Goal: Manage account settings

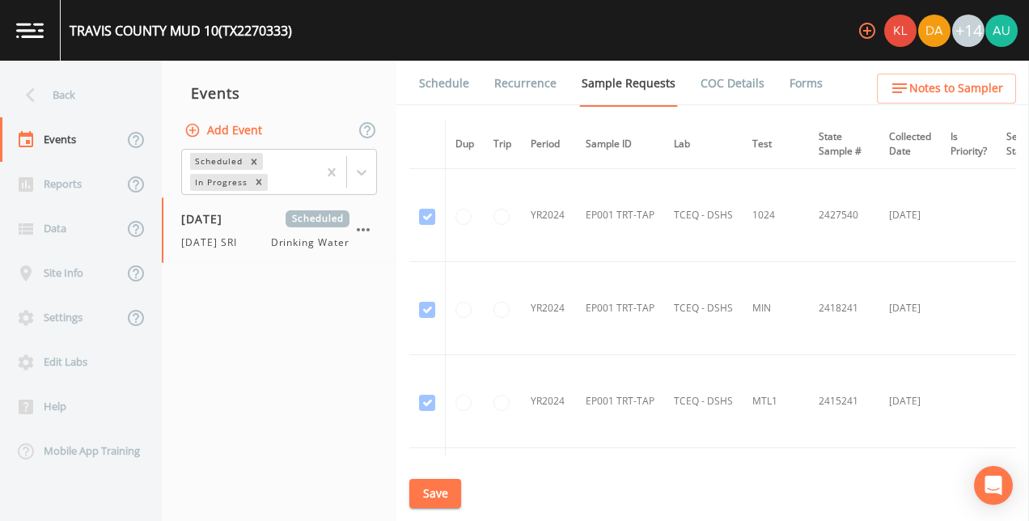
scroll to position [3242, 0]
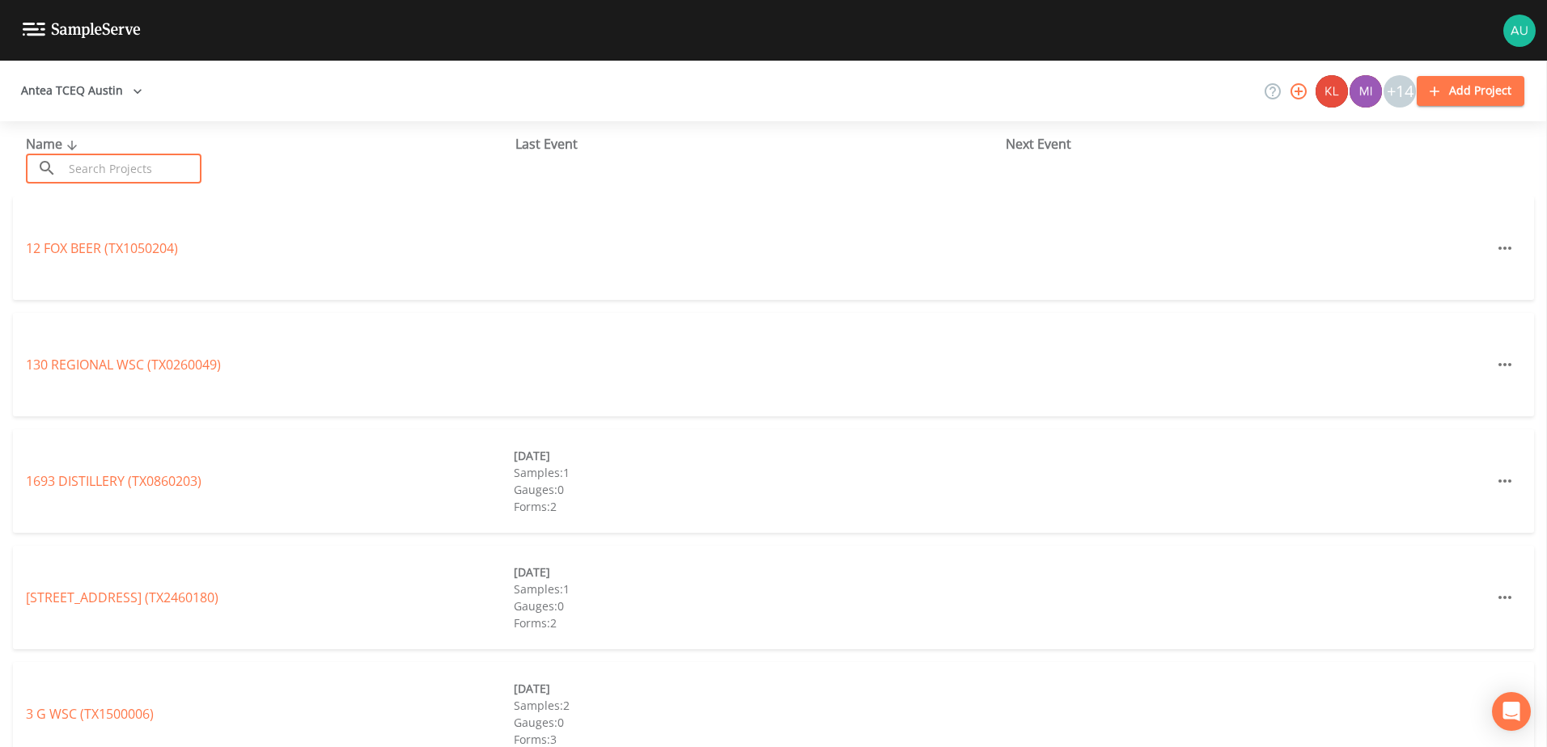
click at [127, 167] on input "text" at bounding box center [132, 169] width 138 height 30
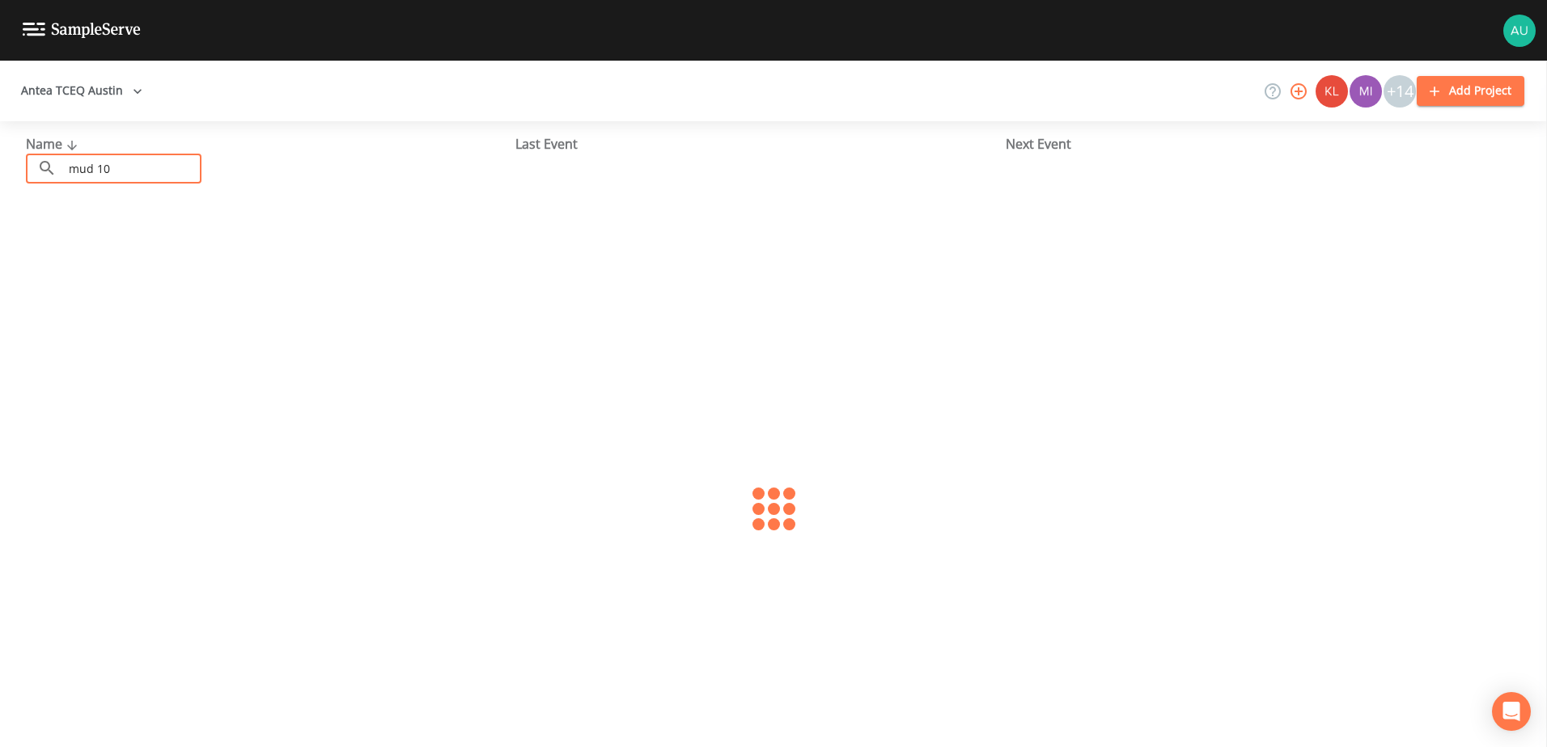
type input "mud 10"
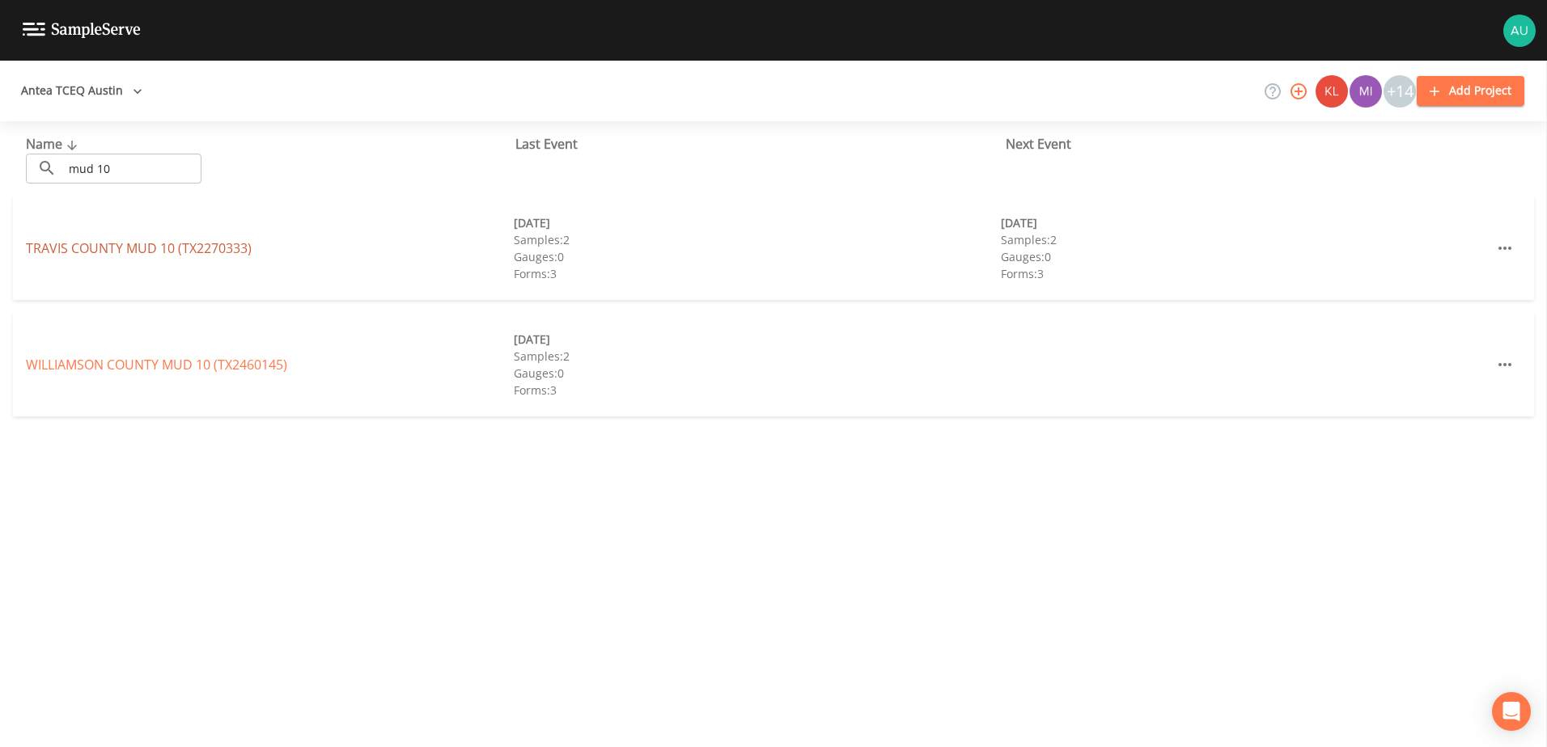
click at [218, 242] on link "TRAVIS COUNTY MUD 10 (TX2270333)" at bounding box center [139, 248] width 226 height 18
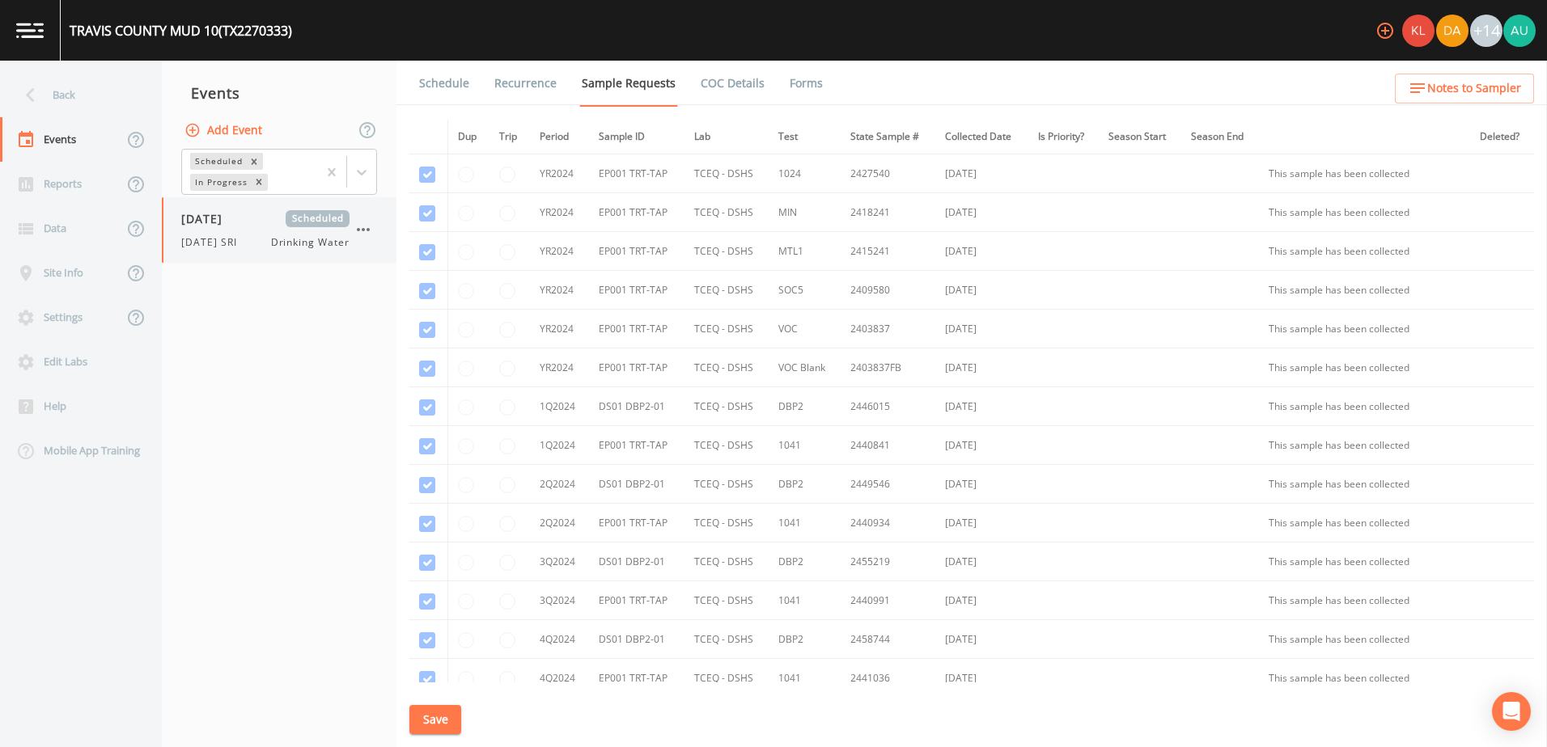
click at [325, 226] on span "Scheduled" at bounding box center [318, 218] width 64 height 17
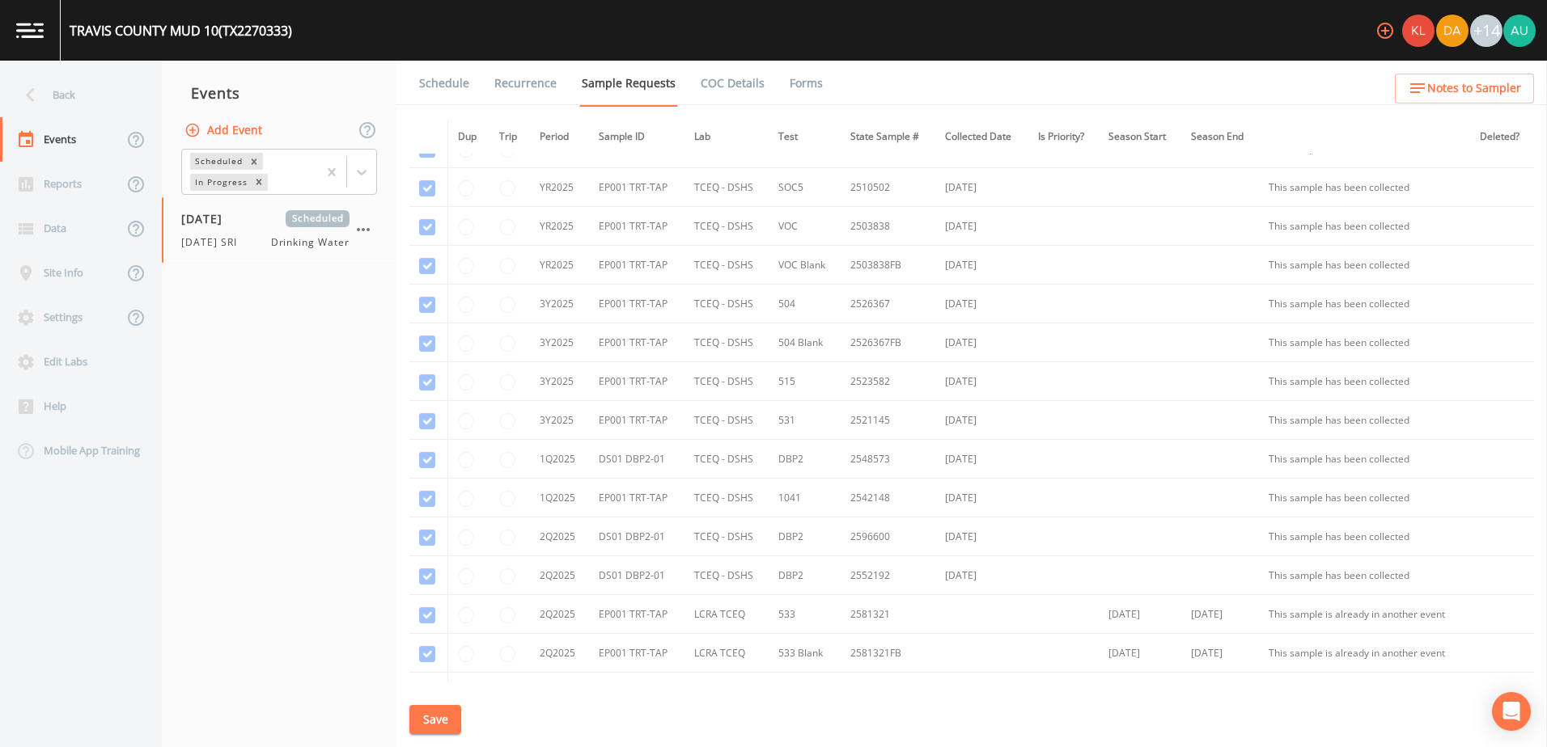
scroll to position [647, 0]
click at [787, 95] on link "Forms" at bounding box center [806, 83] width 38 height 45
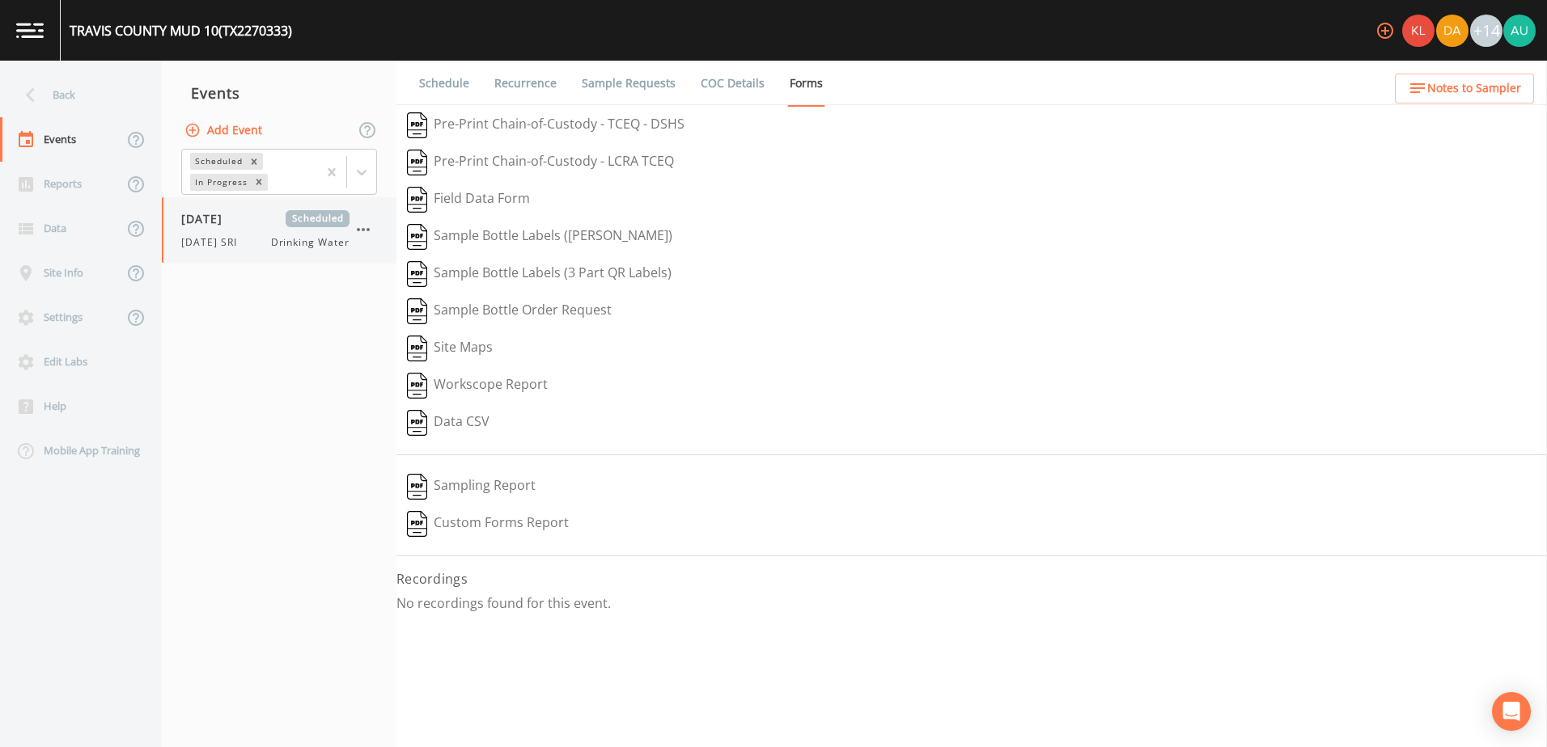
click at [332, 243] on span "Drinking Water" at bounding box center [310, 242] width 78 height 15
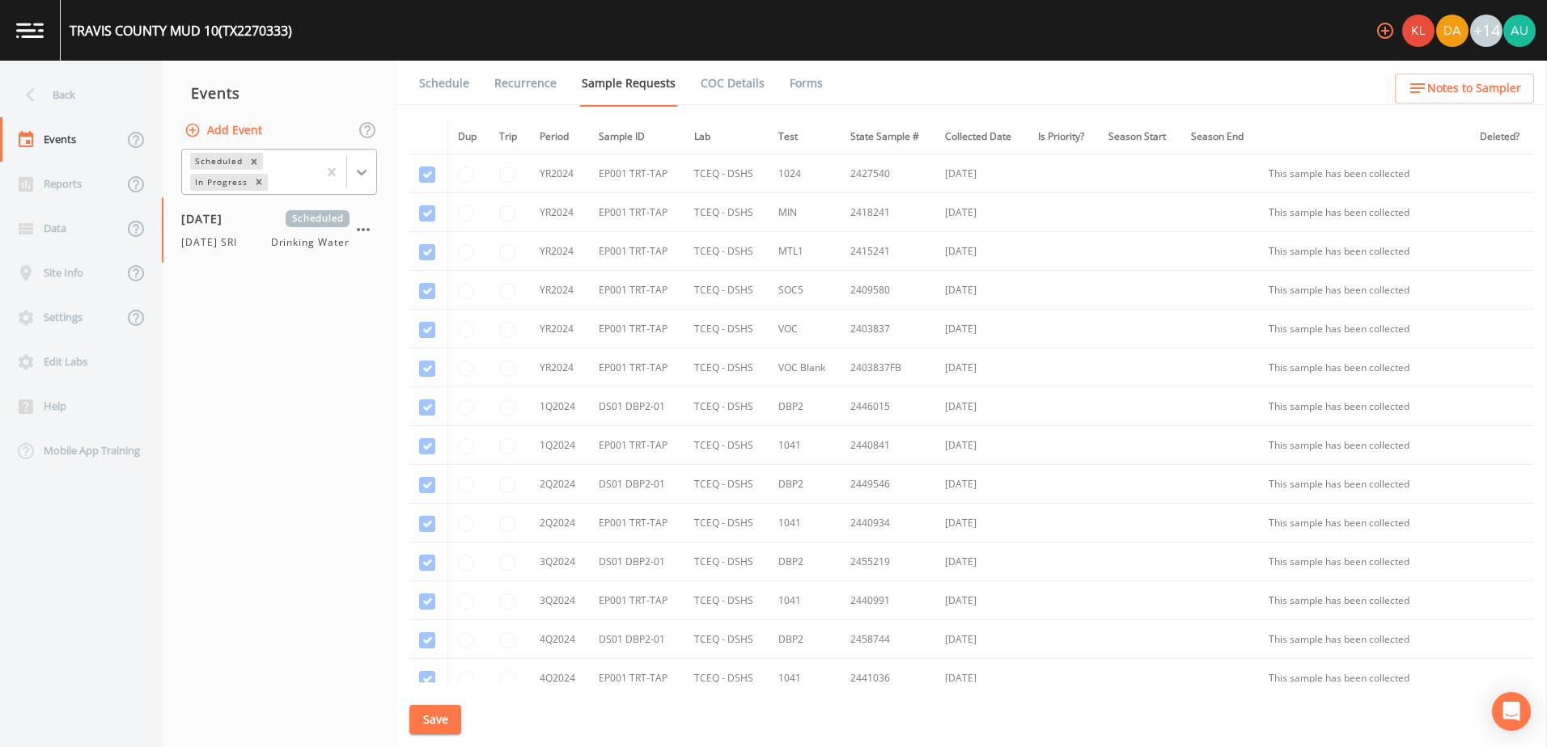
click at [366, 167] on icon at bounding box center [361, 172] width 16 height 16
click at [357, 178] on icon at bounding box center [361, 172] width 16 height 16
click at [323, 218] on div "Completed" at bounding box center [279, 219] width 196 height 28
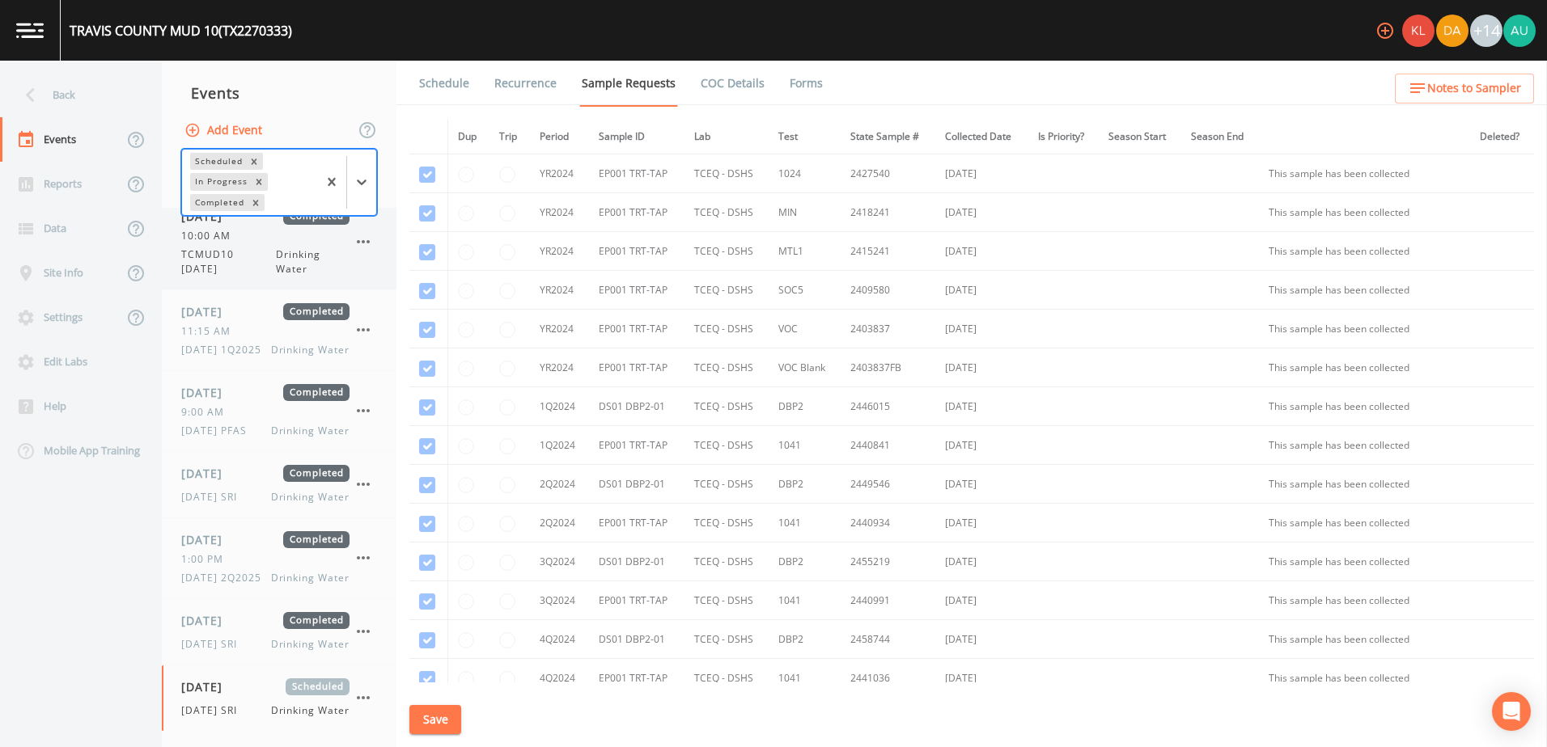
scroll to position [122, 0]
click at [264, 679] on div "10/06/2025 Scheduled" at bounding box center [265, 687] width 168 height 17
click at [804, 87] on link "Forms" at bounding box center [806, 83] width 38 height 45
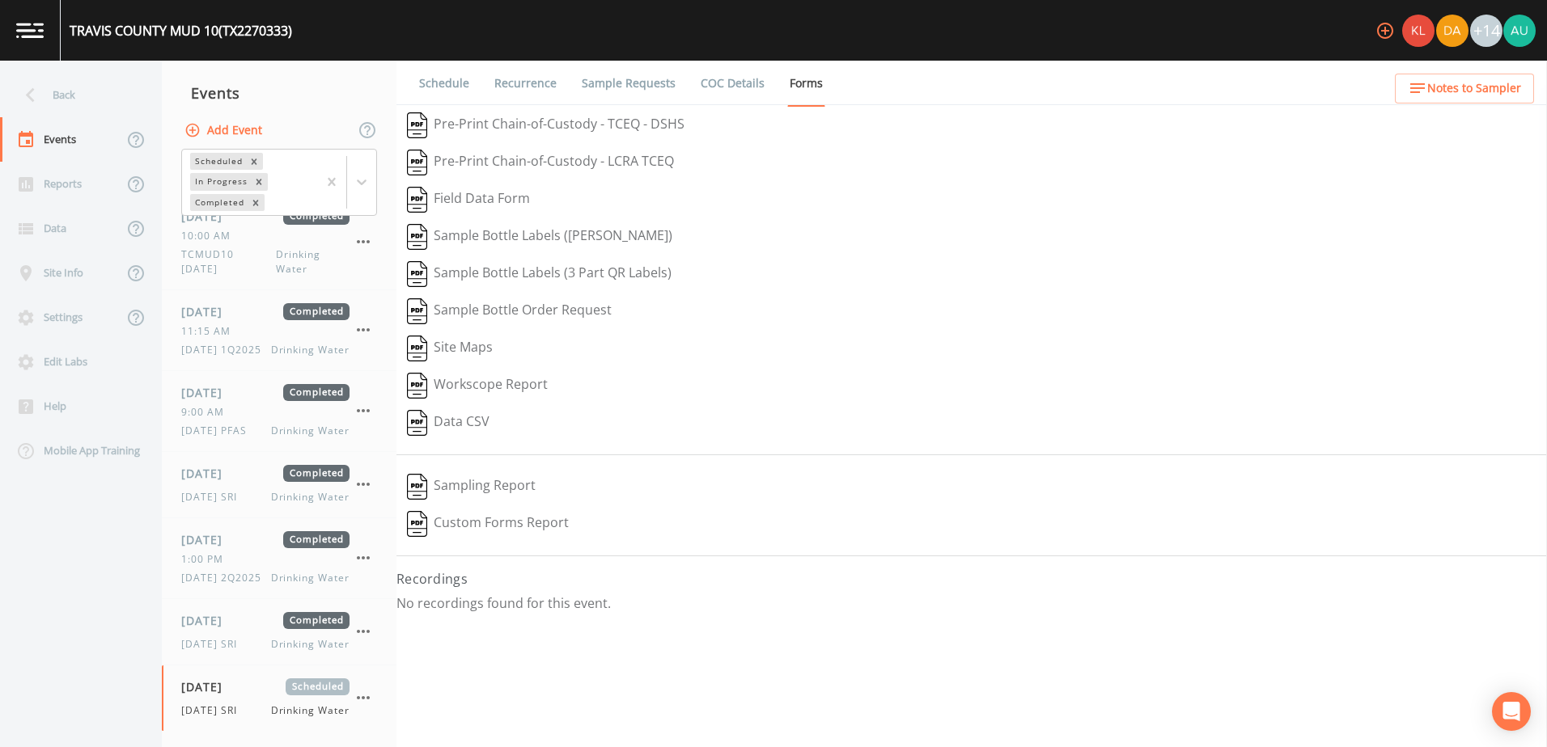
click at [510, 478] on button "Sampling Report" at bounding box center [471, 486] width 150 height 37
click at [546, 611] on p "No recordings found for this event." at bounding box center [971, 603] width 1150 height 16
click at [505, 529] on button "Custom Forms Report" at bounding box center [487, 524] width 183 height 37
click at [145, 279] on div "Site Info" at bounding box center [81, 273] width 162 height 44
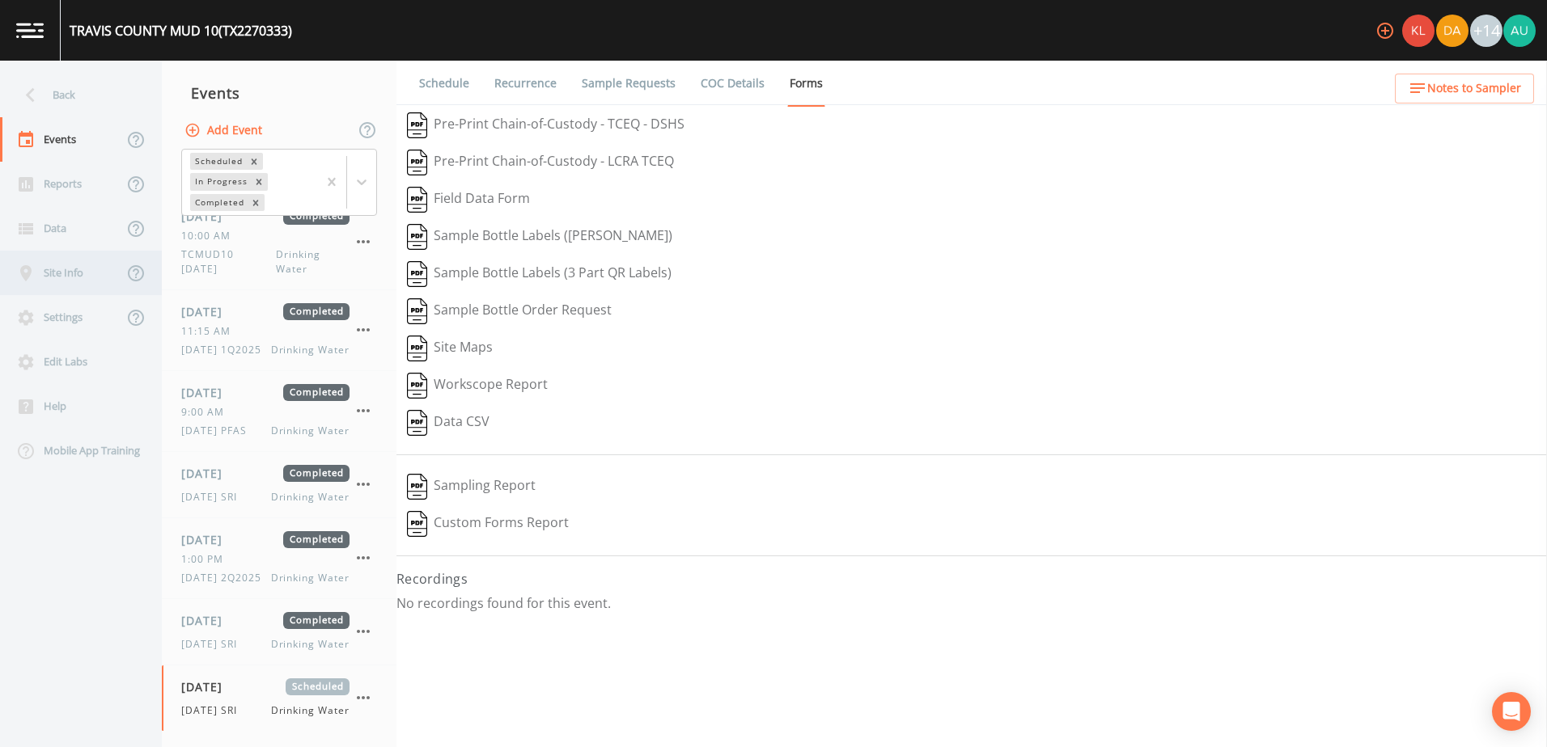
click at [104, 269] on div "Site Info" at bounding box center [61, 273] width 123 height 44
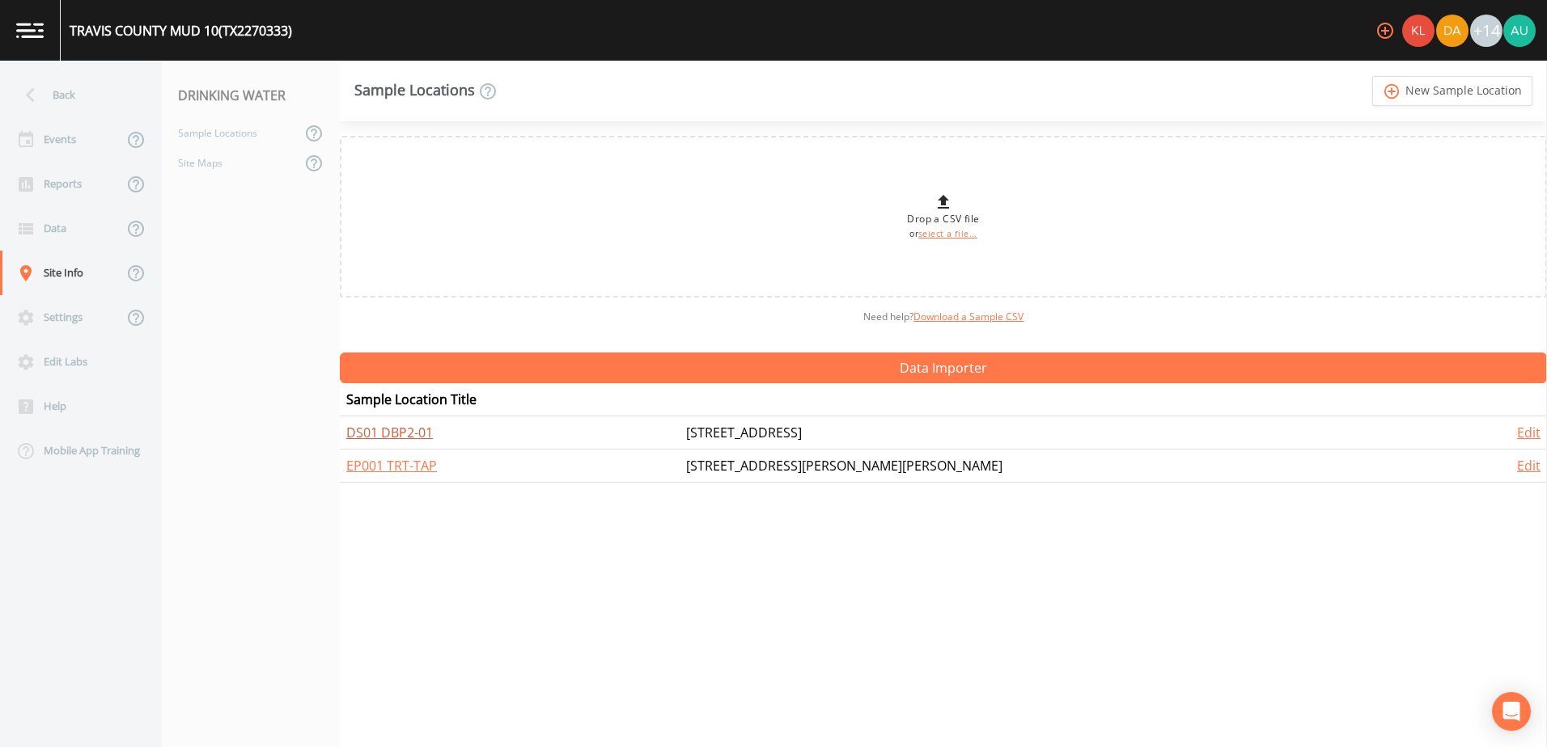
click at [421, 434] on link "DS01 DBP2-01" at bounding box center [389, 433] width 87 height 18
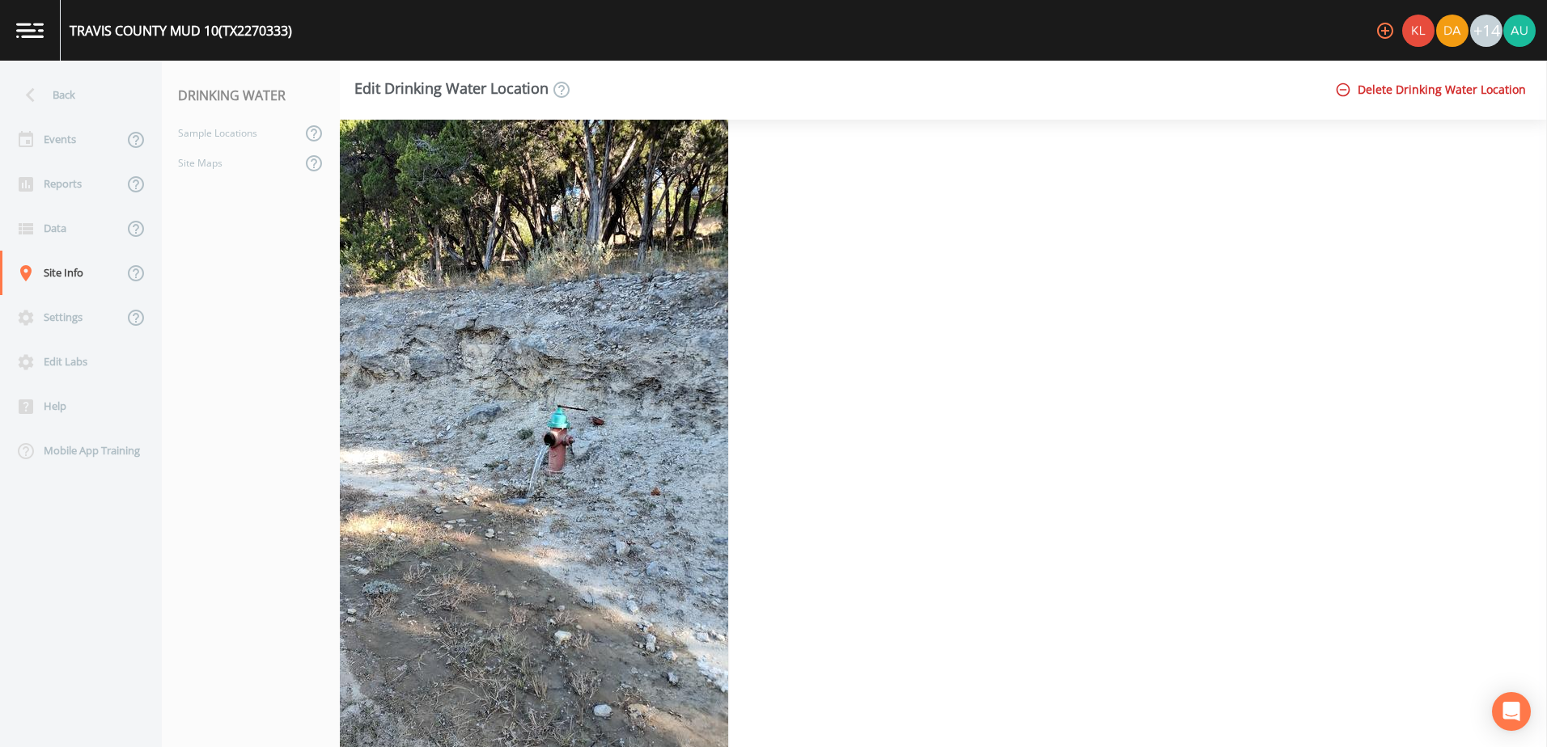
scroll to position [1171, 0]
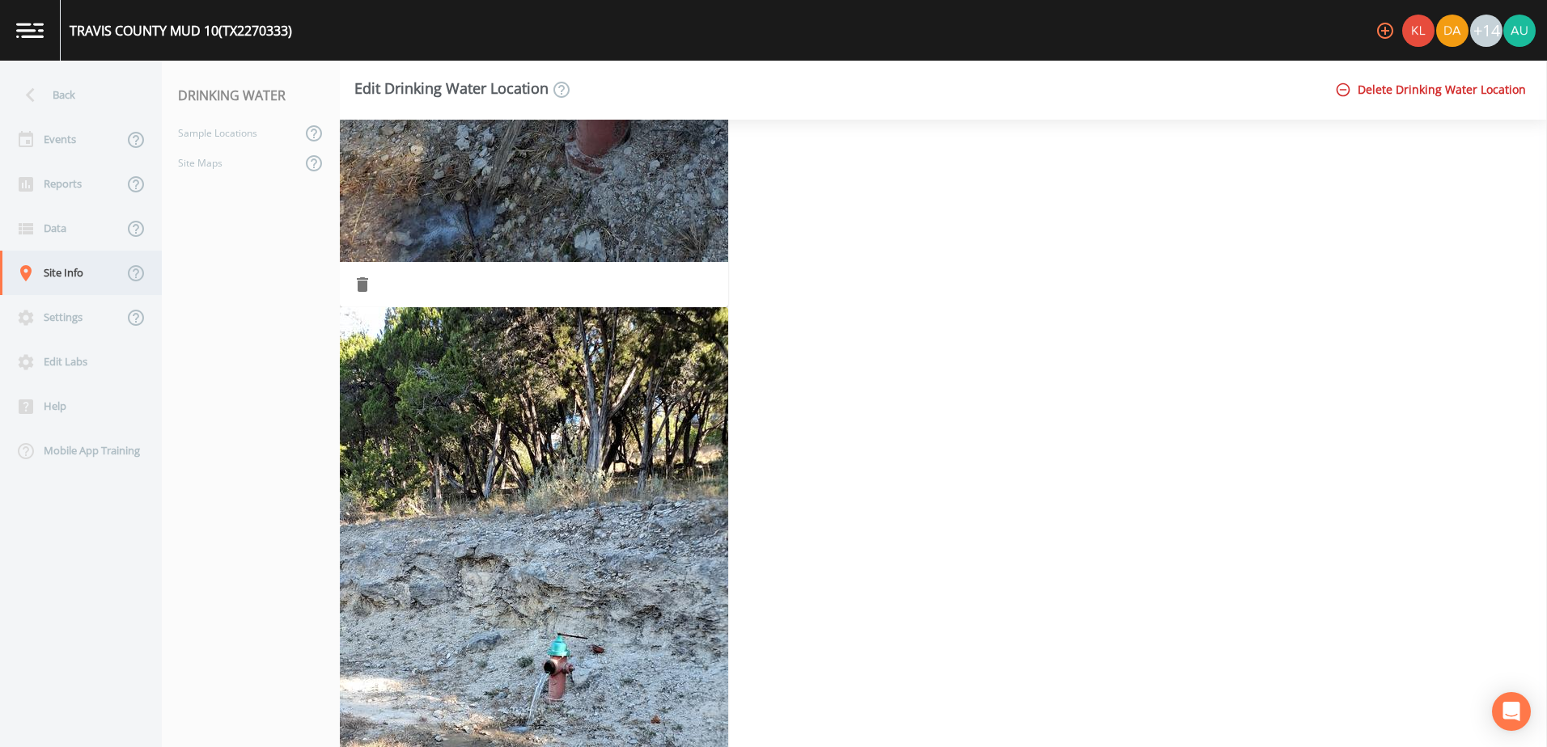
click at [92, 281] on div "Site Info" at bounding box center [61, 273] width 123 height 44
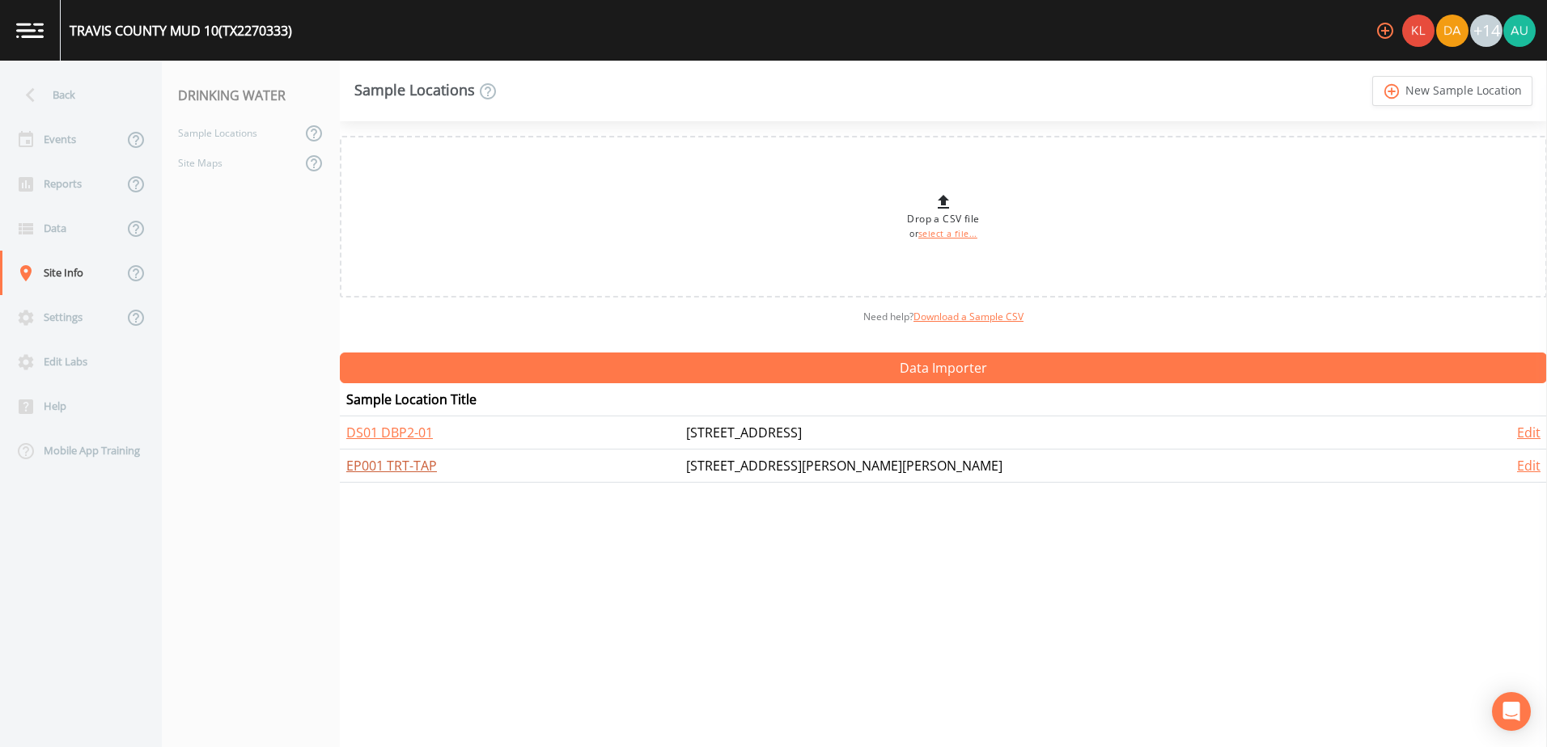
click at [381, 459] on link "EP001 TRT-TAP" at bounding box center [391, 466] width 91 height 18
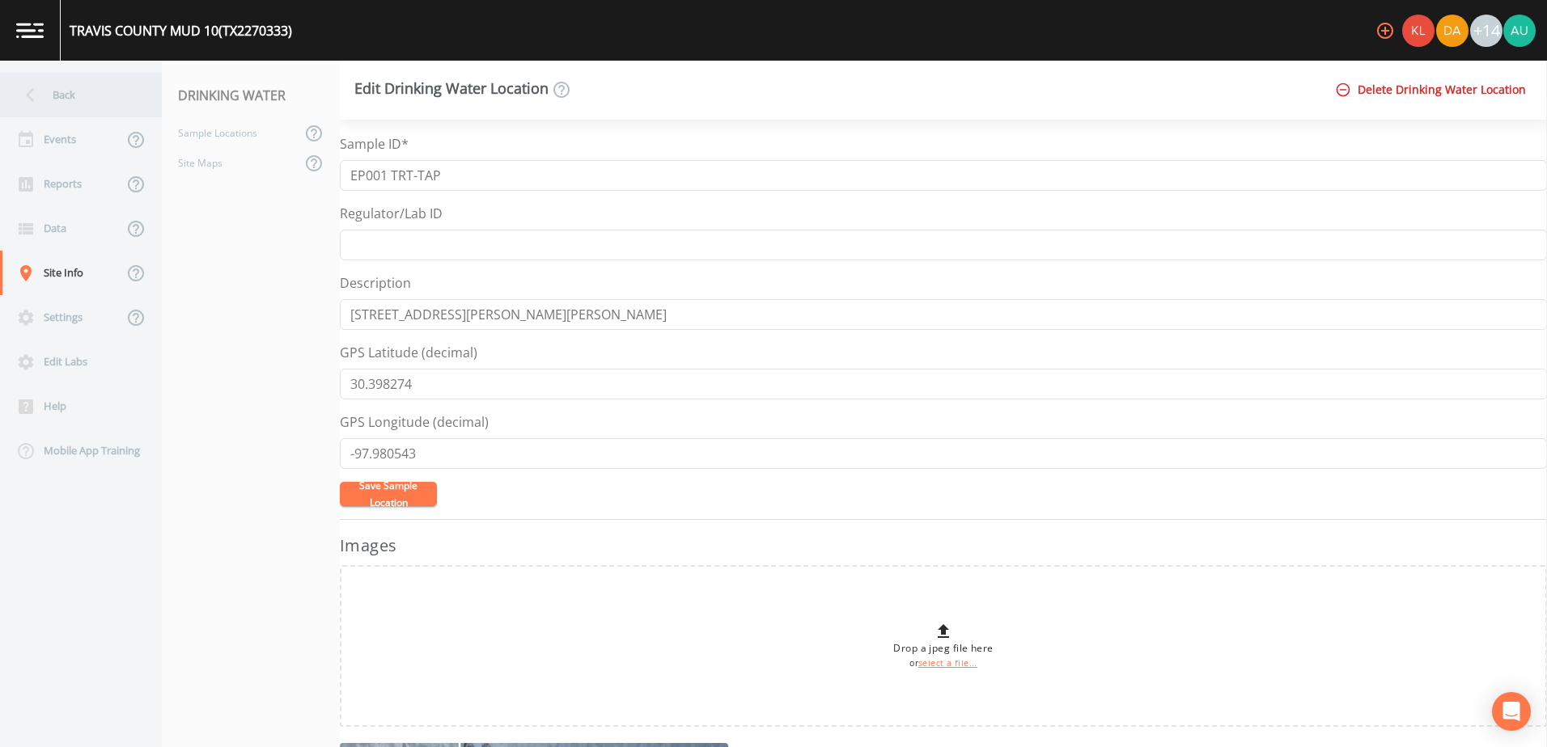
click at [57, 105] on div "Back" at bounding box center [73, 95] width 146 height 44
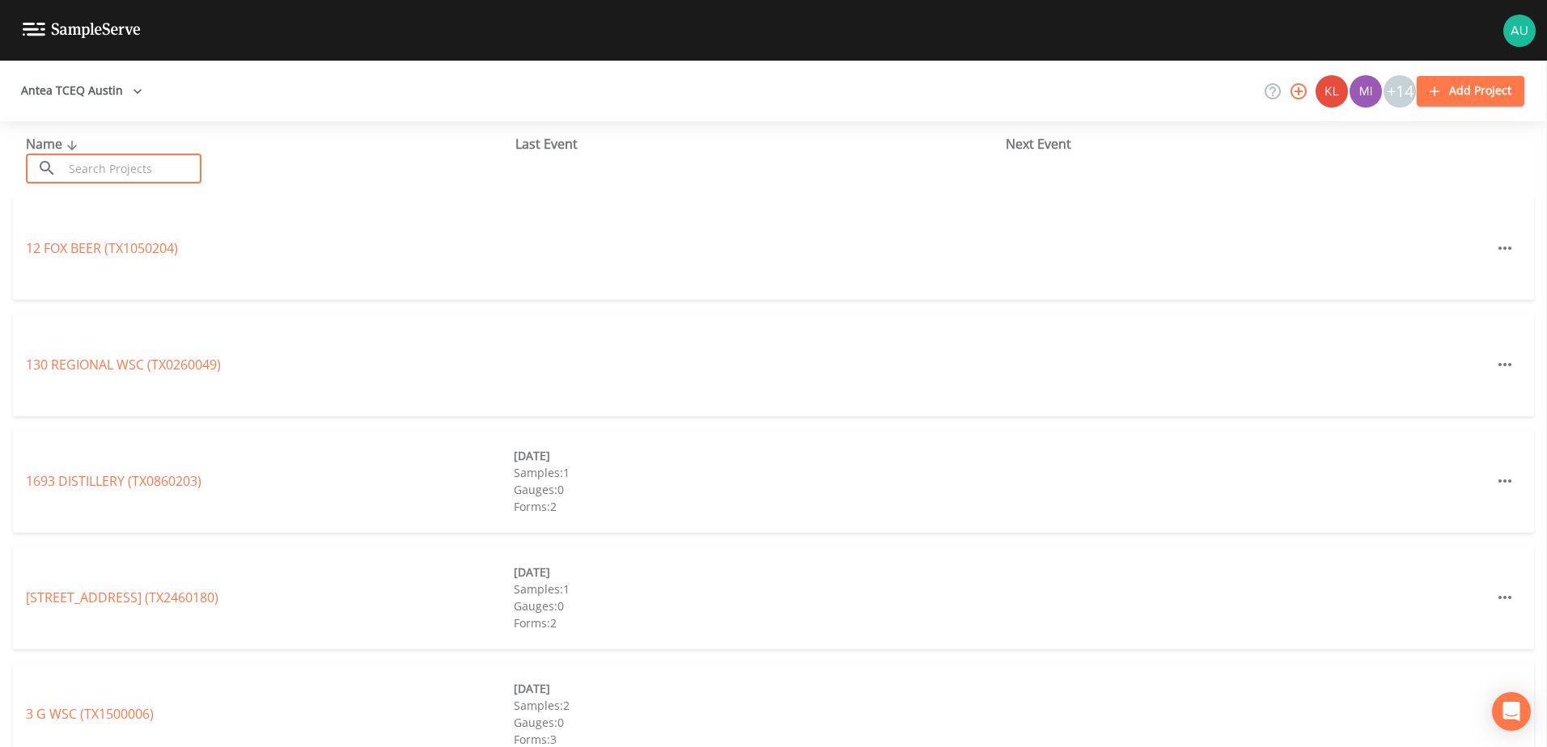
click at [111, 165] on input "text" at bounding box center [132, 169] width 138 height 30
click at [294, 145] on div "Name ​ ​" at bounding box center [270, 158] width 489 height 49
click at [121, 176] on input "text" at bounding box center [132, 169] width 138 height 30
type input "mud 10"
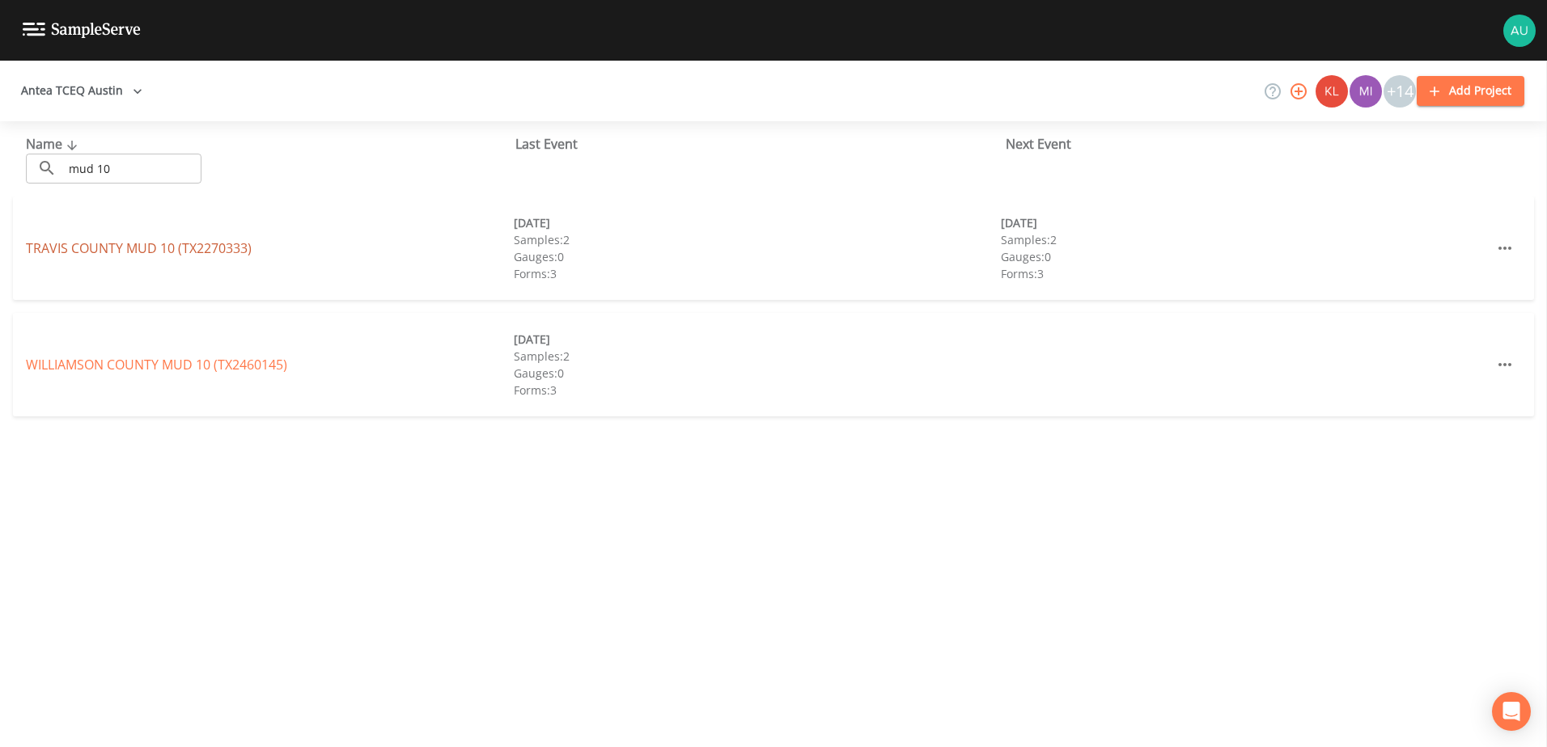
click at [163, 247] on link "TRAVIS COUNTY MUD 10 (TX2270333)" at bounding box center [139, 248] width 226 height 18
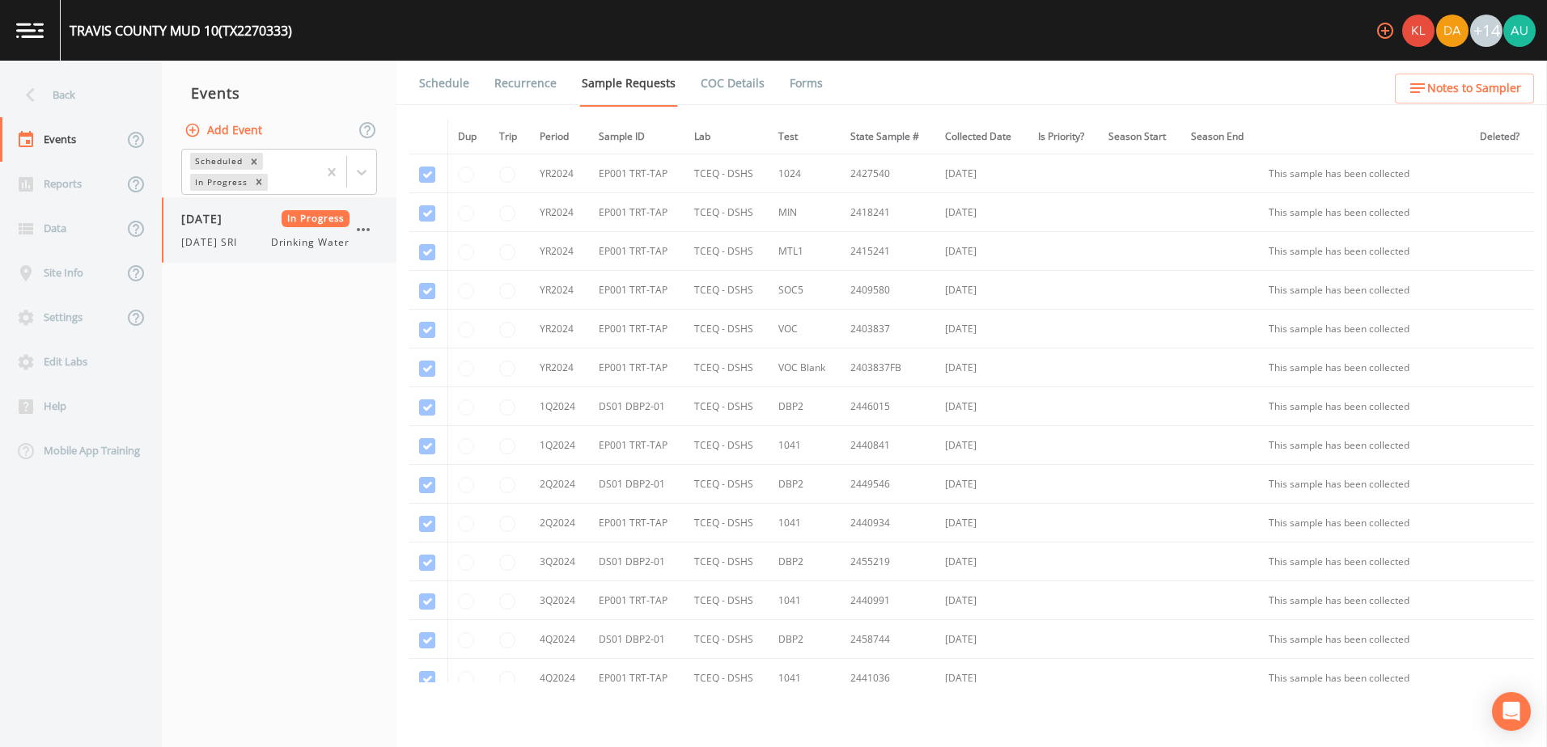
click at [320, 241] on span "Drinking Water" at bounding box center [310, 242] width 78 height 15
click at [90, 267] on div "Site Info" at bounding box center [61, 273] width 123 height 44
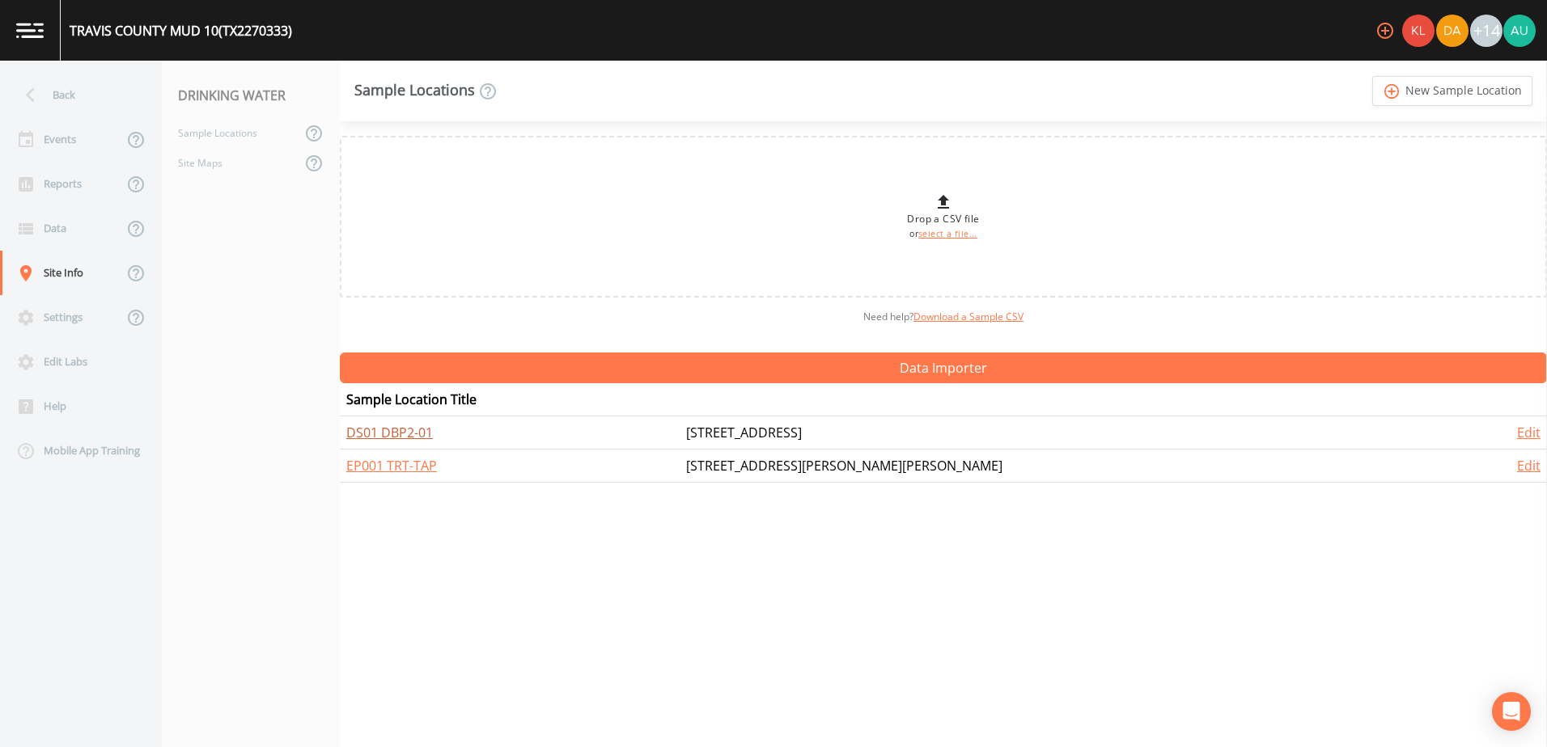
click at [424, 429] on link "DS01 DBP2-01" at bounding box center [389, 433] width 87 height 18
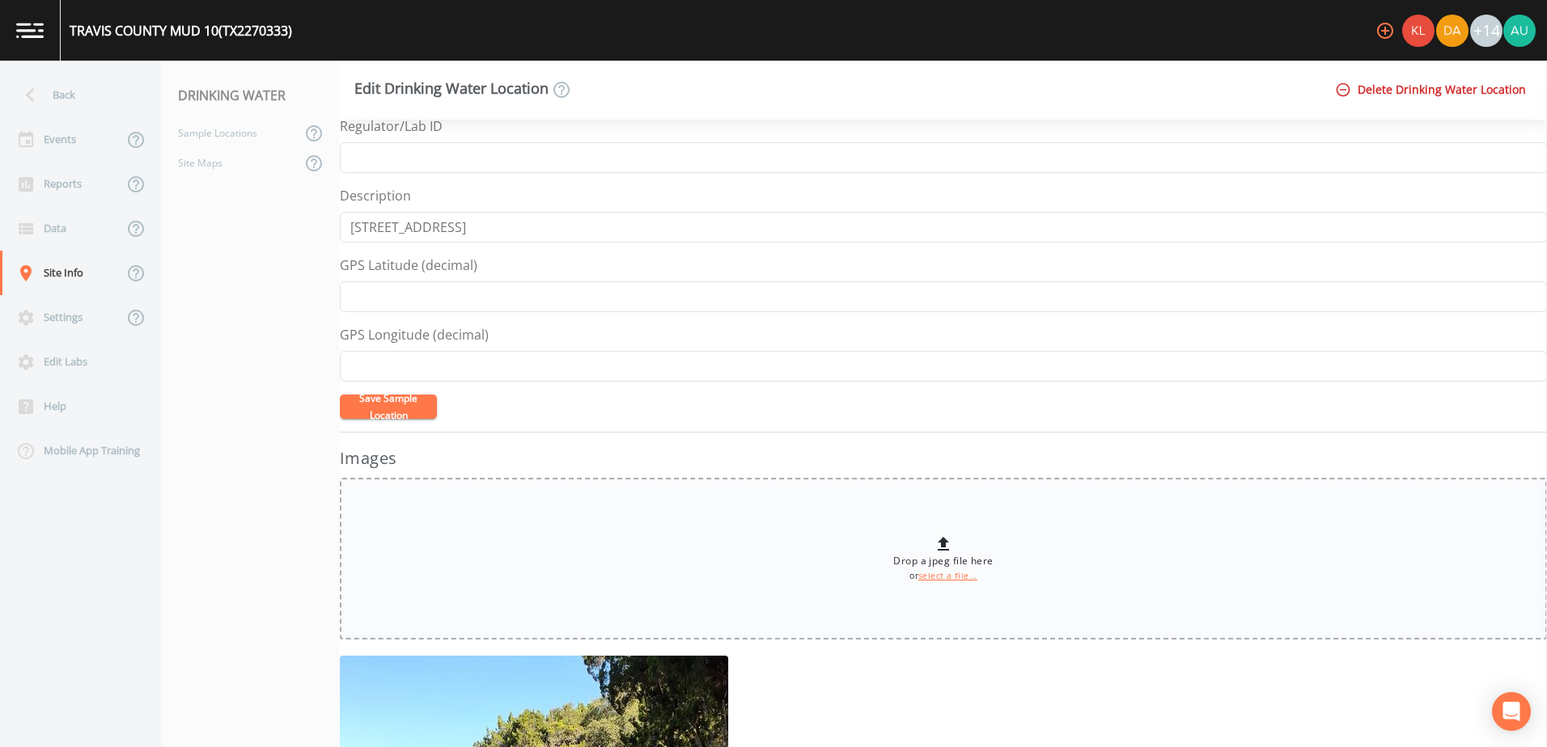
scroll to position [485, 0]
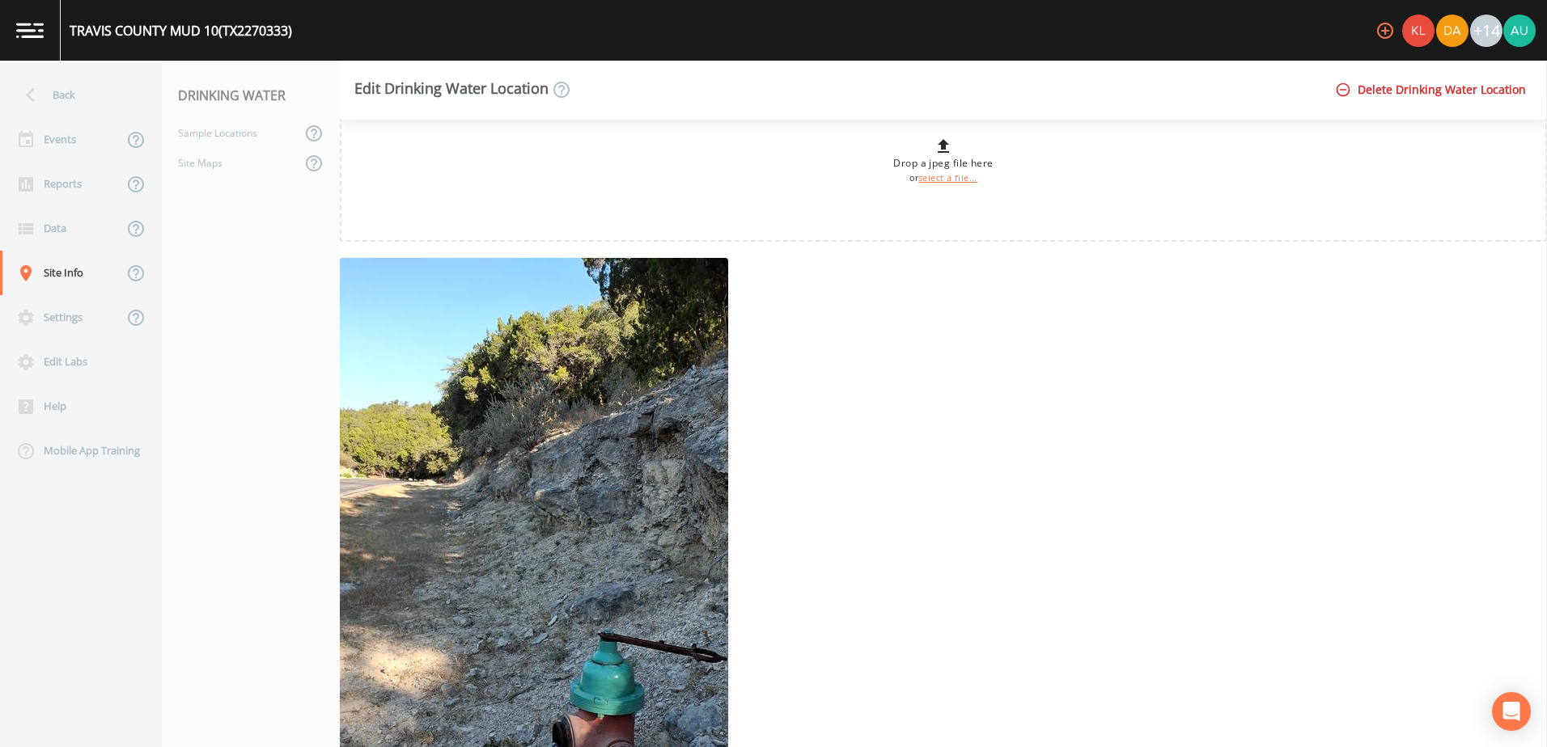
click at [612, 386] on img "button" at bounding box center [534, 603] width 388 height 690
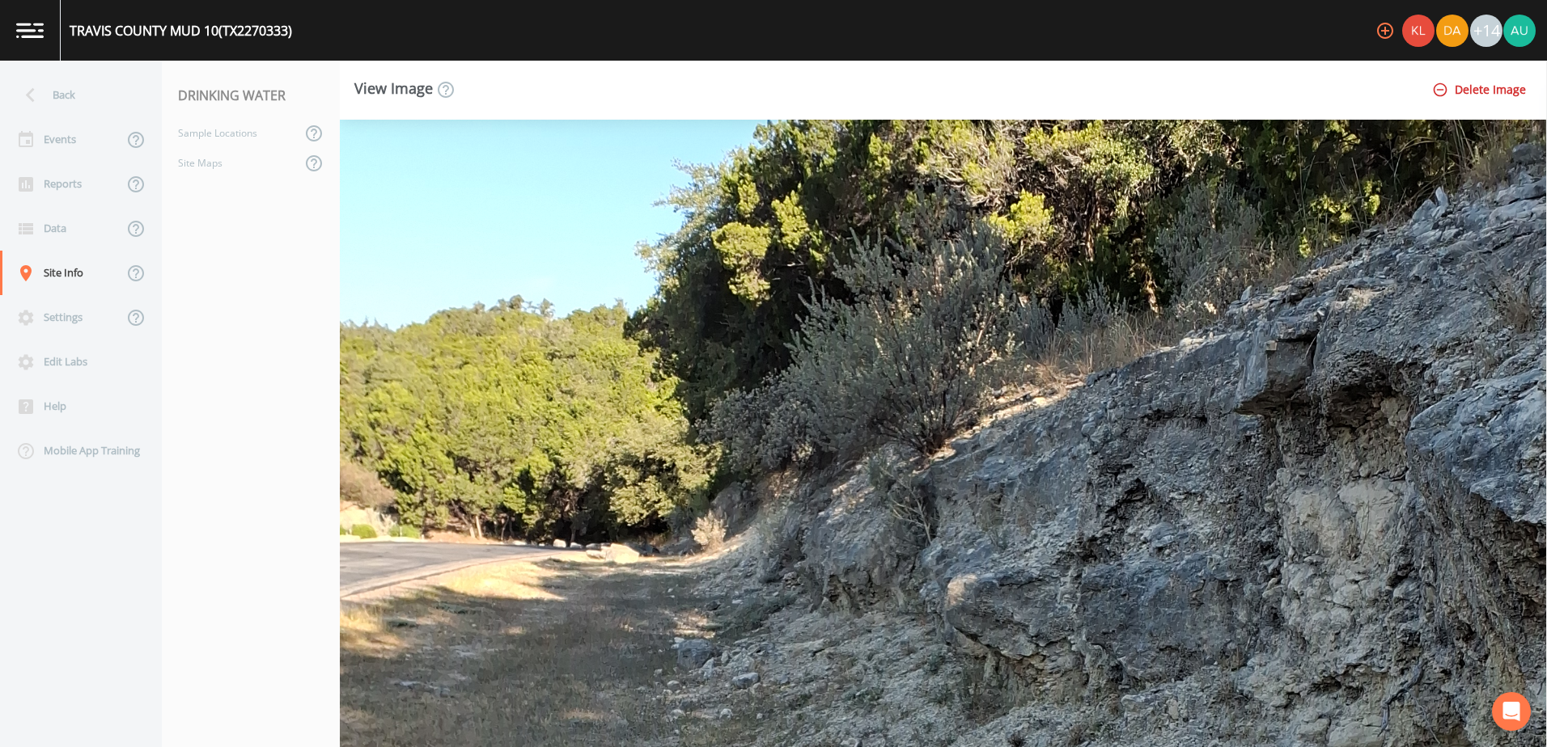
scroll to position [647, 0]
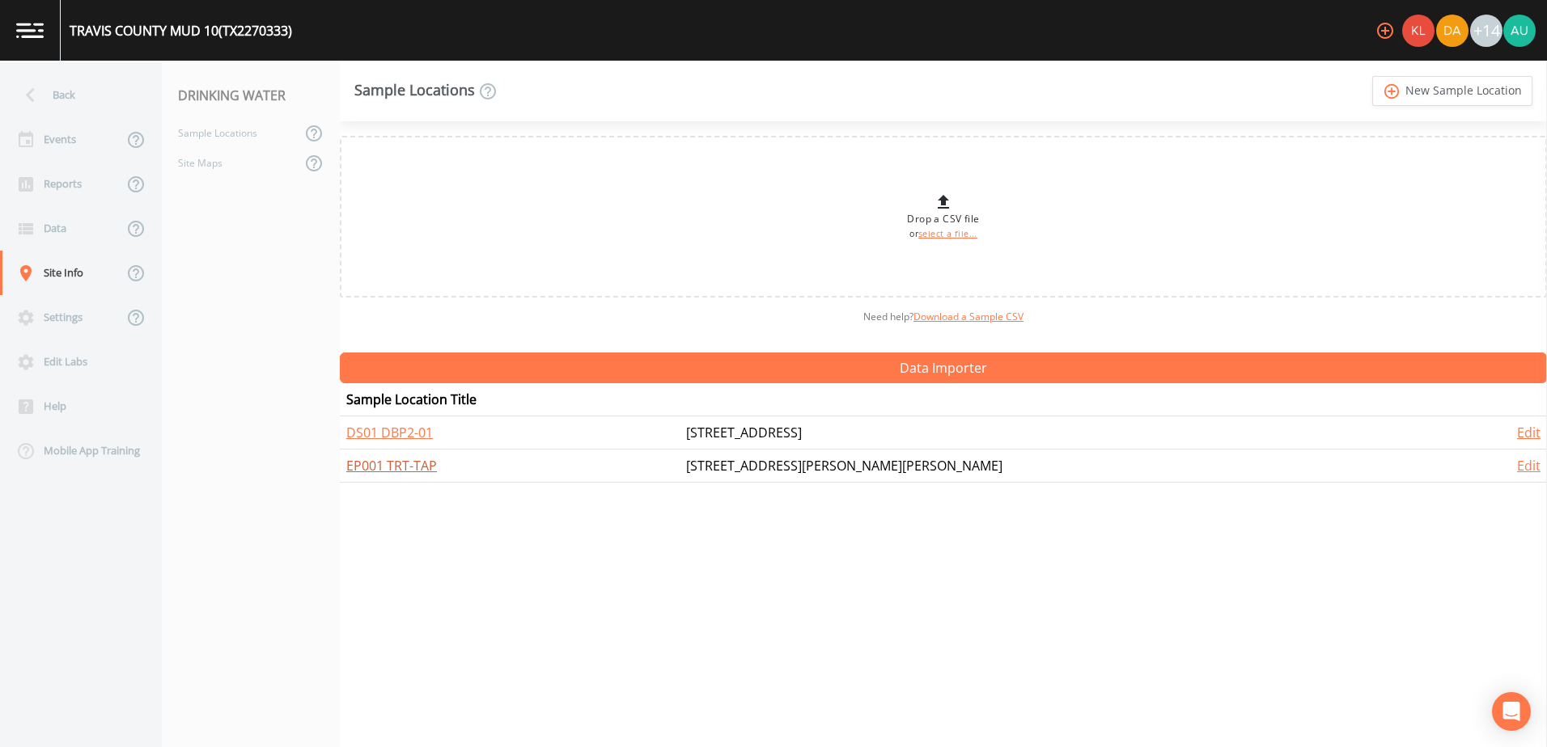
click at [417, 463] on link "EP001 TRT-TAP" at bounding box center [391, 466] width 91 height 18
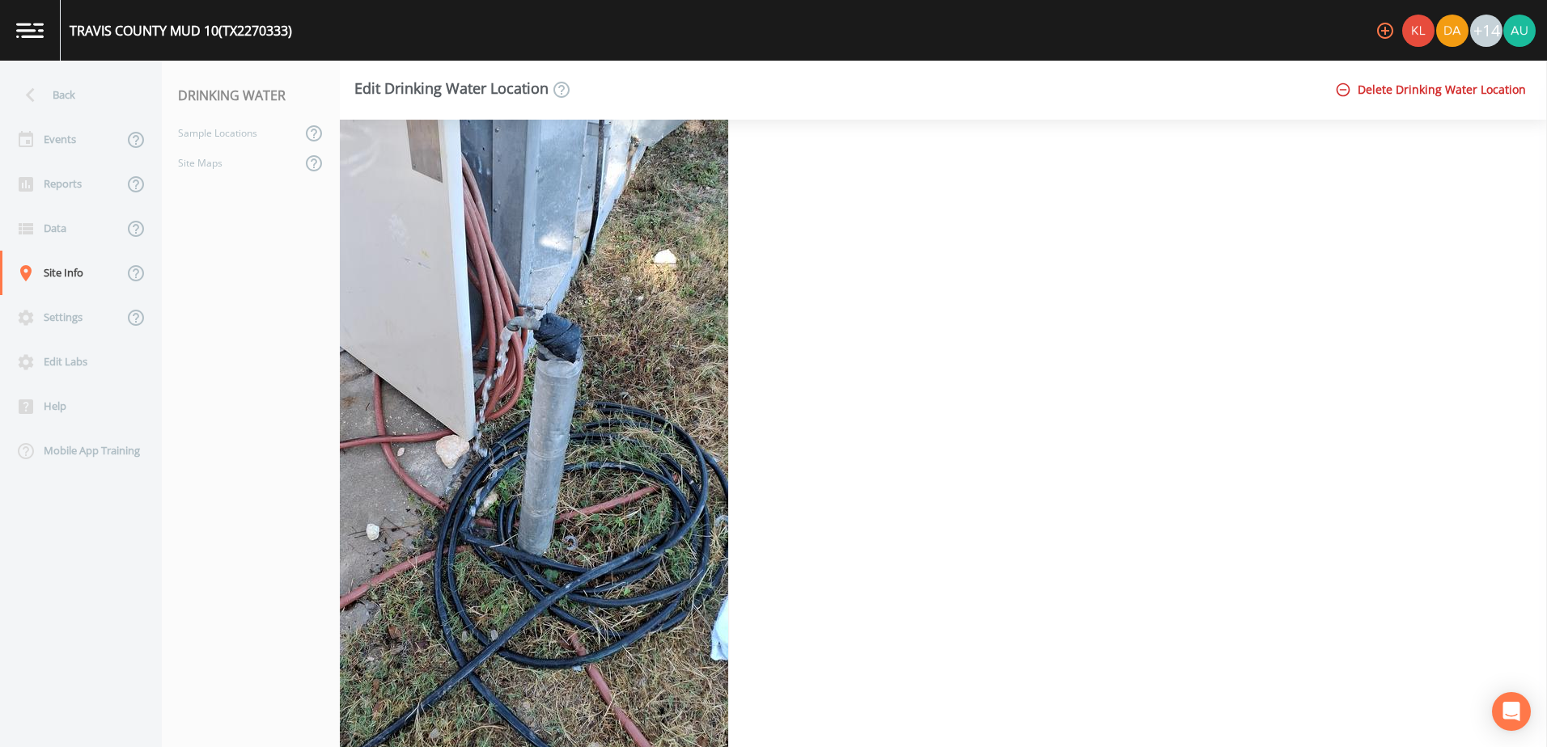
scroll to position [2230, 0]
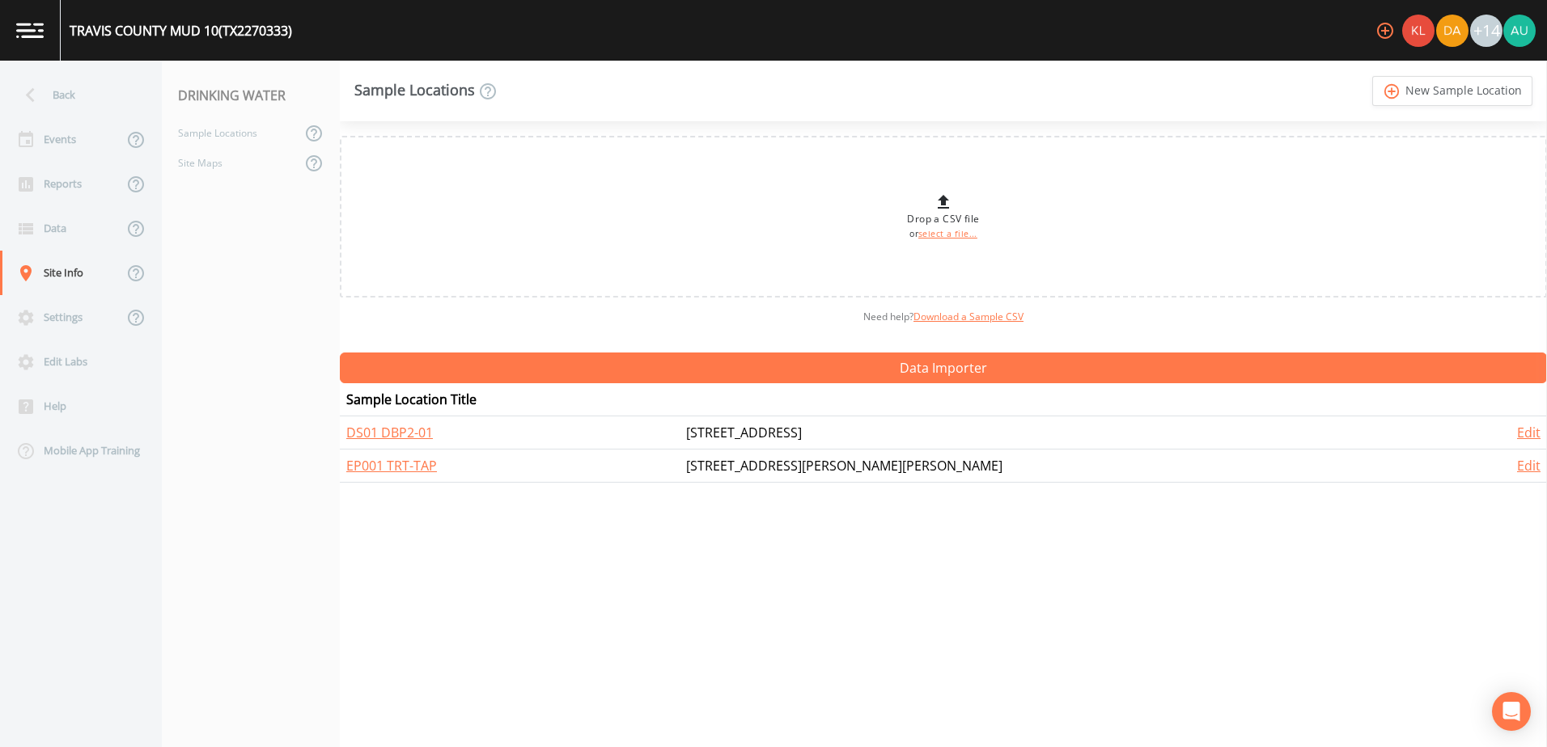
click at [233, 265] on nav "DRINKING WATER Sample Locations Site Maps" at bounding box center [251, 404] width 178 height 687
click at [69, 237] on div "Data" at bounding box center [61, 228] width 123 height 44
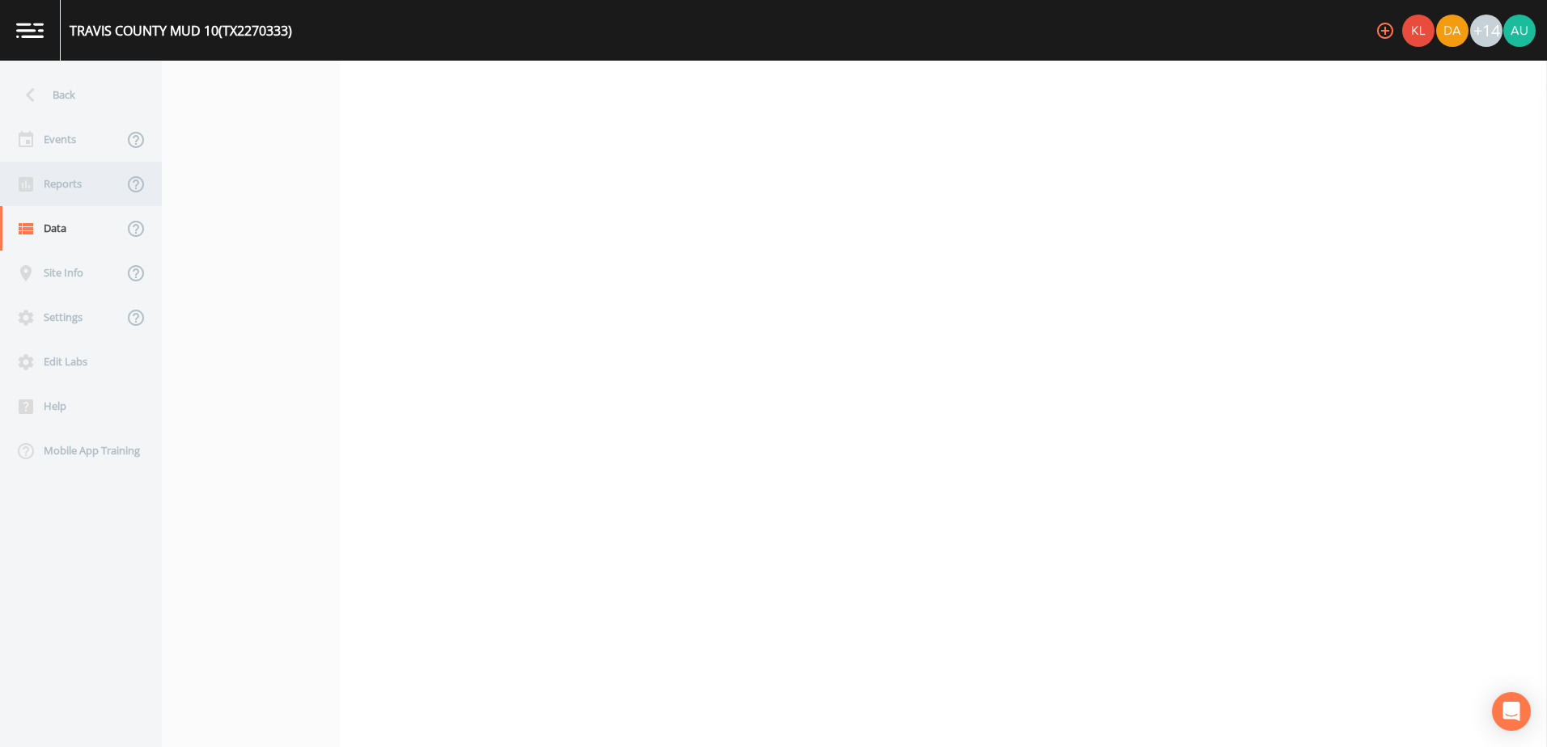
click at [101, 177] on div "Reports" at bounding box center [61, 184] width 123 height 44
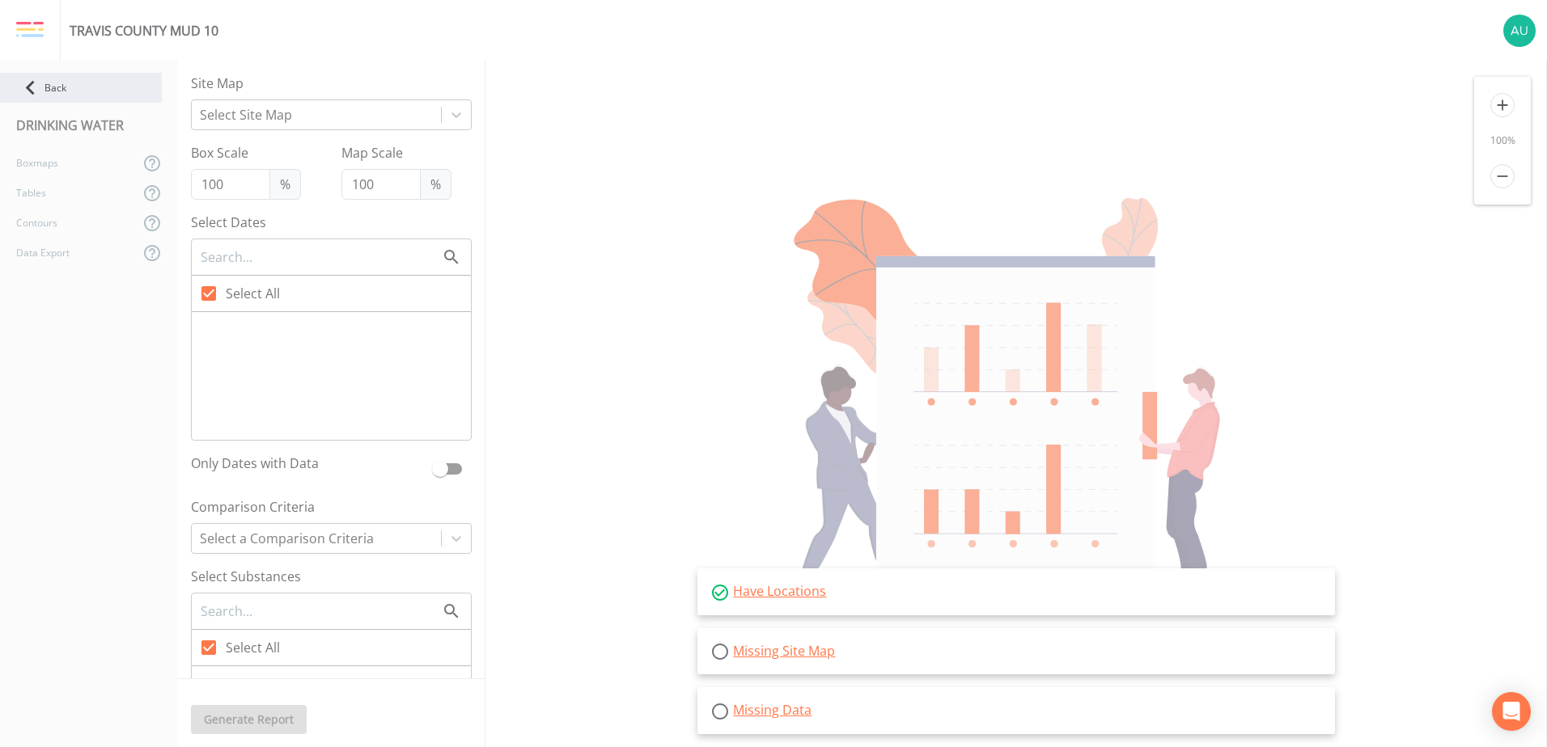
click at [39, 96] on icon at bounding box center [30, 88] width 28 height 28
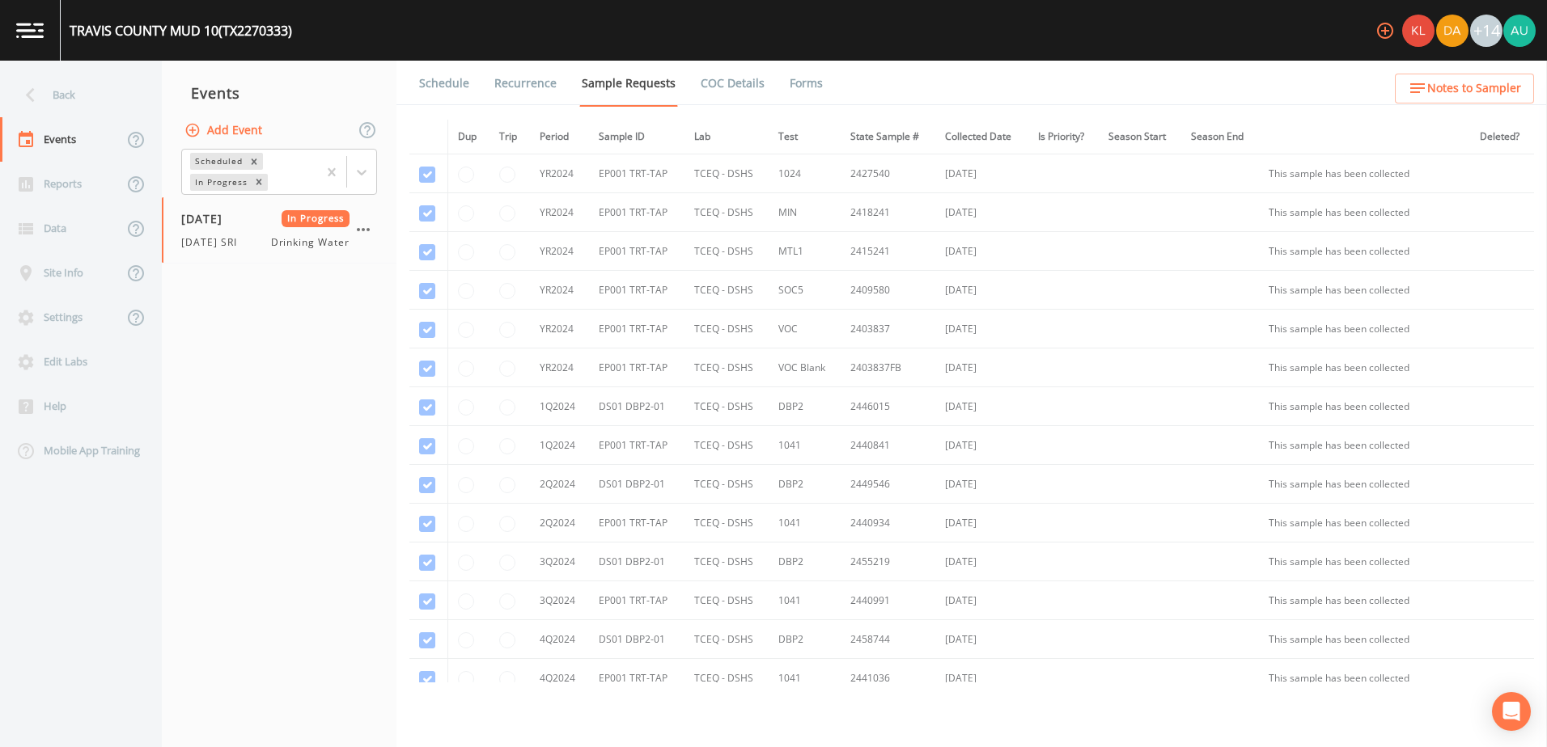
click at [39, 96] on icon at bounding box center [30, 95] width 28 height 28
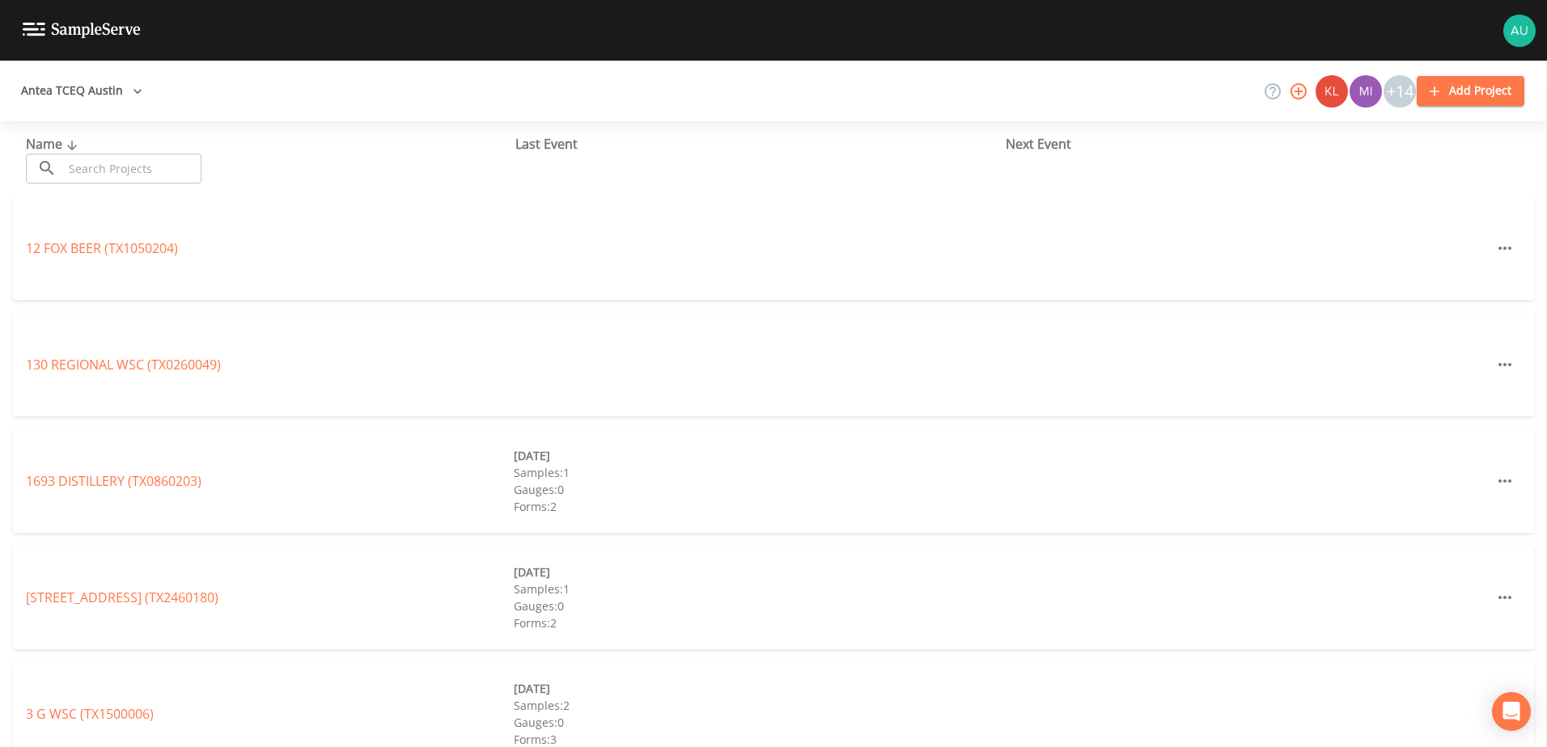
click at [582, 211] on div "12 FOX BEER (TX1050204)" at bounding box center [773, 249] width 1521 height 104
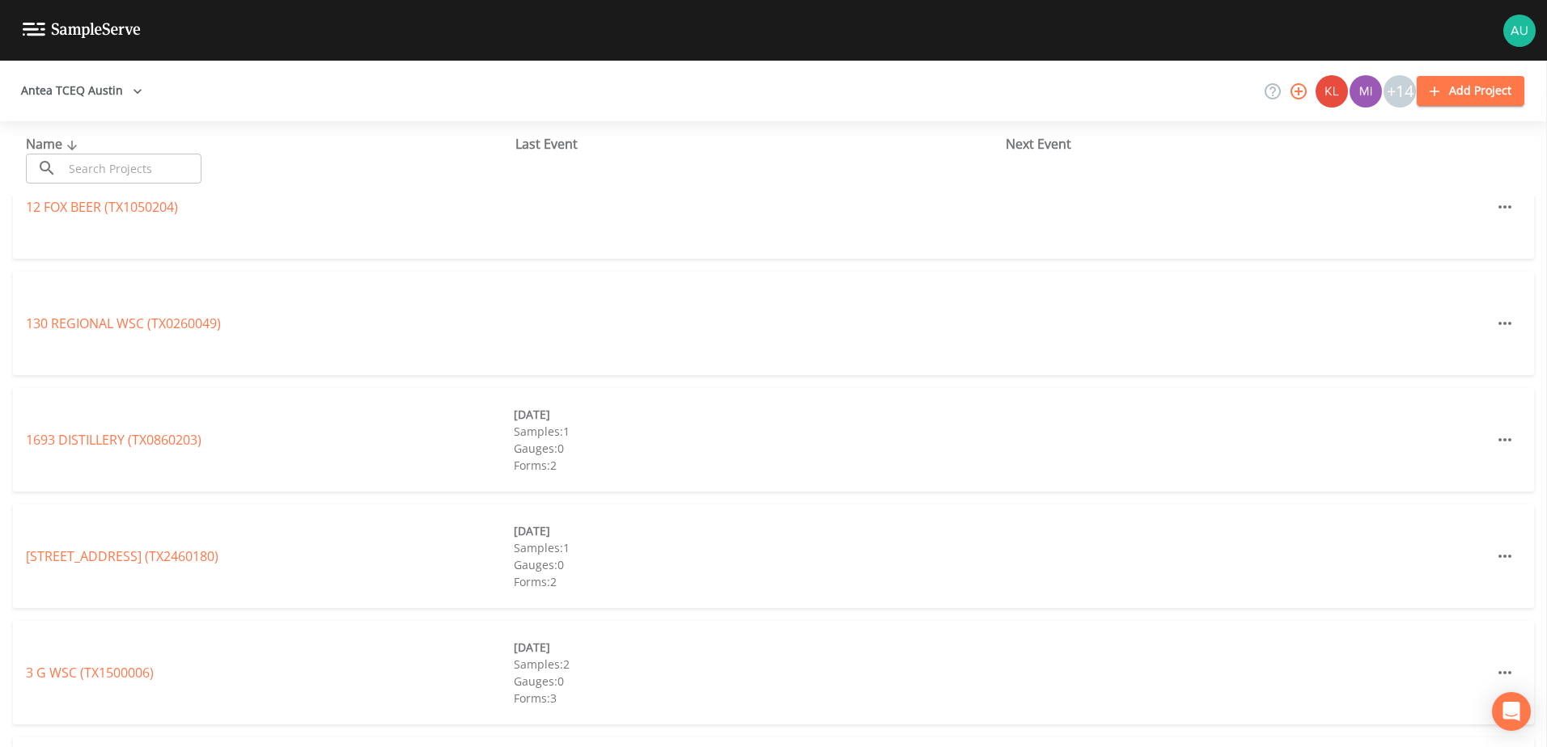
scroll to position [81, 0]
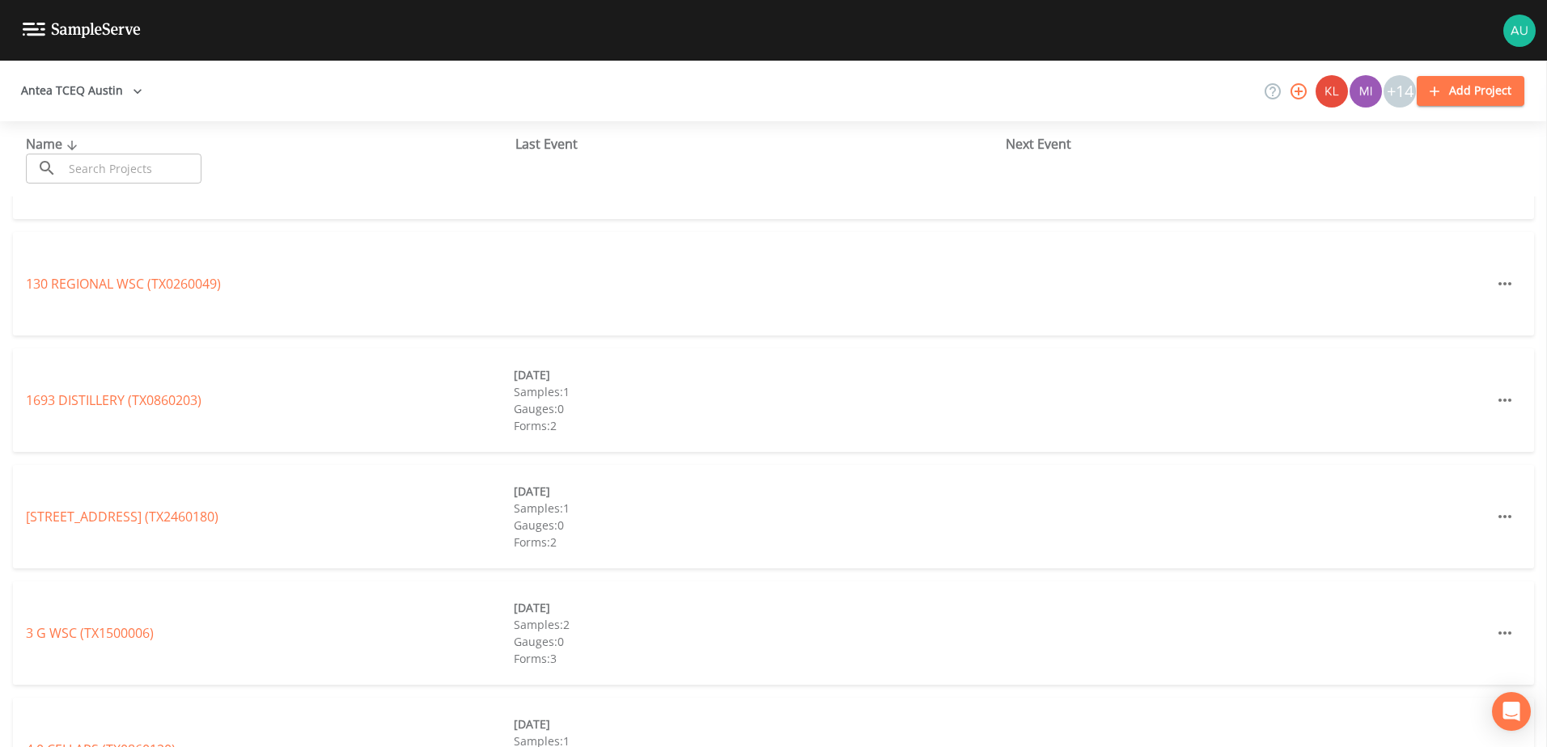
click at [173, 154] on input "text" at bounding box center [132, 169] width 138 height 30
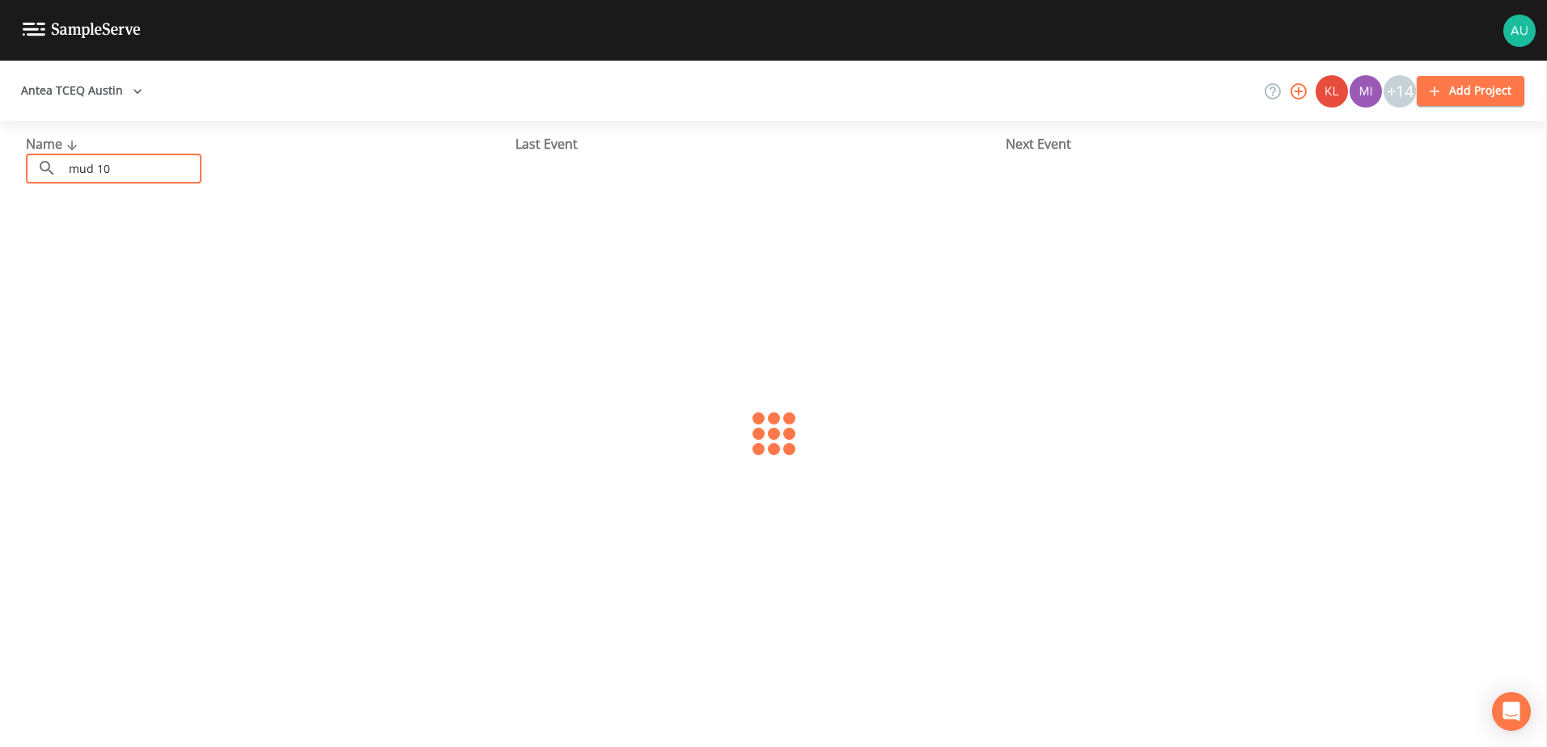
type input "mud 10"
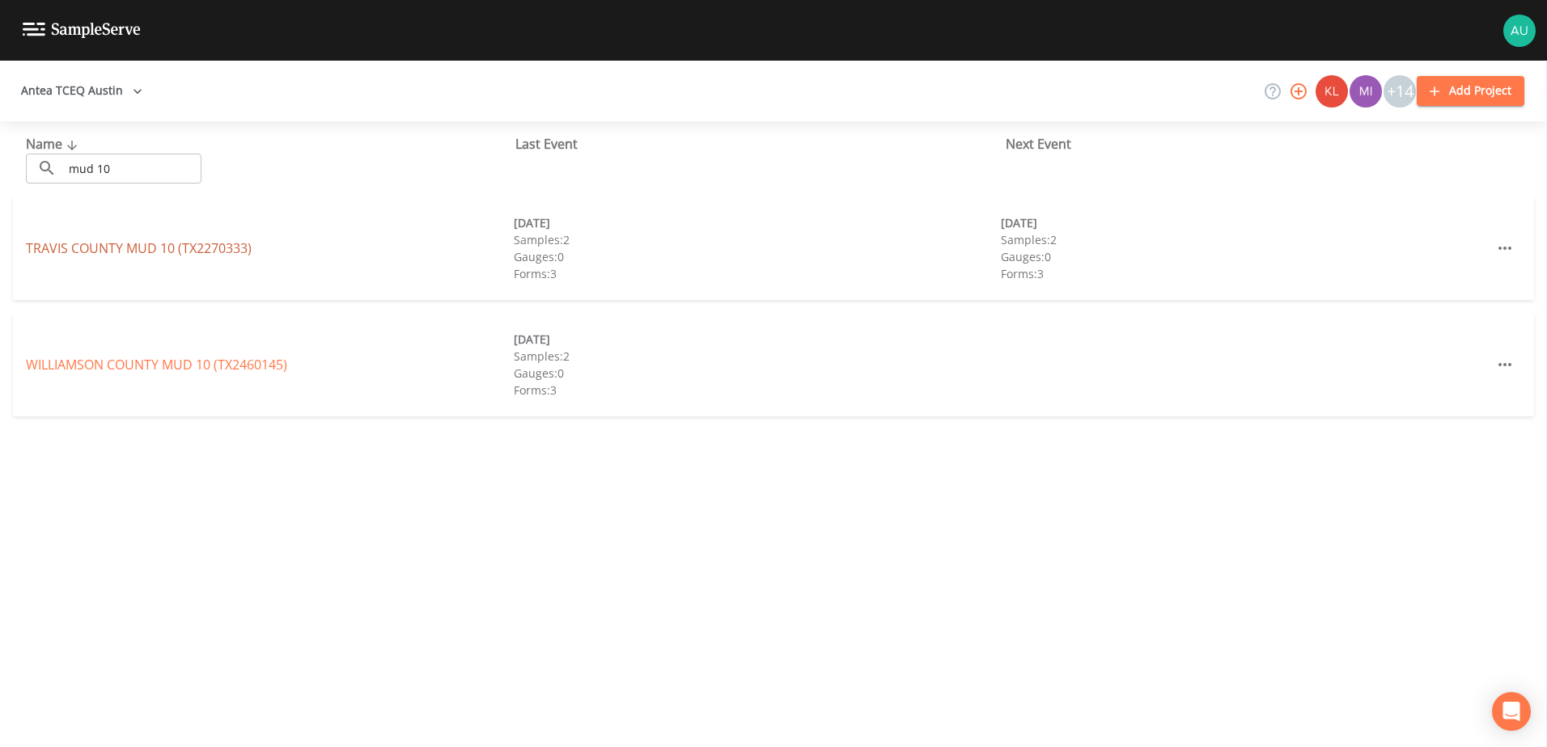
click at [187, 243] on link "TRAVIS COUNTY MUD 10 (TX2270333)" at bounding box center [139, 248] width 226 height 18
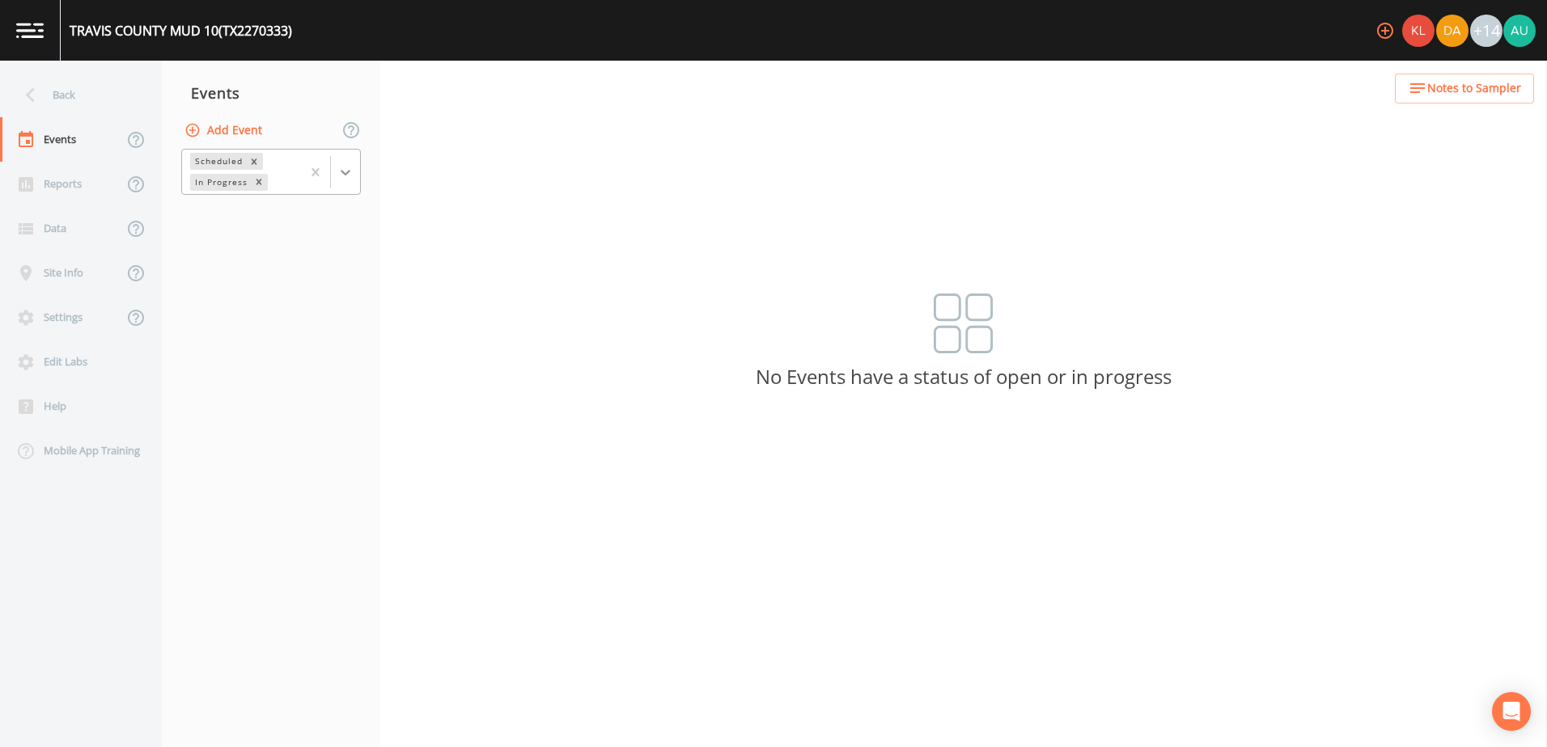
click at [333, 162] on div at bounding box center [345, 172] width 29 height 29
click at [265, 228] on div "Completed" at bounding box center [271, 219] width 180 height 28
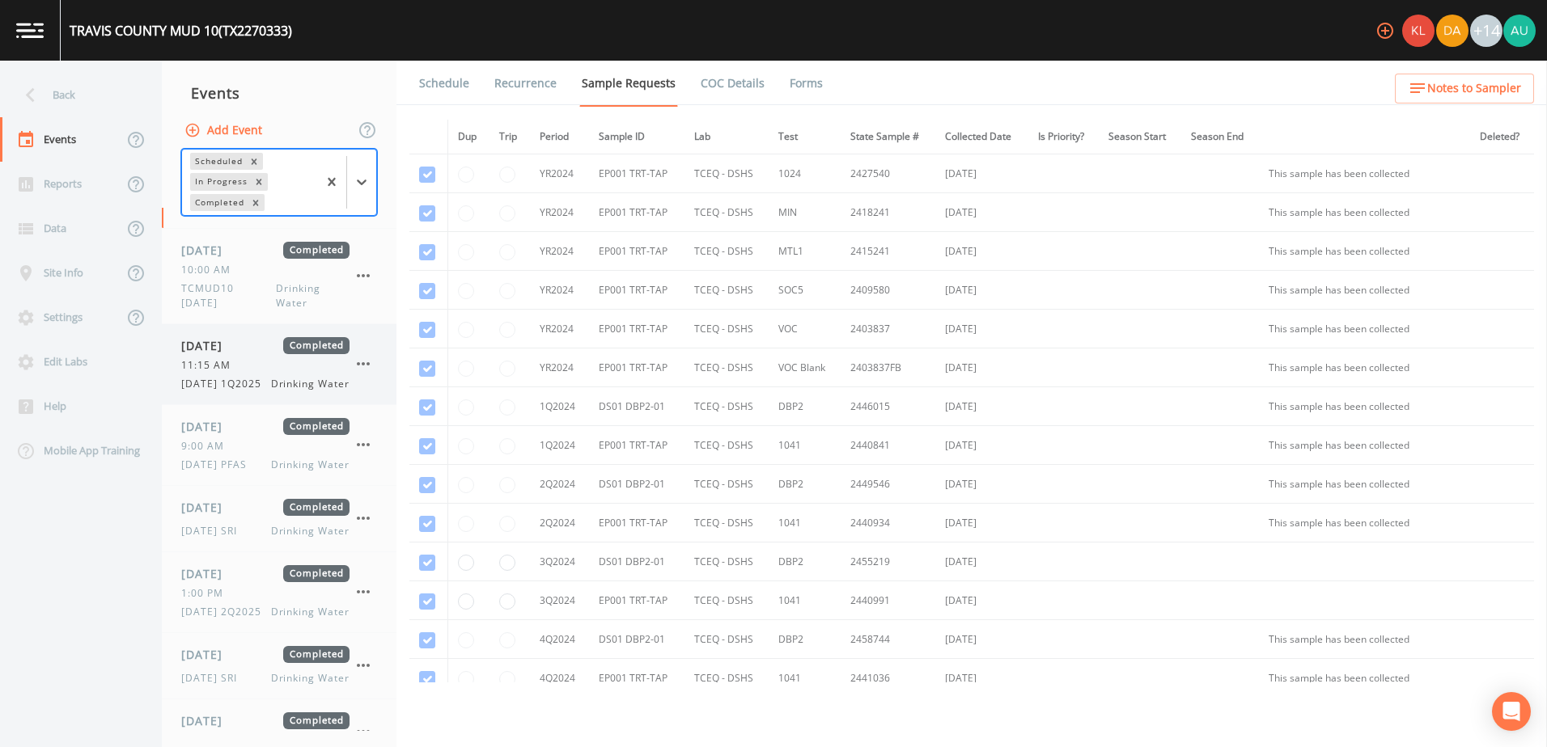
scroll to position [122, 0]
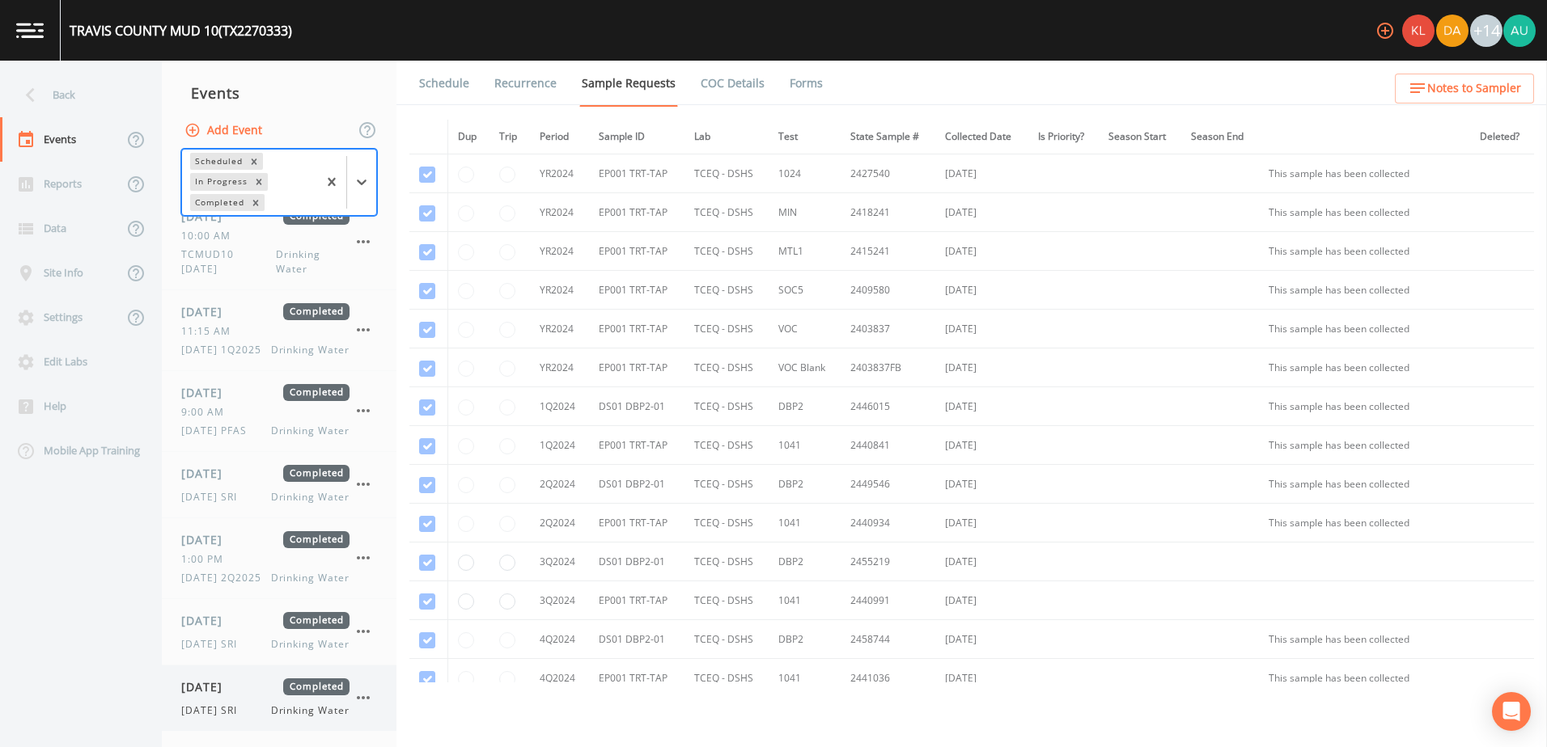
click at [254, 696] on div "10/06/2025 Completed 10/6/25 SRI Drinking Water" at bounding box center [265, 699] width 168 height 40
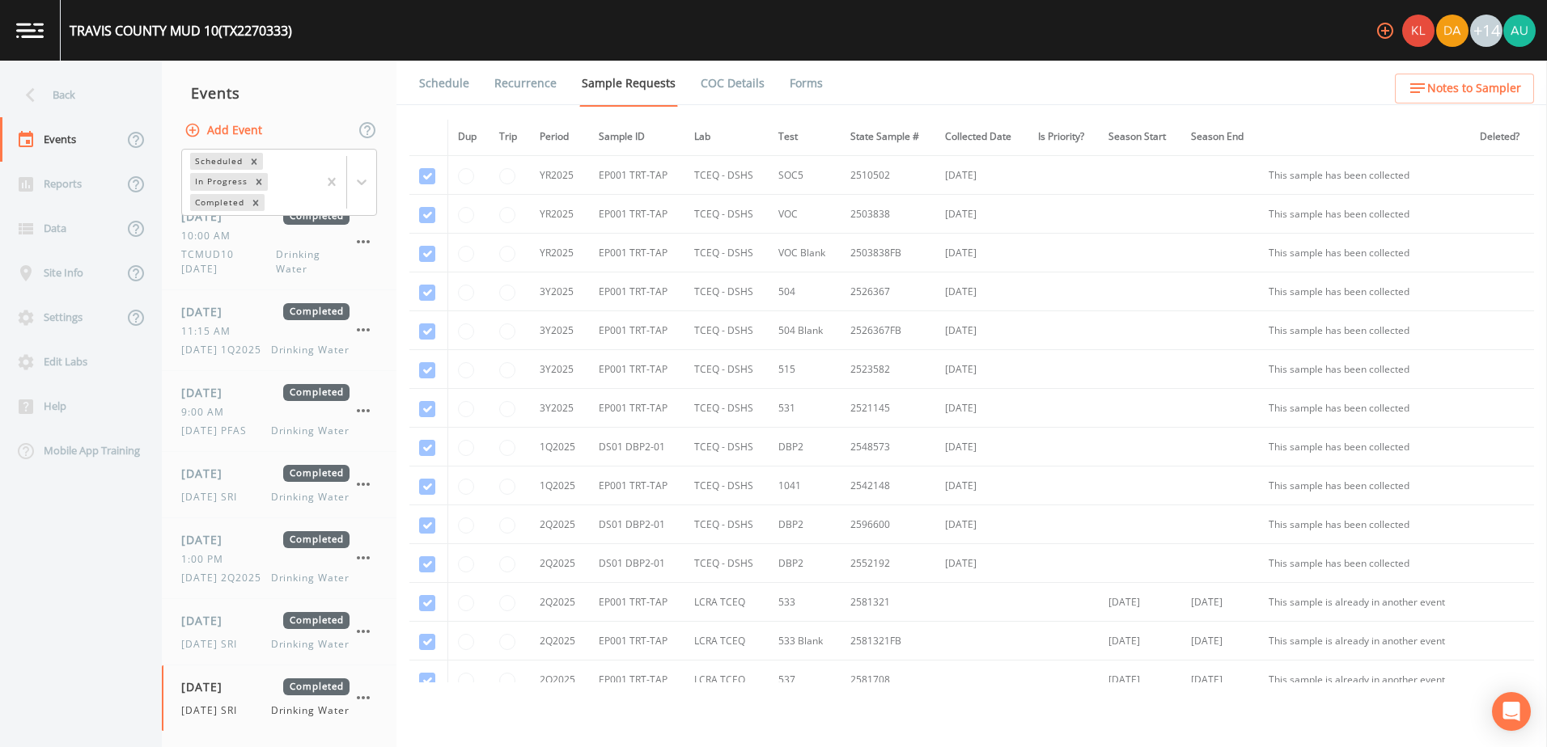
scroll to position [633, 0]
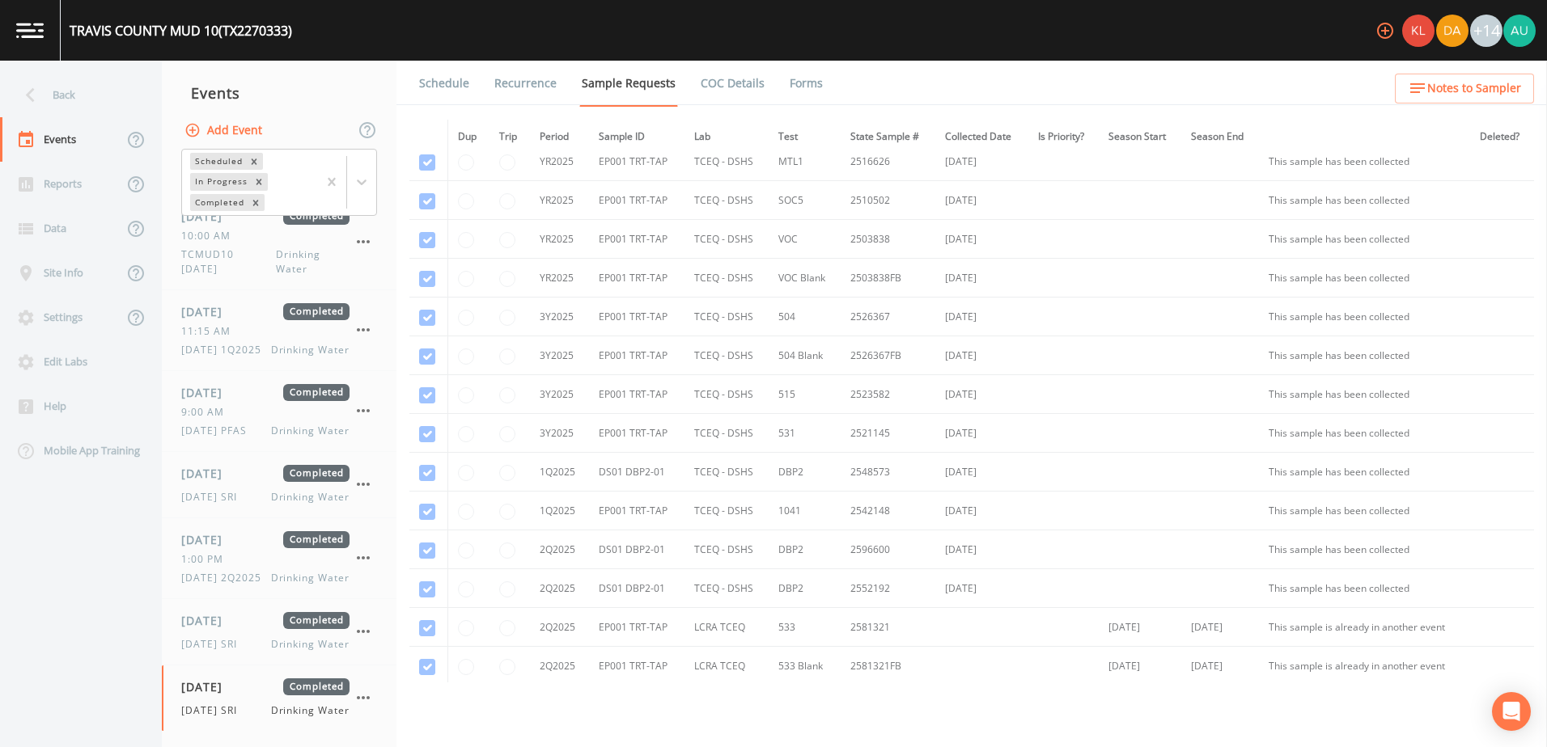
click at [789, 78] on link "Forms" at bounding box center [806, 83] width 38 height 45
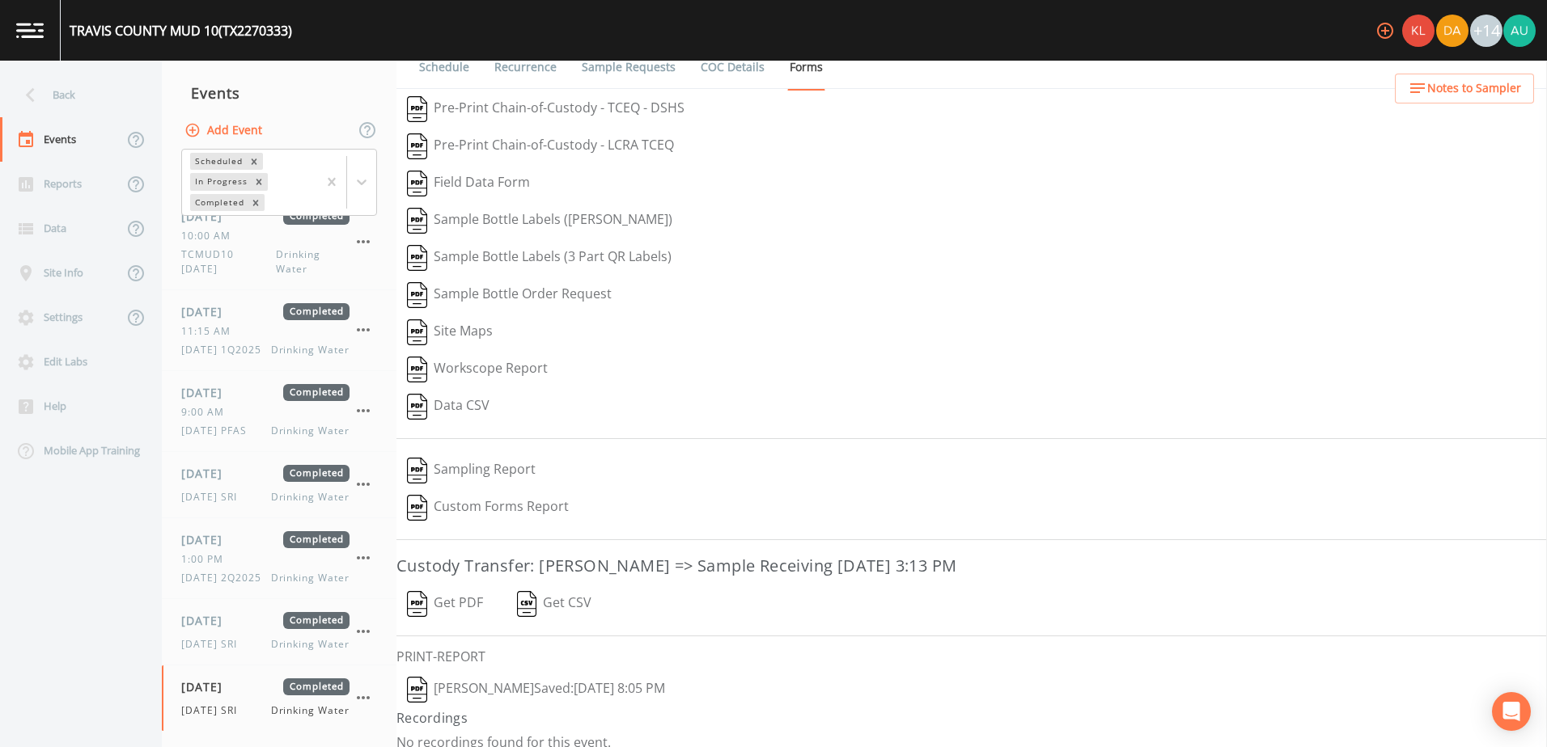
scroll to position [32, 0]
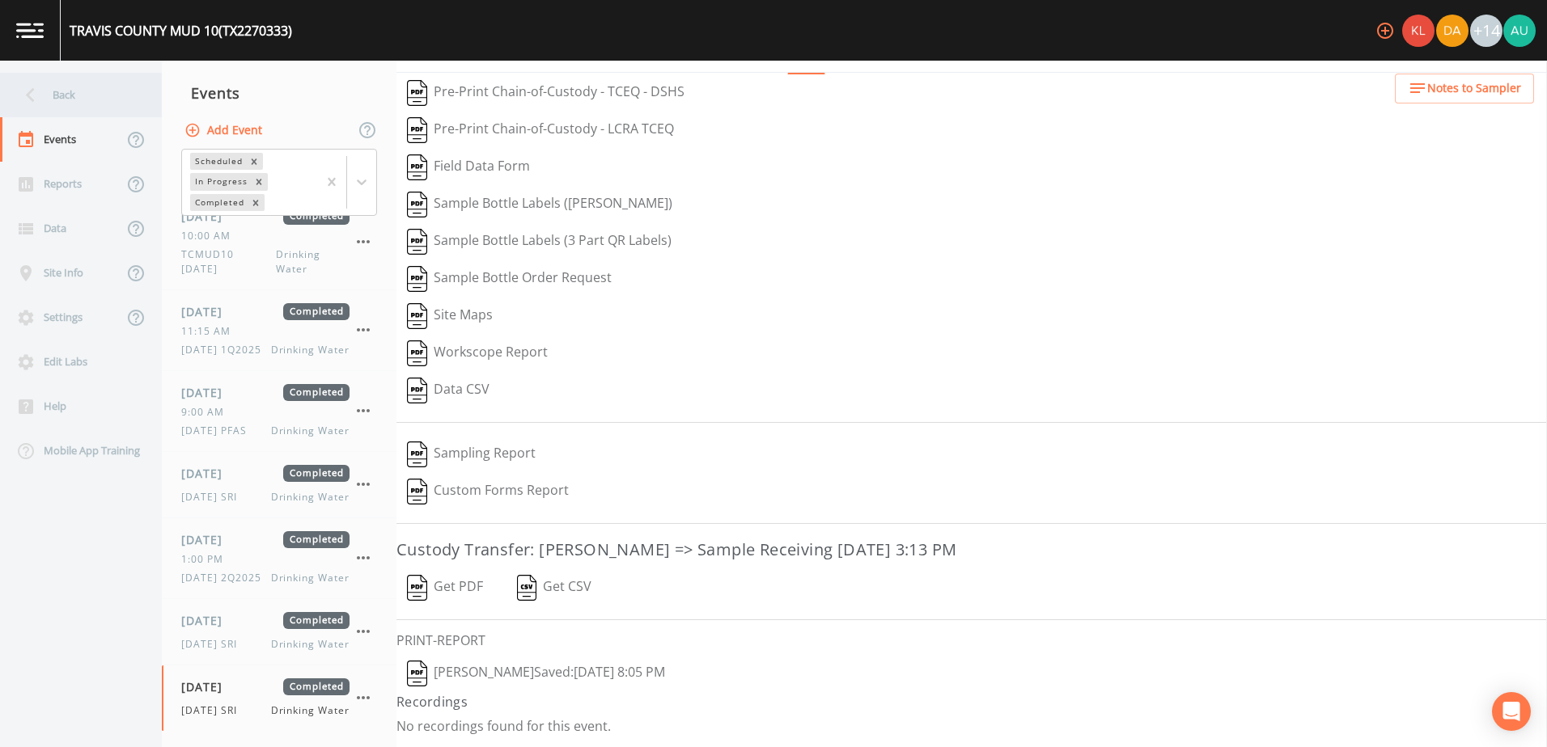
click at [33, 88] on icon at bounding box center [30, 95] width 28 height 28
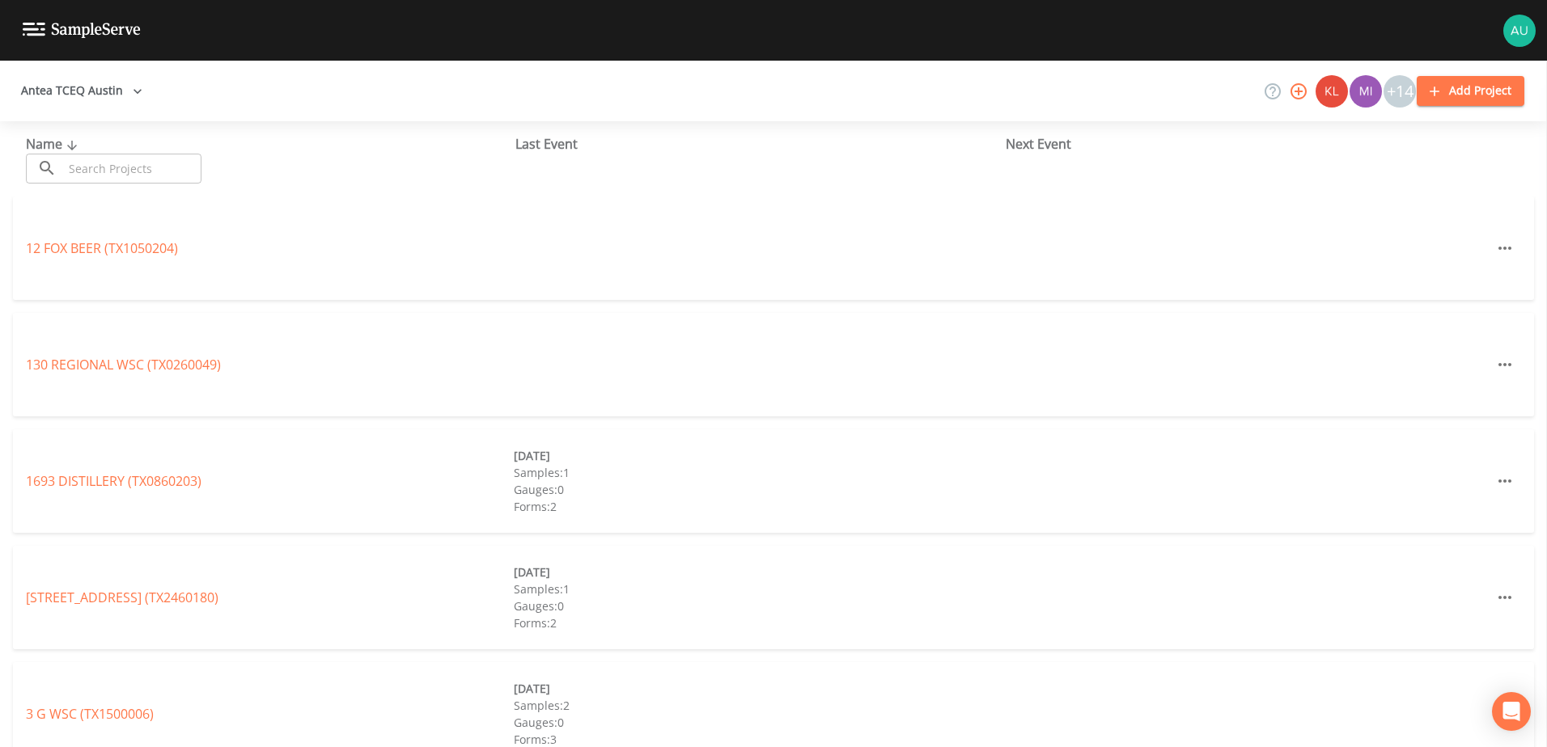
click at [184, 181] on input "text" at bounding box center [132, 169] width 138 height 30
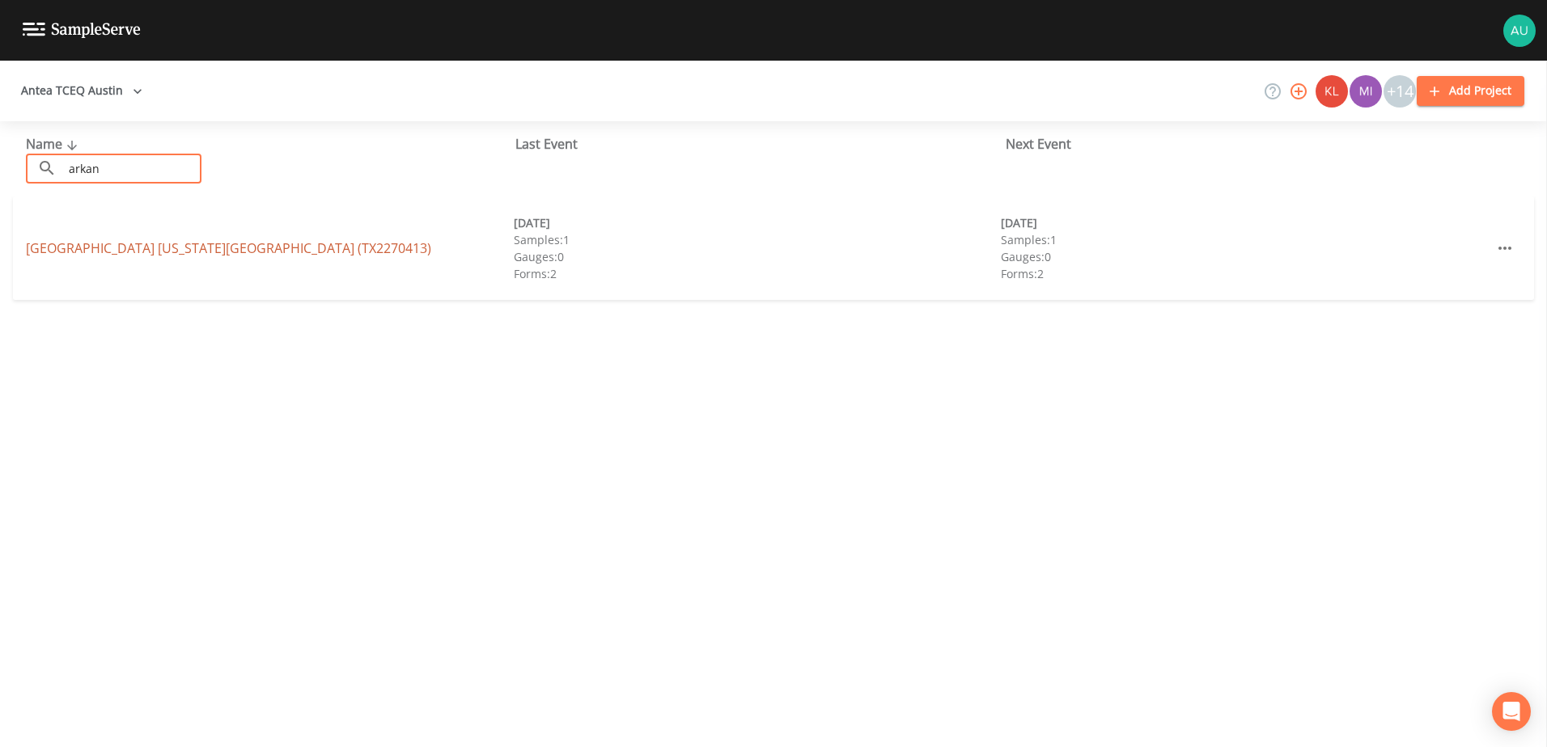
type input "arkan"
click at [104, 241] on link "TRAVIS COUNTY ARKANSAS BEND PARK (TX2270413)" at bounding box center [228, 248] width 405 height 18
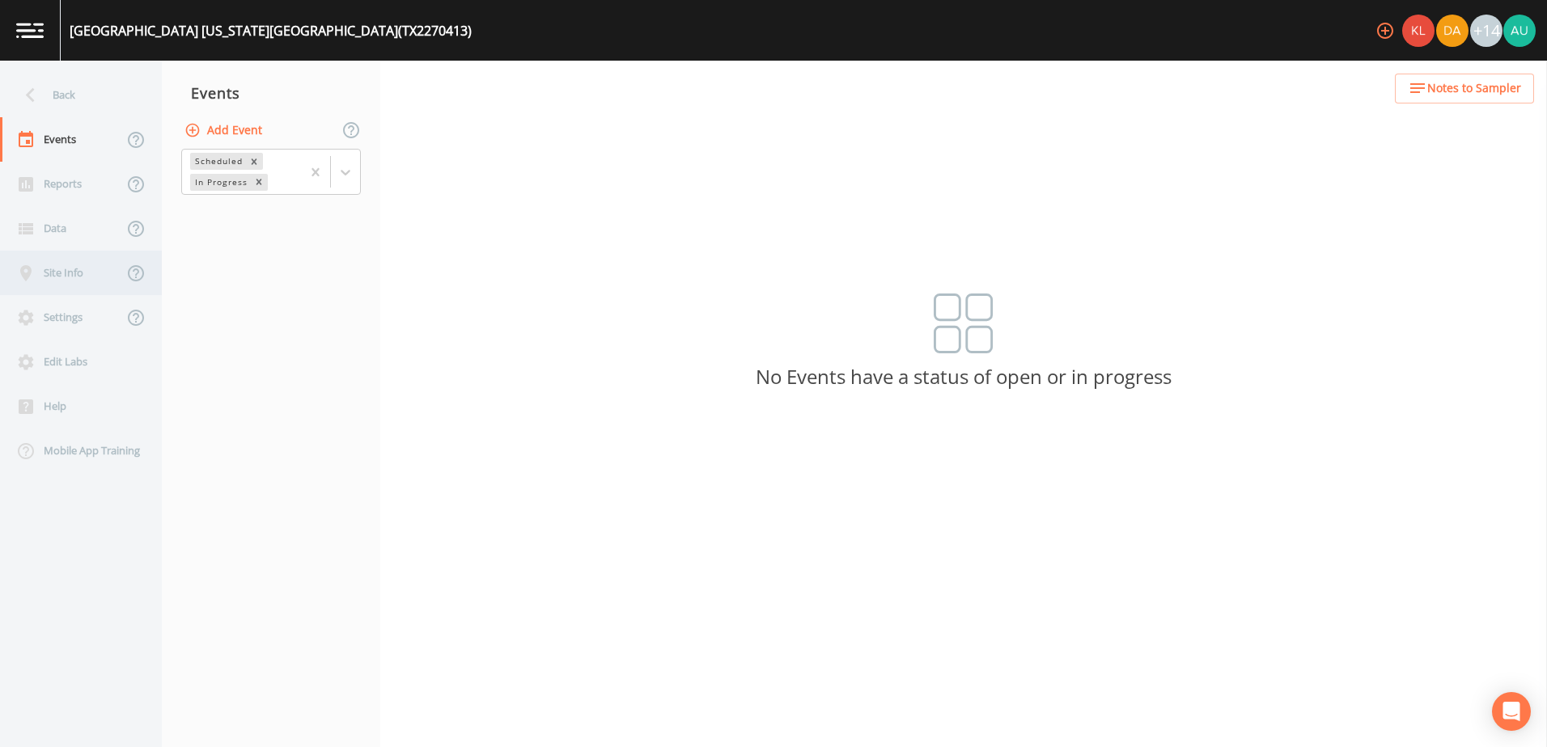
click at [73, 272] on div "Site Info" at bounding box center [61, 273] width 123 height 44
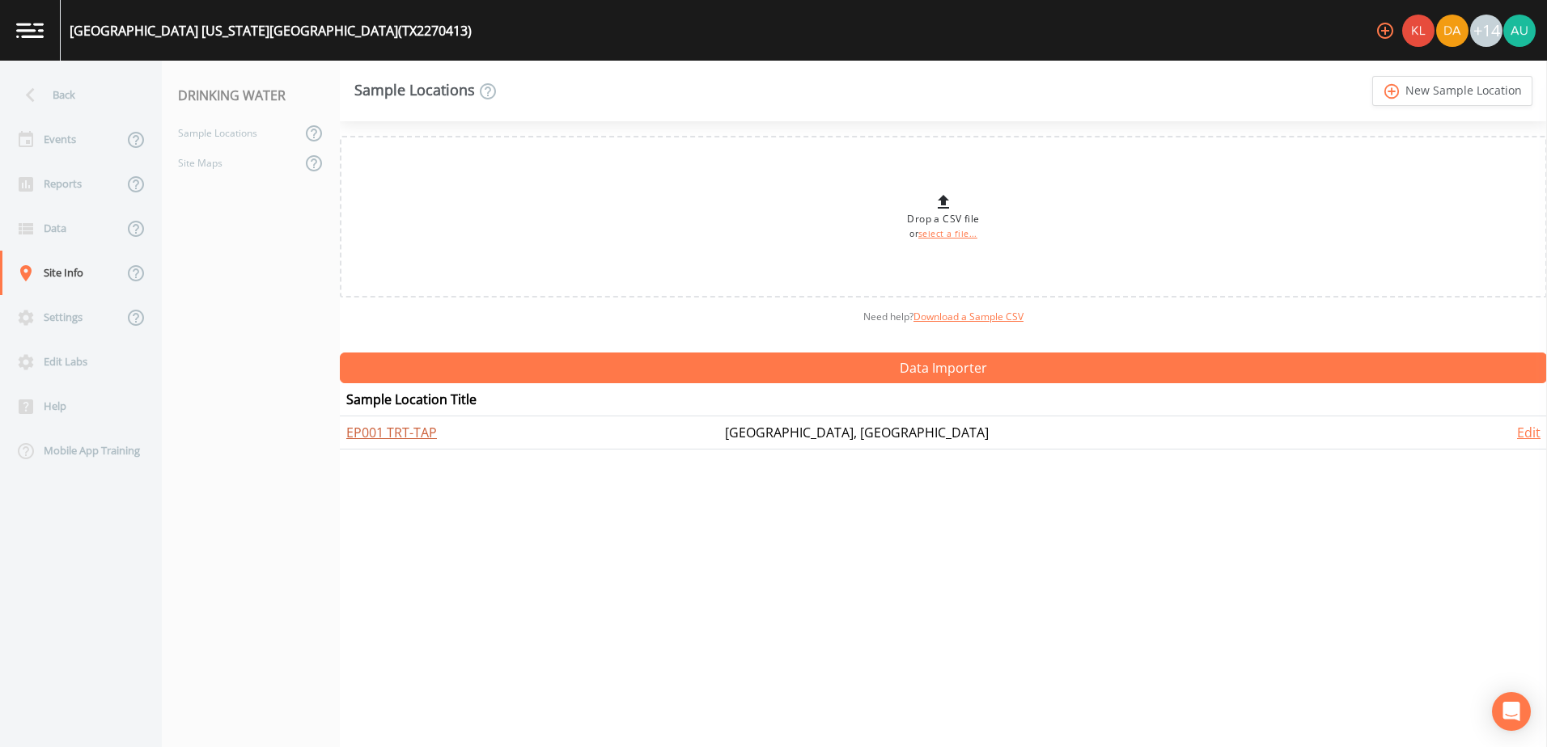
click at [421, 429] on link "EP001 TRT-TAP" at bounding box center [391, 433] width 91 height 18
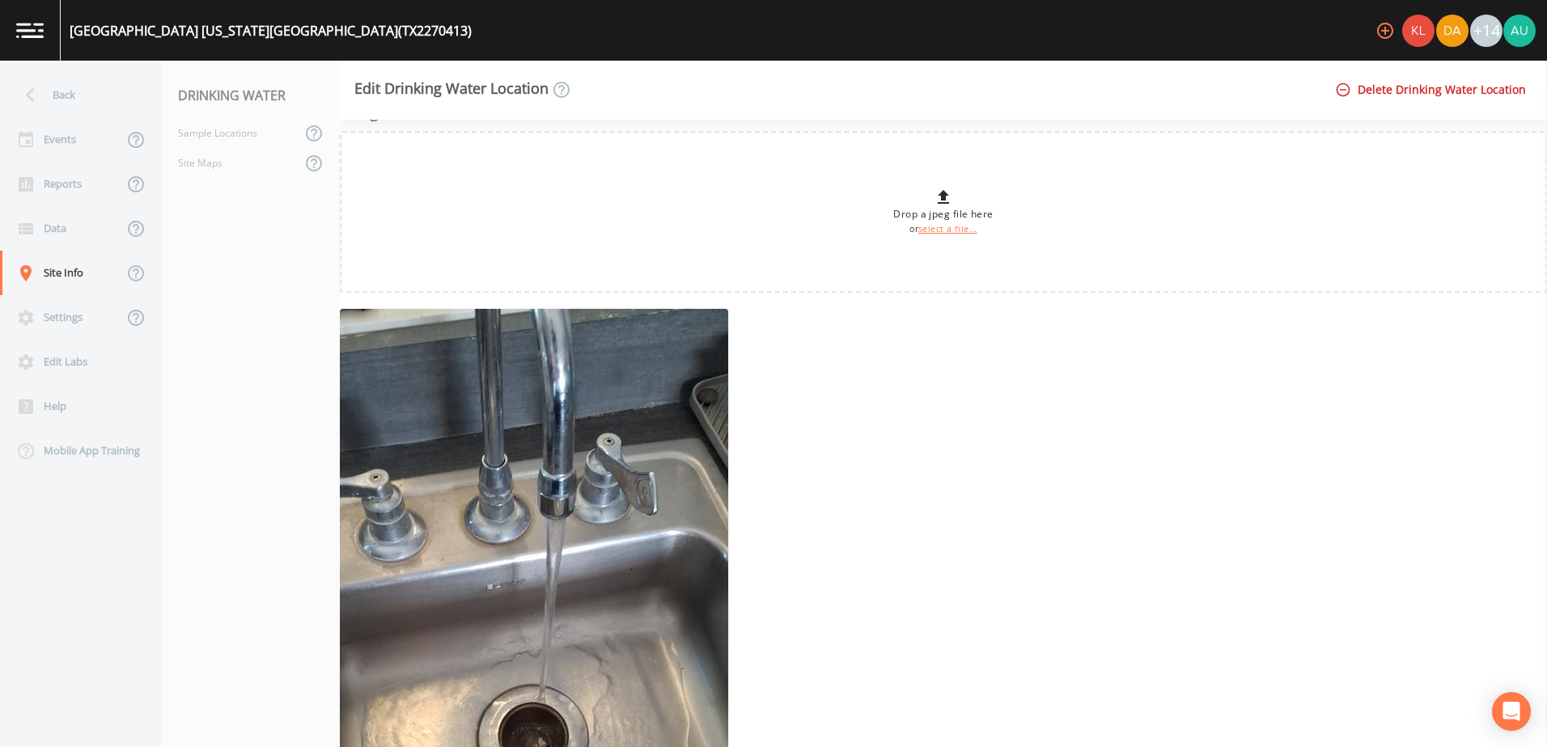
scroll to position [760, 0]
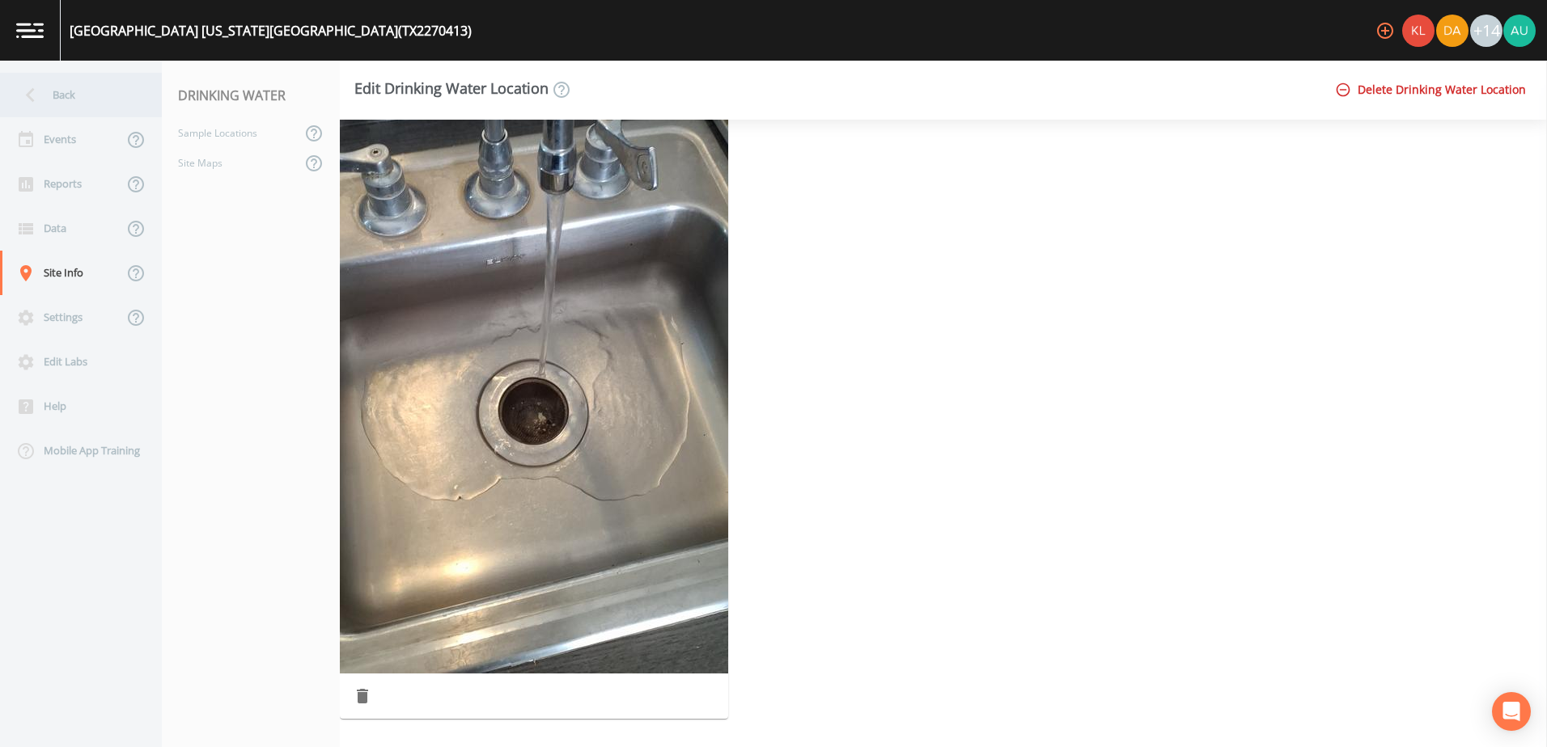
click at [65, 89] on div "Back" at bounding box center [73, 95] width 146 height 44
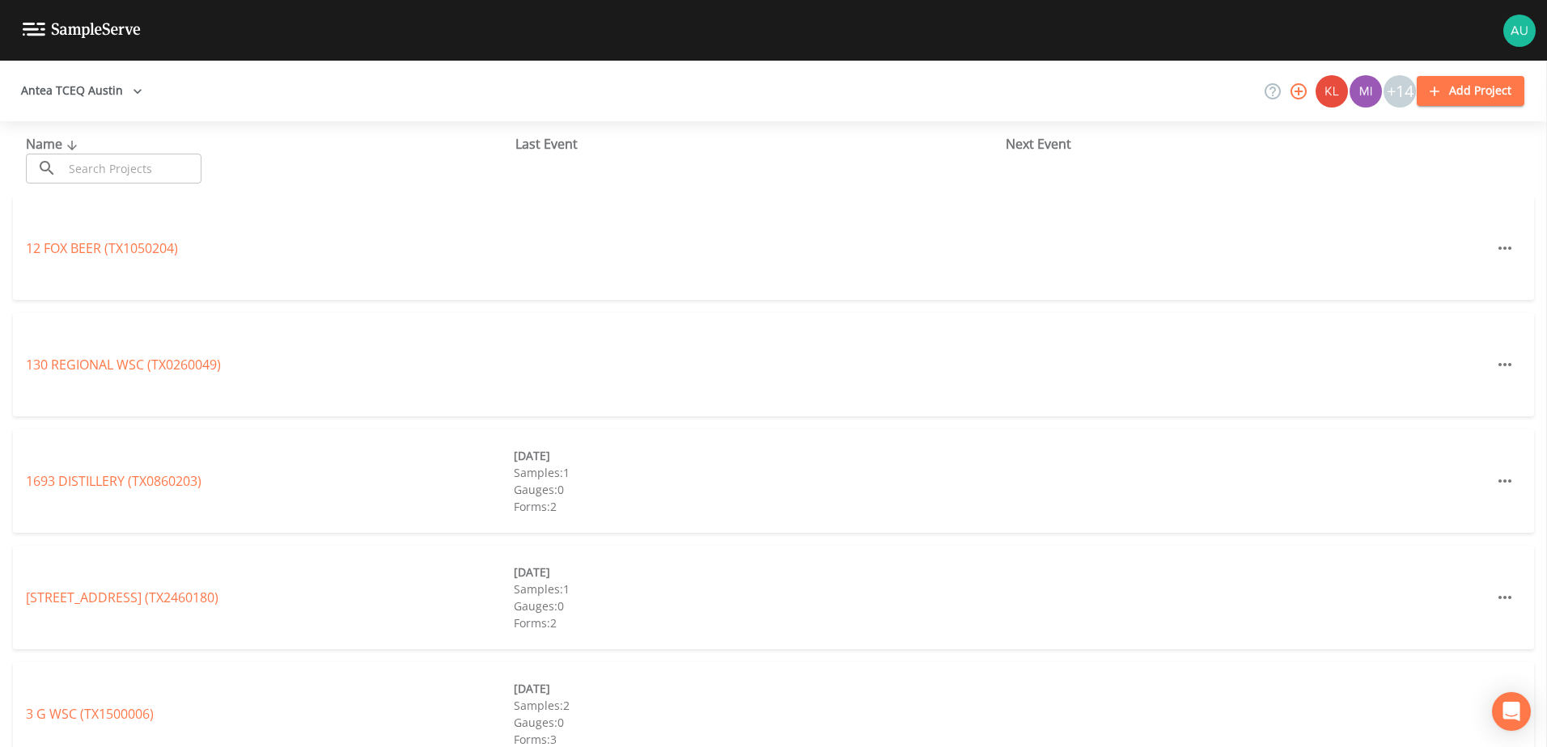
click at [145, 168] on input "text" at bounding box center [132, 169] width 138 height 30
click at [123, 164] on input "text" at bounding box center [132, 169] width 138 height 30
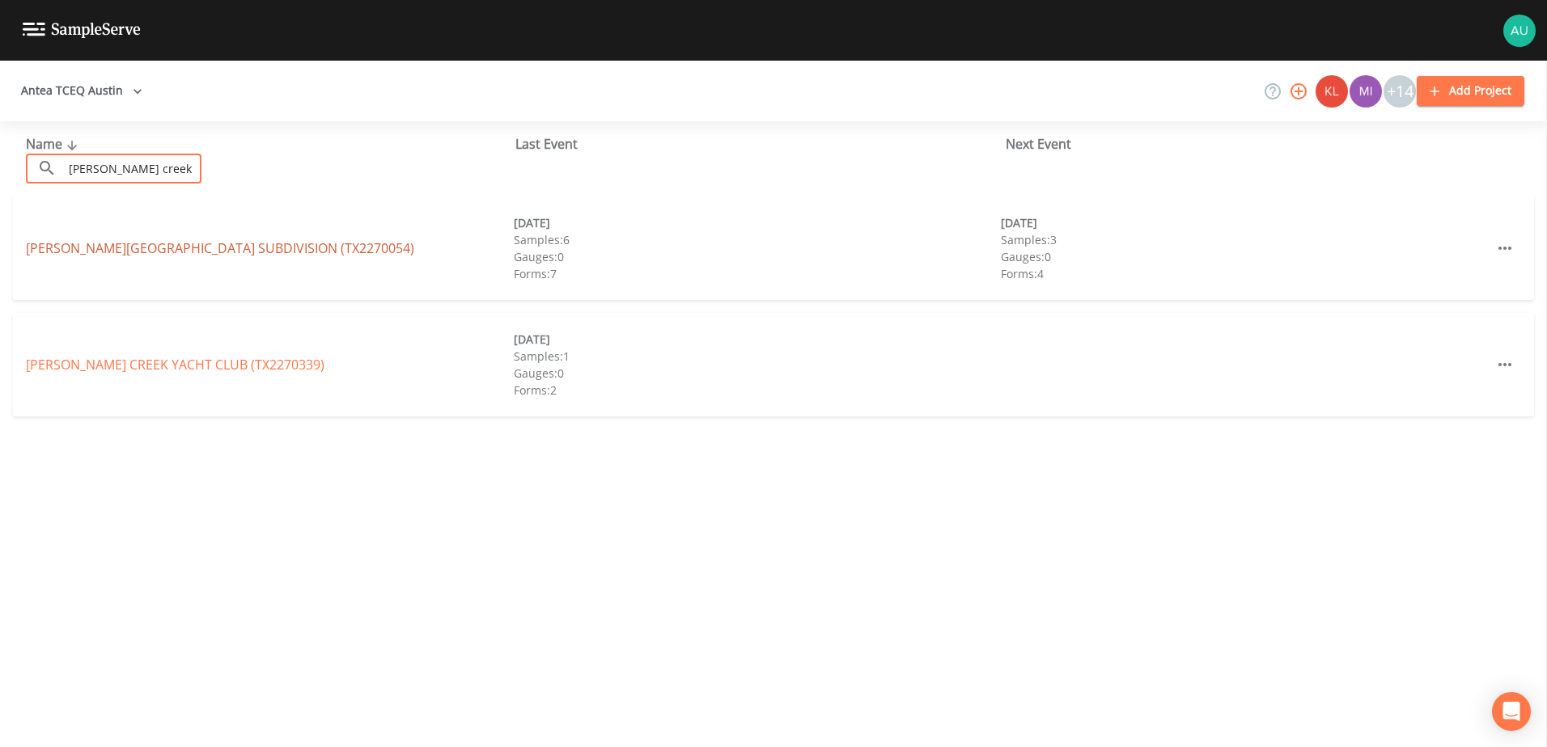
type input "sandy creek"
click at [160, 252] on link "SANDY CREEK RANCHES SUBDIVISION (TX2270054)" at bounding box center [220, 248] width 388 height 18
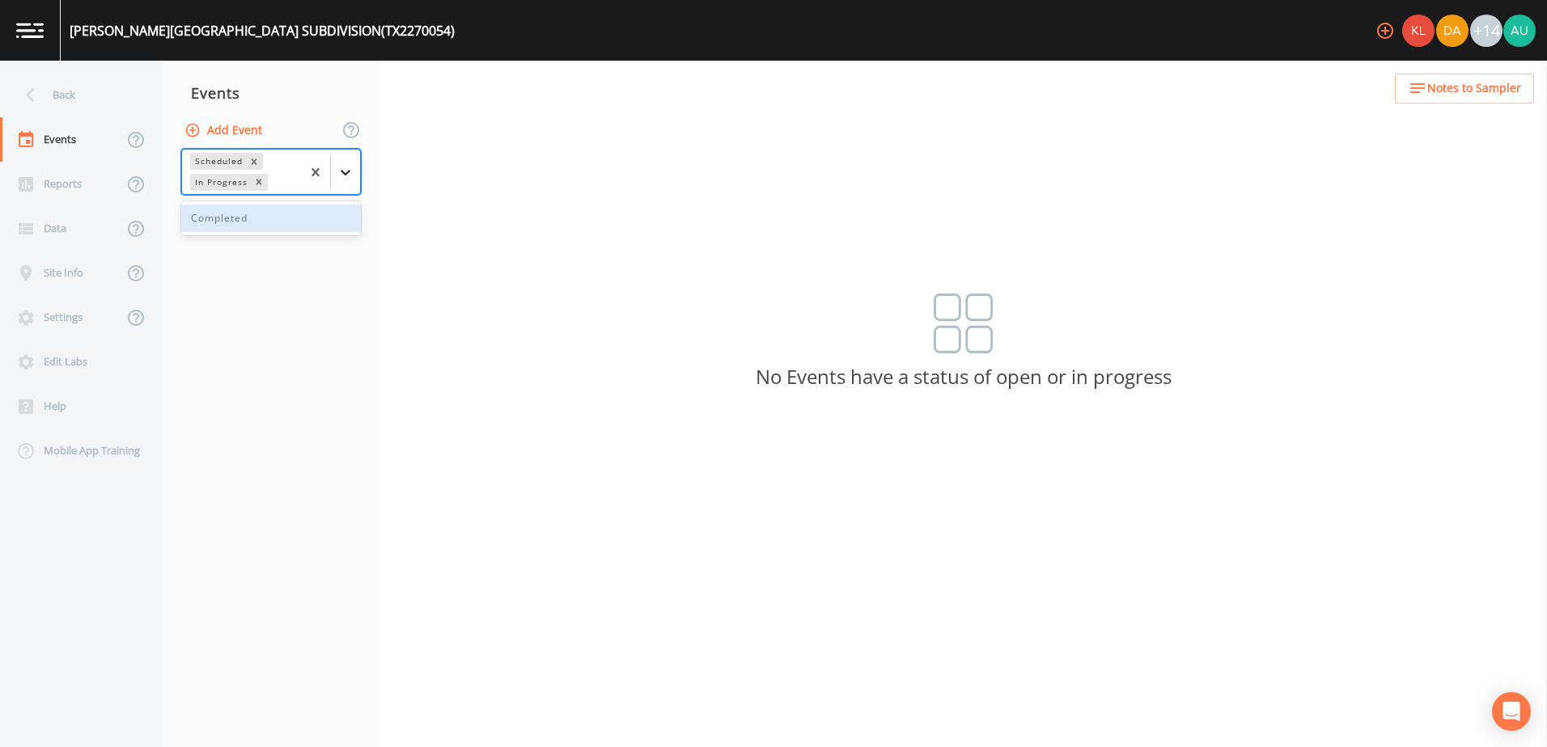
click at [336, 168] on div at bounding box center [345, 172] width 29 height 29
click at [324, 222] on div "Completed" at bounding box center [271, 219] width 180 height 28
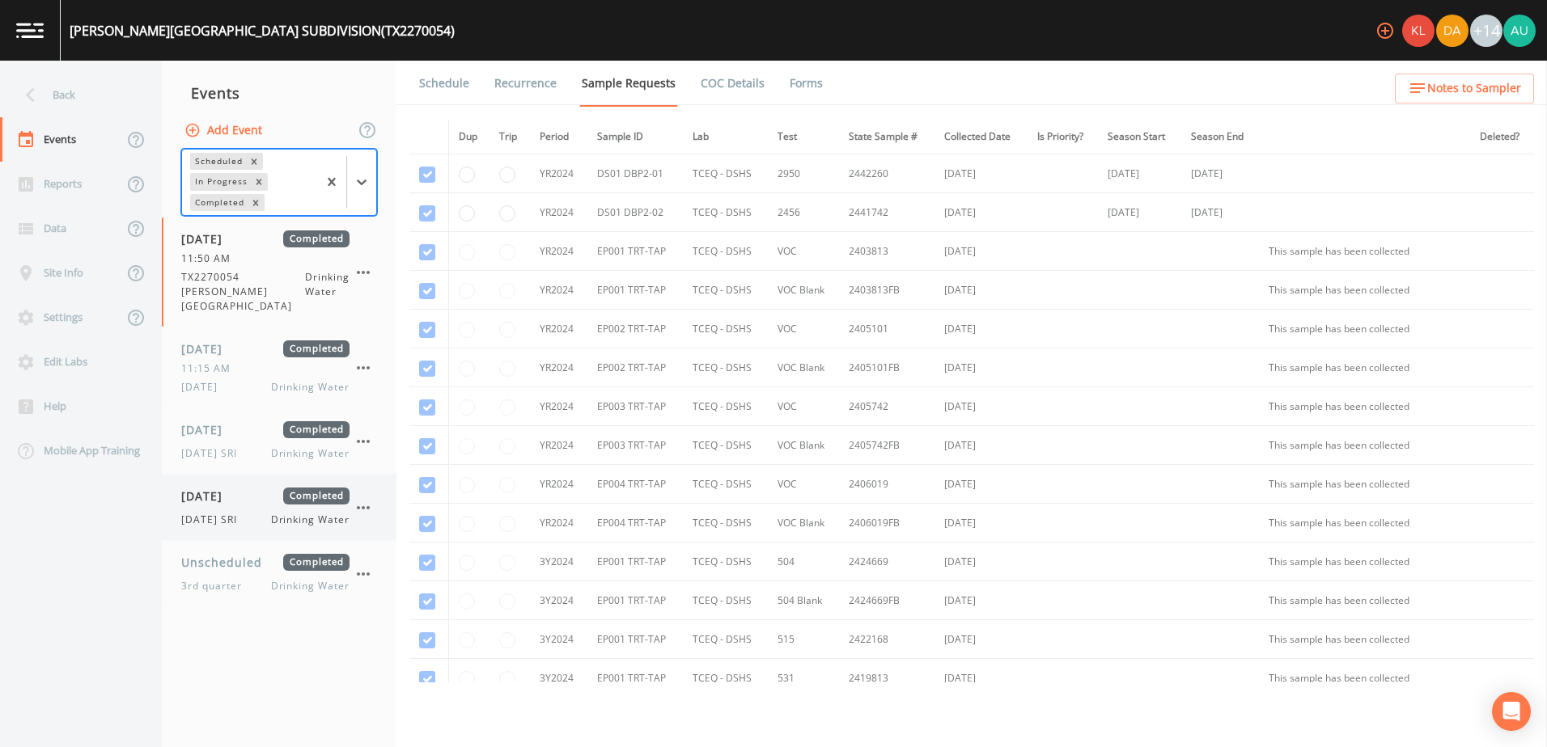
click at [287, 493] on div "10/06/2025 Completed 10/6/25 SRI Drinking Water" at bounding box center [265, 508] width 168 height 40
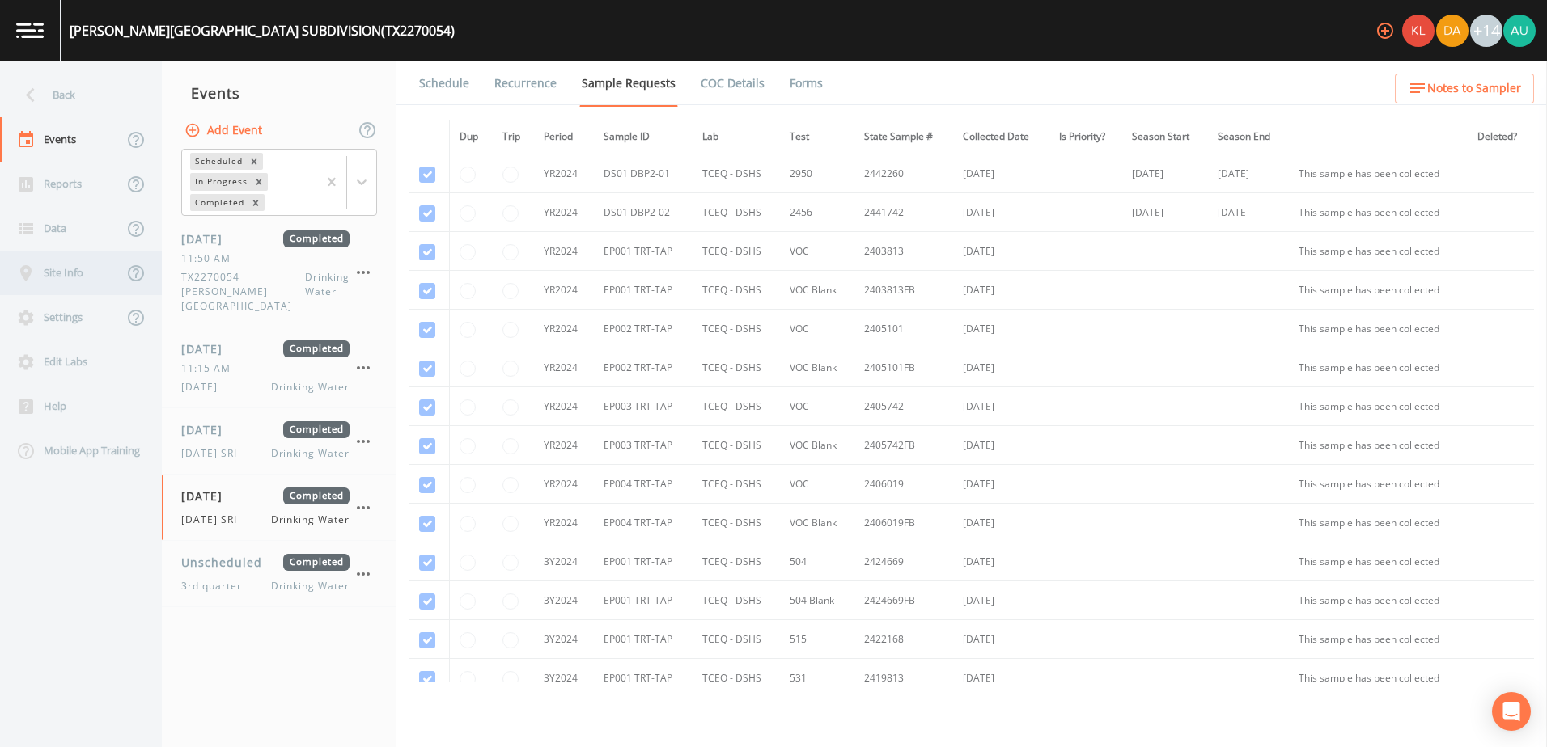
click at [74, 272] on div "Site Info" at bounding box center [61, 273] width 123 height 44
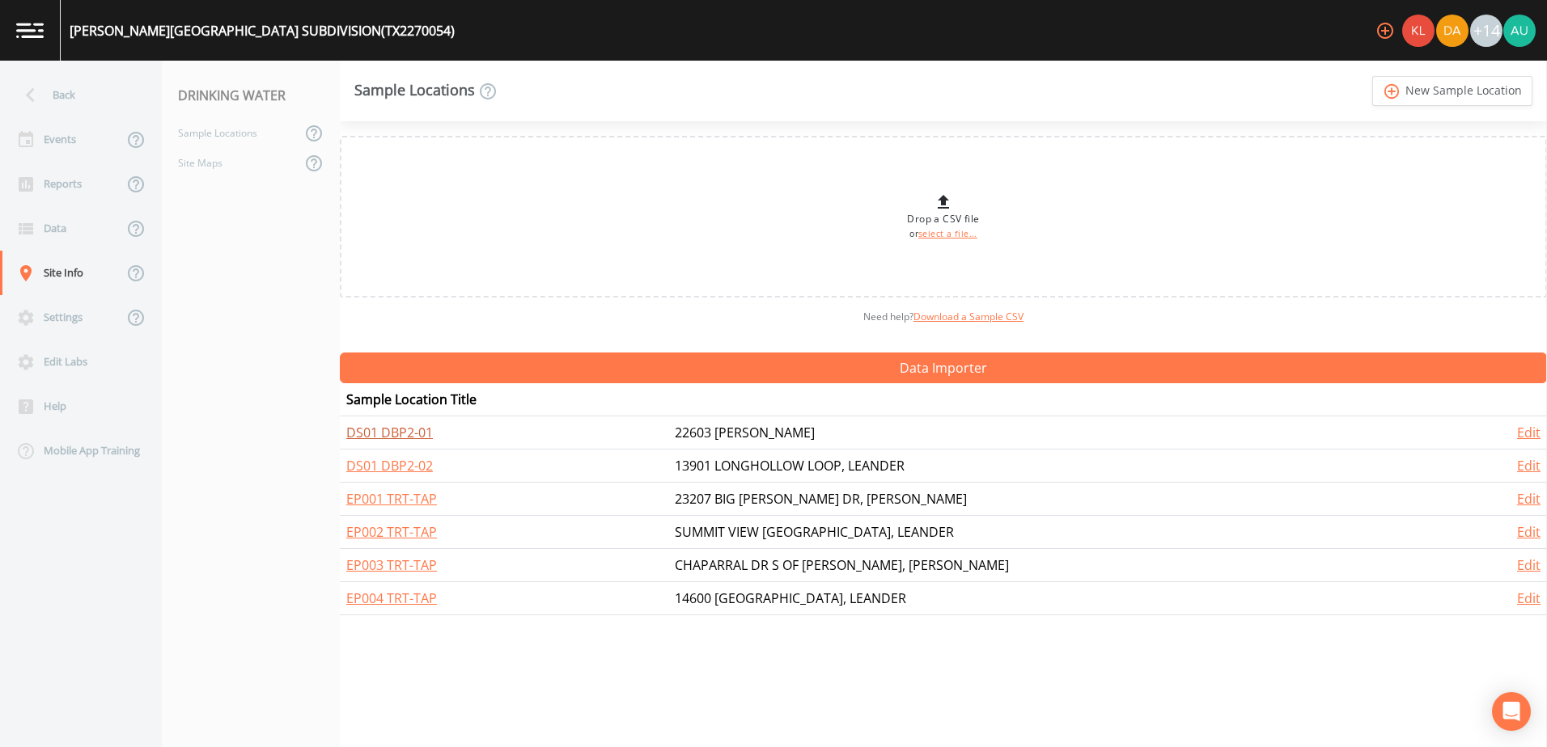
click at [392, 434] on link "DS01 DBP2-01" at bounding box center [389, 433] width 87 height 18
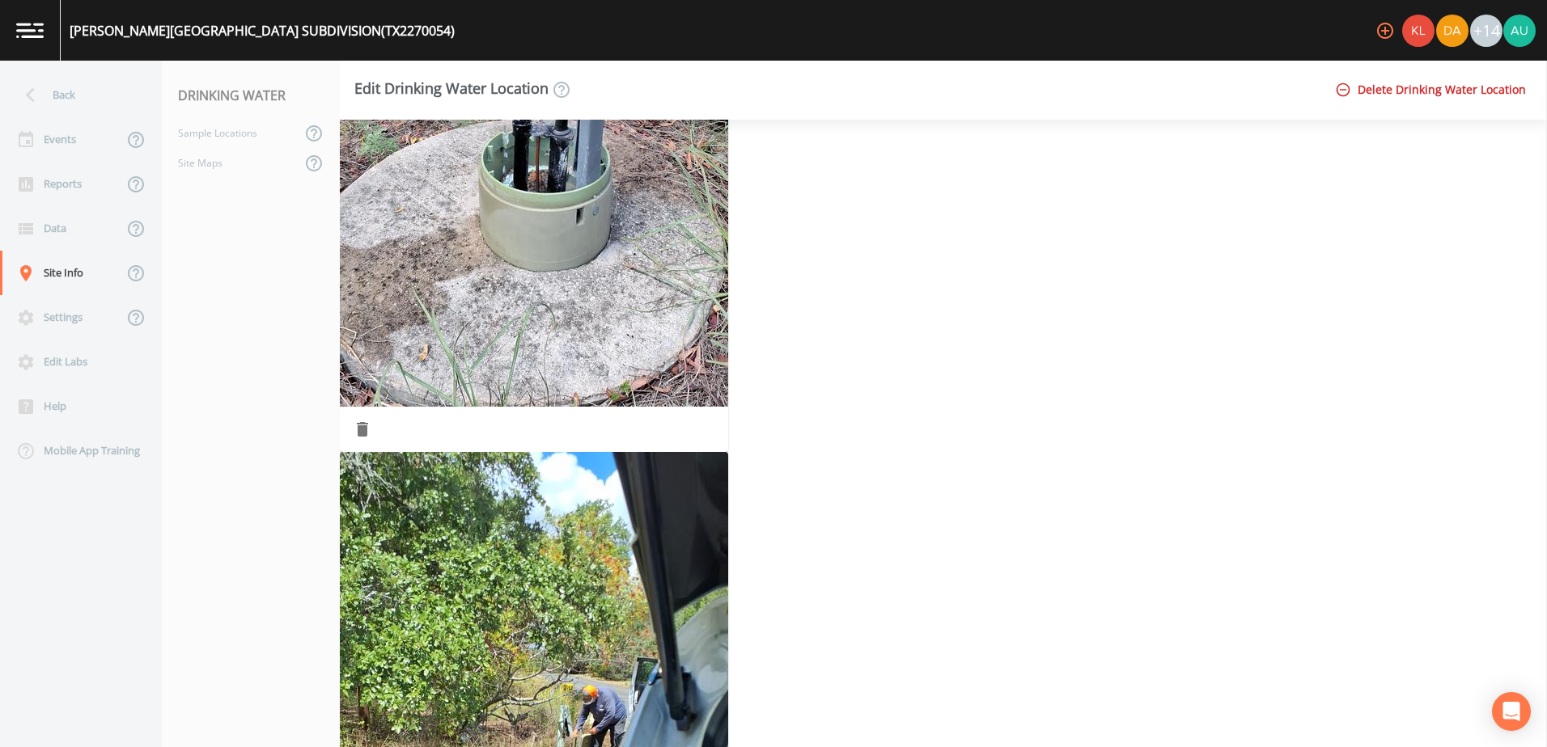
scroll to position [929, 0]
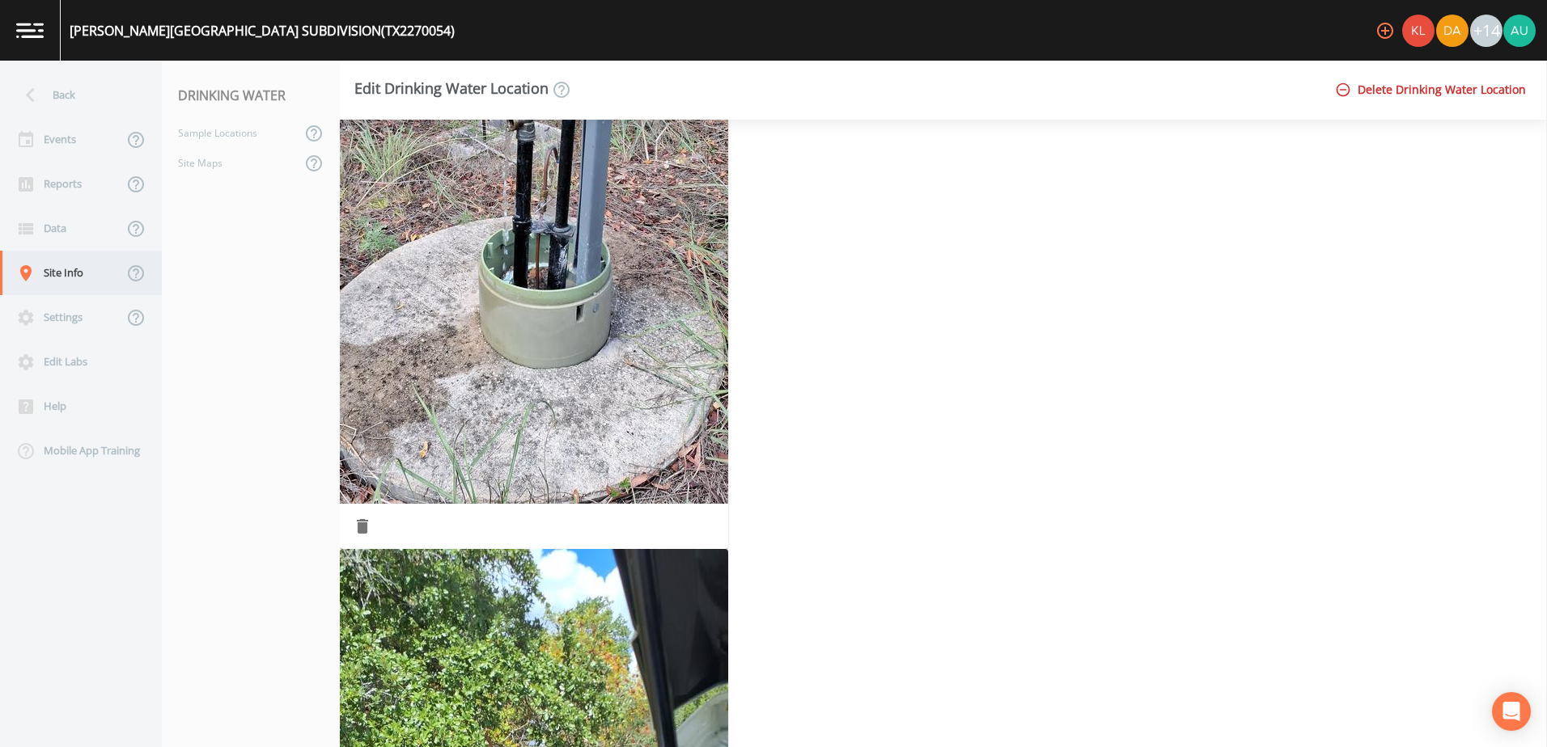
click at [70, 268] on div "Site Info" at bounding box center [61, 273] width 123 height 44
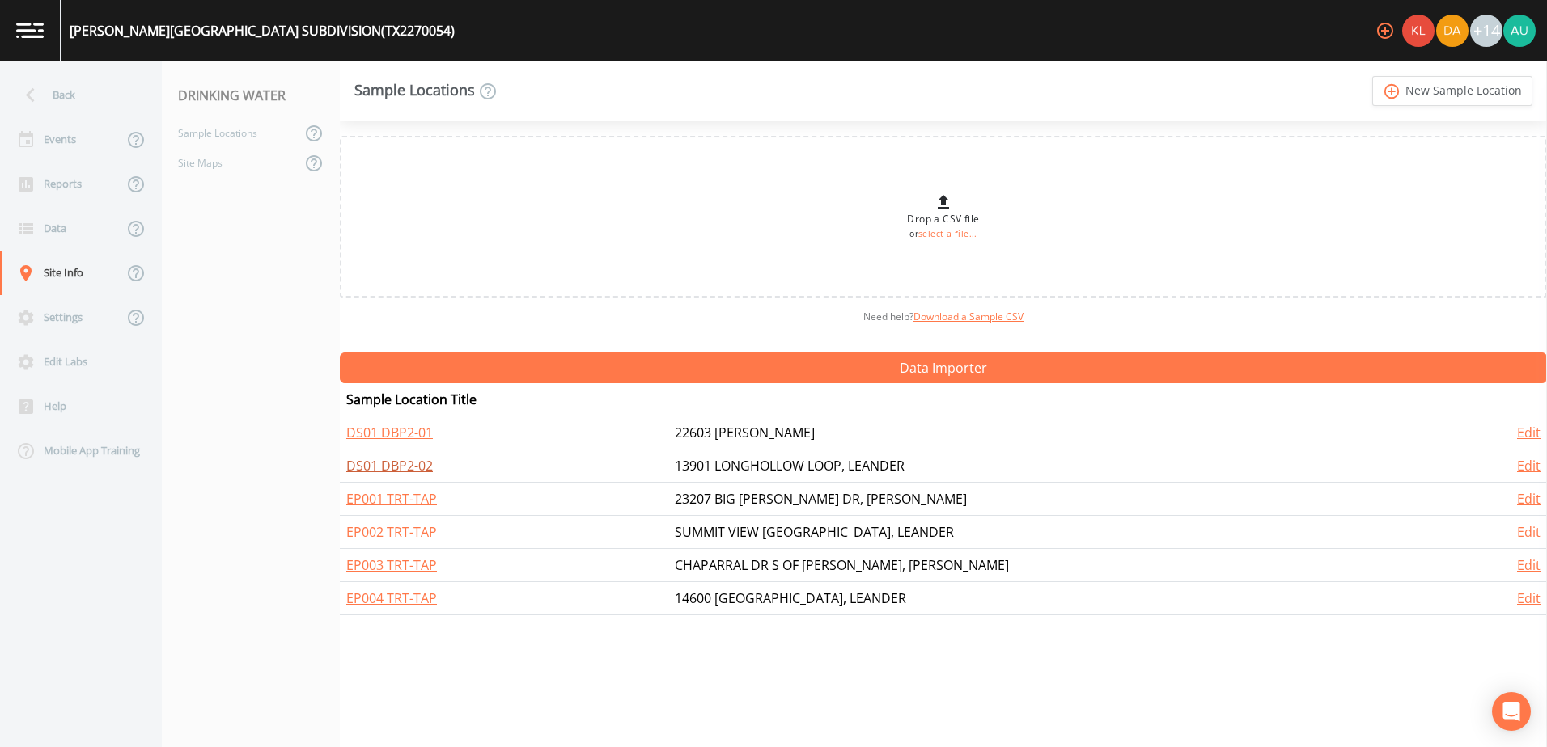
click at [433, 466] on td "DS01 DBP2-02" at bounding box center [504, 466] width 328 height 33
click at [419, 465] on link "DS01 DBP2-02" at bounding box center [389, 466] width 87 height 18
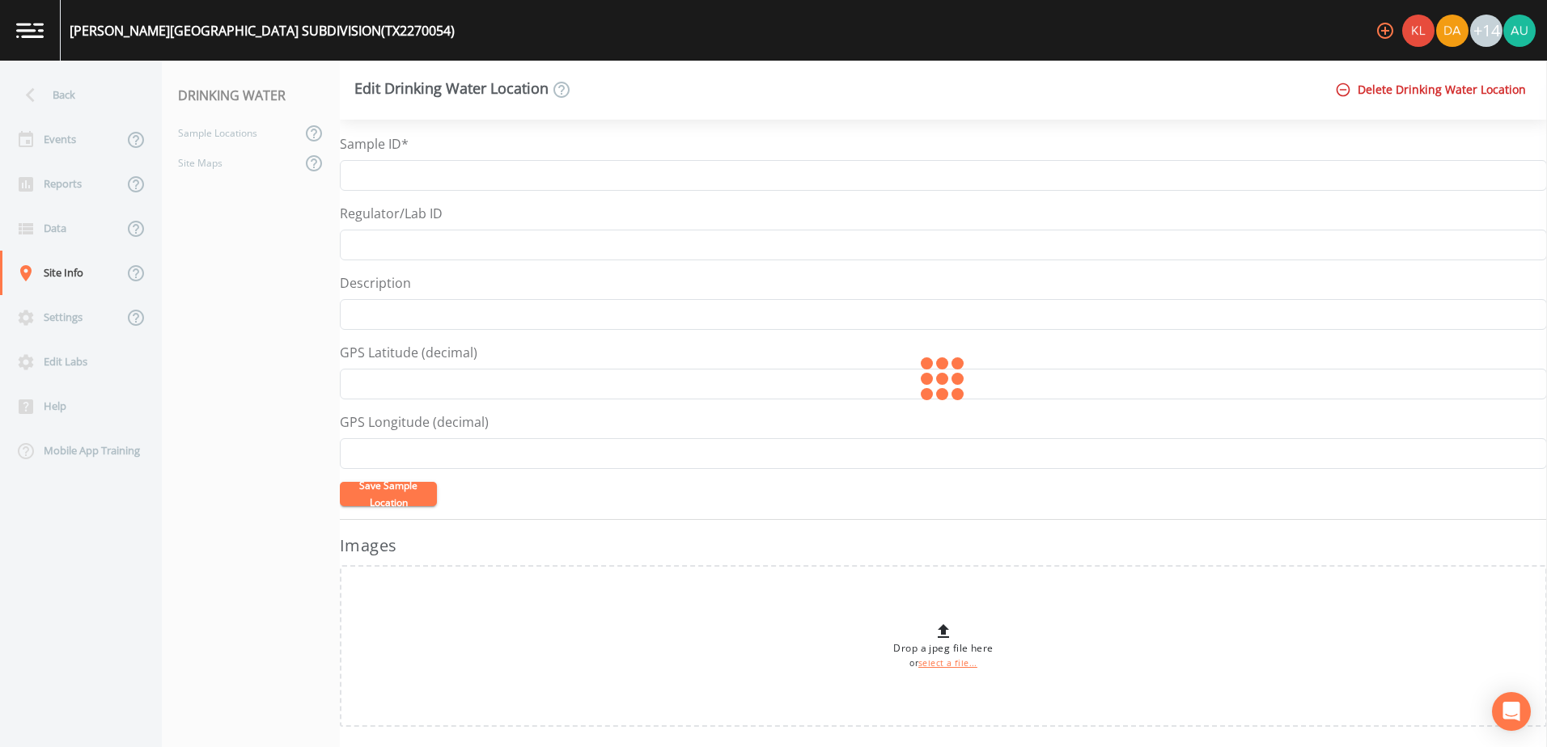
type input "DS01 DBP2-02"
type input "13901 LONGHOLLOW LOOP, LEANDER"
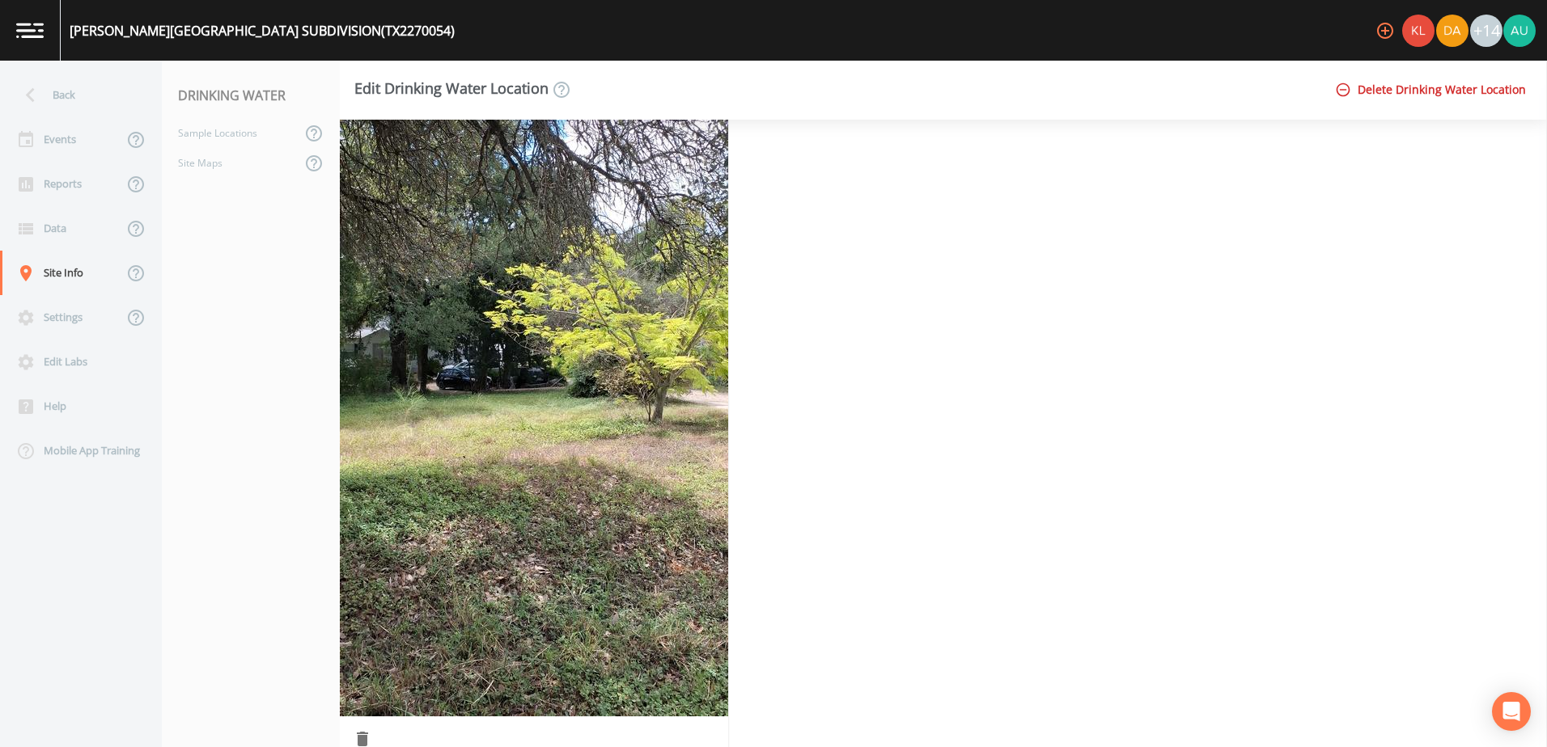
scroll to position [1495, 0]
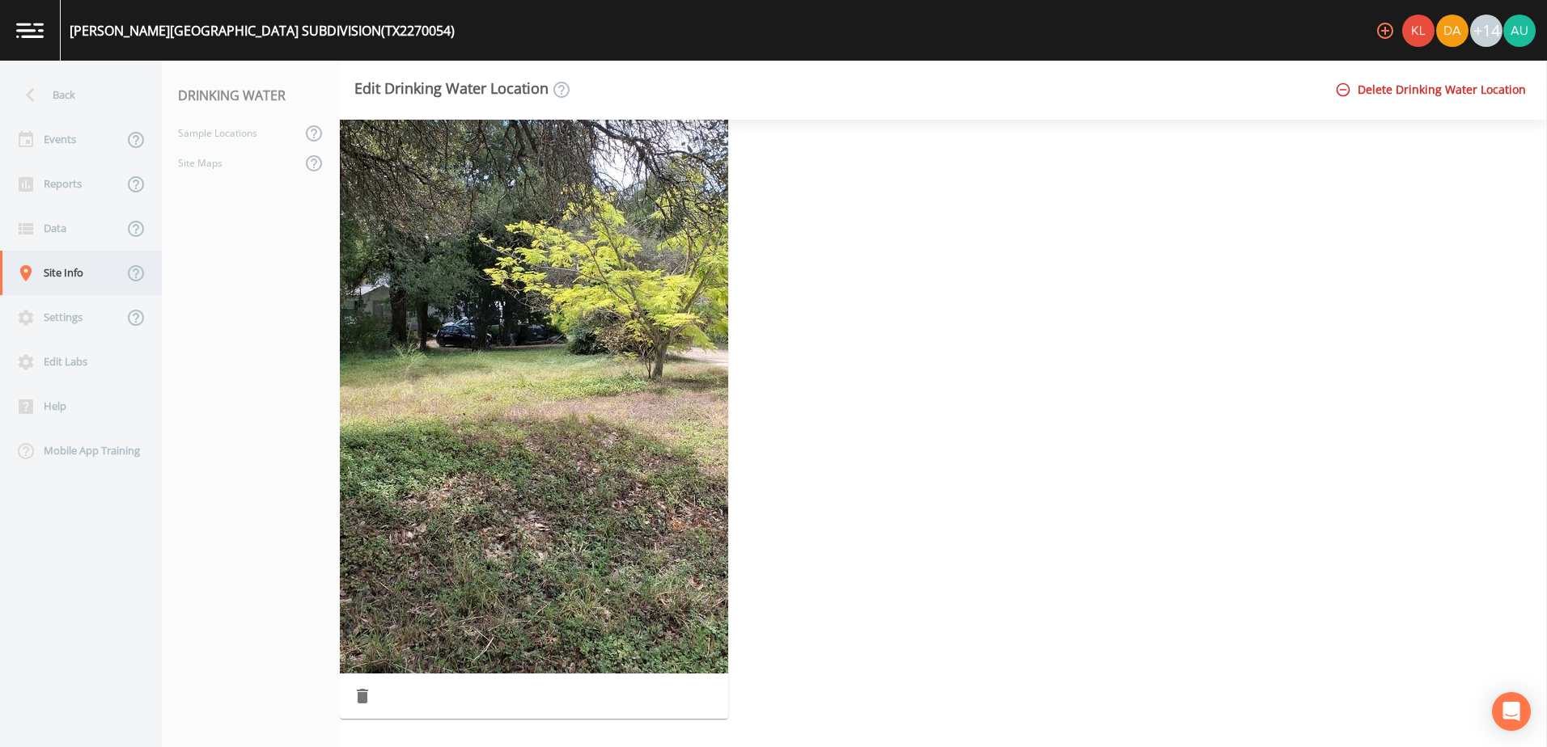
click at [101, 264] on div "Site Info" at bounding box center [61, 273] width 123 height 44
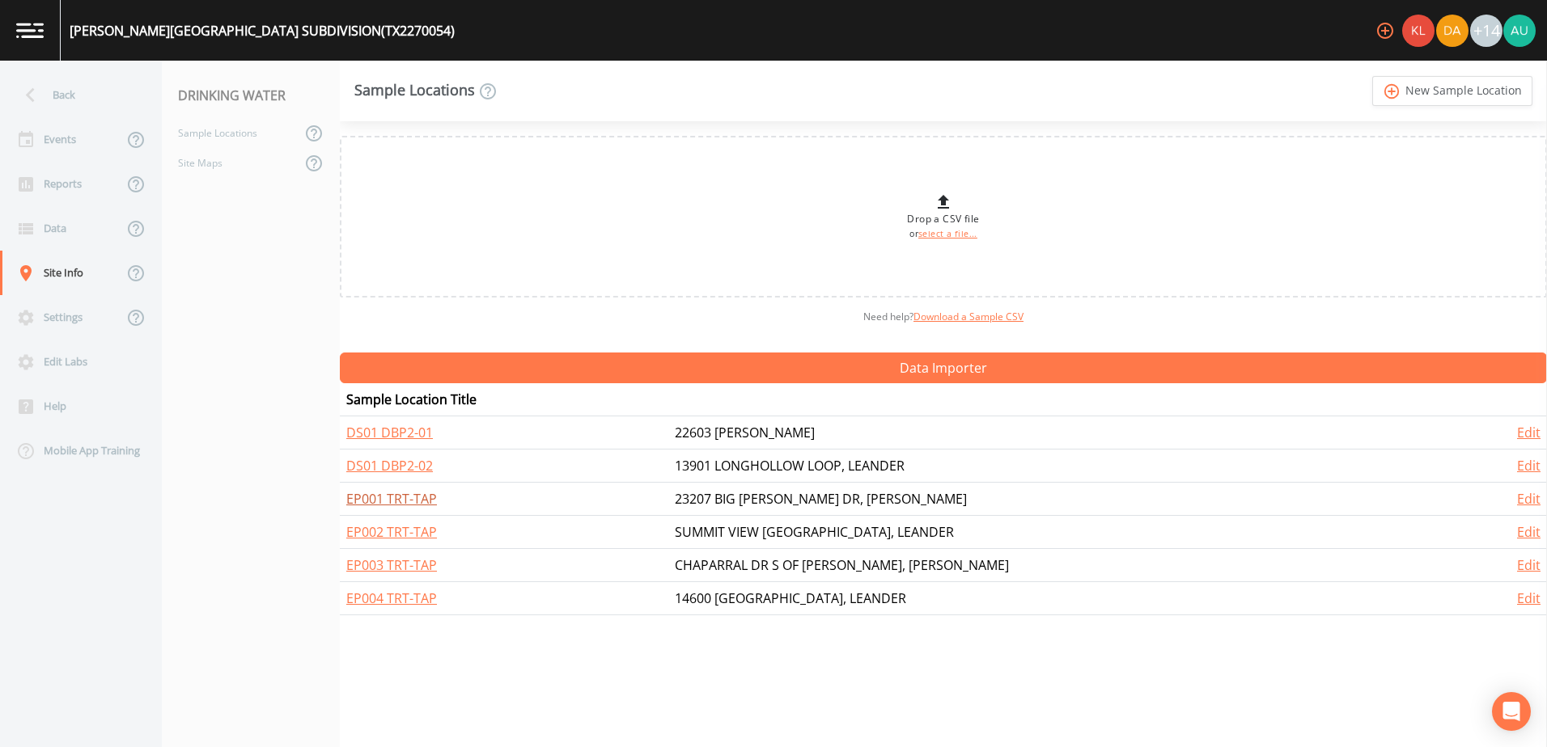
click at [368, 493] on link "EP001 TRT-TAP" at bounding box center [391, 499] width 91 height 18
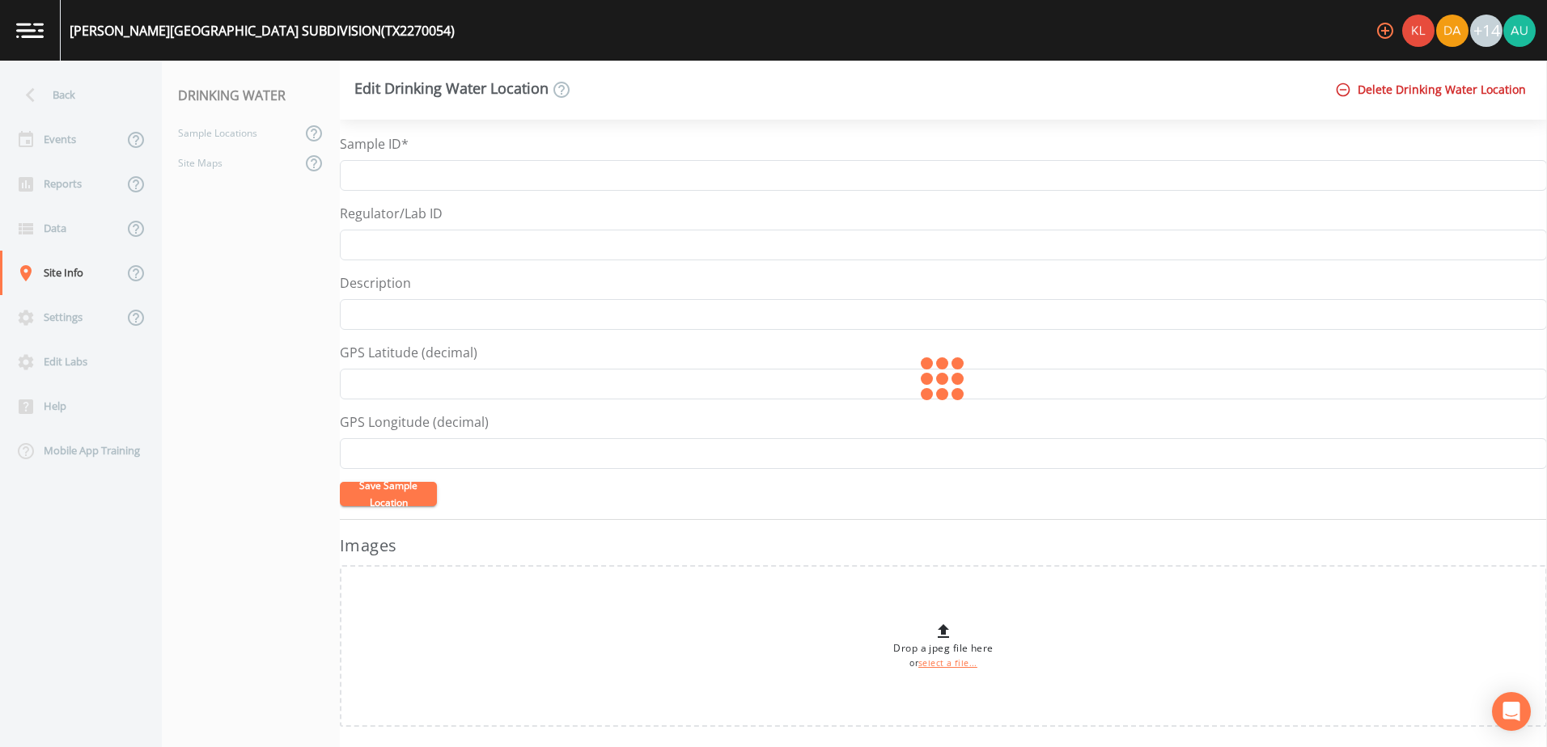
type input "EP001 TRT-TAP"
type input "23207 BIG SANDY DR, LEANDER"
type input "30.572238"
type input "-97.957723"
click at [52, 277] on div "Site Info" at bounding box center [61, 273] width 123 height 44
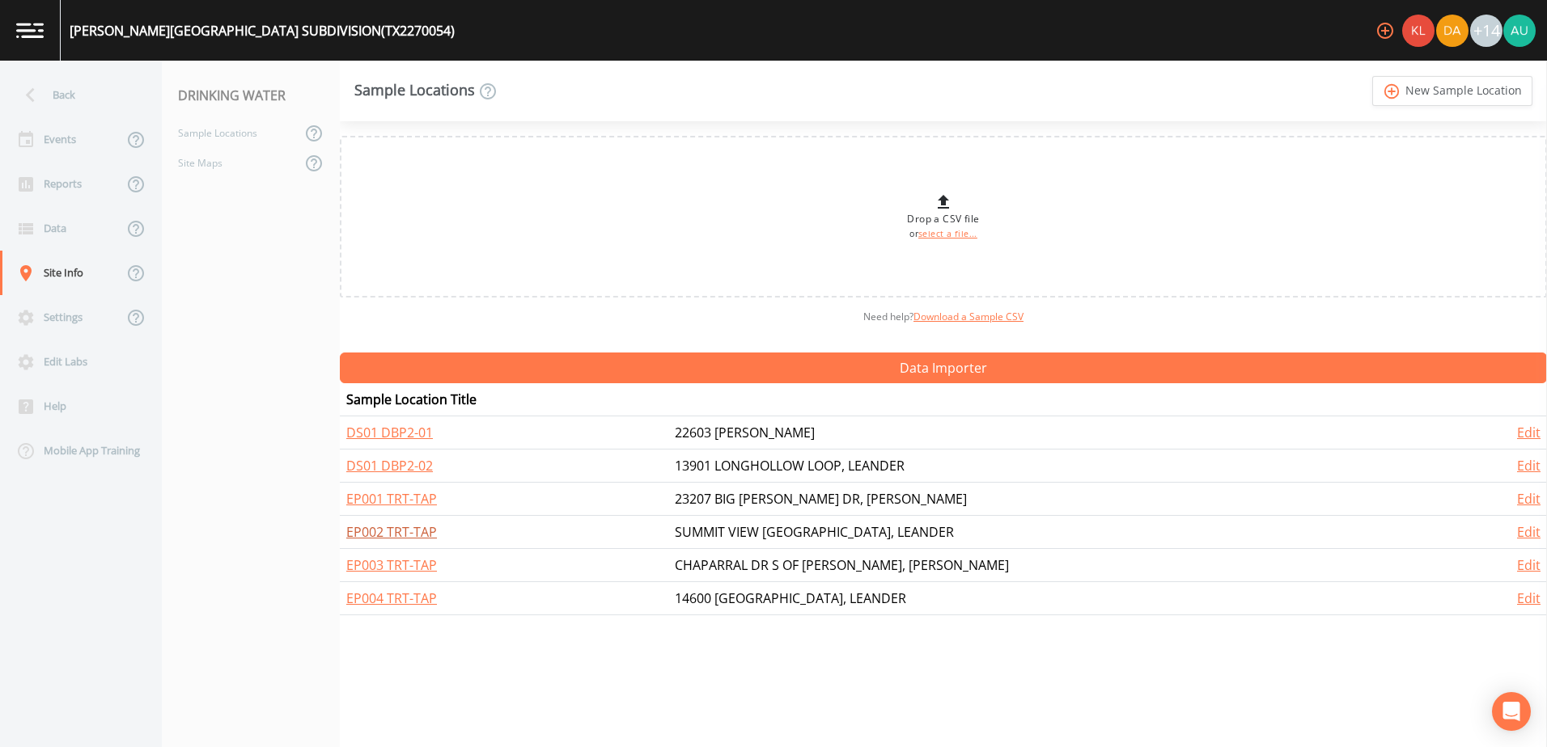
click at [429, 531] on link "EP002 TRT-TAP" at bounding box center [391, 532] width 91 height 18
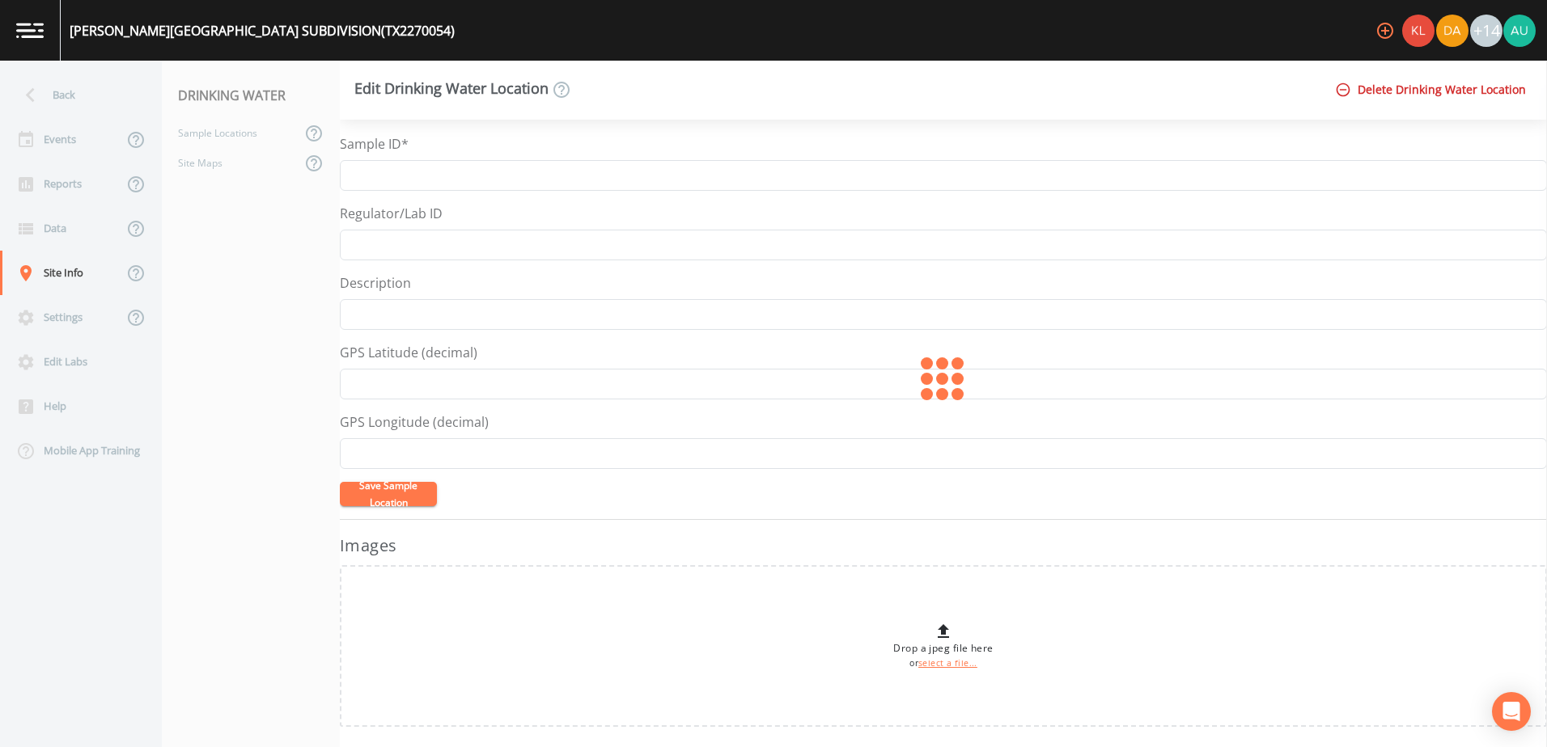
type input "EP002 TRT-TAP"
type input "SUMMIT VIEW DR / RANCH RD, LEANDER"
type input "30.590218"
type input "-97.976079"
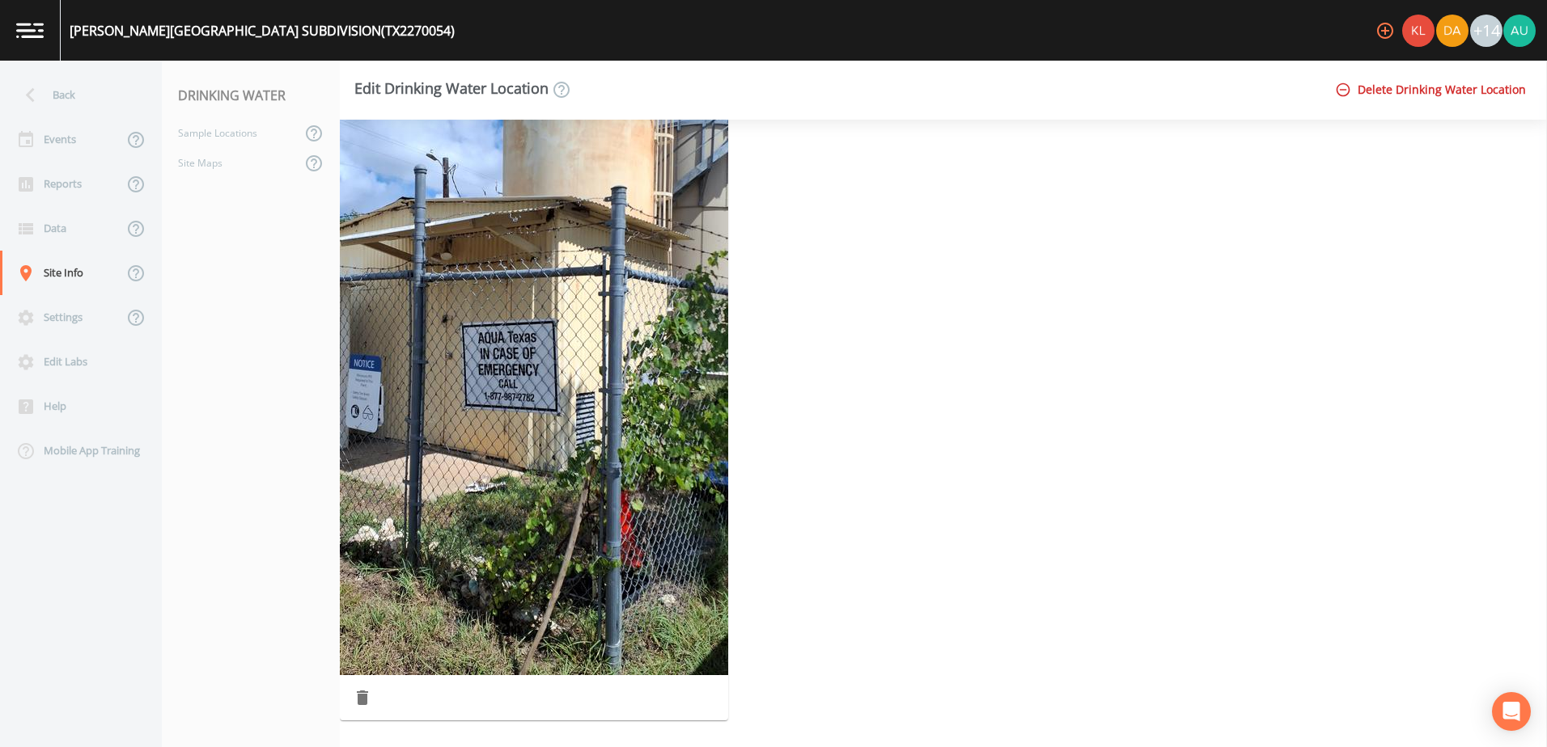
scroll to position [1495, 0]
click at [71, 264] on div "Site Info" at bounding box center [61, 273] width 123 height 44
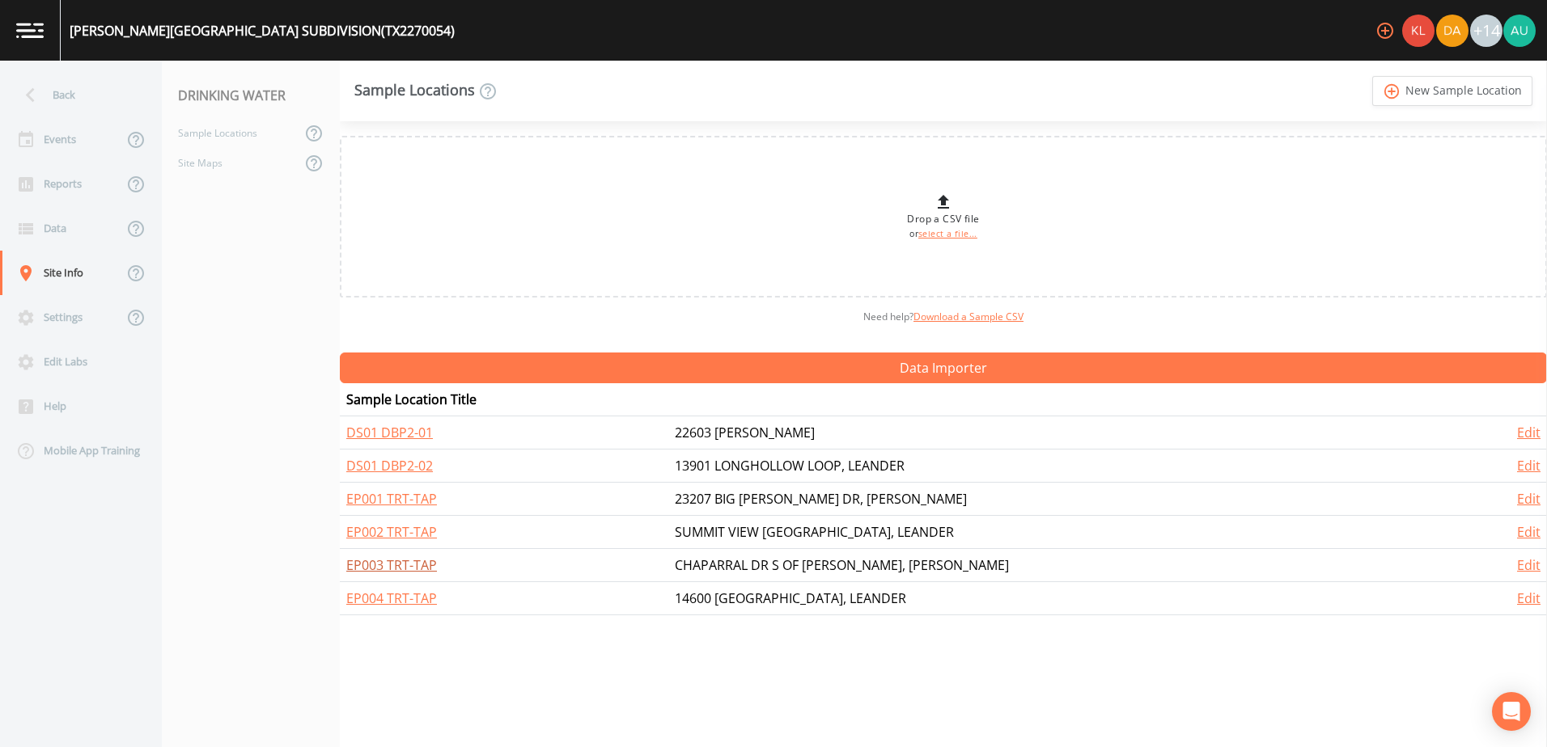
click at [372, 557] on link "EP003 TRT-TAP" at bounding box center [391, 565] width 91 height 18
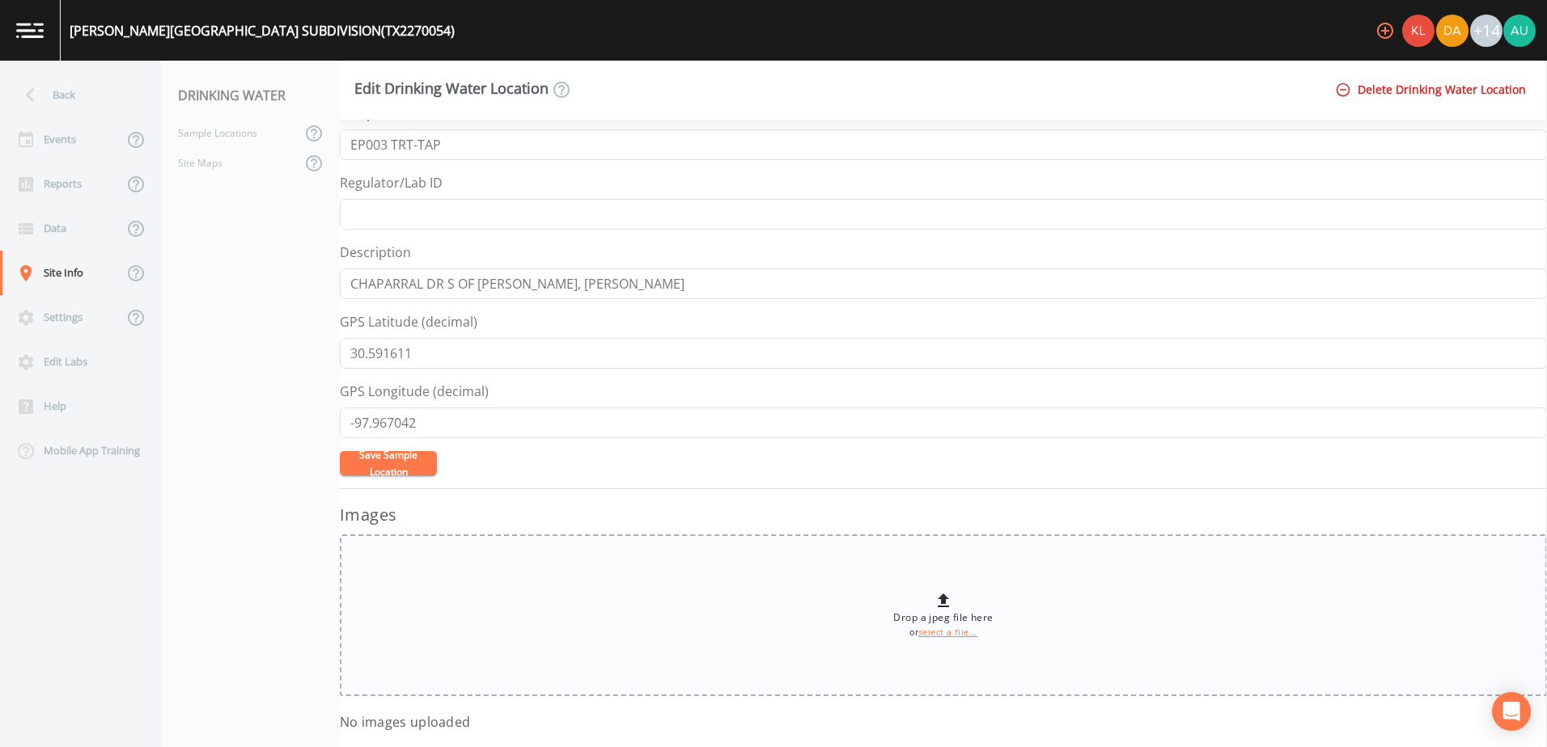
scroll to position [45, 0]
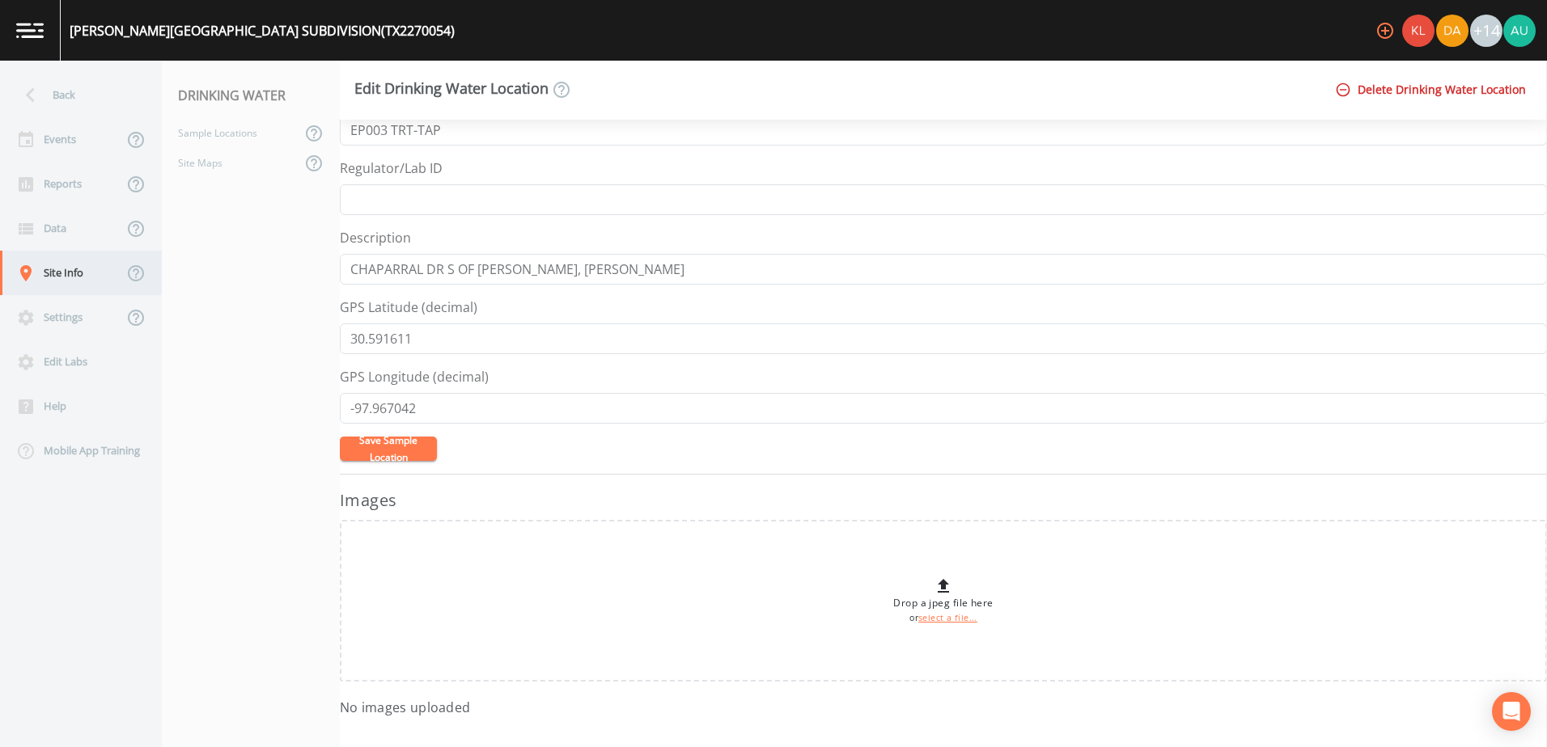
click at [29, 276] on icon at bounding box center [25, 273] width 11 height 16
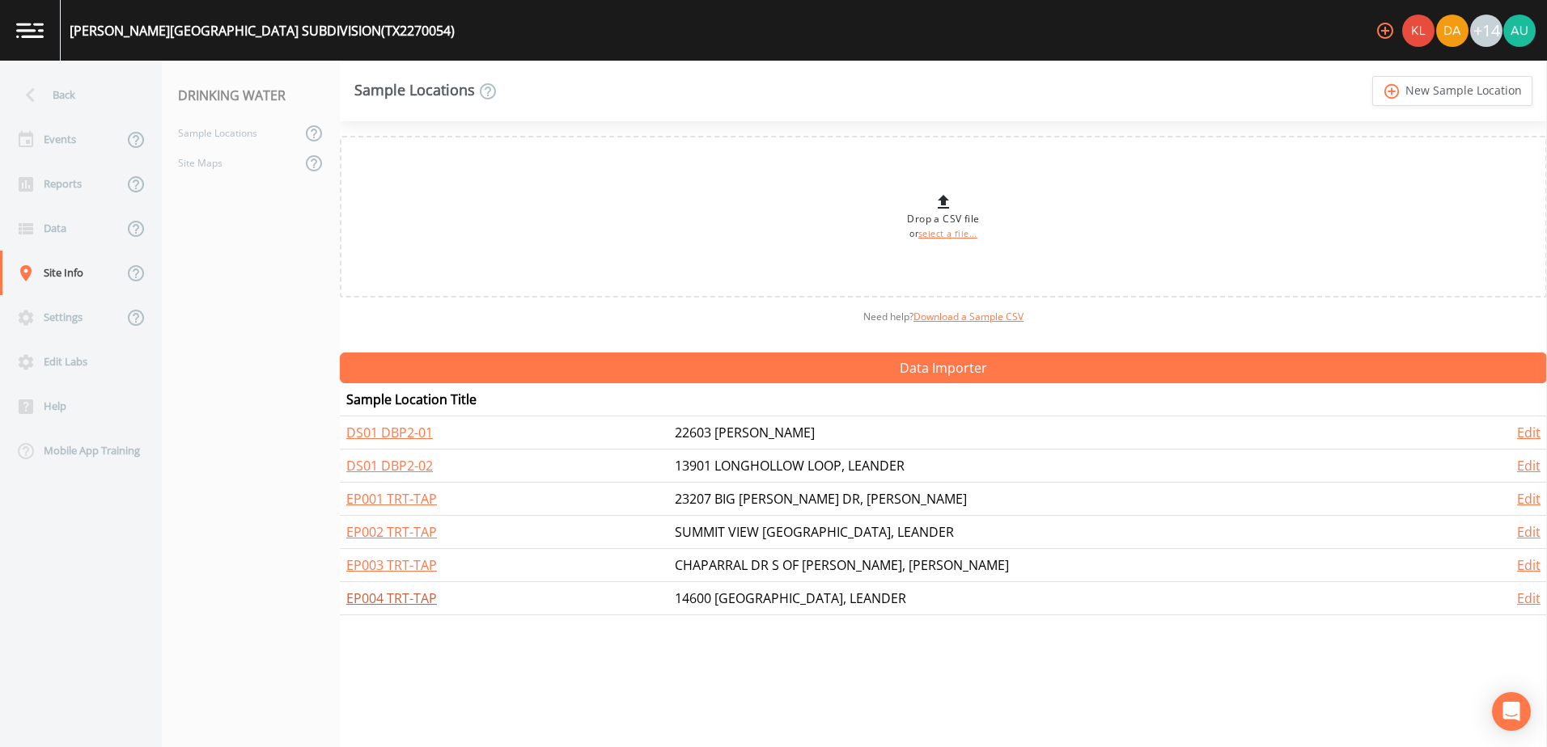
click at [403, 603] on link "EP004 TRT-TAP" at bounding box center [391, 599] width 91 height 18
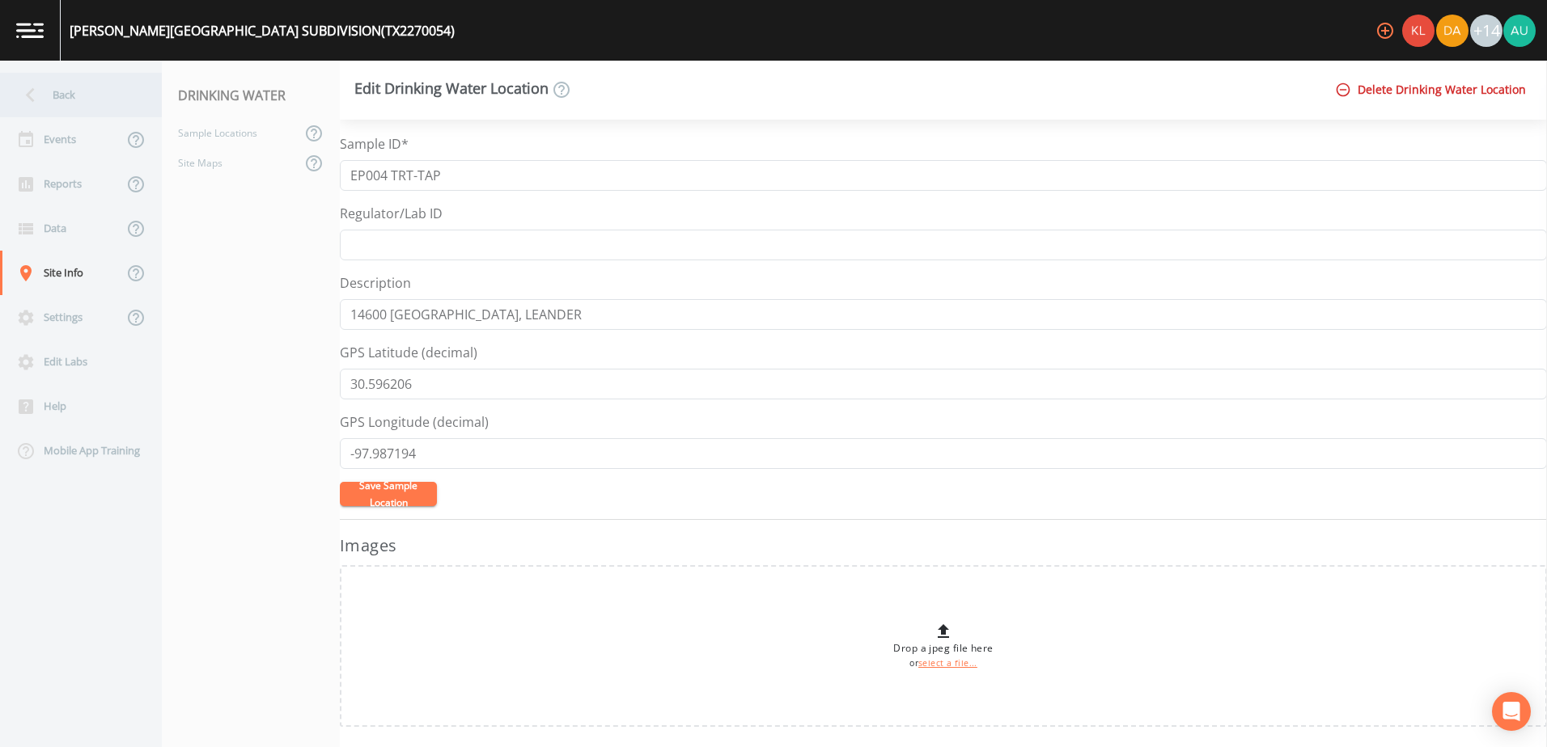
click at [87, 87] on div "Back" at bounding box center [73, 95] width 146 height 44
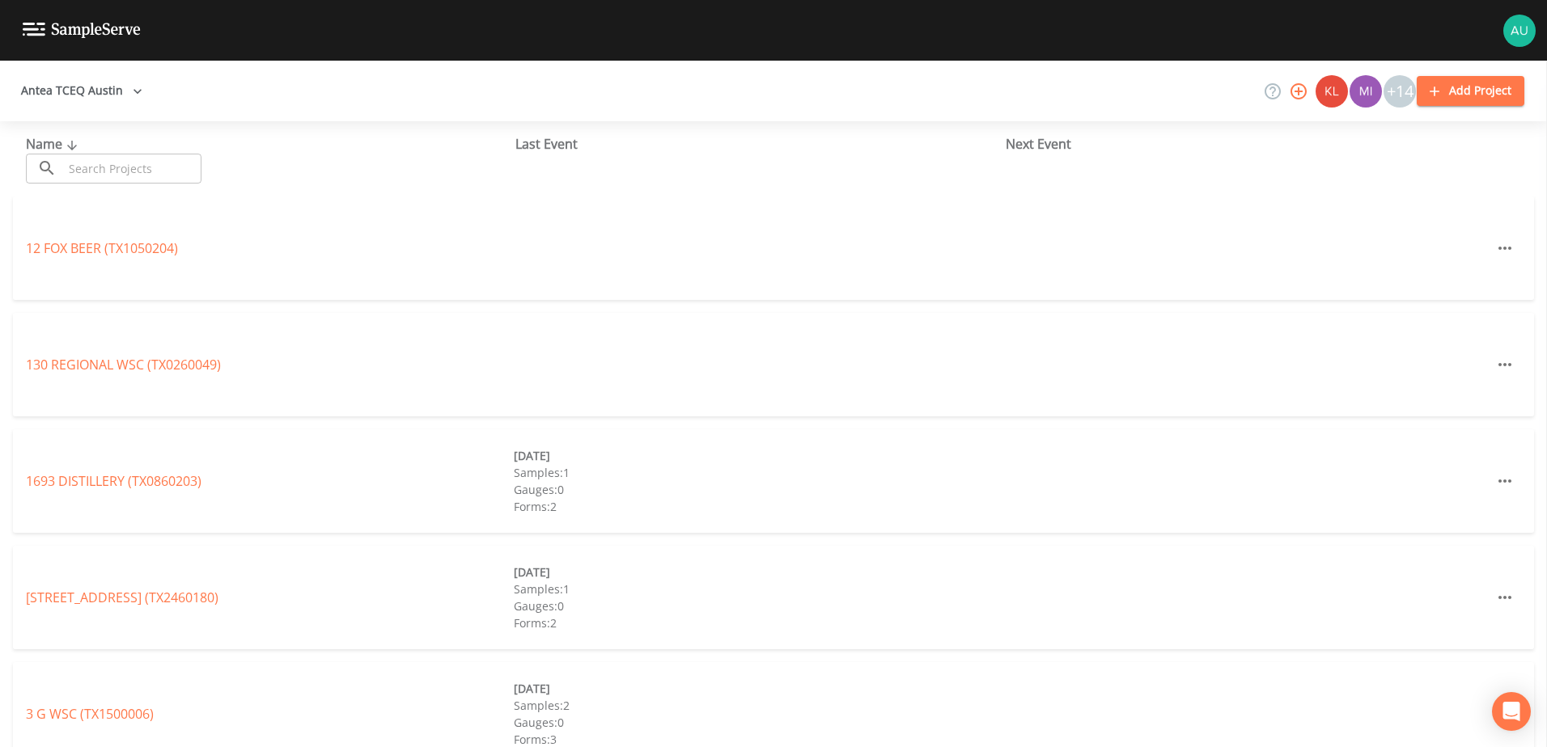
click at [101, 158] on input "text" at bounding box center [132, 169] width 138 height 30
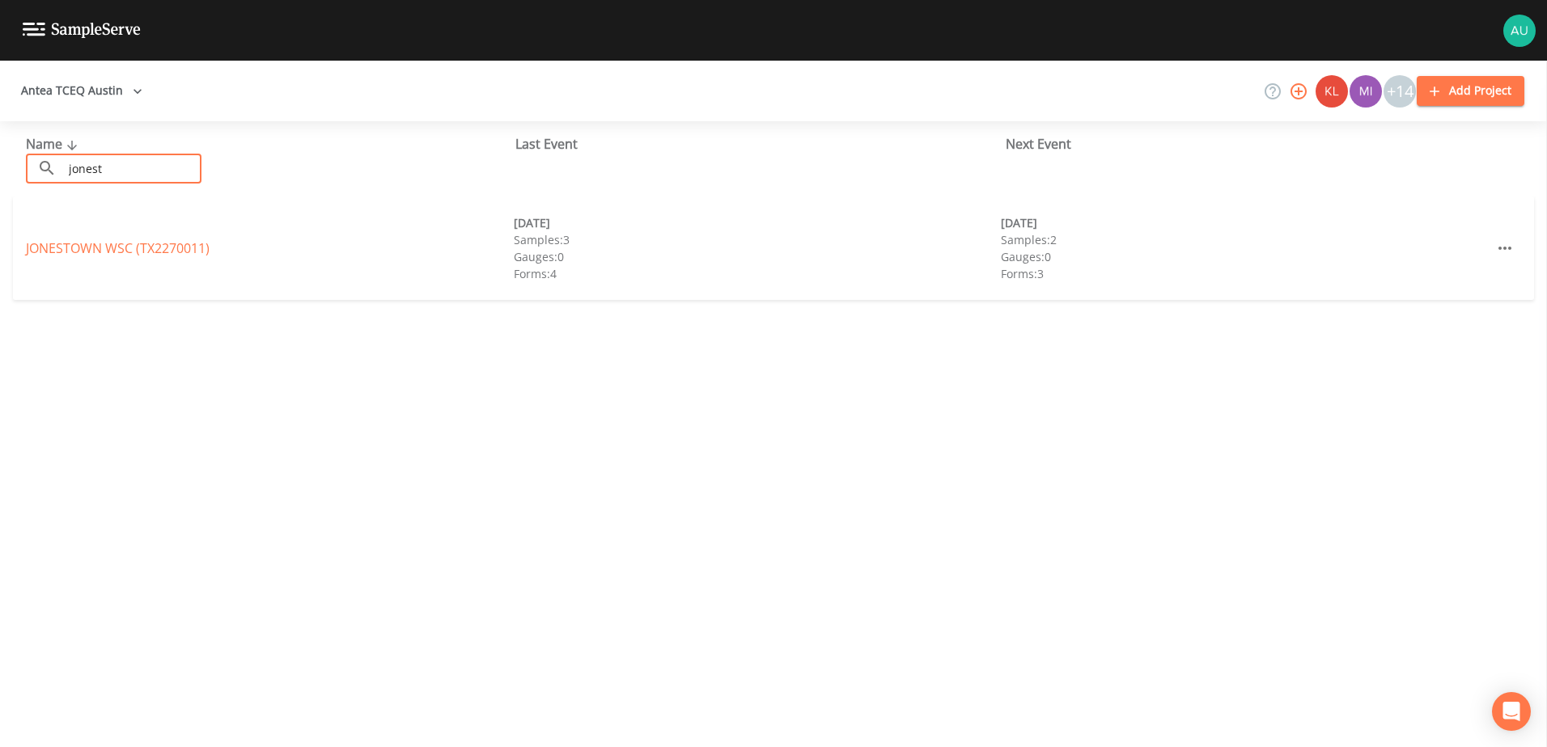
type input "jonest"
click at [170, 227] on div "JONESTOWN WSC (TX2270011) 08/11/2025 Samples: 3 Gauges: 0 Forms: 4 10/06/2025 S…" at bounding box center [773, 249] width 1521 height 104
click at [167, 243] on link "JONESTOWN WSC (TX2270011)" at bounding box center [118, 248] width 184 height 18
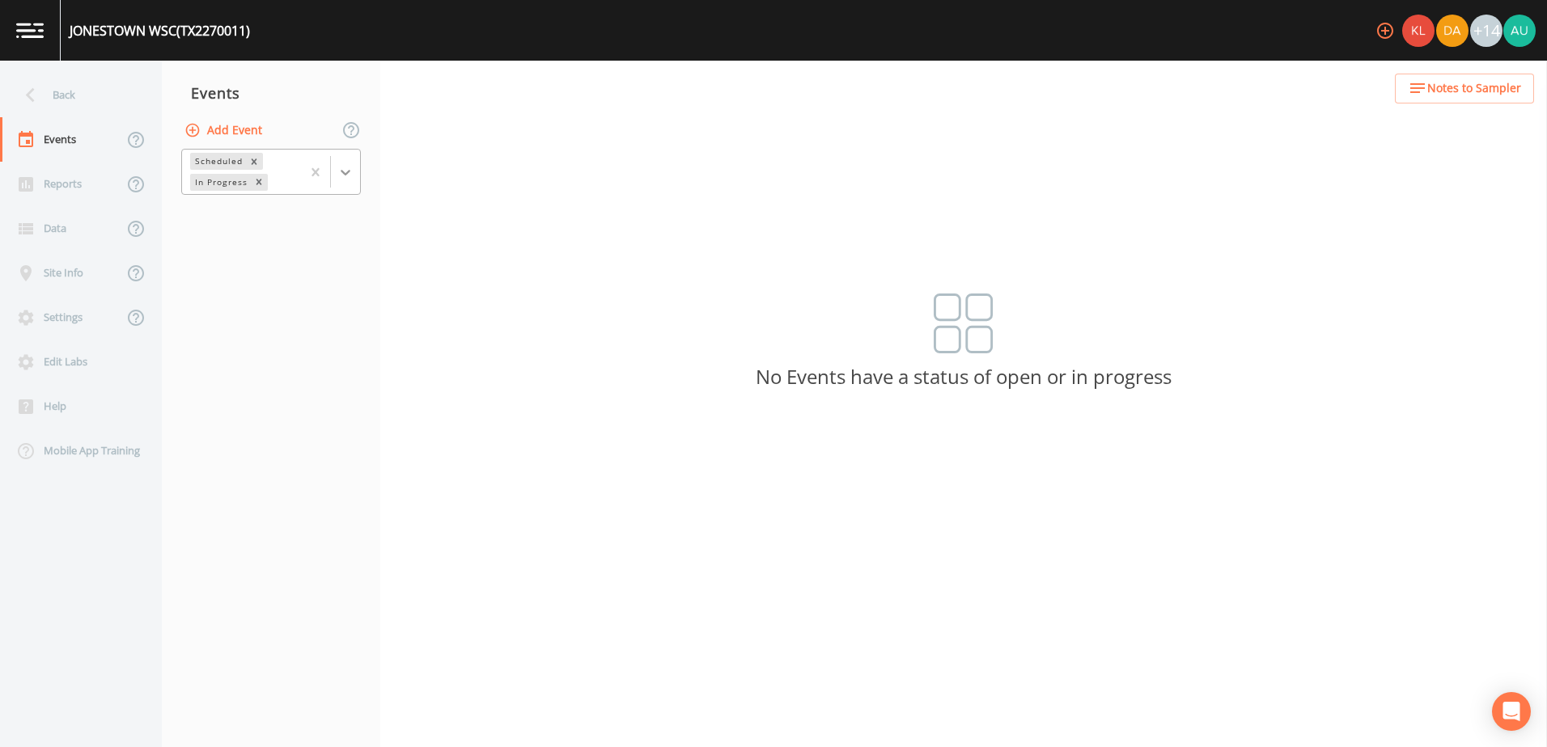
click at [352, 179] on icon at bounding box center [345, 172] width 16 height 16
click at [319, 234] on div "Completed" at bounding box center [271, 218] width 180 height 34
click at [324, 219] on div "Completed" at bounding box center [271, 219] width 180 height 28
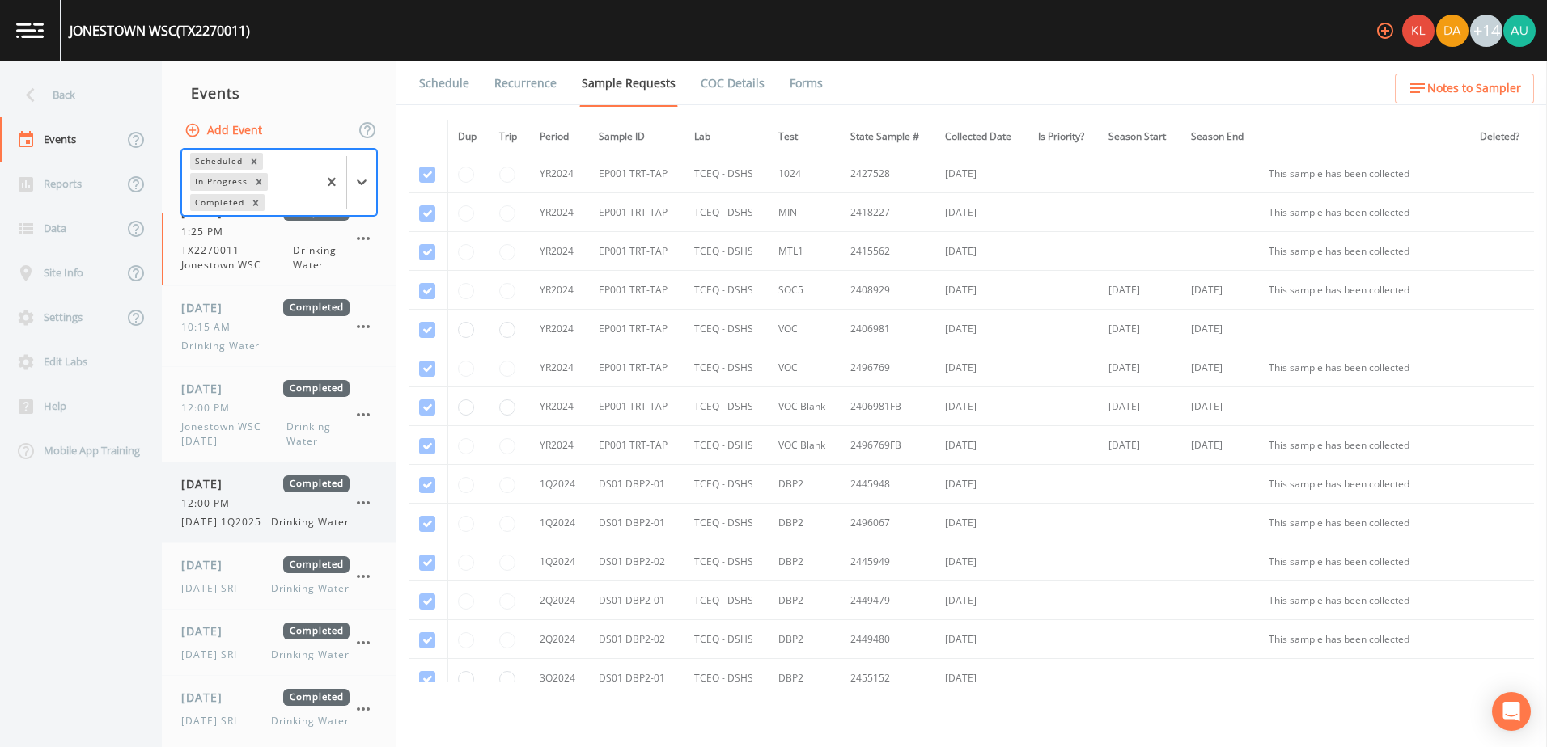
scroll to position [34, 0]
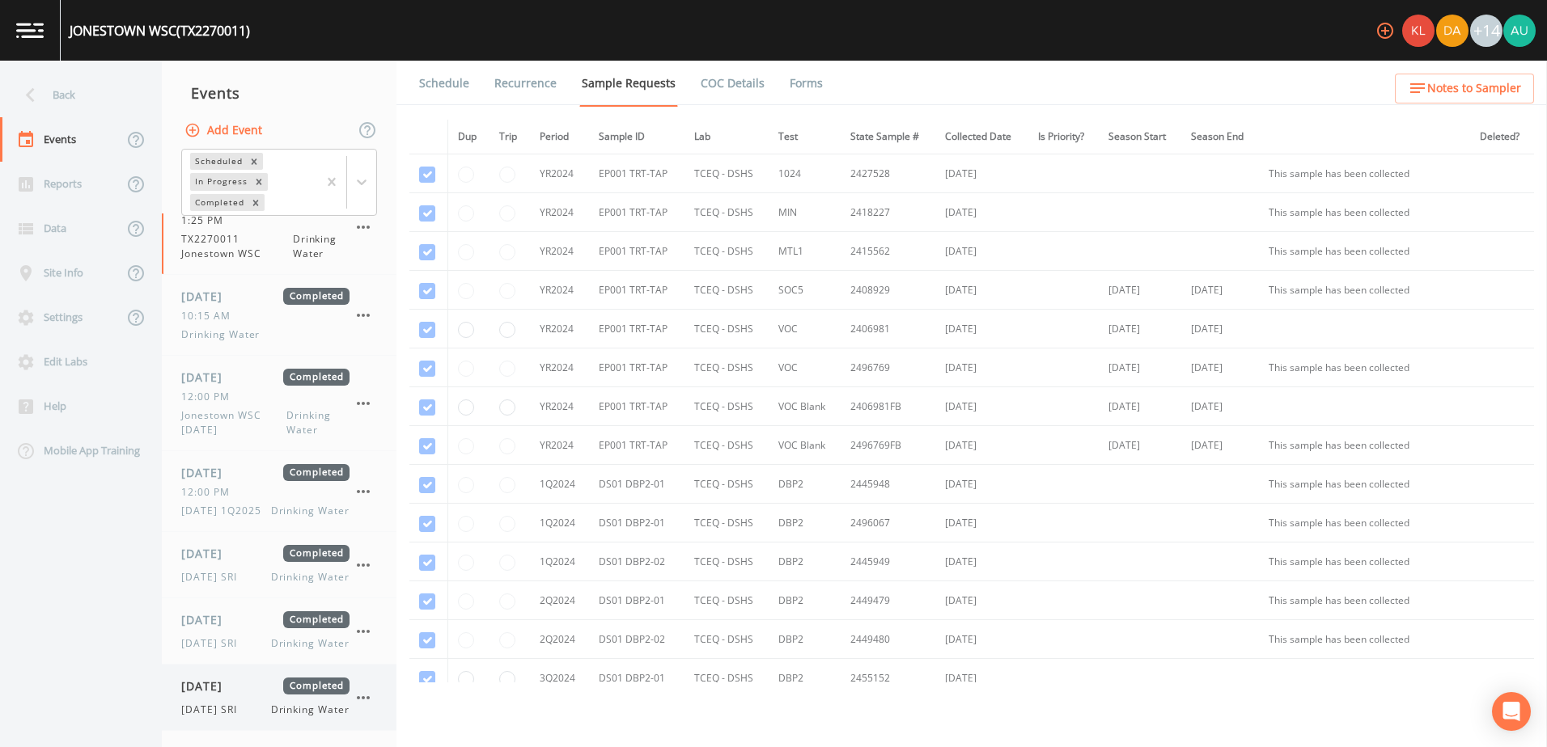
click at [275, 701] on div "10/06/2025 Completed 10/6/25 SRI Drinking Water" at bounding box center [265, 698] width 168 height 40
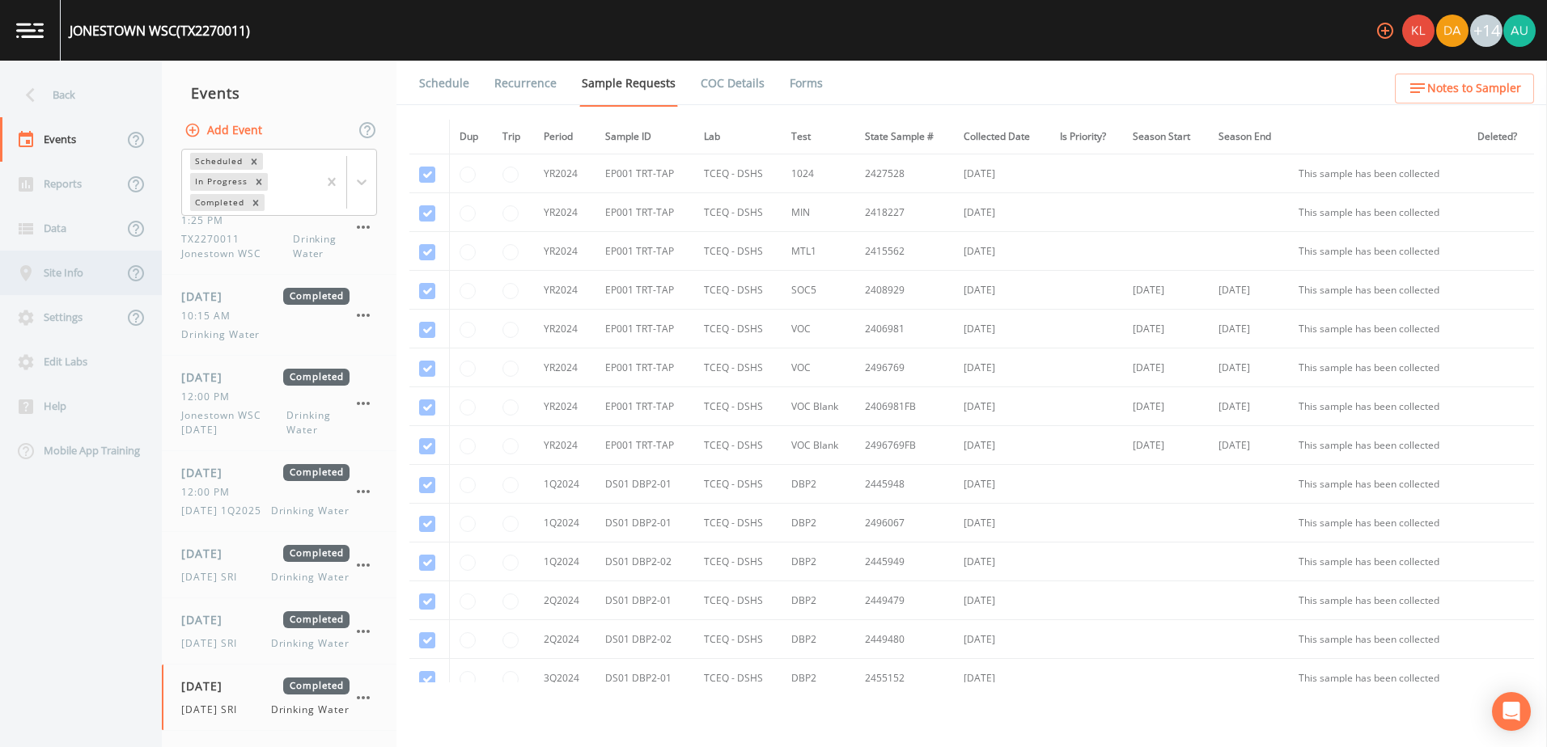
click at [102, 276] on div "Site Info" at bounding box center [61, 273] width 123 height 44
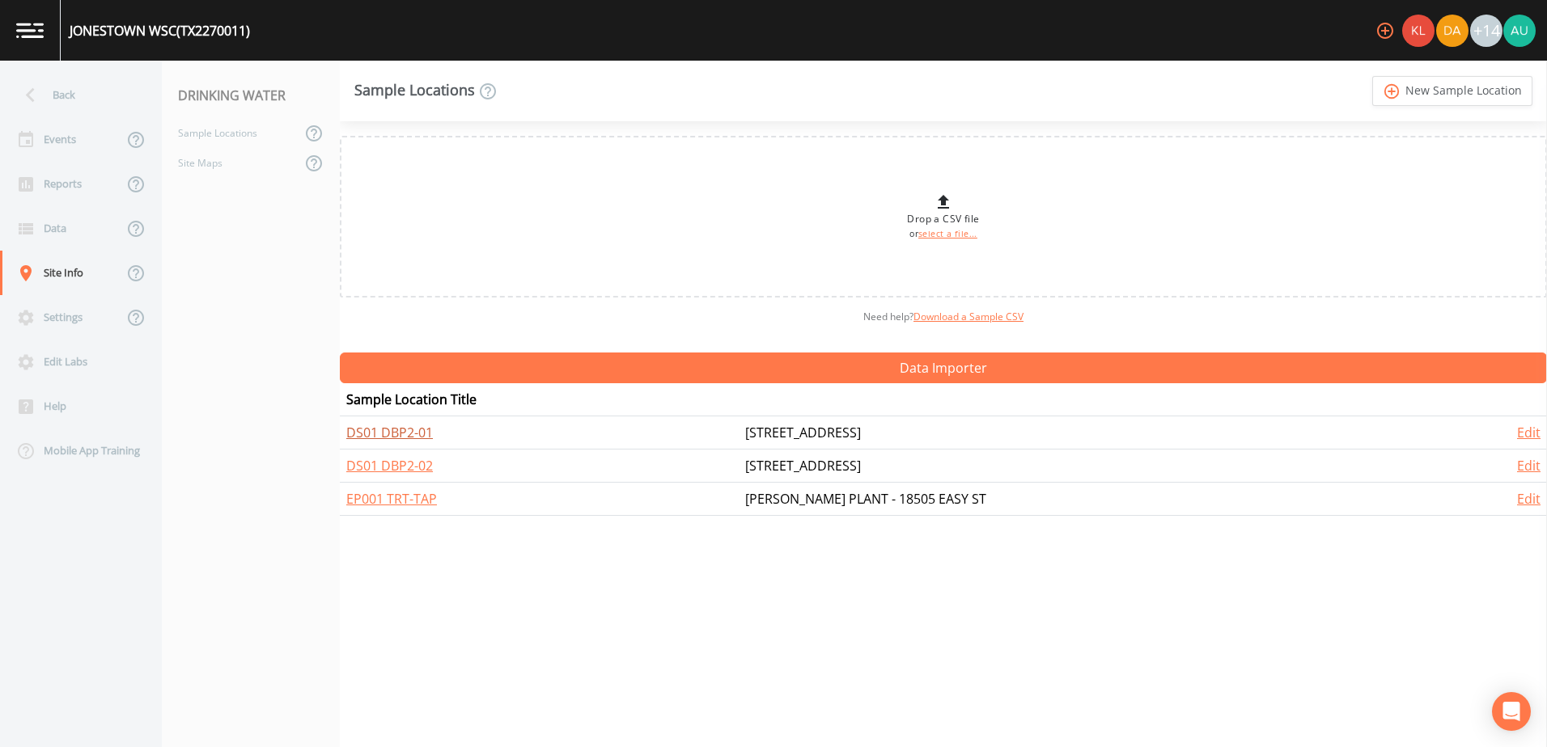
click at [405, 434] on link "DS01 DBP2-01" at bounding box center [389, 433] width 87 height 18
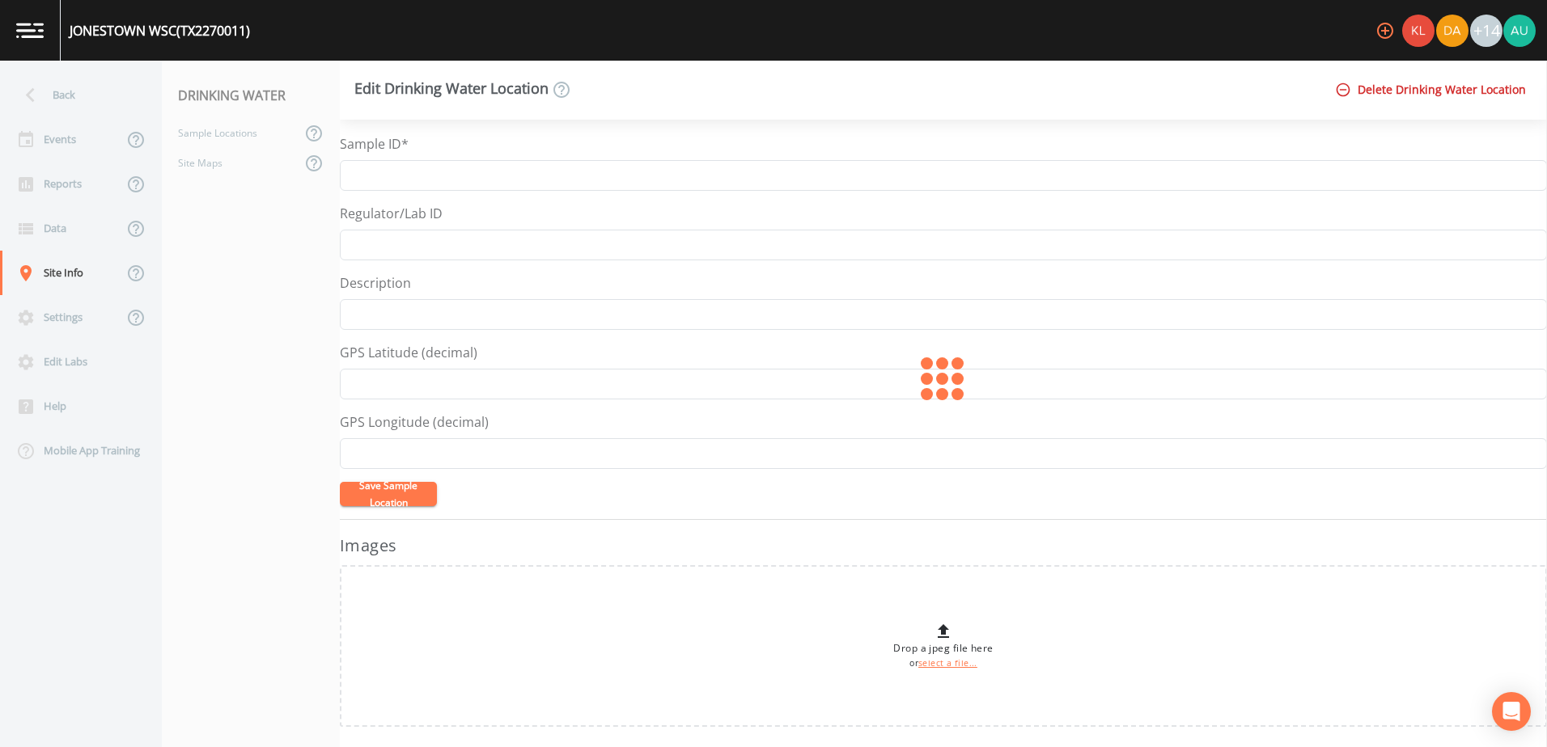
type input "DS01 DBP2-01"
type input "17701 N RIM DR, JONESTOWN"
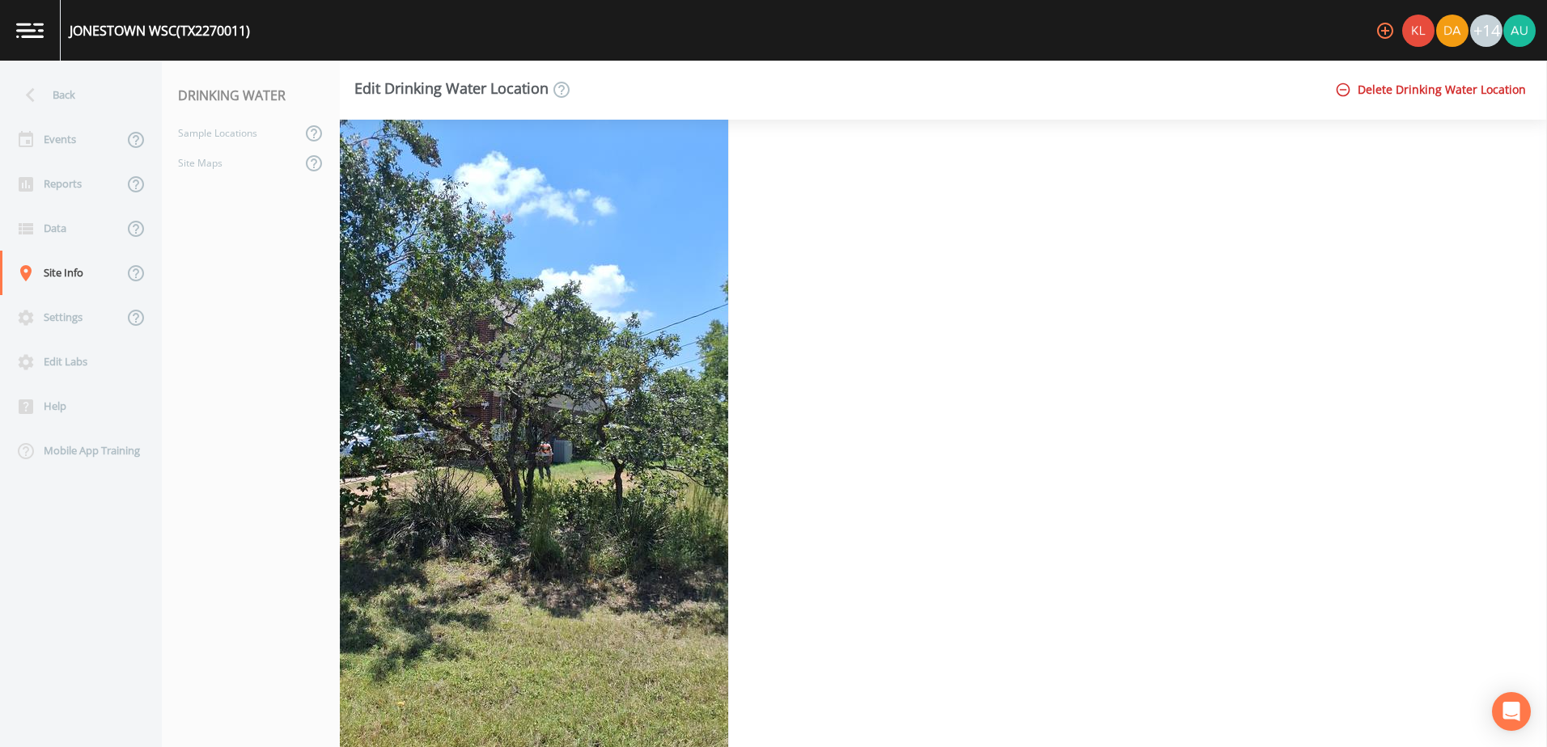
scroll to position [1253, 0]
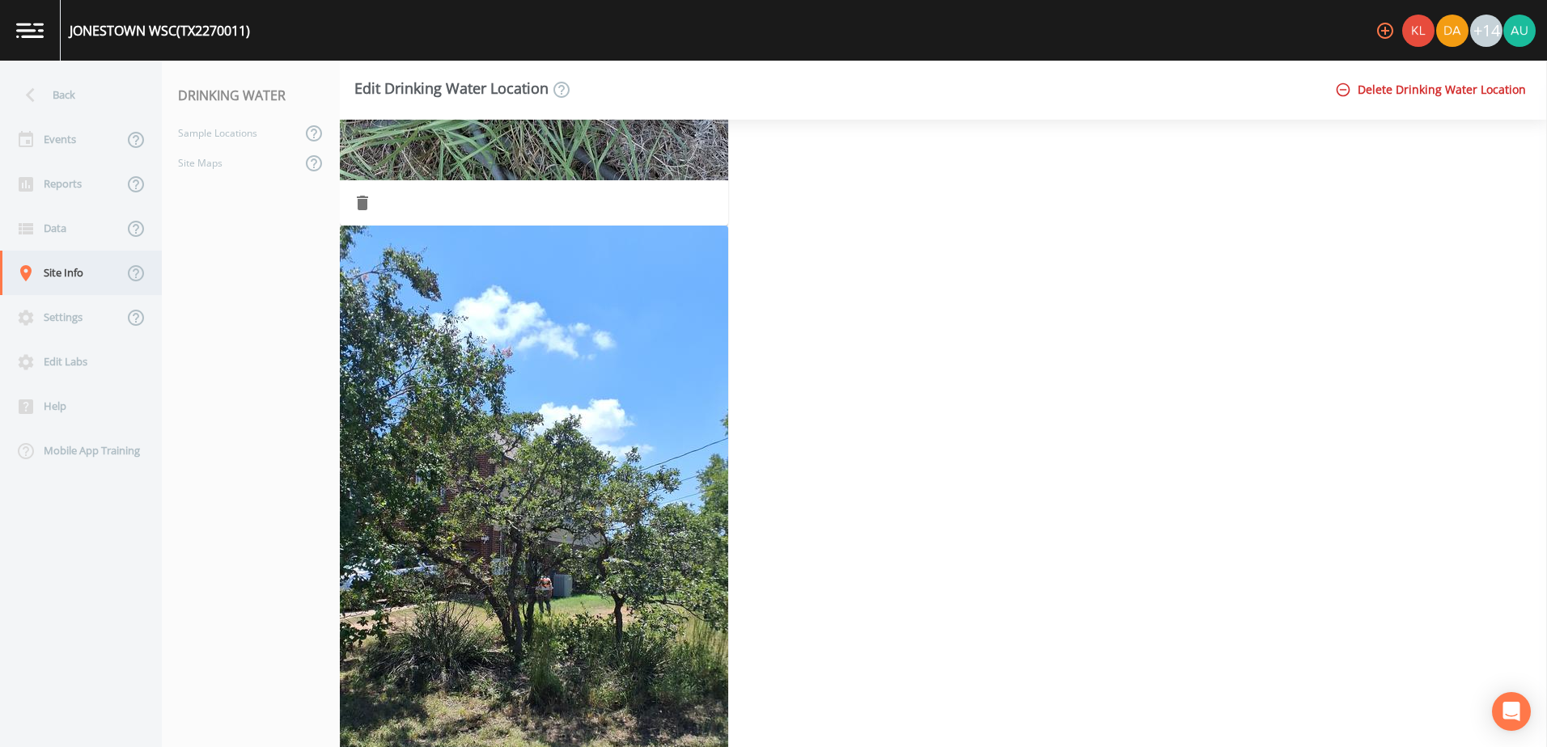
click at [41, 277] on div "Site Info" at bounding box center [61, 273] width 123 height 44
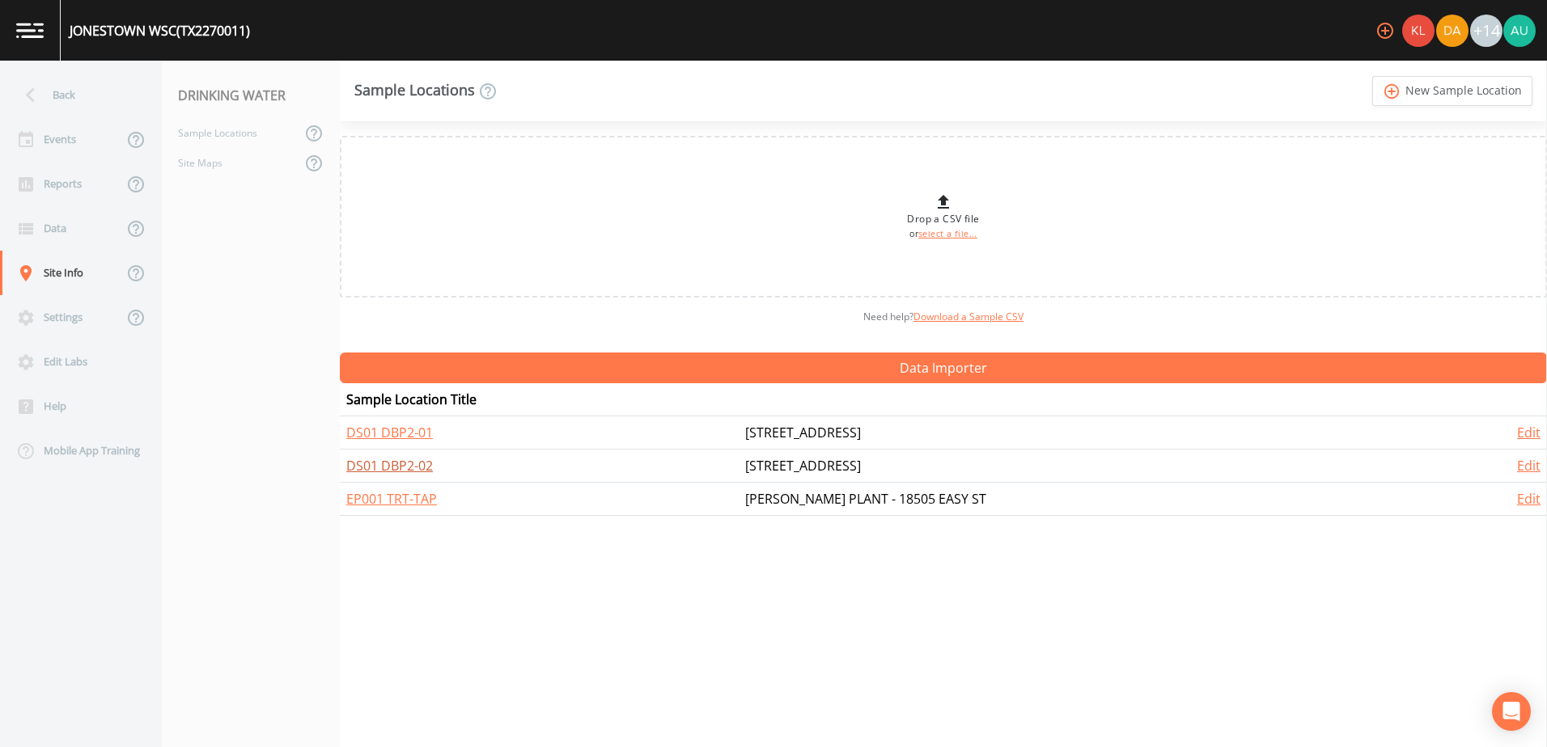
click at [410, 463] on link "DS01 DBP2-02" at bounding box center [389, 466] width 87 height 18
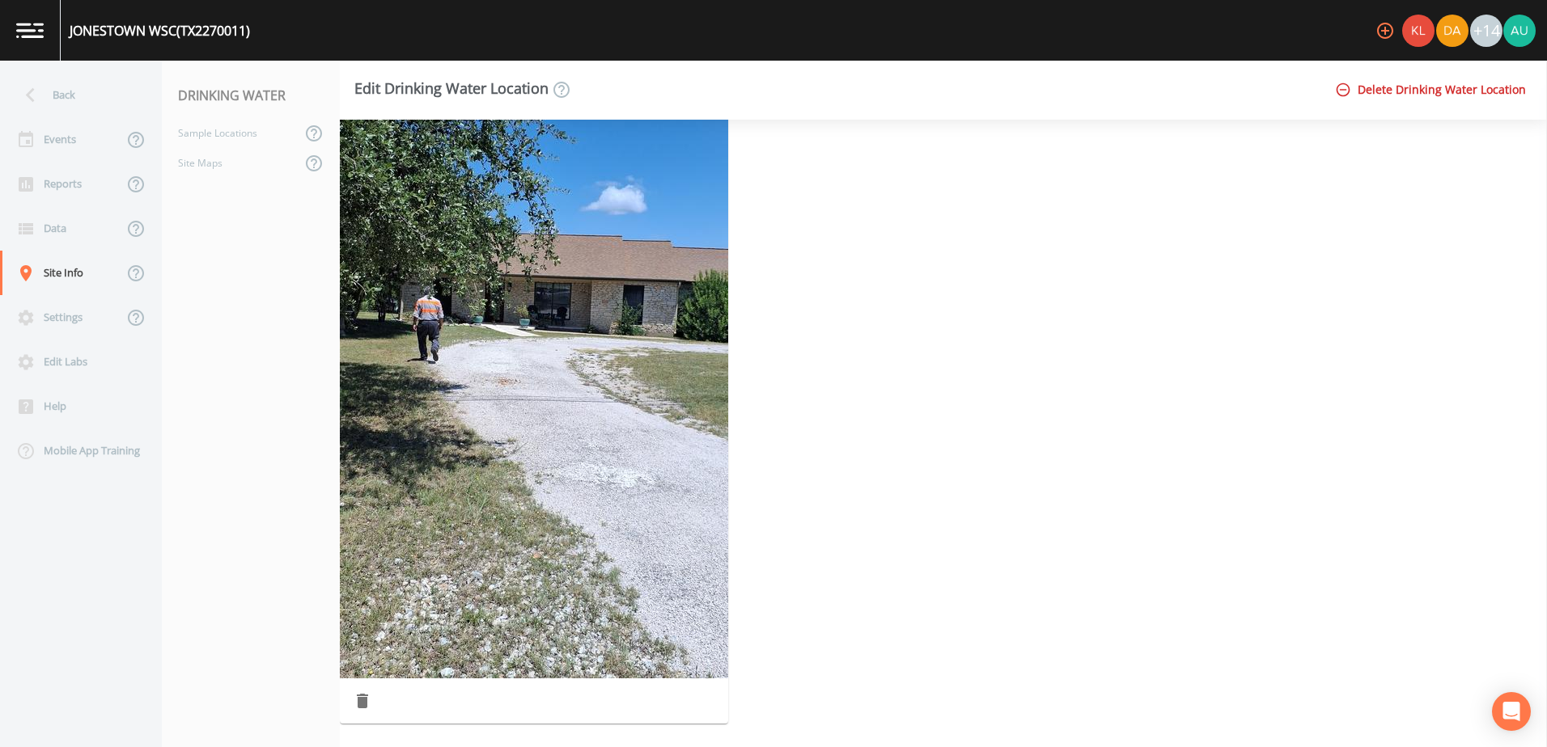
scroll to position [1495, 0]
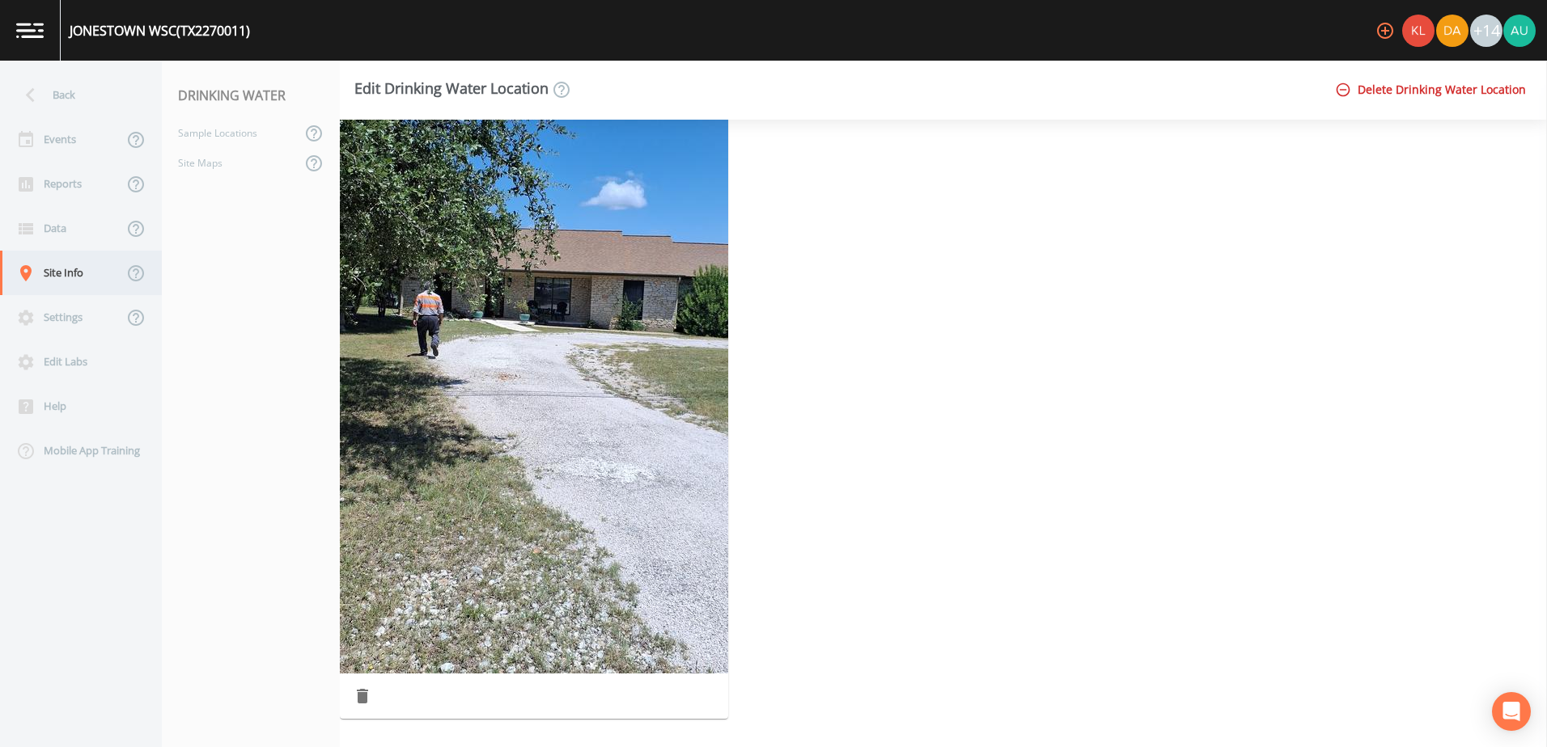
click at [80, 286] on div "Site Info" at bounding box center [61, 273] width 123 height 44
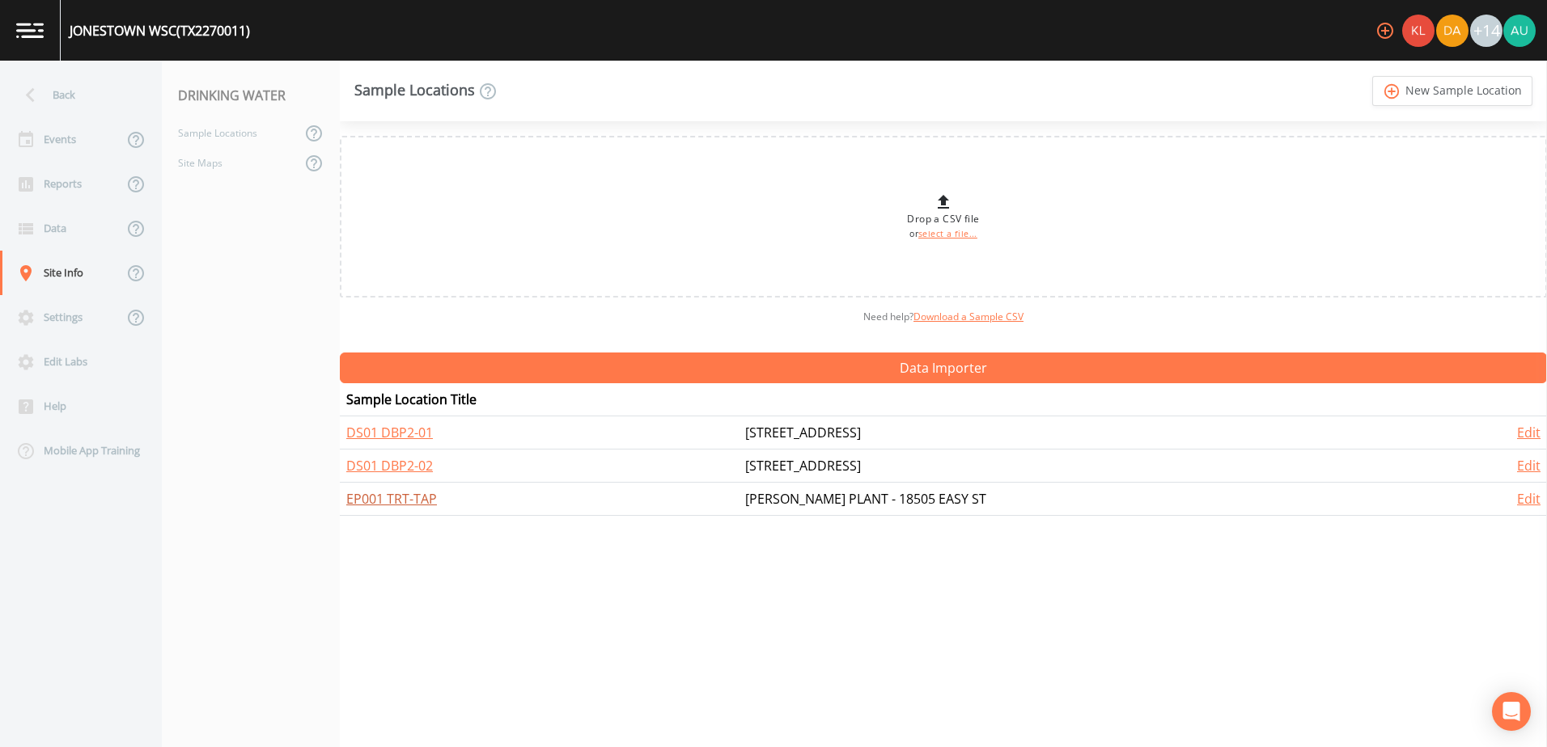
click at [413, 497] on link "EP001 TRT-TAP" at bounding box center [391, 499] width 91 height 18
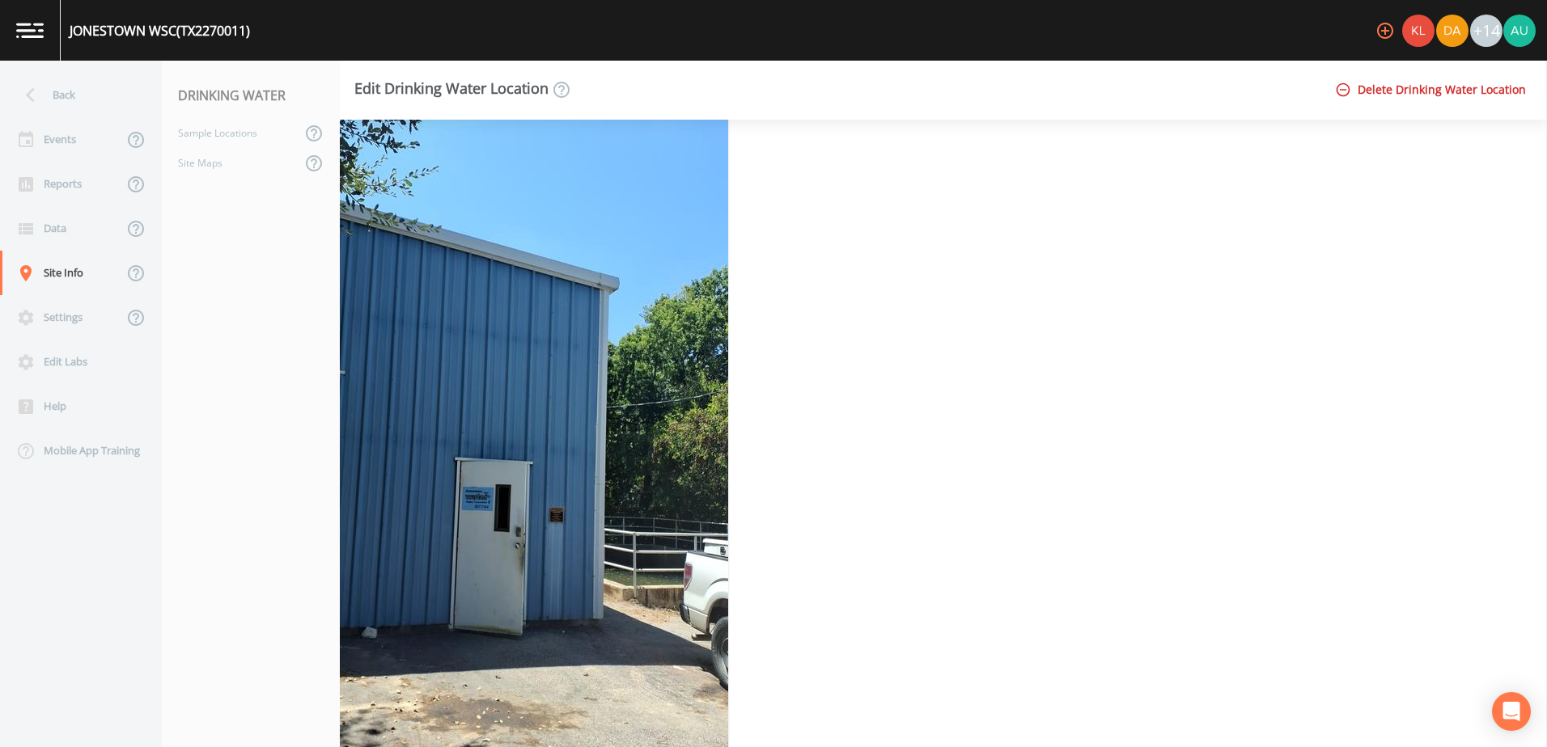
scroll to position [1252, 0]
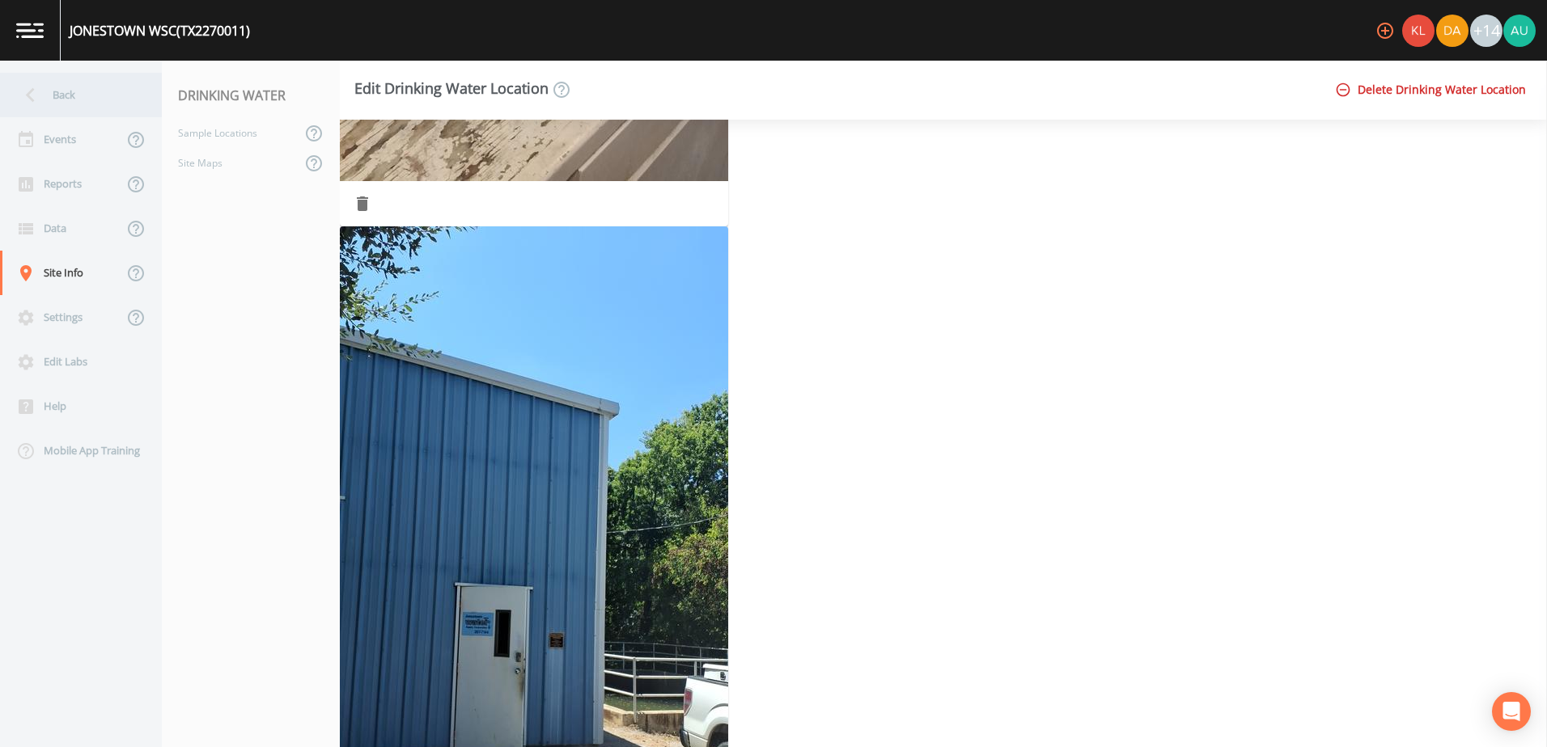
click at [79, 94] on div "Back" at bounding box center [73, 95] width 146 height 44
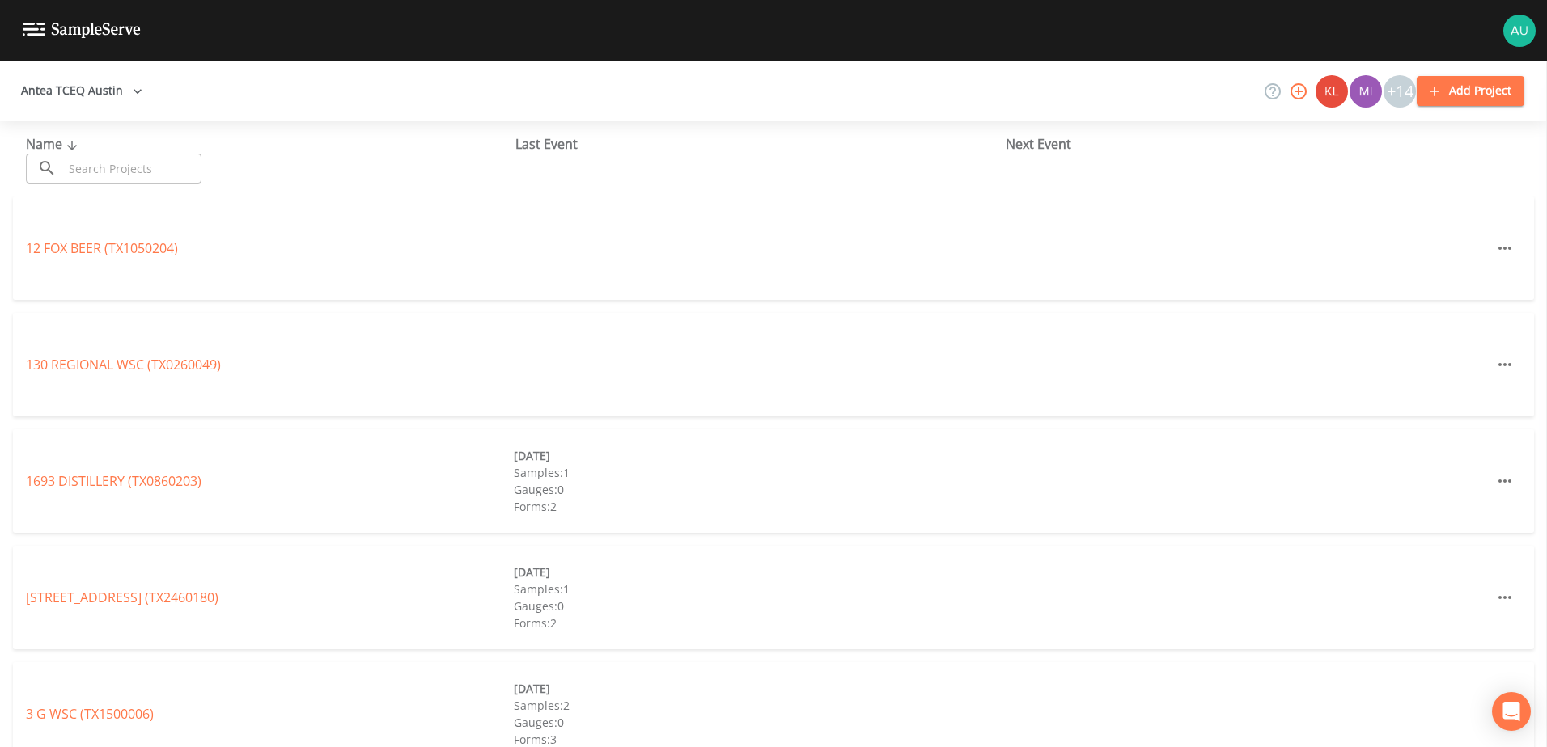
click at [137, 155] on input "text" at bounding box center [132, 169] width 138 height 30
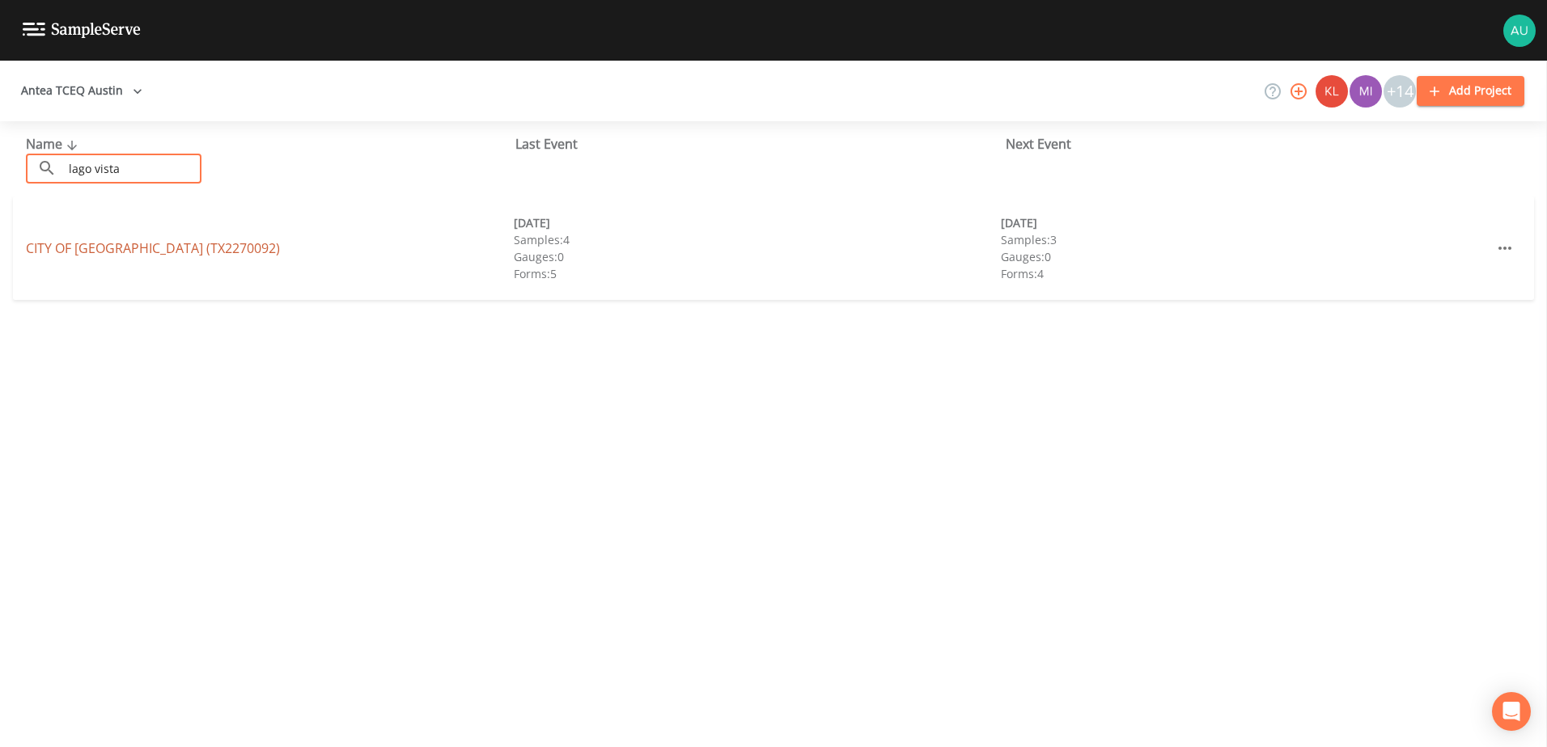
type input "lago vista"
click at [154, 239] on link "CITY OF LAGO VISTA (TX2270092)" at bounding box center [153, 248] width 254 height 18
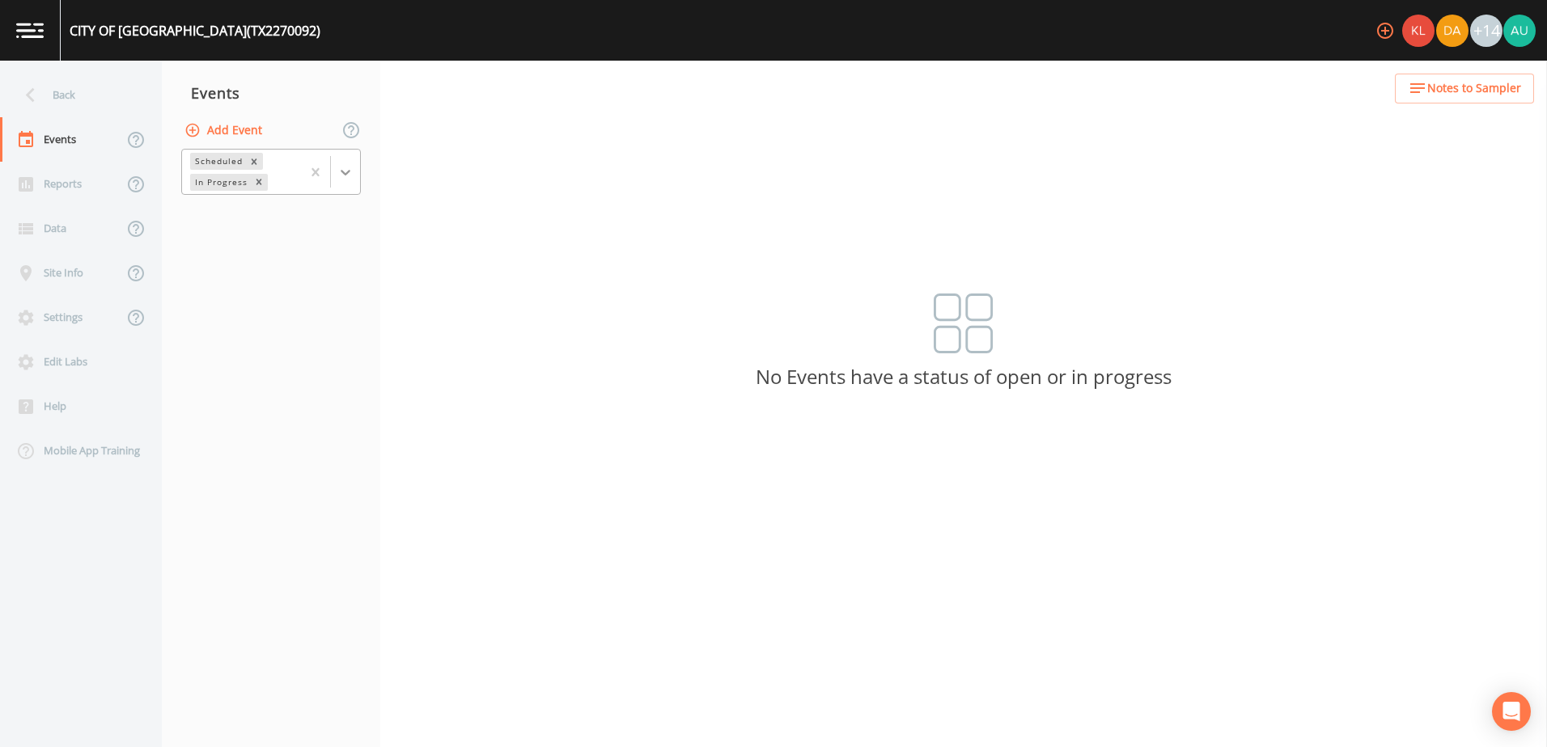
click at [341, 164] on icon at bounding box center [345, 172] width 16 height 16
click at [336, 230] on div "Completed" at bounding box center [271, 219] width 180 height 28
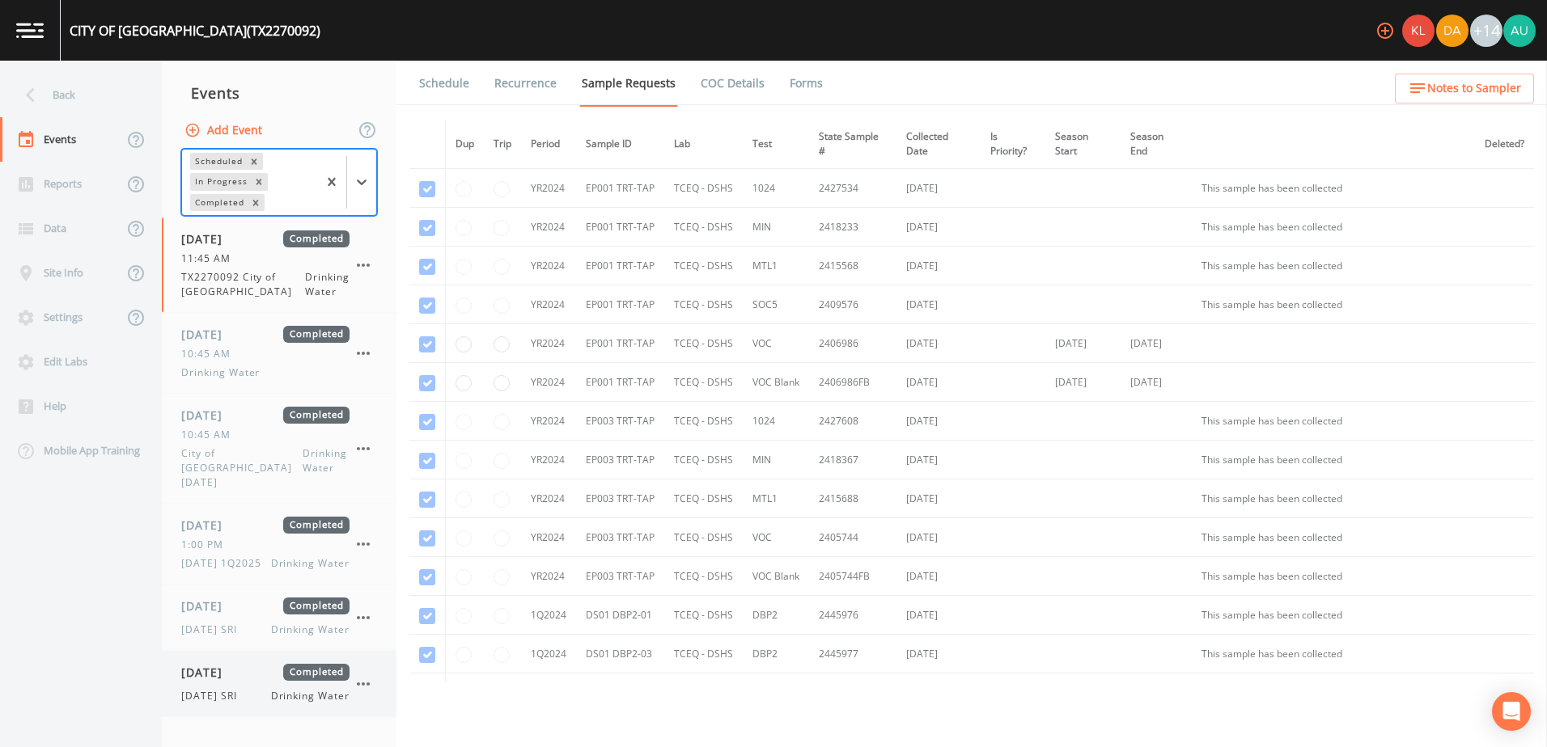
click at [239, 685] on div "10/06/2025 Completed 10/6/25 SRI Drinking Water" at bounding box center [265, 684] width 168 height 40
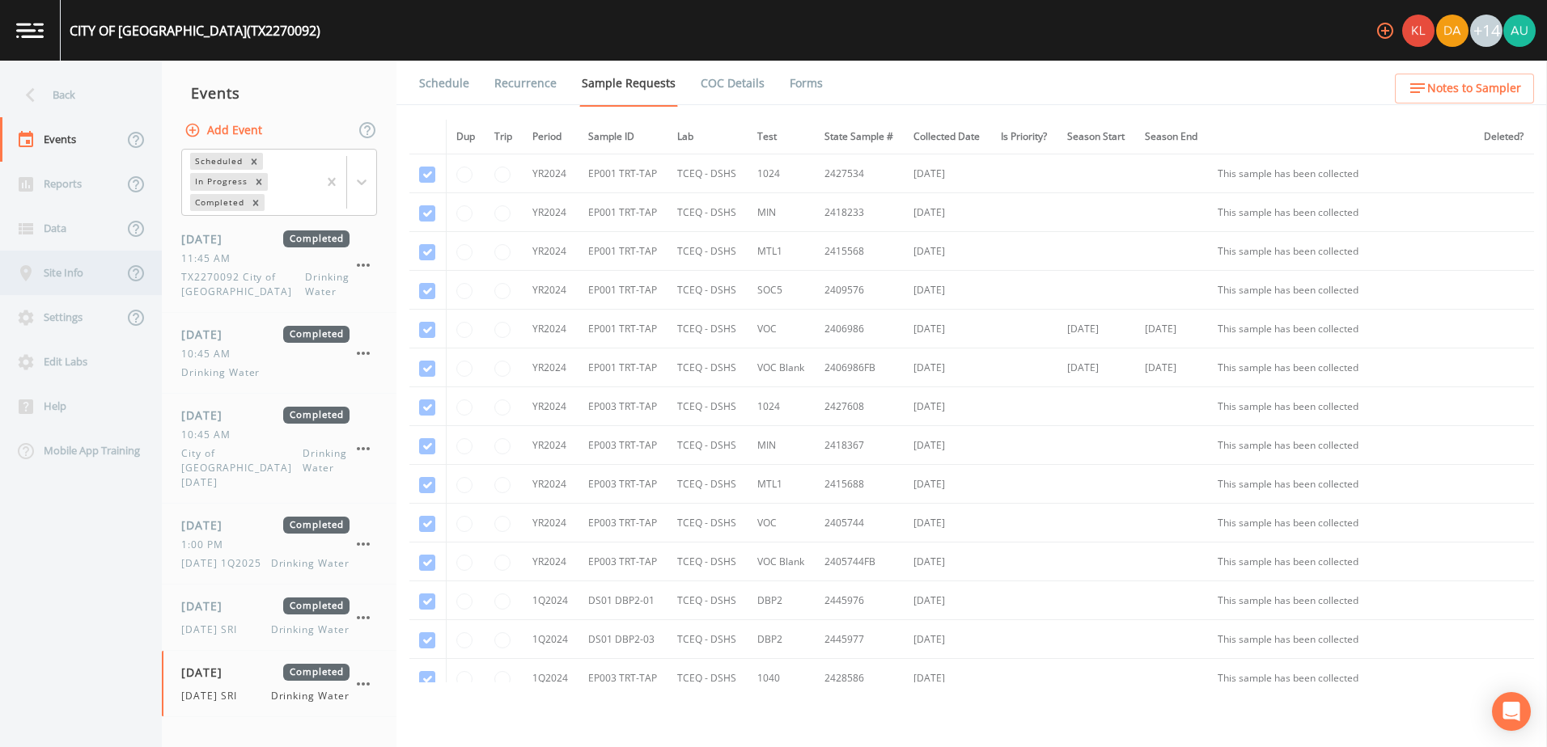
click at [95, 273] on div "Site Info" at bounding box center [61, 273] width 123 height 44
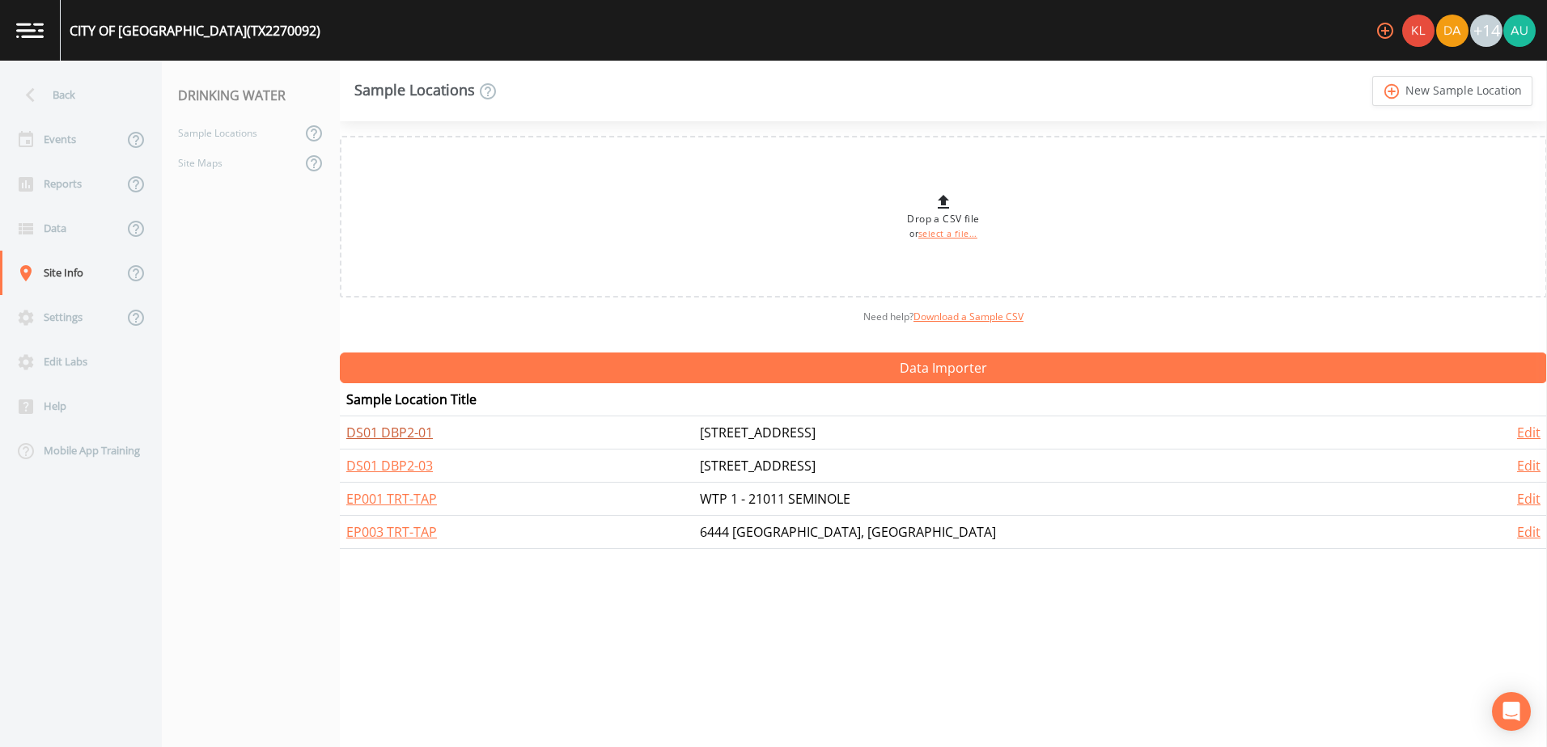
click at [407, 435] on link "DS01 DBP2-01" at bounding box center [389, 433] width 87 height 18
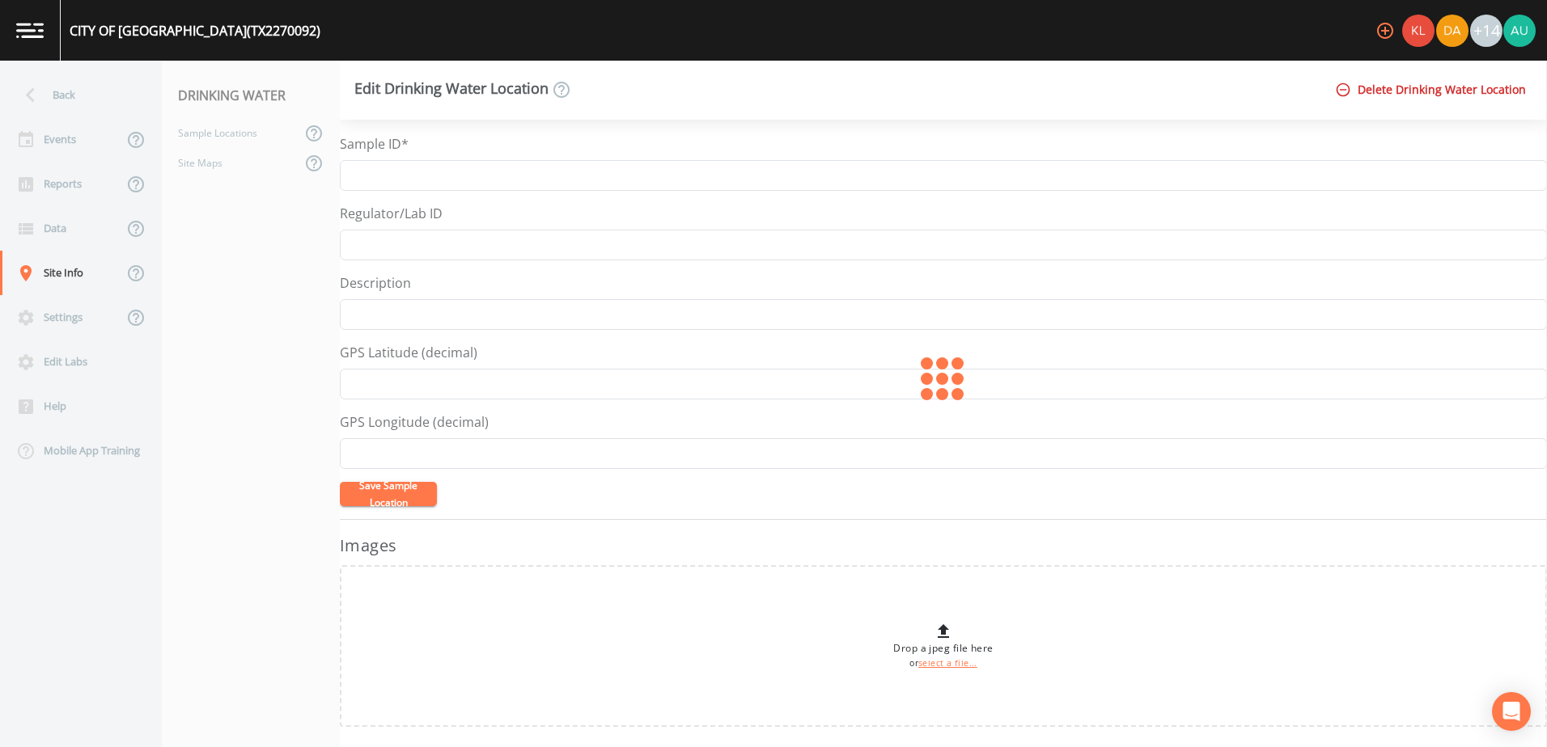
type input "DS01 DBP2-01"
type input "7200 BAR K RANCH ROAD, LAGO VISTA"
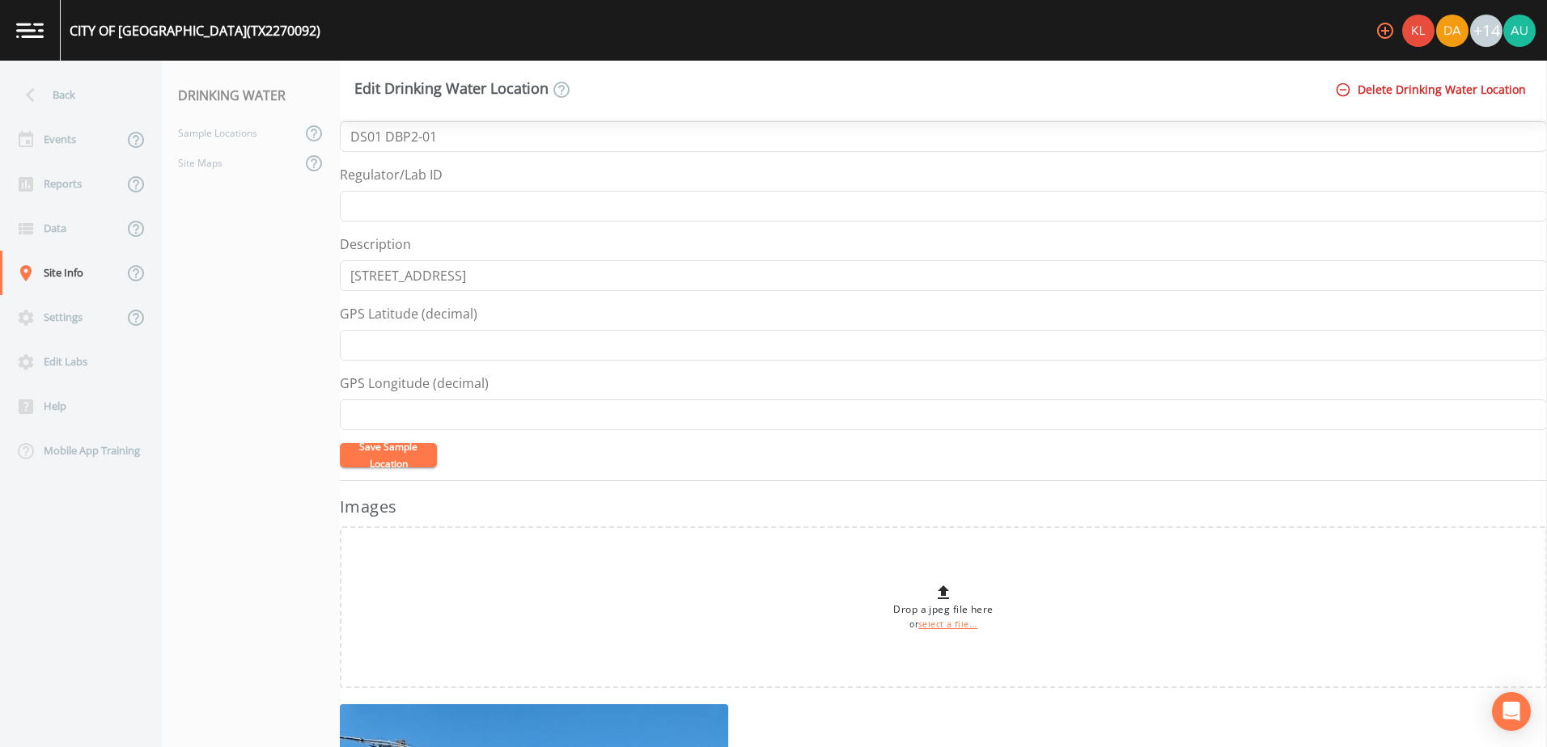
scroll to position [32, 0]
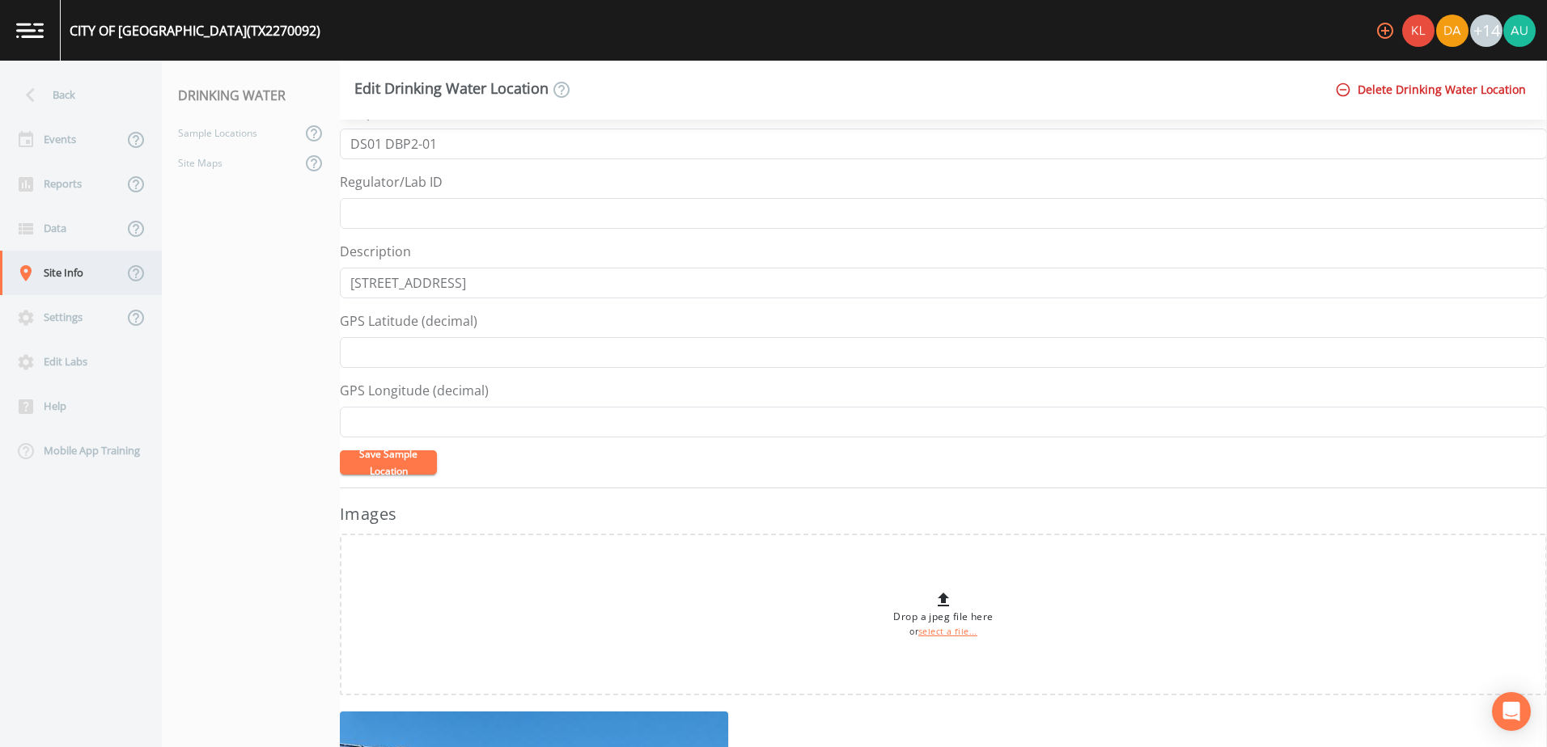
click at [84, 284] on div "Site Info" at bounding box center [61, 273] width 123 height 44
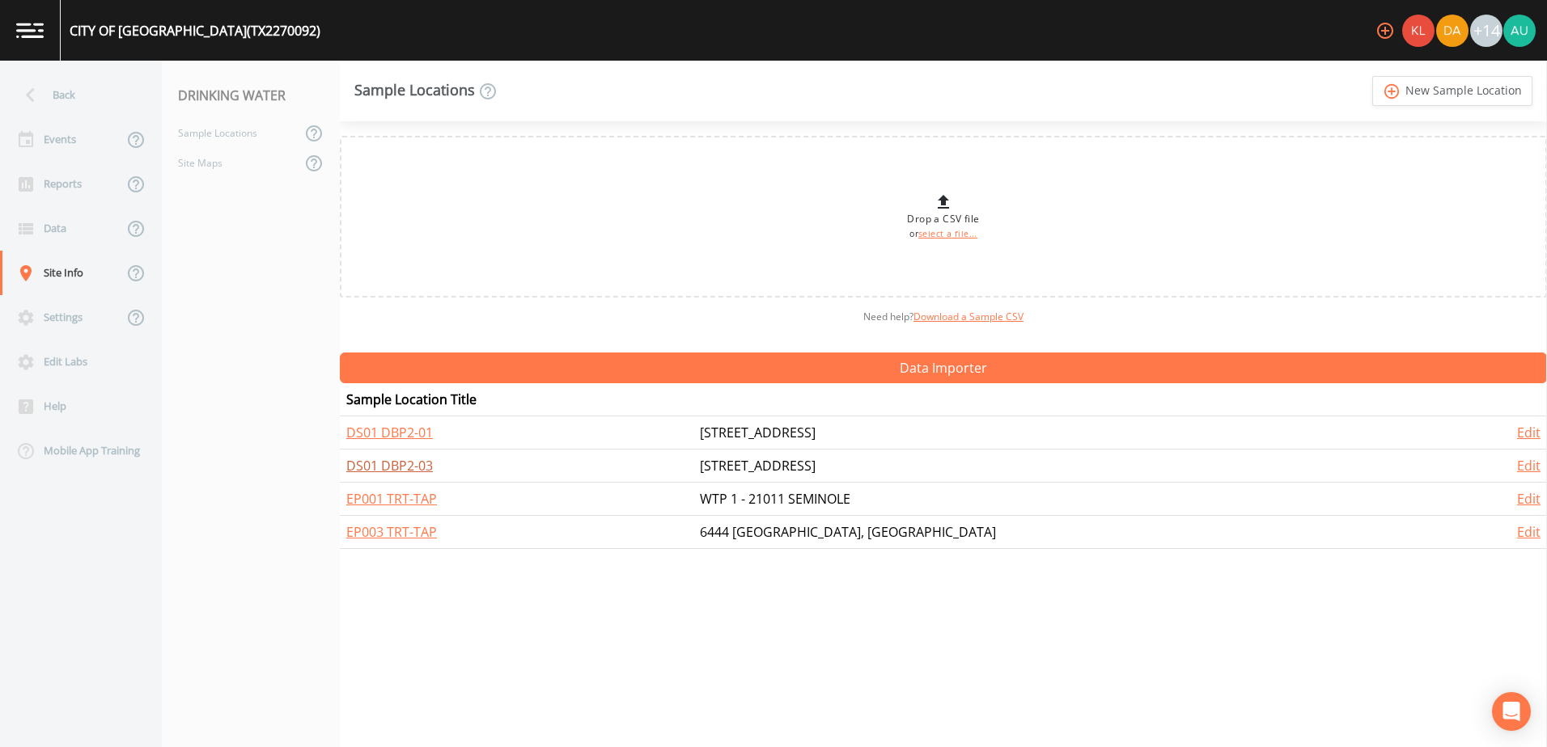
click at [379, 459] on link "DS01 DBP2-03" at bounding box center [389, 466] width 87 height 18
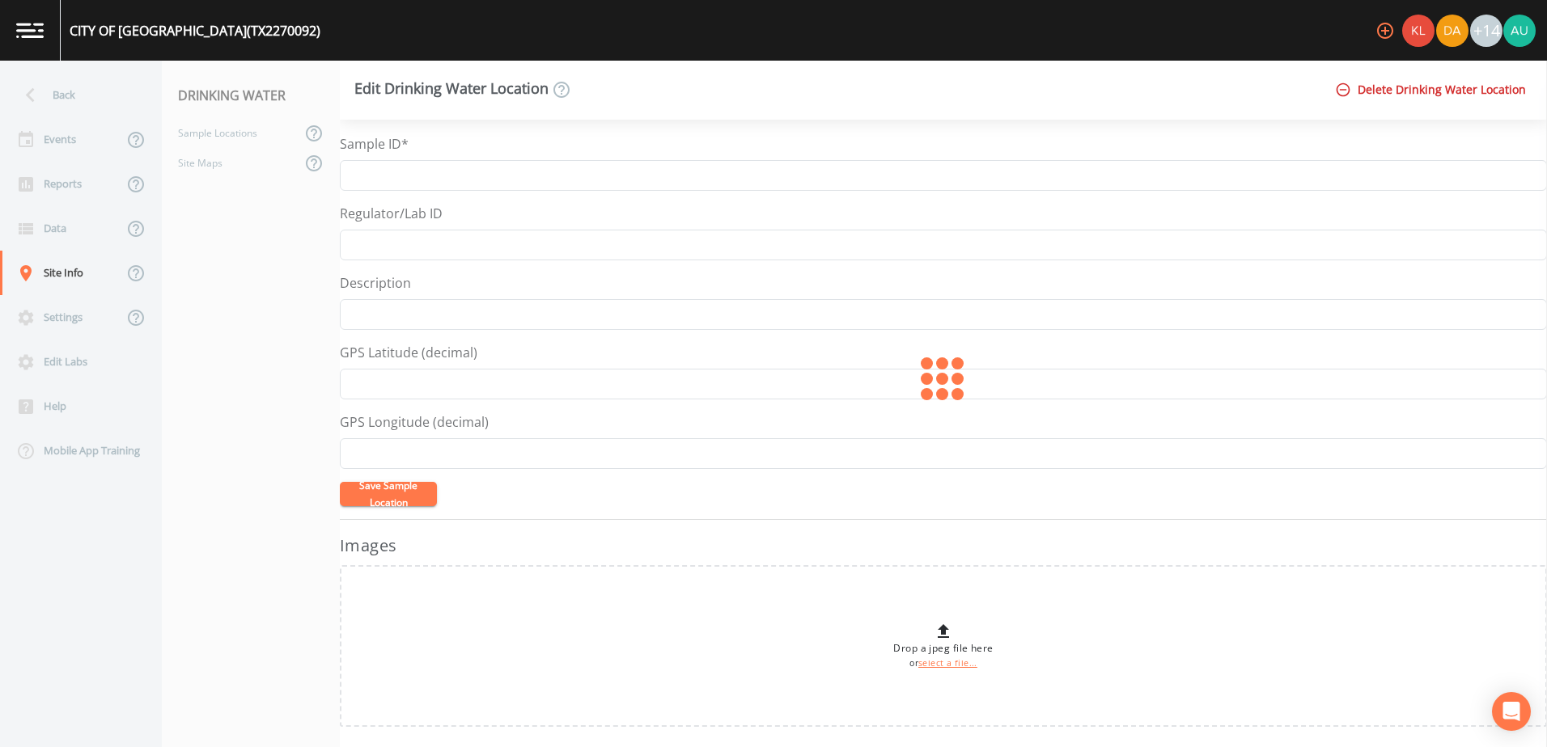
type input "DS01 DBP2-03"
type input "3701 ALLEGIANCE RD, LAGO VISTA"
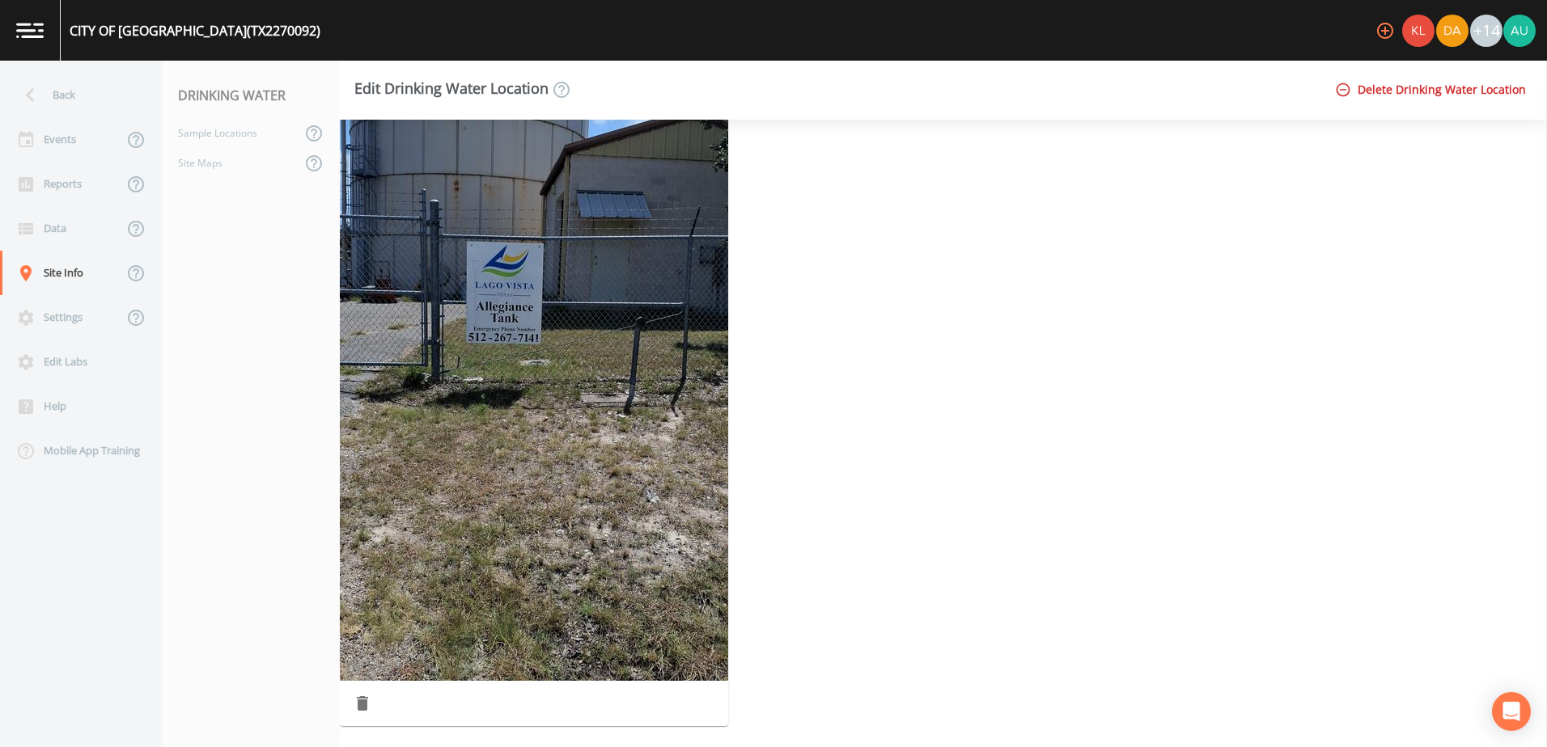
scroll to position [1495, 0]
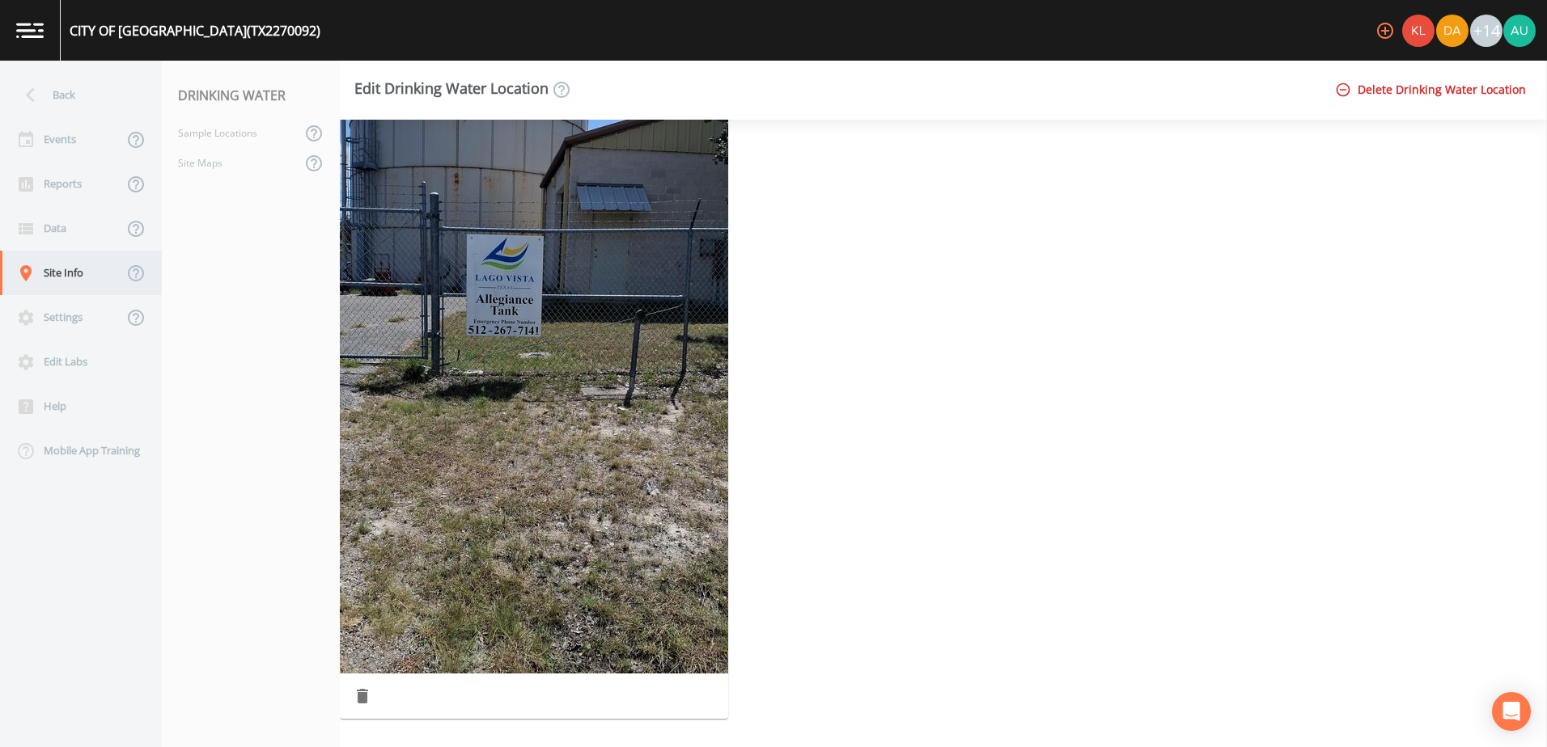
click at [89, 281] on div "Site Info" at bounding box center [61, 273] width 123 height 44
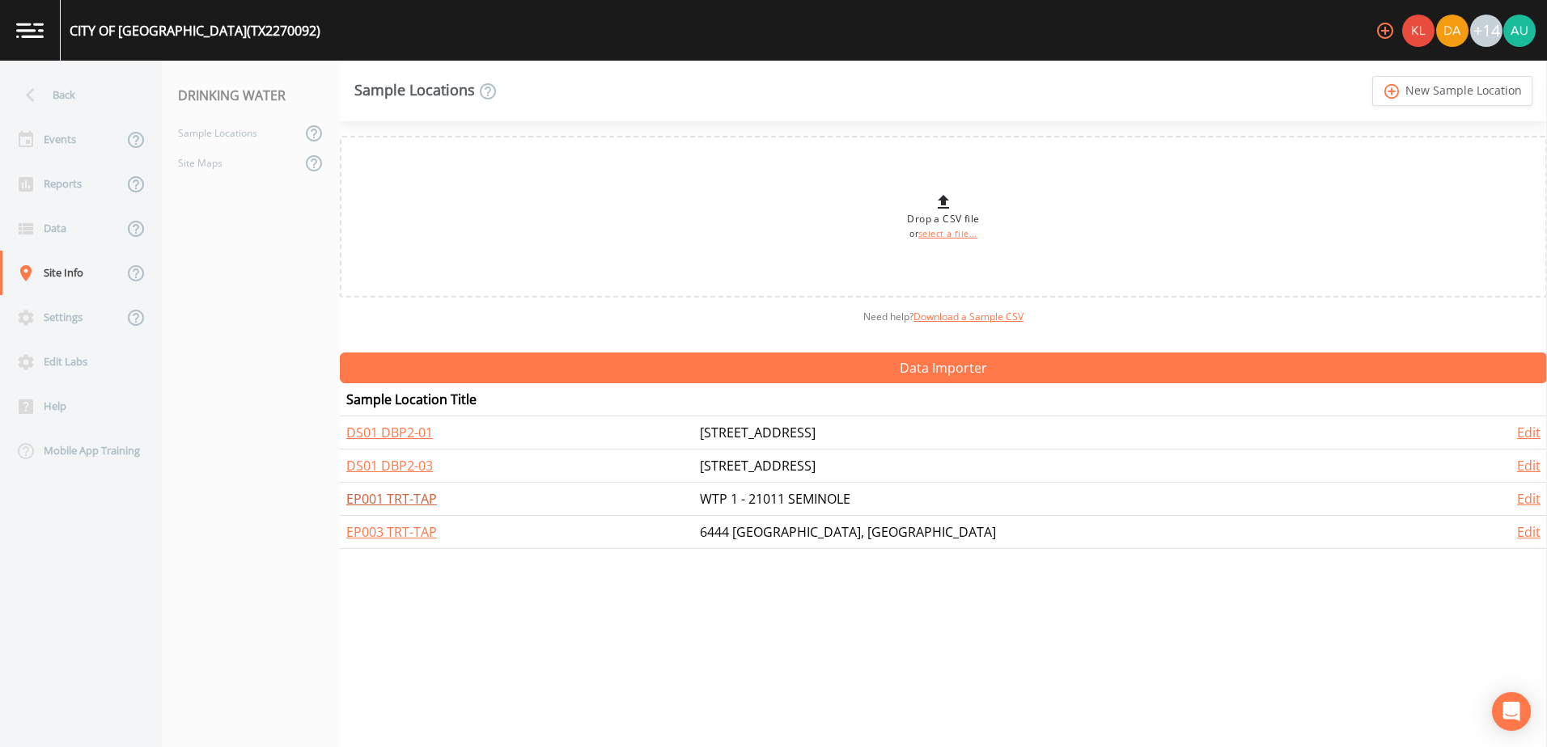
click at [404, 492] on link "EP001 TRT-TAP" at bounding box center [391, 499] width 91 height 18
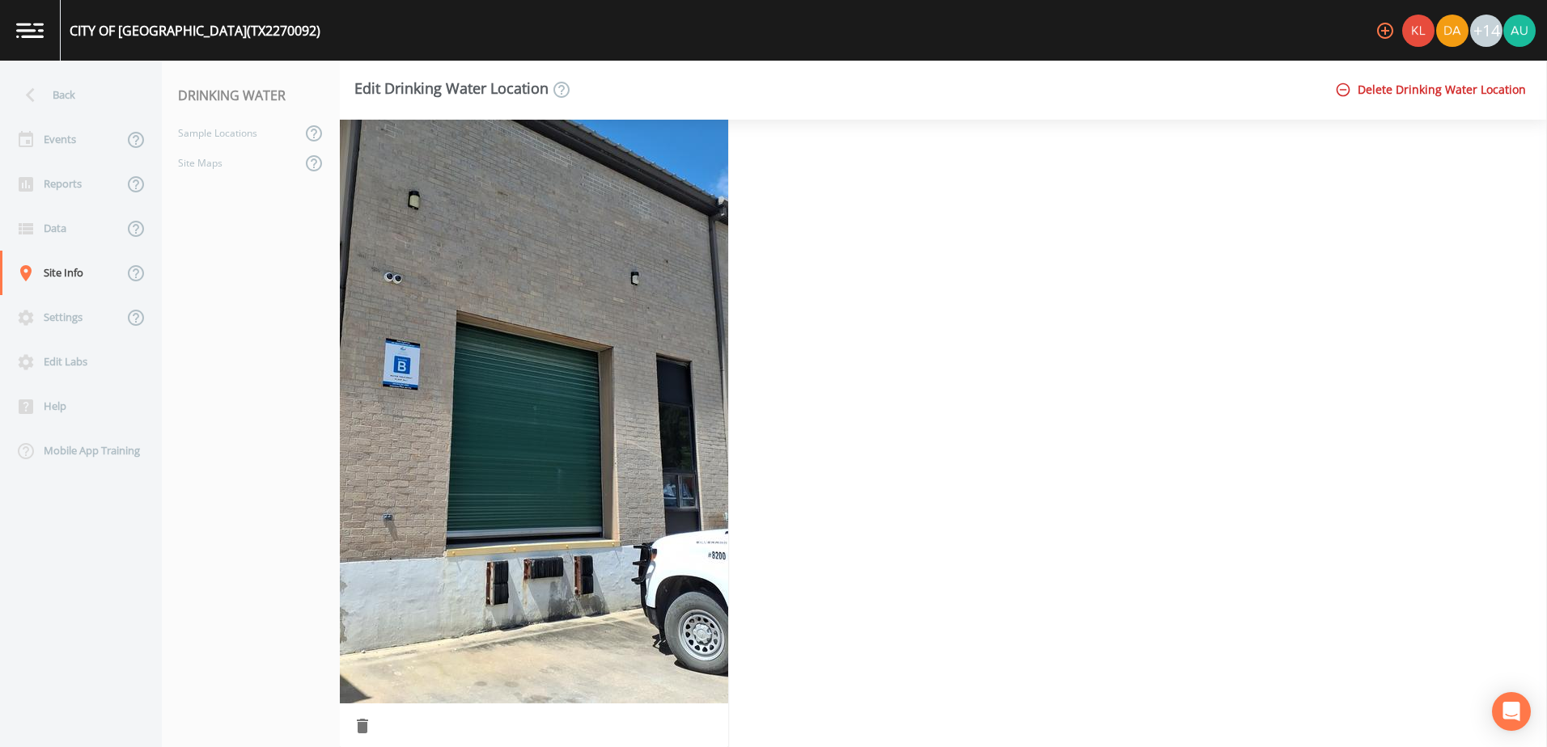
scroll to position [1495, 0]
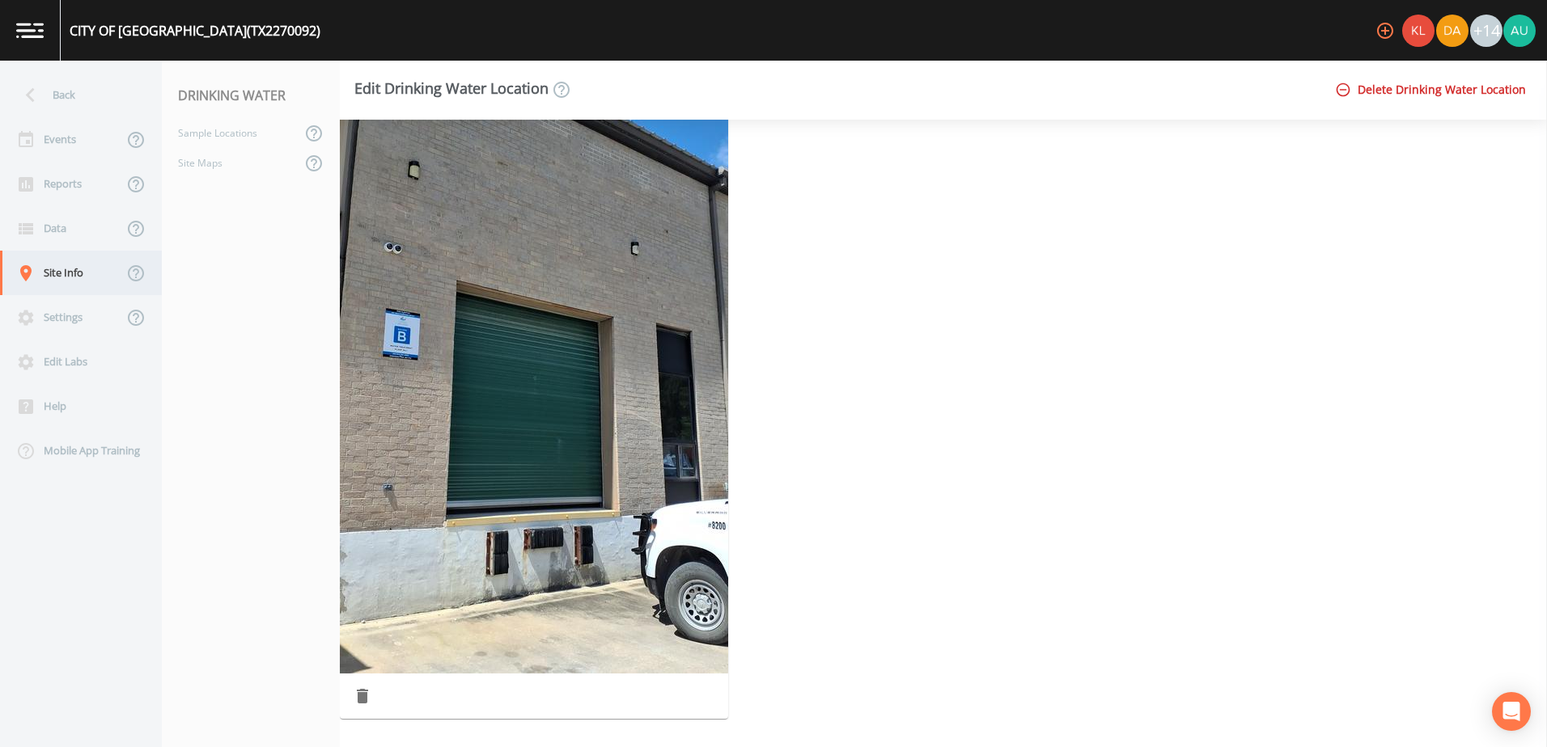
click at [98, 269] on div "Site Info" at bounding box center [61, 273] width 123 height 44
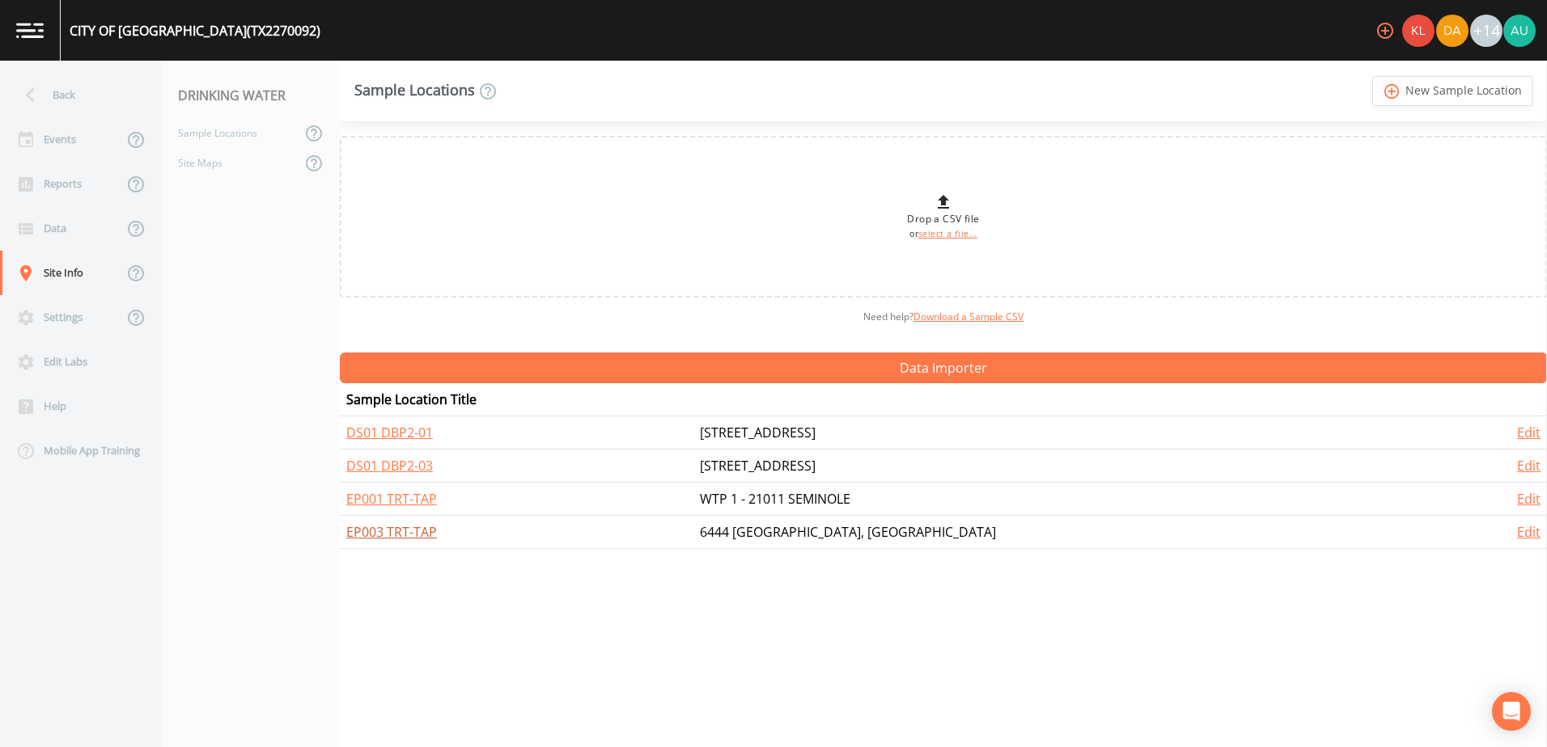
click at [426, 539] on link "EP003 TRT-TAP" at bounding box center [391, 532] width 91 height 18
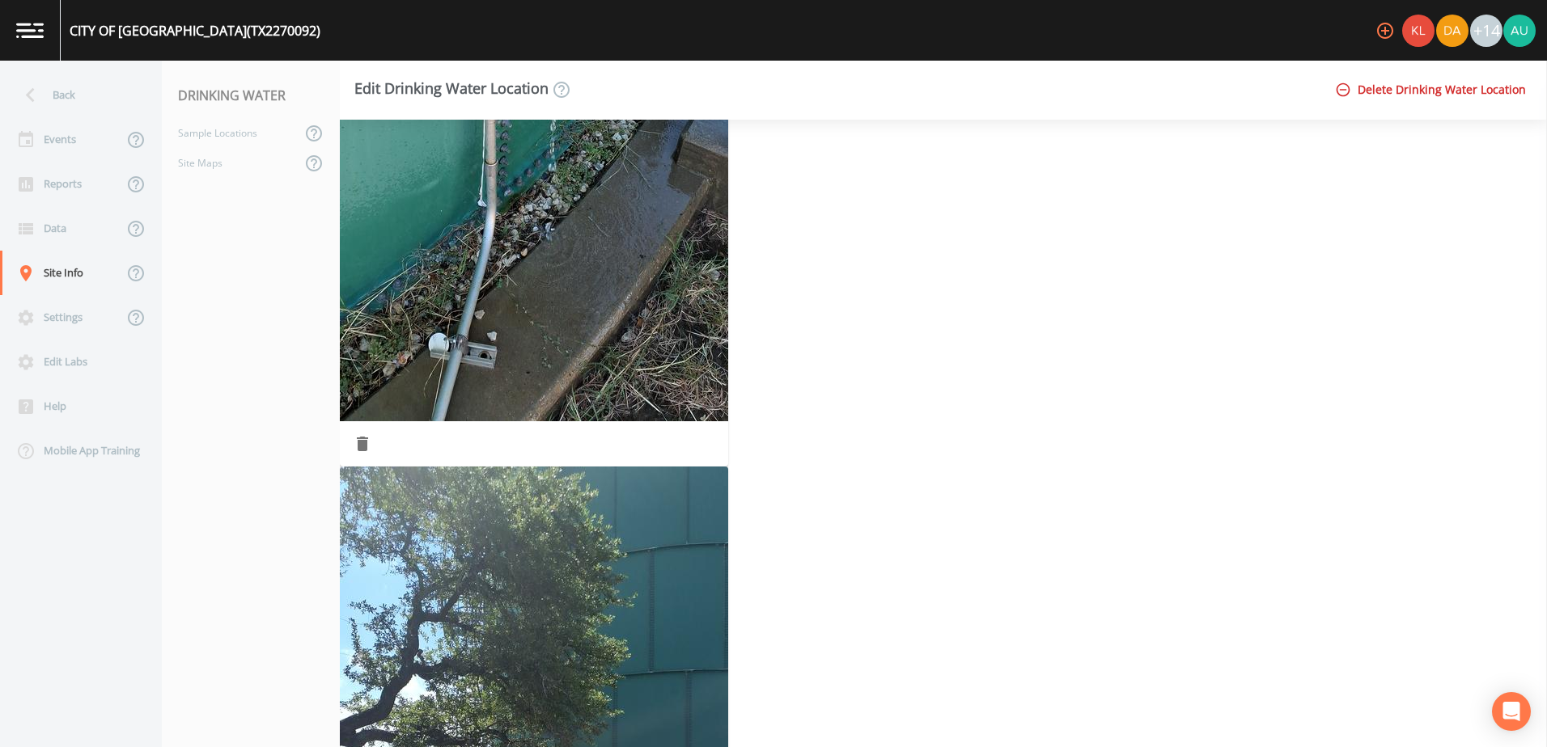
scroll to position [1010, 0]
click at [67, 128] on div "Events" at bounding box center [61, 139] width 123 height 44
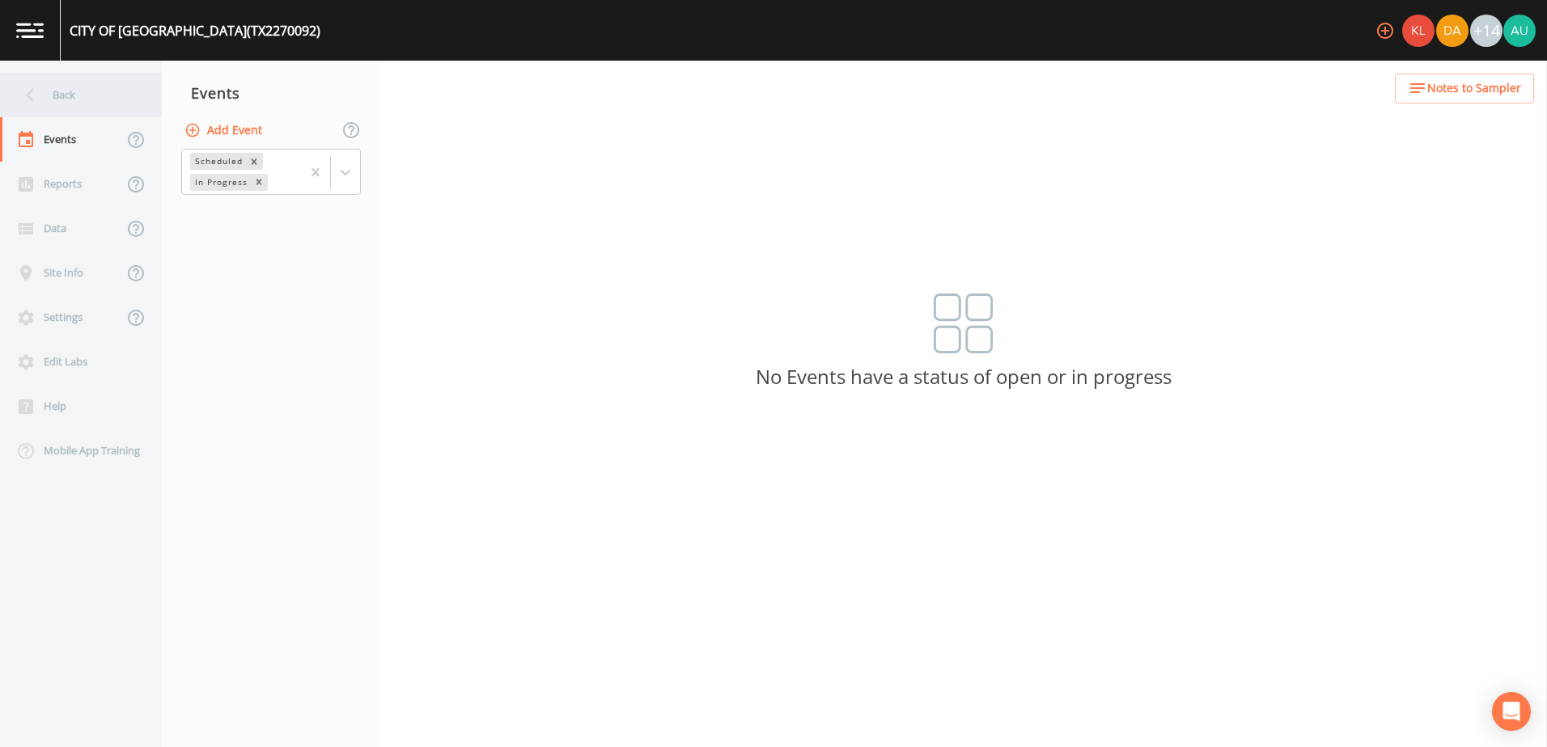
click at [73, 102] on div "Back" at bounding box center [73, 95] width 146 height 44
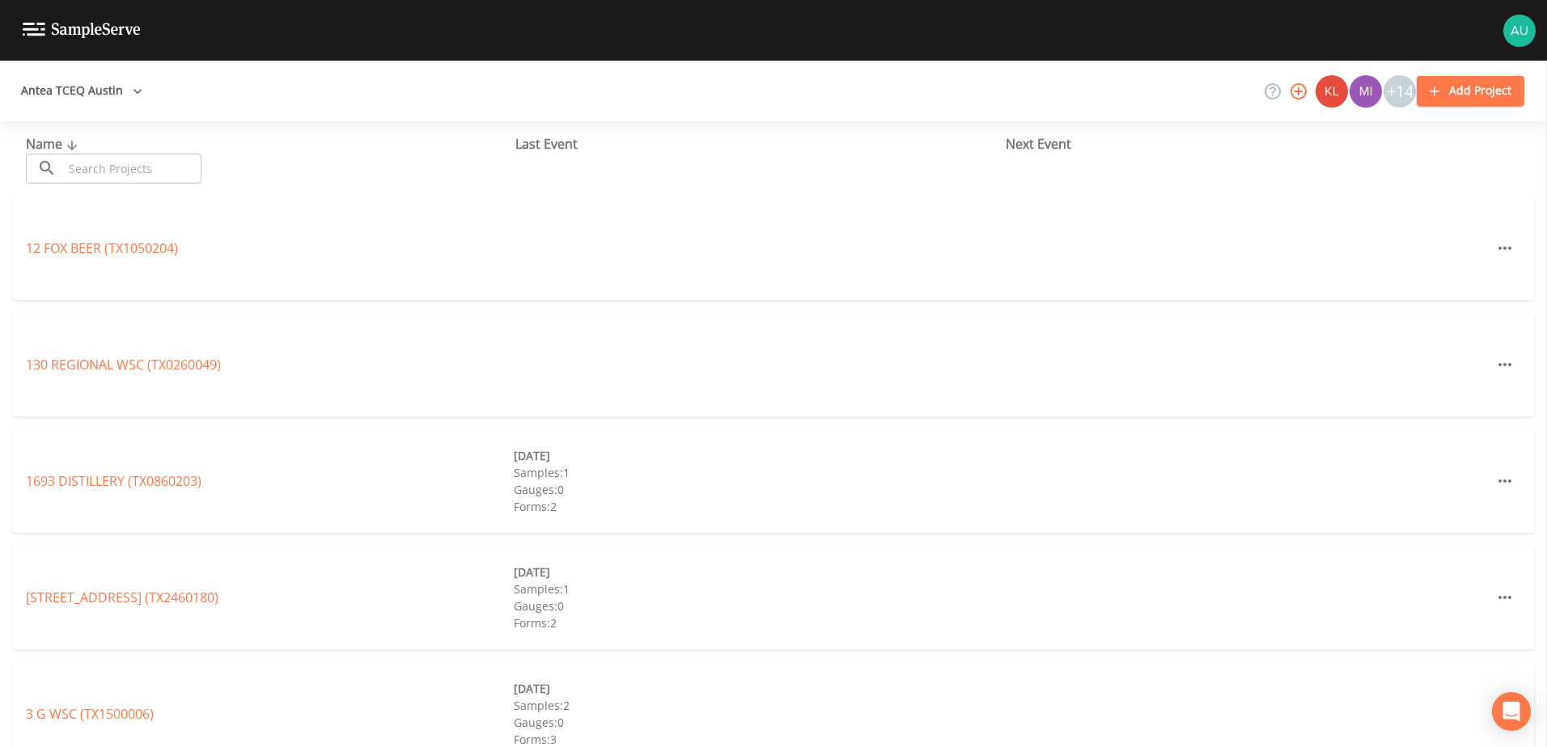
click at [142, 183] on input "text" at bounding box center [132, 169] width 138 height 30
click at [78, 167] on input "text" at bounding box center [132, 169] width 138 height 30
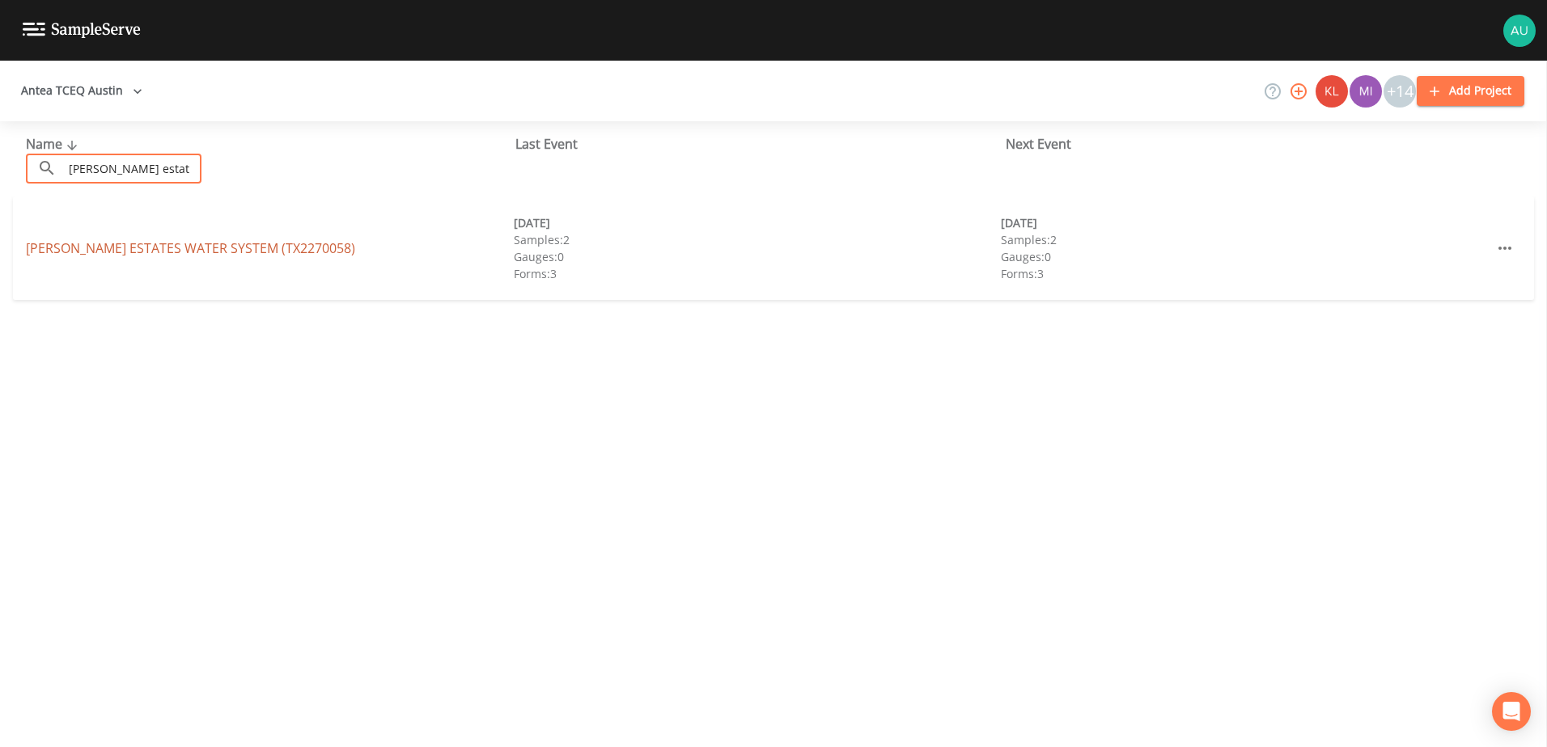
type input "draper estat"
click at [142, 243] on link "DRAPER ESTATES WATER SYSTEM (TX2270058)" at bounding box center [190, 248] width 329 height 18
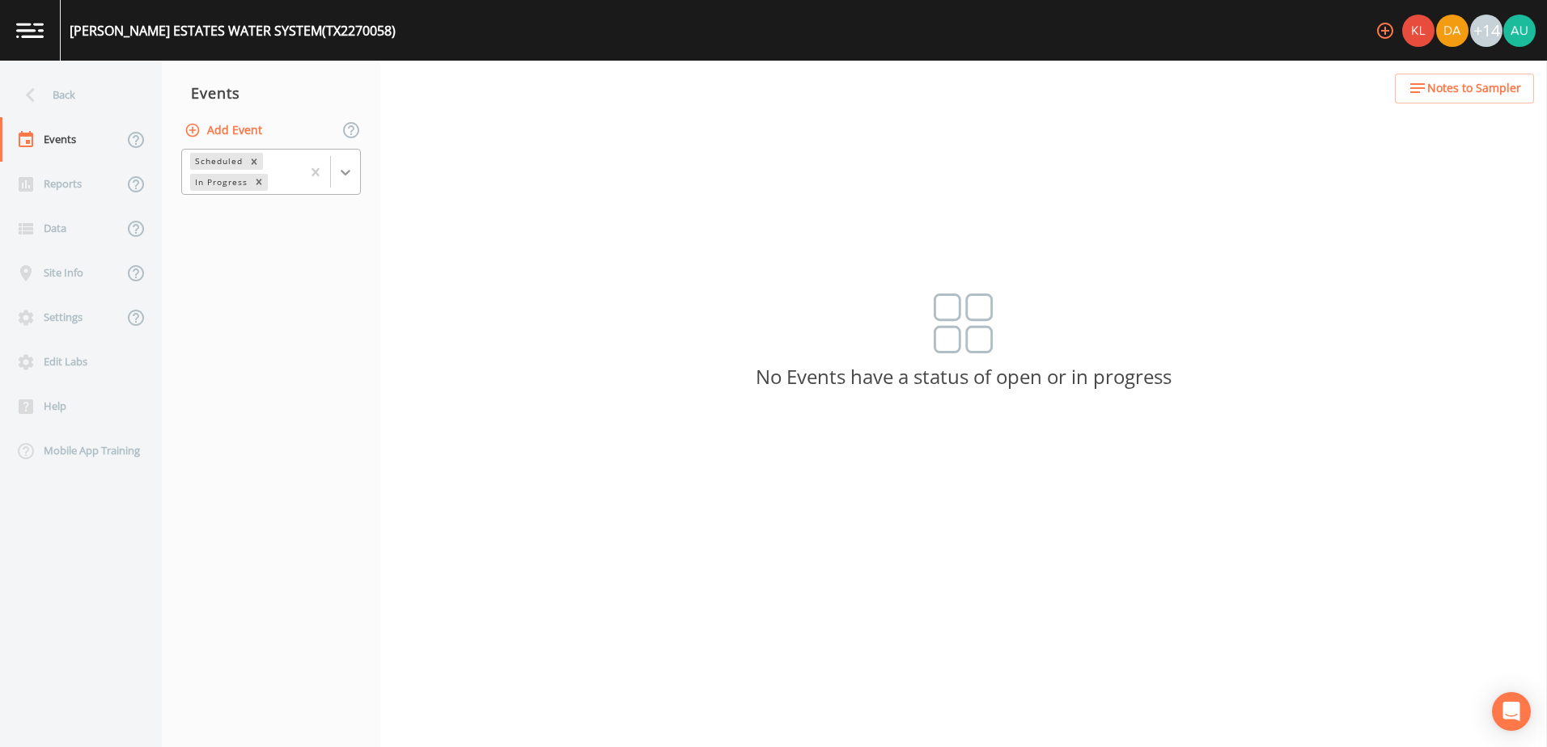
click at [357, 176] on div at bounding box center [345, 172] width 29 height 29
click at [277, 216] on div "Completed" at bounding box center [271, 219] width 180 height 28
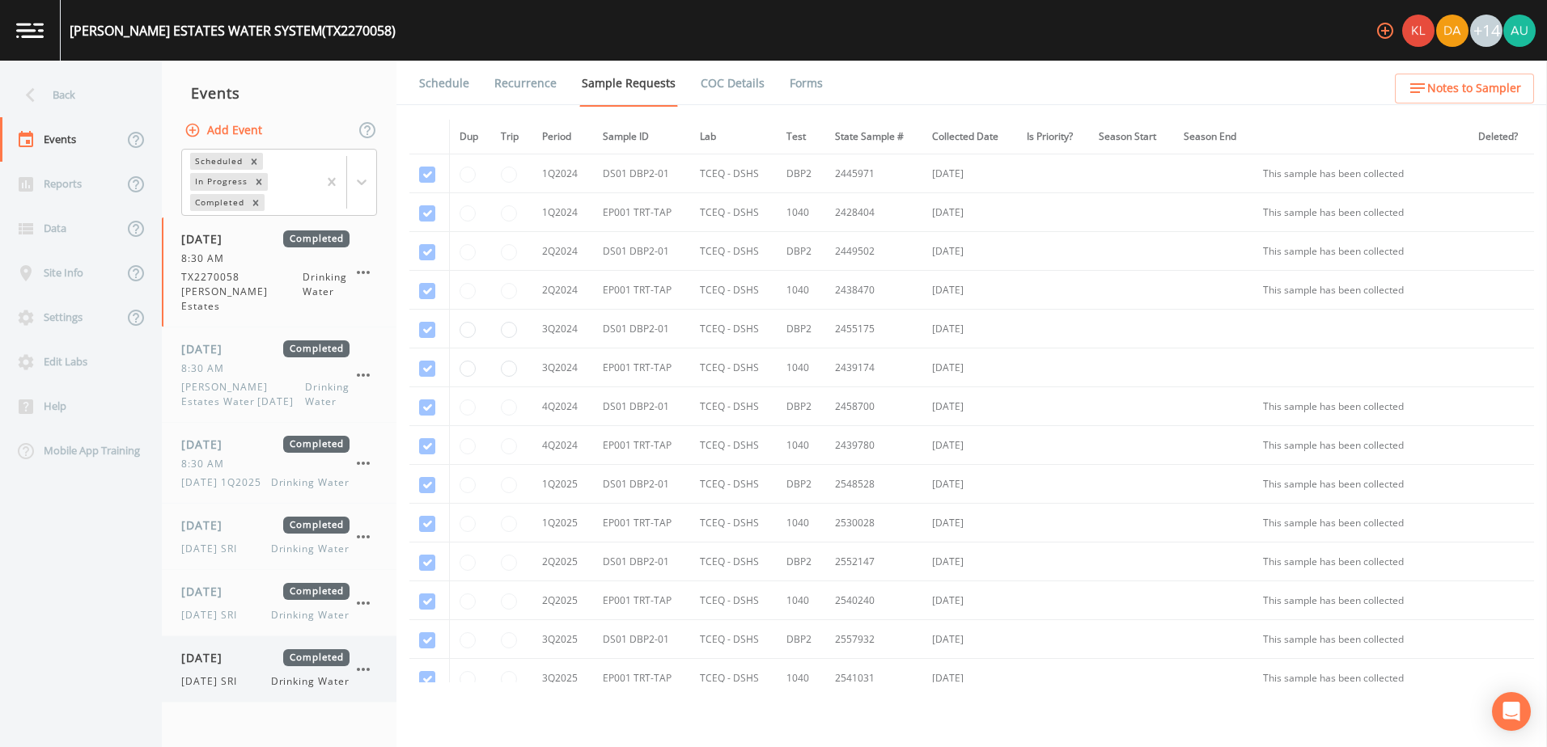
click at [259, 670] on div "10/06/2025 Completed 10/6/25 SRI Drinking Water" at bounding box center [265, 670] width 168 height 40
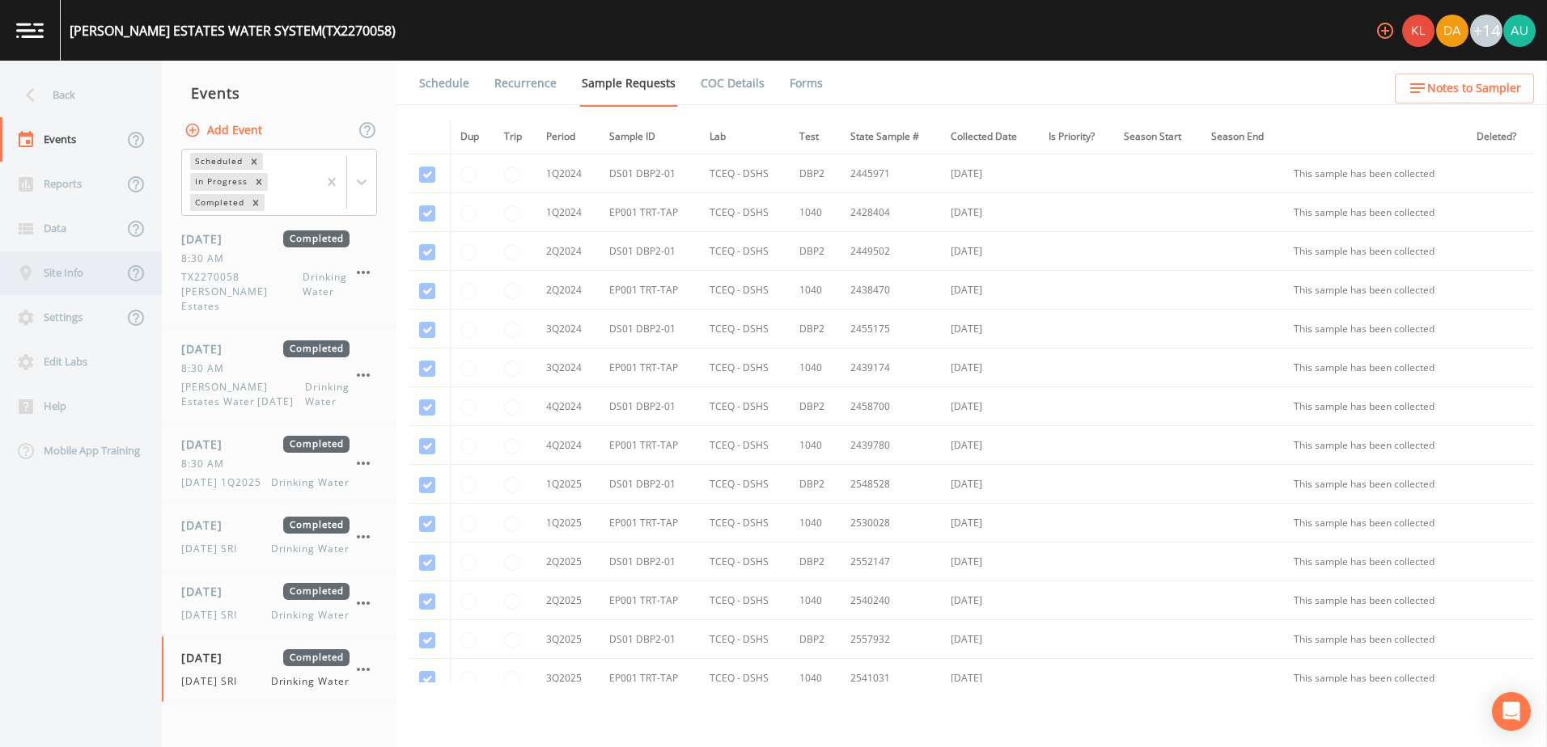
click at [66, 275] on div "Site Info" at bounding box center [61, 273] width 123 height 44
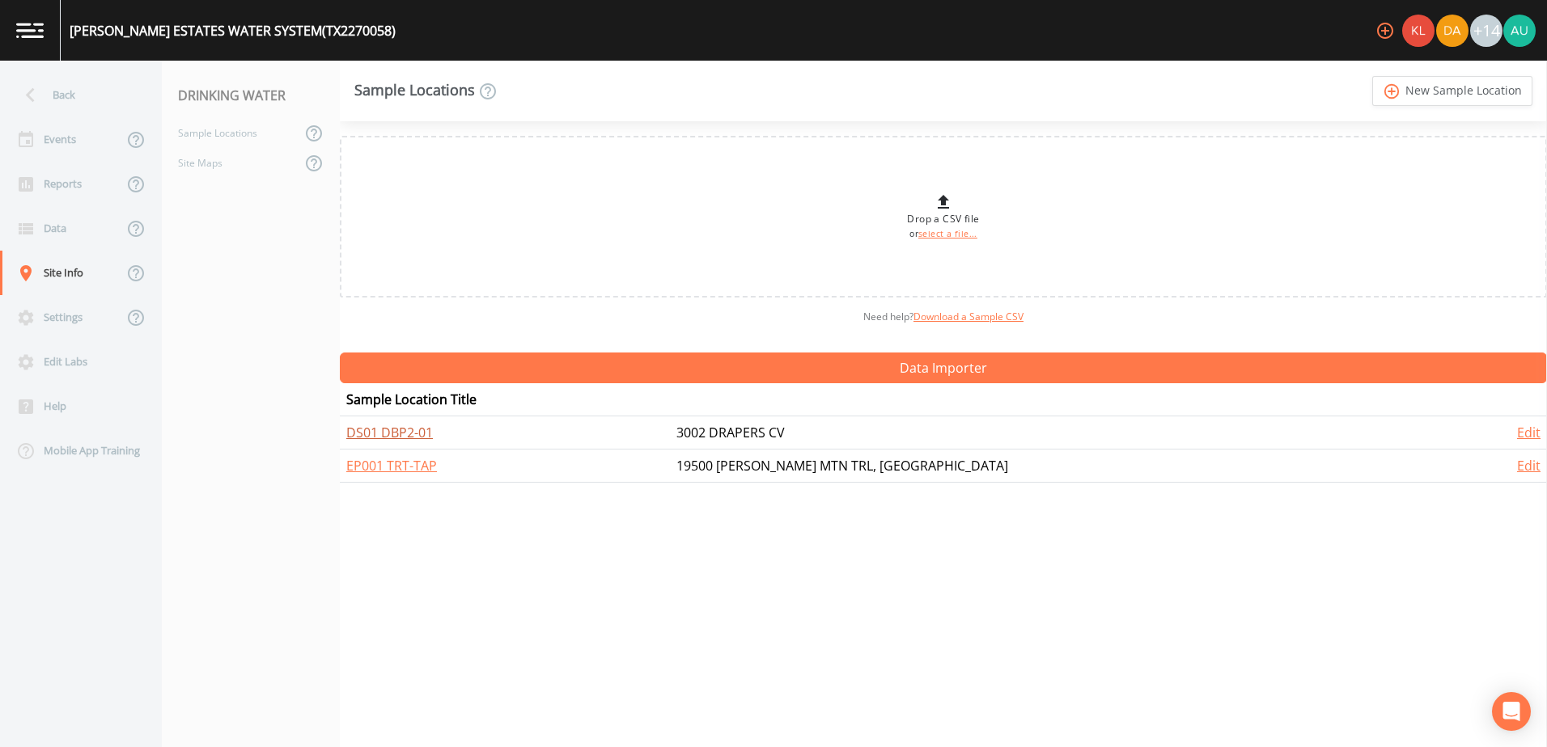
click at [382, 432] on link "DS01 DBP2-01" at bounding box center [389, 433] width 87 height 18
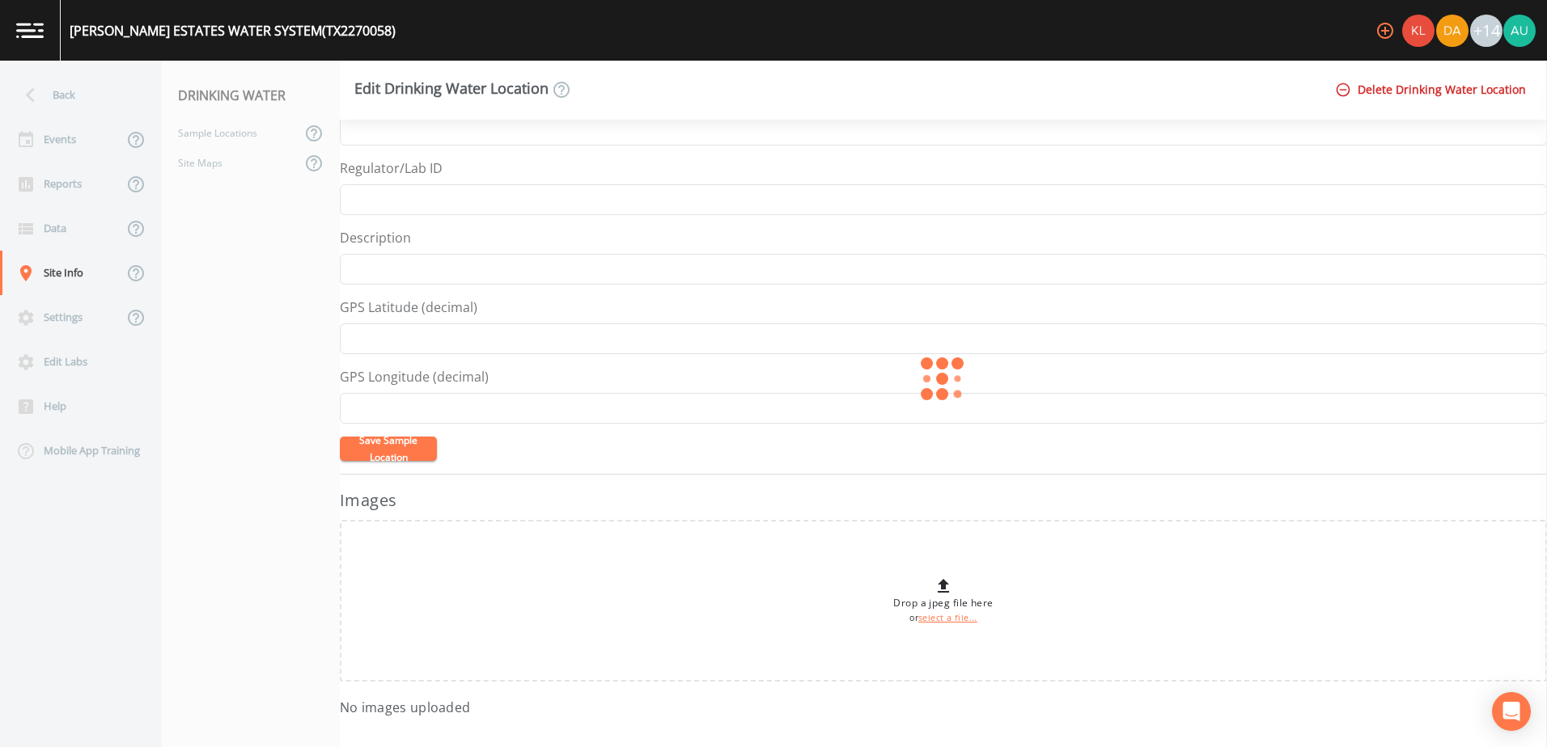
type input "DS01 DBP2-01"
type input "3002 DRAPERS CV"
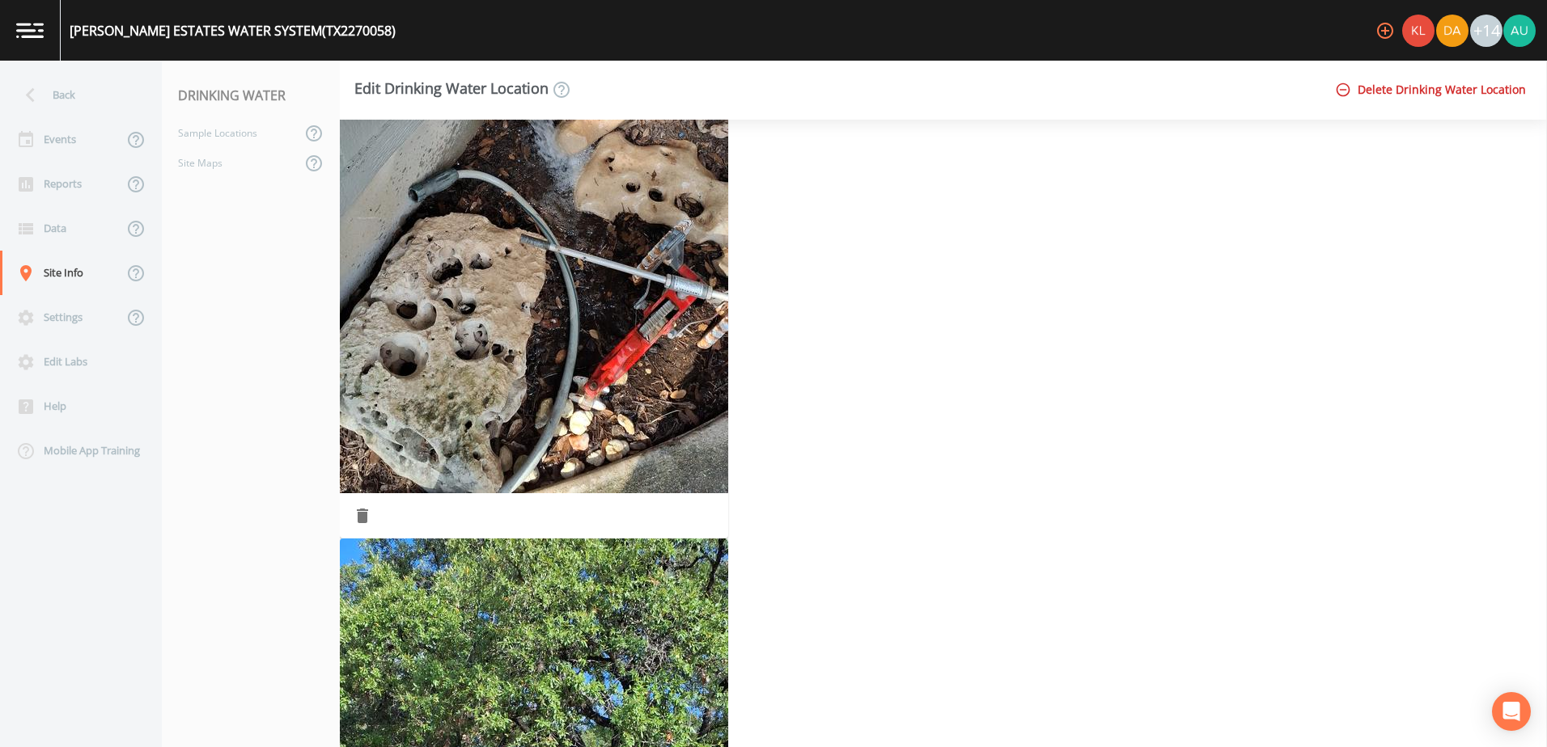
scroll to position [1096, 0]
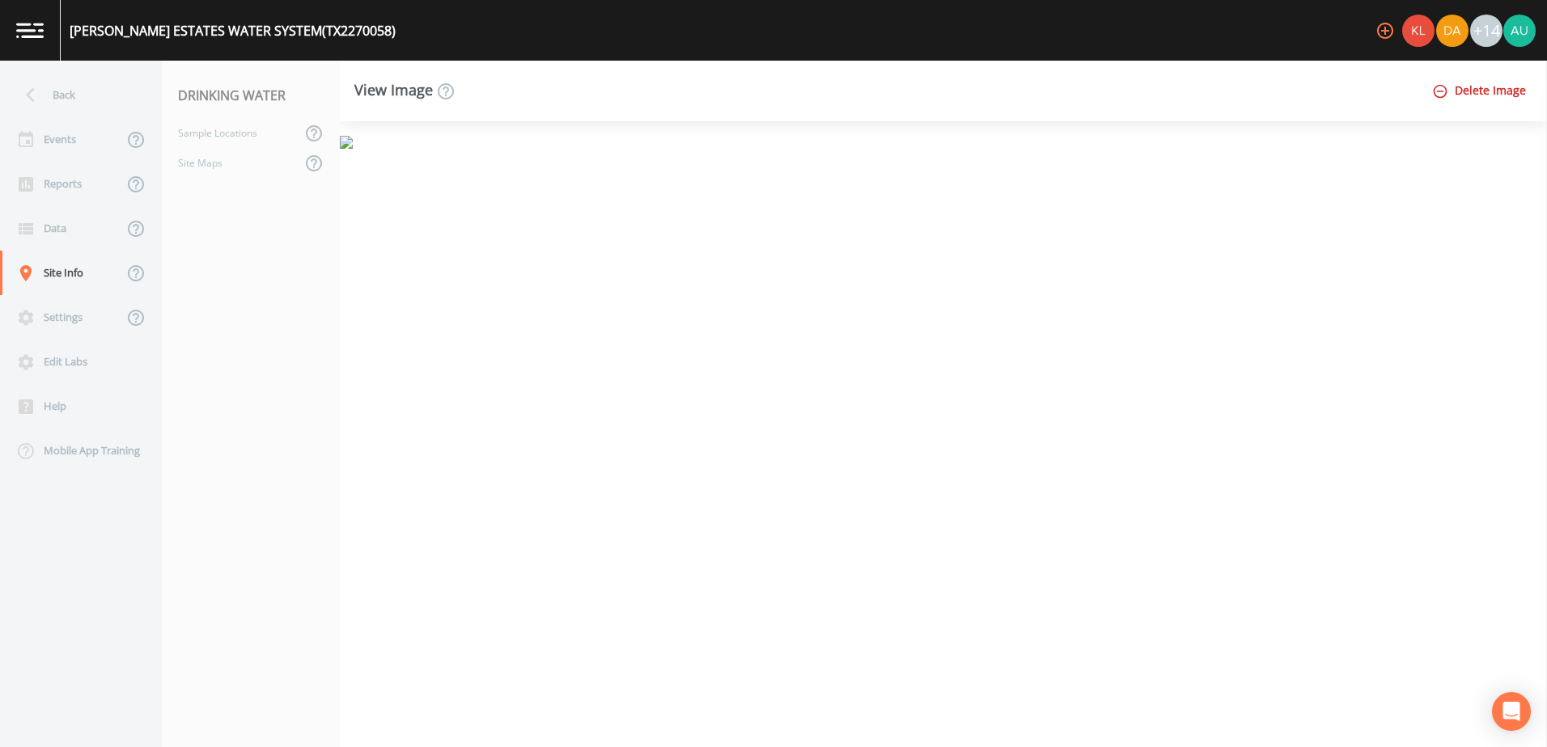
click at [1514, 88] on button "Delete Image" at bounding box center [1480, 91] width 104 height 30
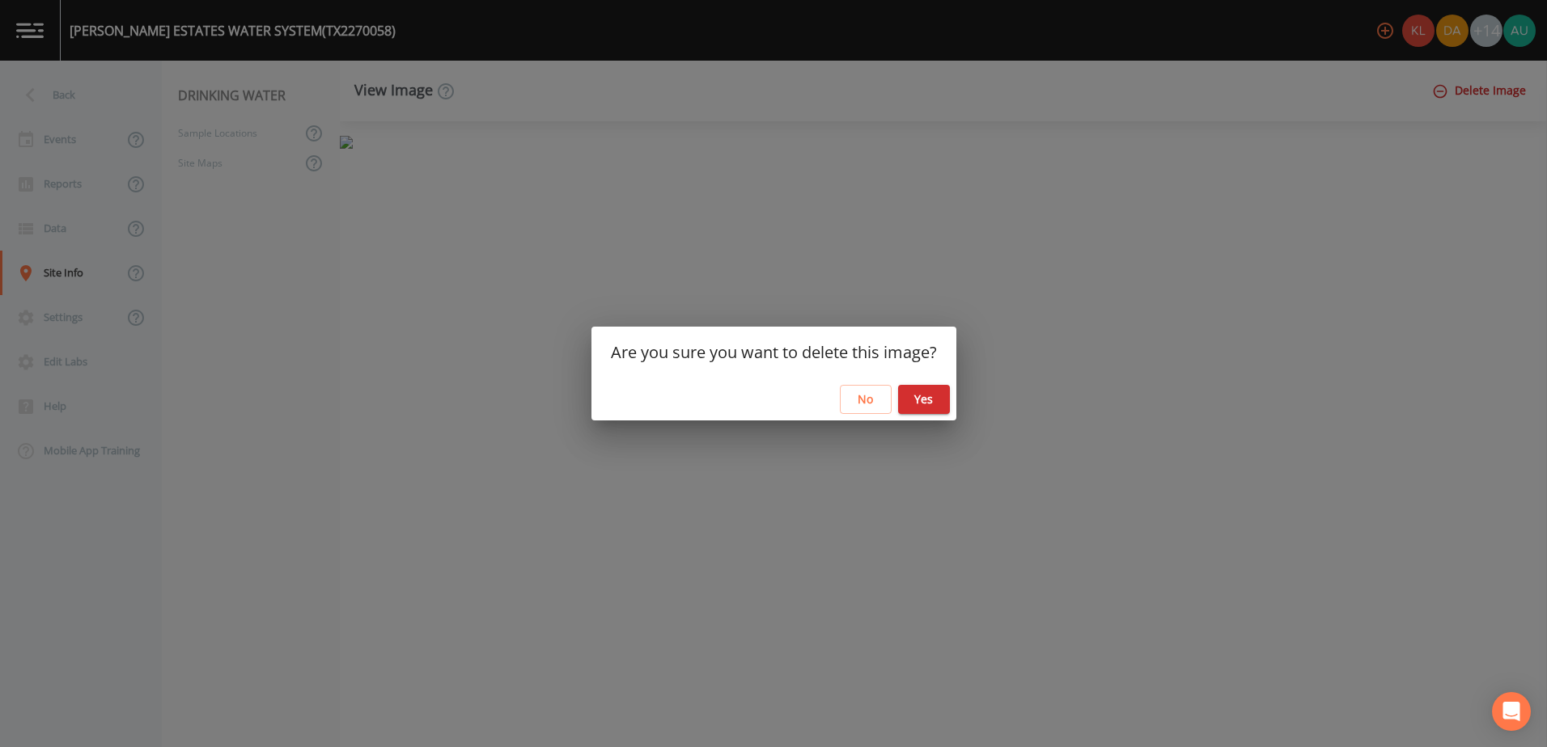
click at [938, 395] on button "Yes" at bounding box center [924, 400] width 52 height 30
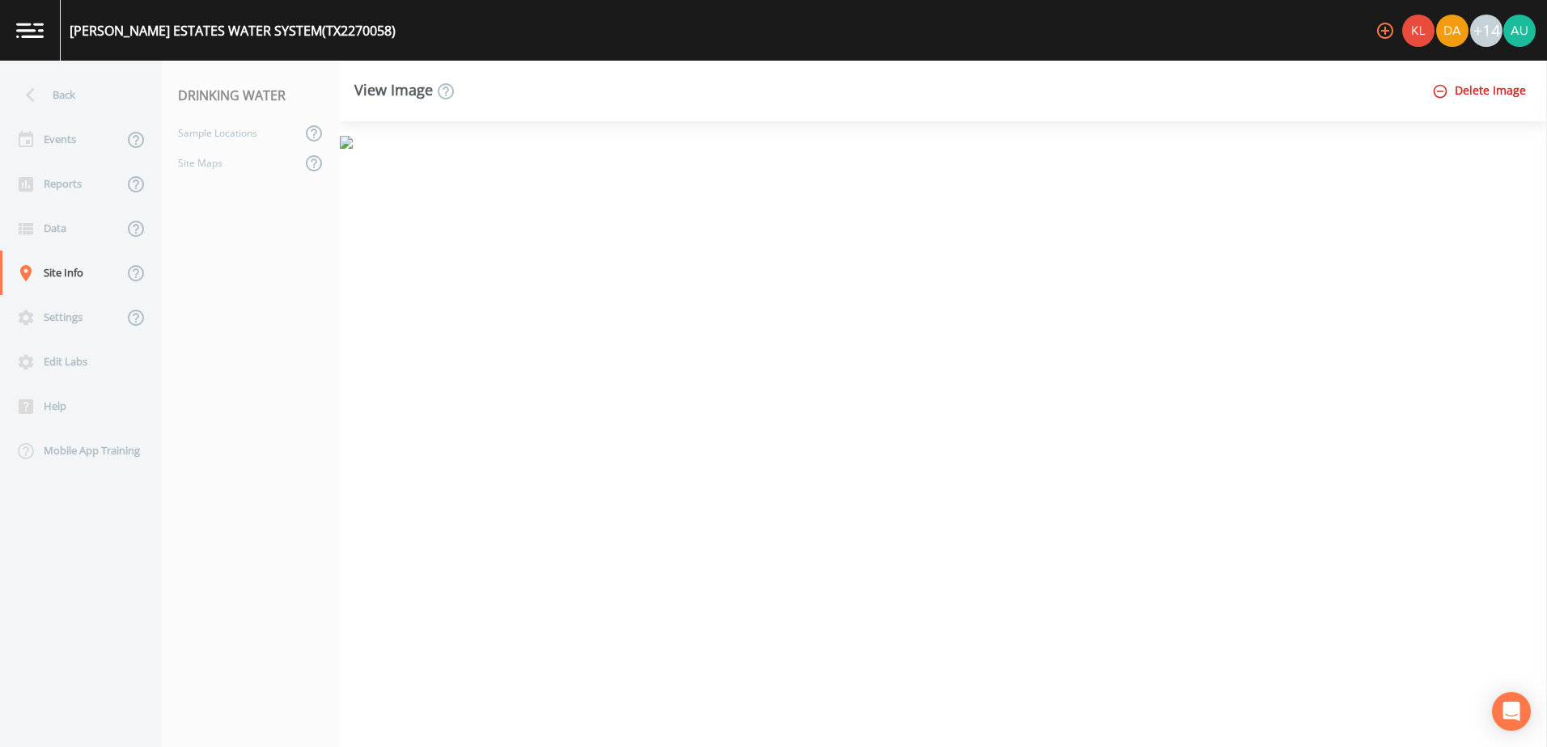
scroll to position [1518, 0]
click at [270, 265] on nav "DRINKING WATER Sample Locations Site Maps" at bounding box center [251, 404] width 178 height 687
click at [83, 276] on div "Site Info" at bounding box center [61, 273] width 123 height 44
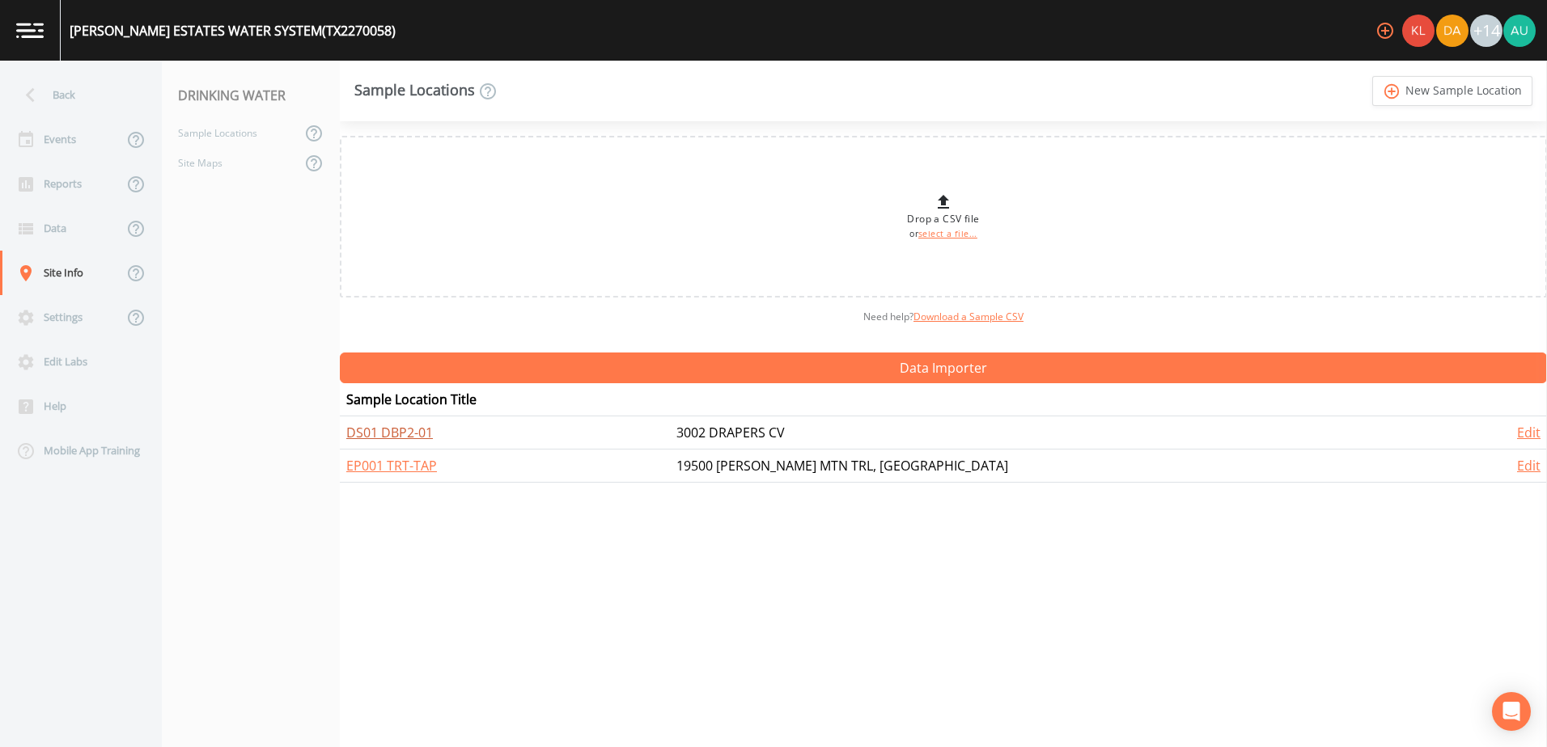
click at [422, 434] on link "DS01 DBP2-01" at bounding box center [389, 433] width 87 height 18
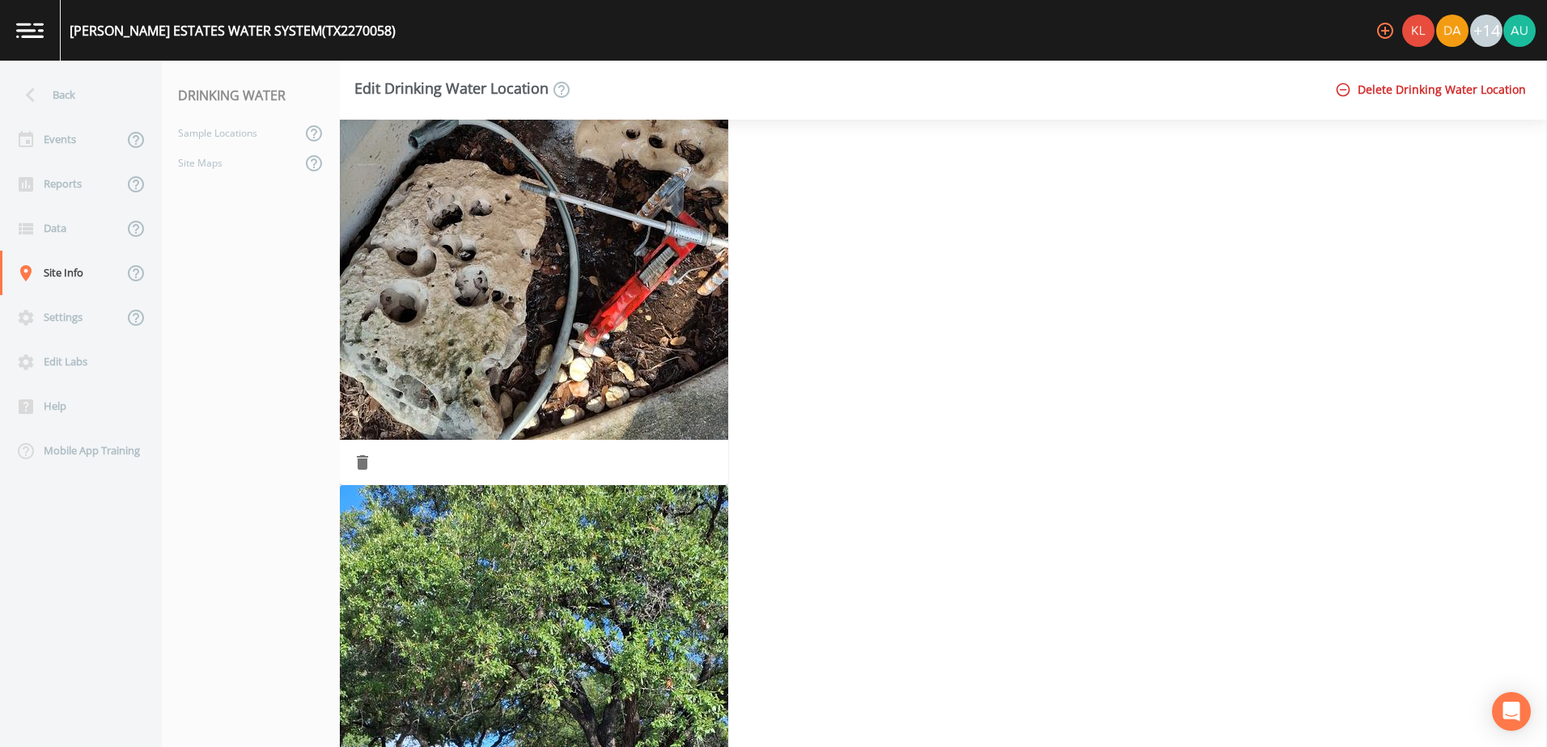
scroll to position [647, 0]
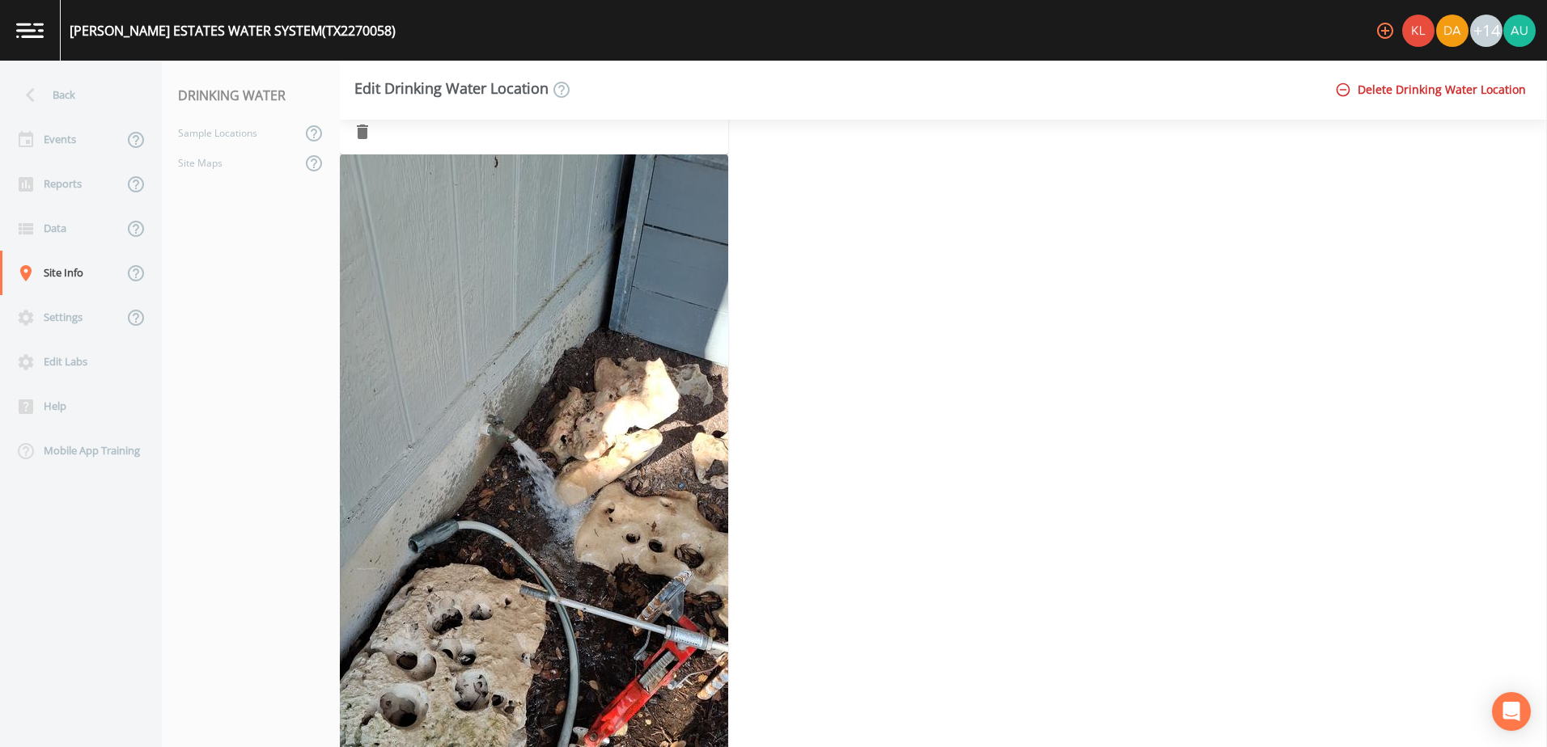
click at [641, 109] on img "button" at bounding box center [534, 102] width 388 height 13
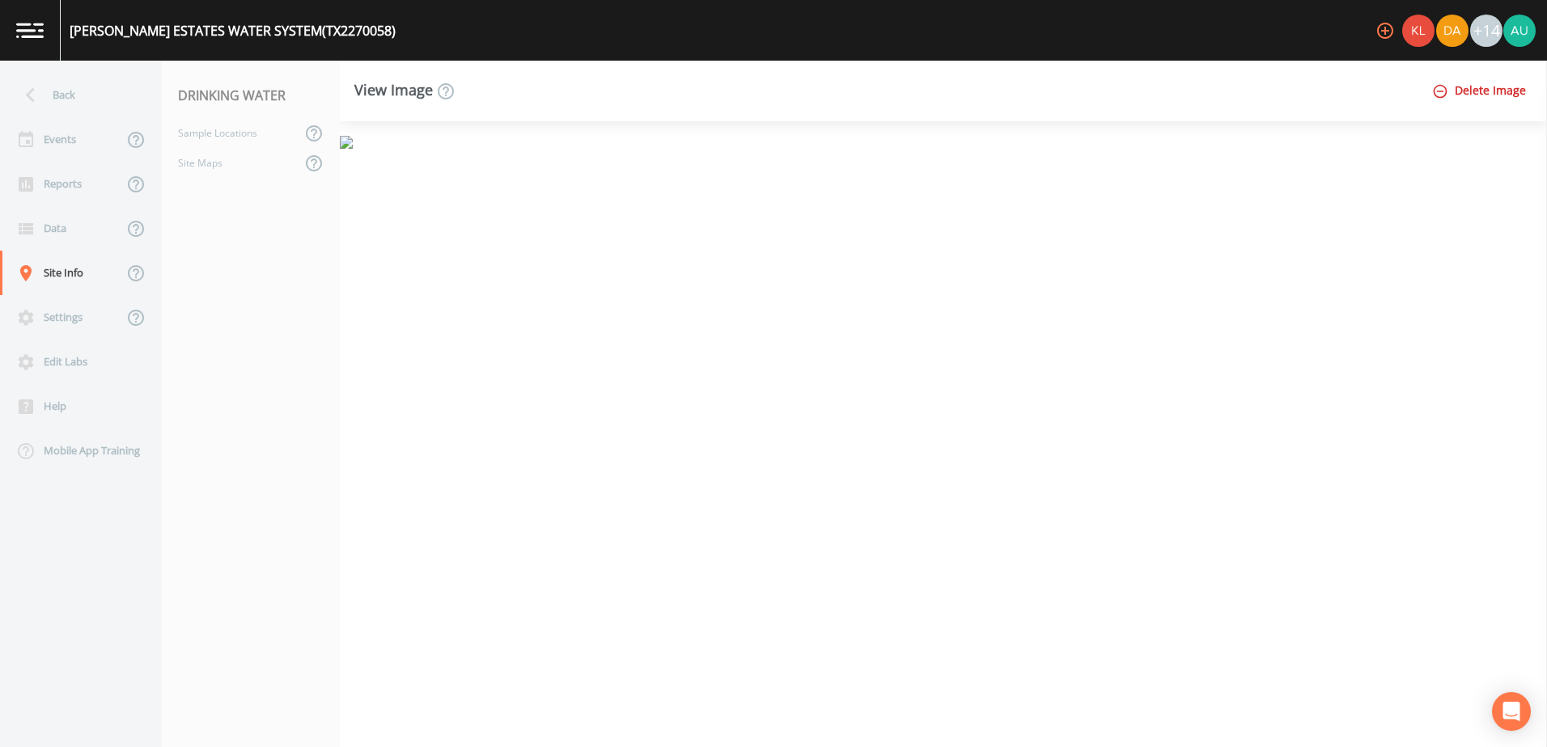
click at [1459, 93] on button "Delete Image" at bounding box center [1480, 91] width 104 height 30
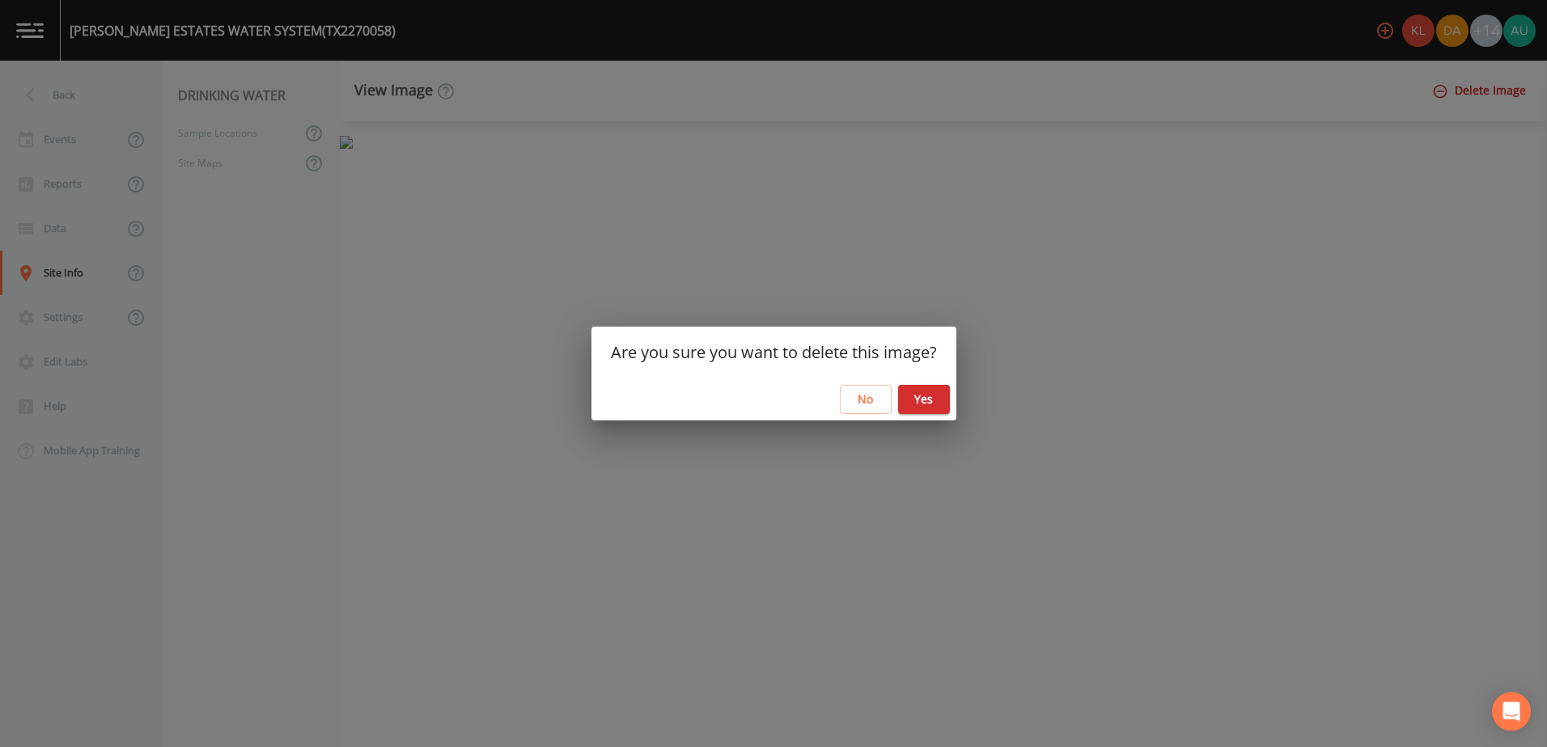
click at [920, 397] on button "Yes" at bounding box center [924, 400] width 52 height 30
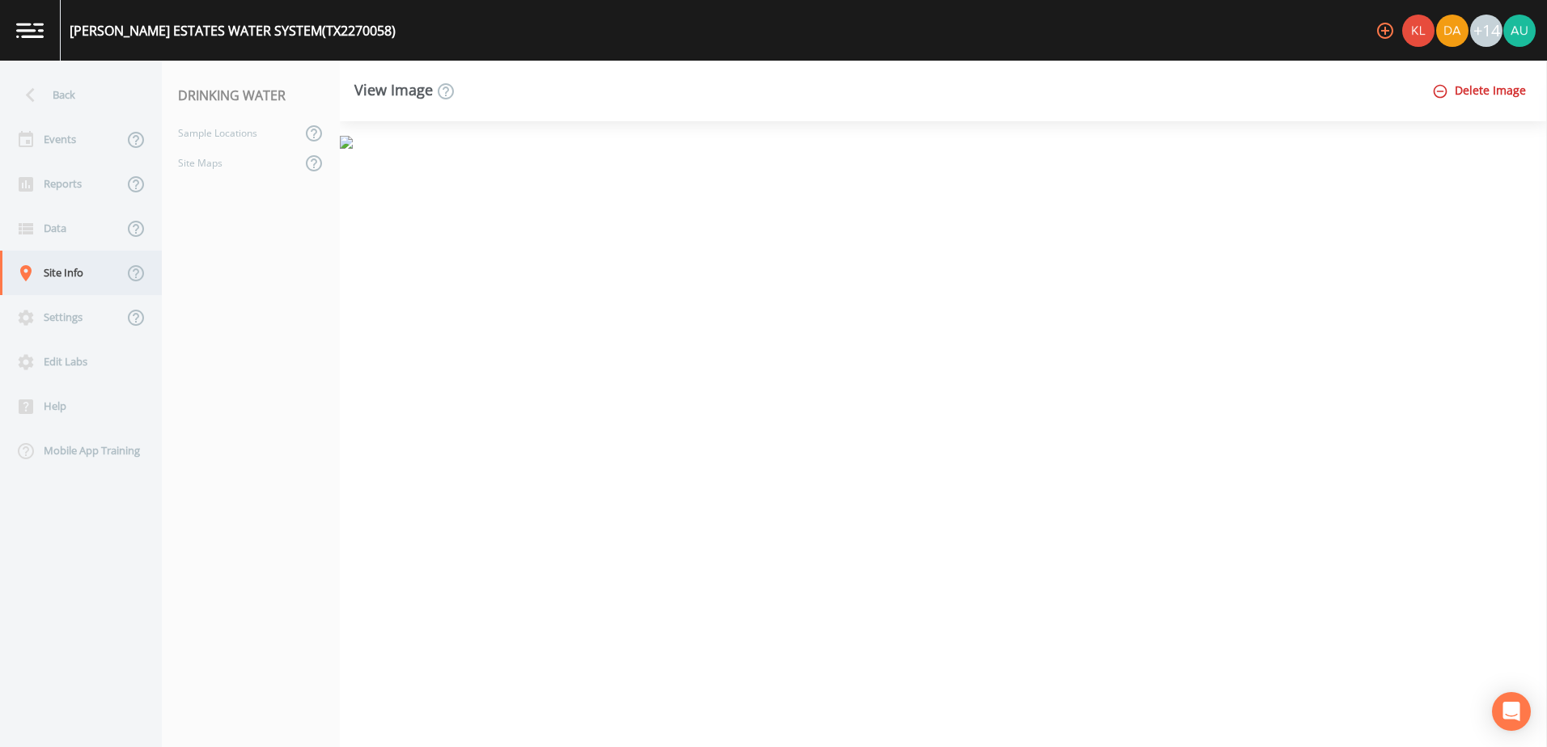
drag, startPoint x: 68, startPoint y: 300, endPoint x: 69, endPoint y: 290, distance: 10.5
click at [68, 300] on div "Settings" at bounding box center [61, 317] width 123 height 44
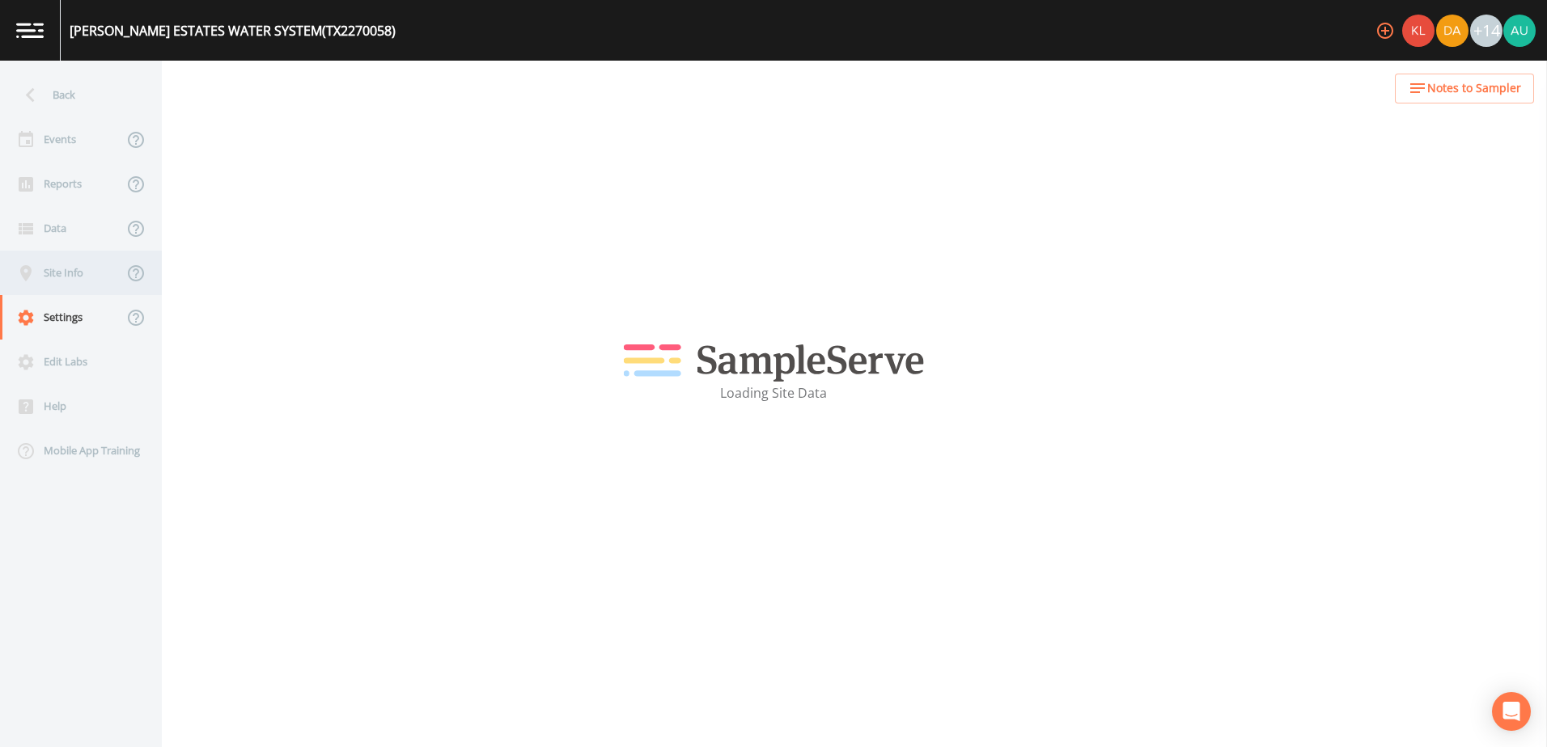
select select "63a62983-7786-4128-bc37-a0183837ca1e"
select select "United States"
select select "America/Chicago"
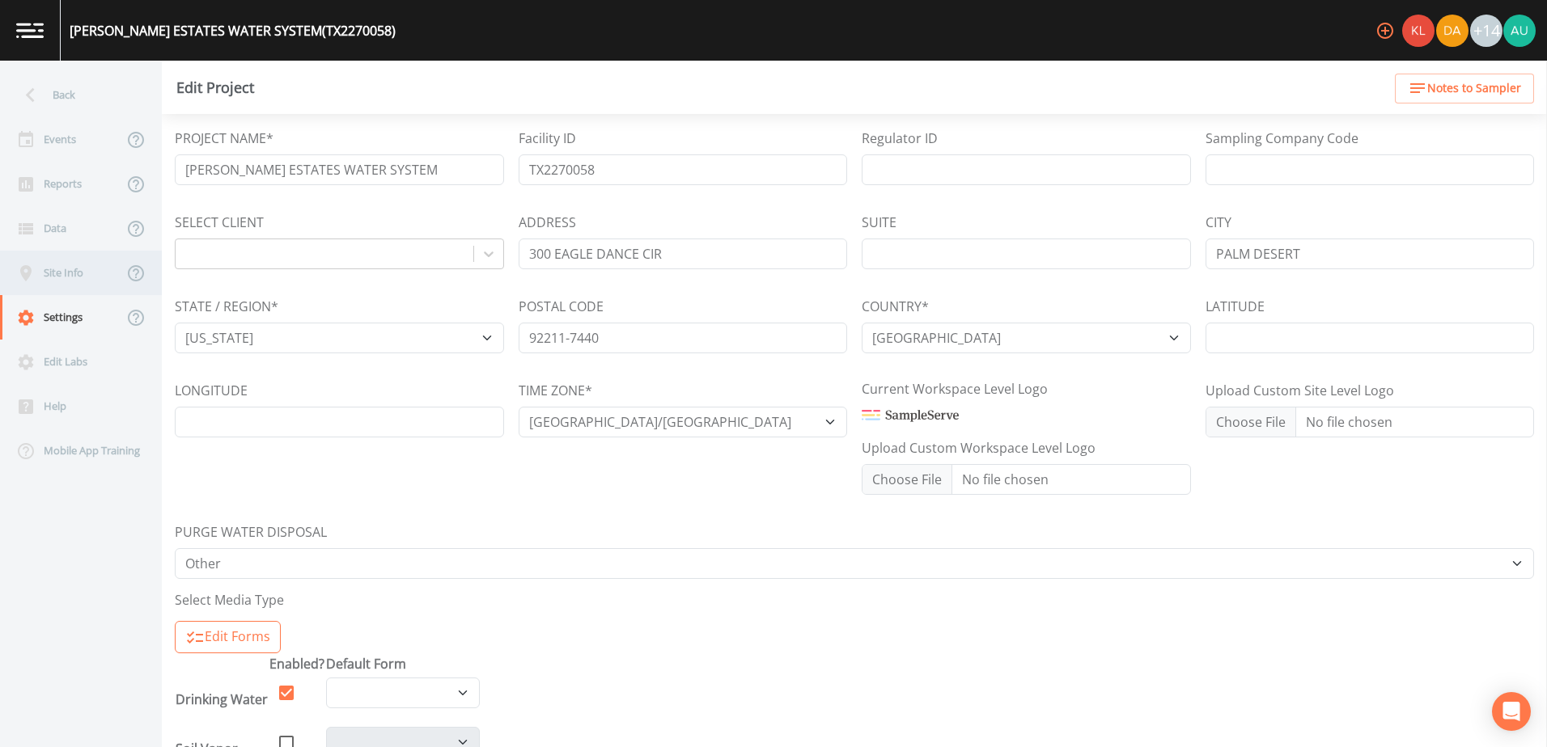
click at [69, 286] on div "Site Info" at bounding box center [61, 273] width 123 height 44
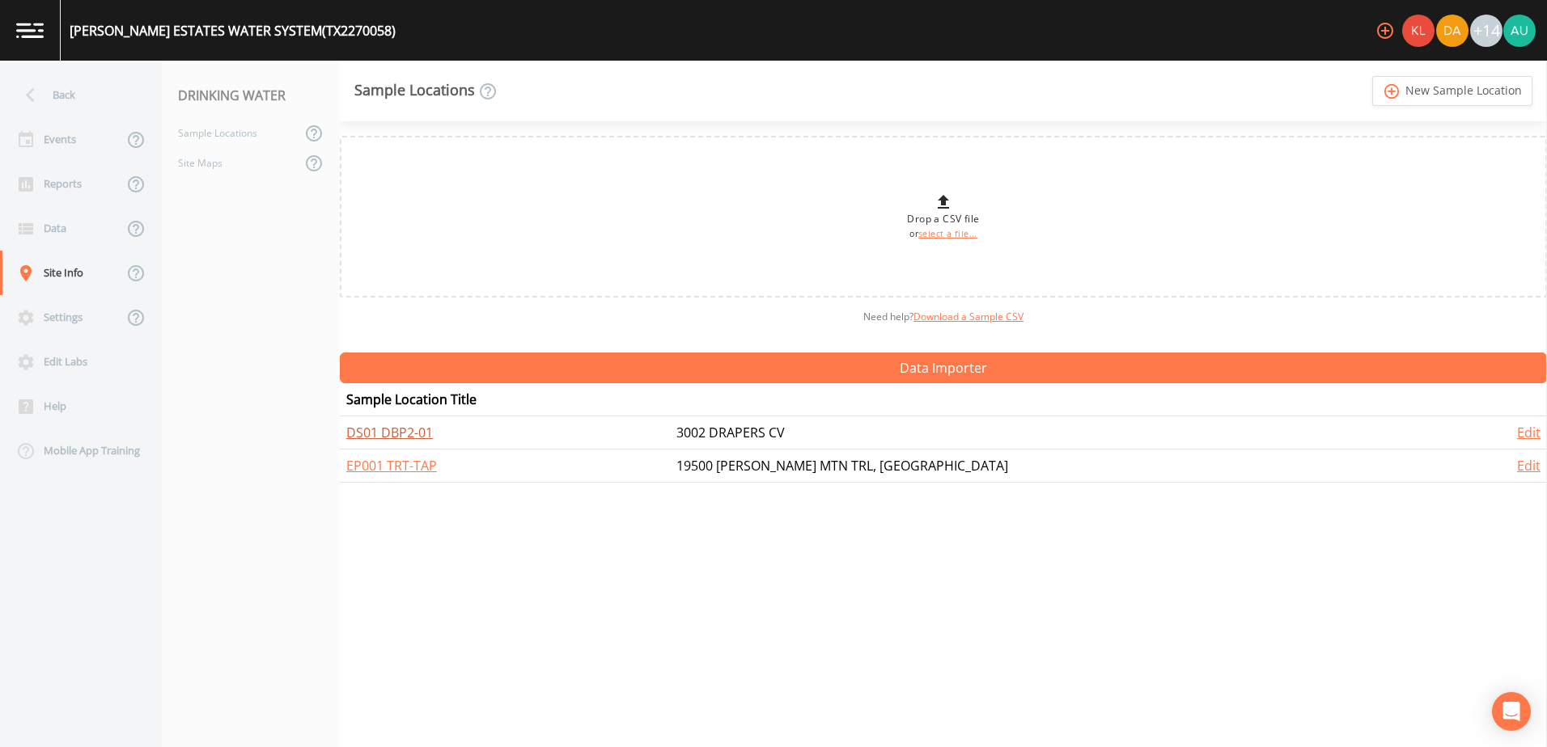
click at [401, 433] on link "DS01 DBP2-01" at bounding box center [389, 433] width 87 height 18
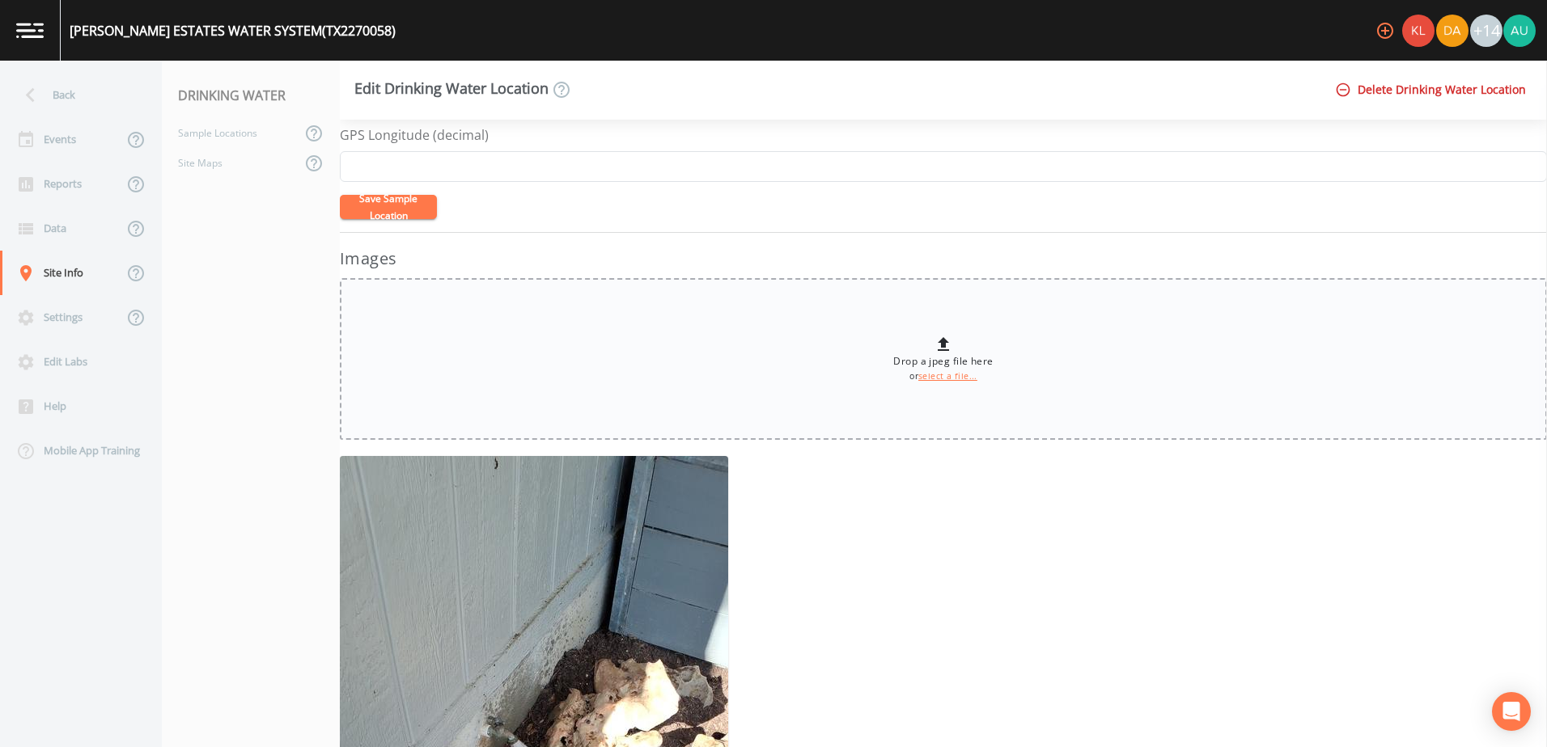
scroll to position [282, 0]
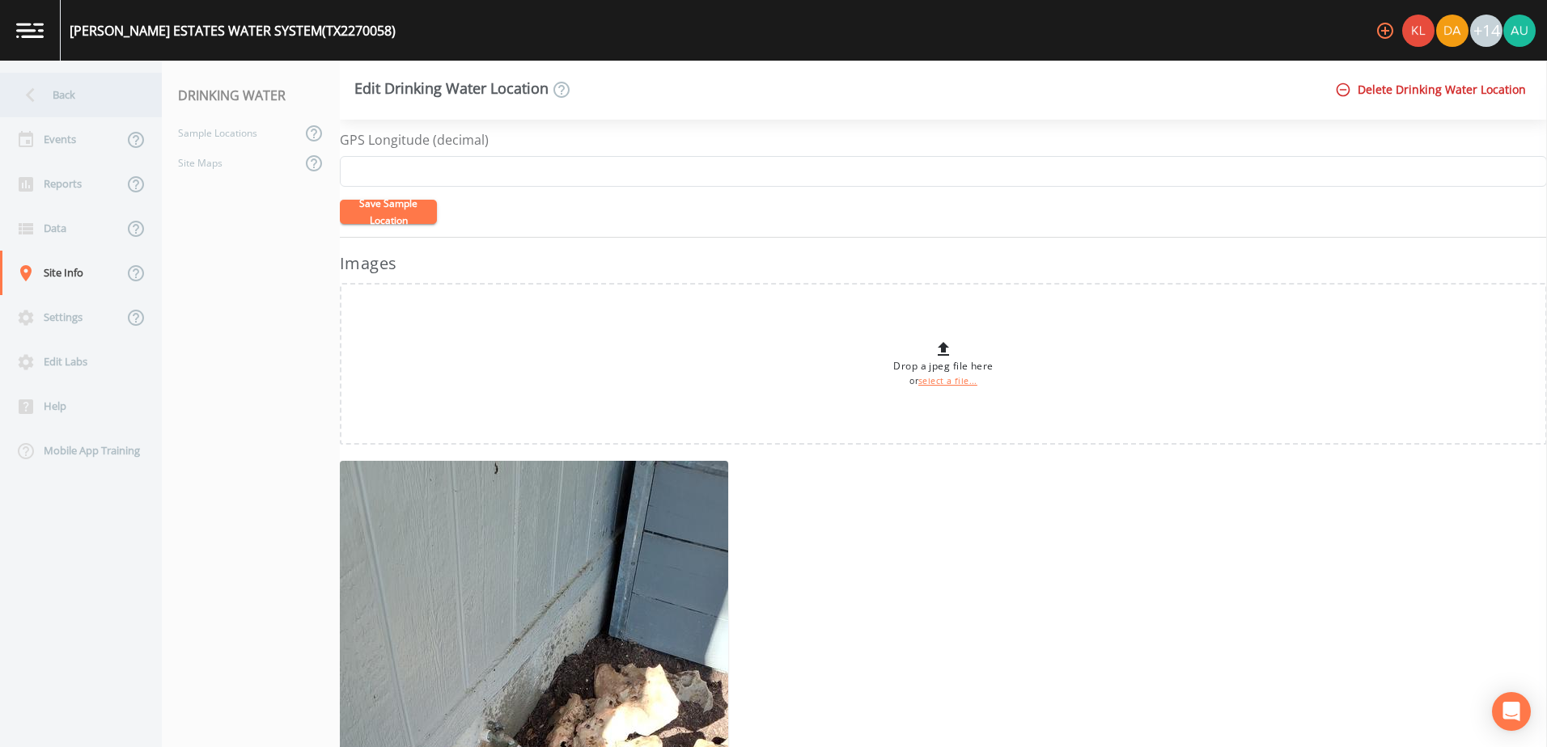
click at [86, 87] on div "Back" at bounding box center [73, 95] width 146 height 44
